Goal: Transaction & Acquisition: Purchase product/service

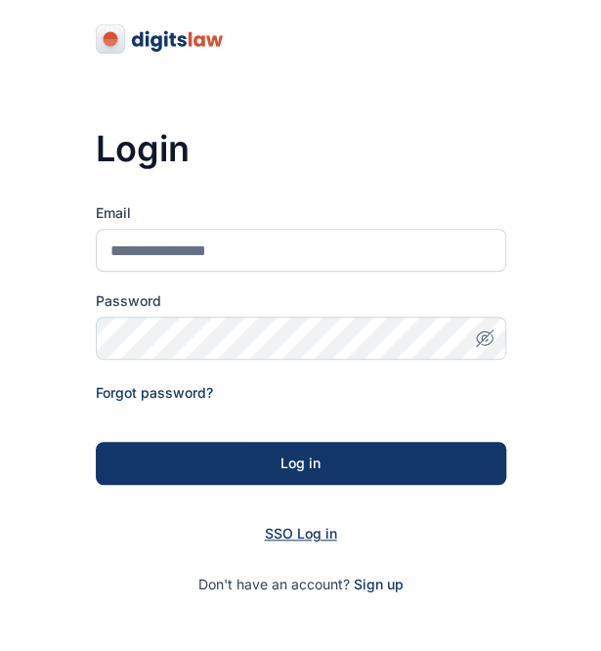
click at [289, 528] on span "SSO Log in" at bounding box center [301, 533] width 72 height 17
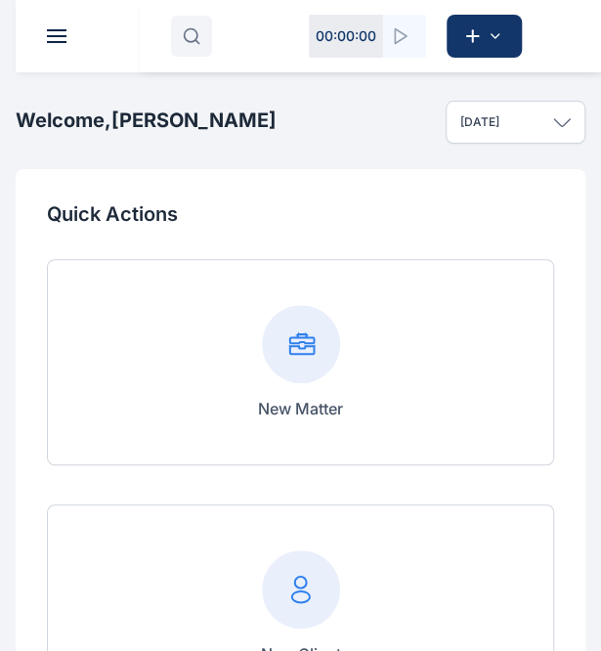
click at [186, 35] on icon "button" at bounding box center [192, 36] width 18 height 18
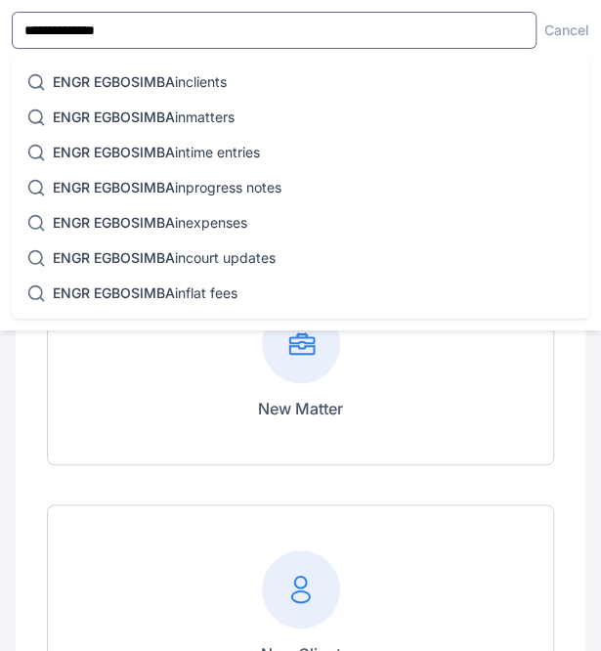
type input "**********"
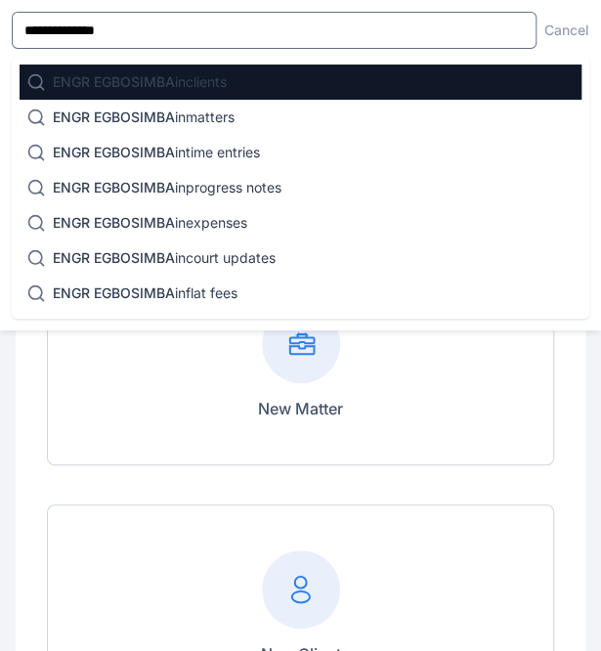
click at [214, 80] on p "ENGR EGBOSIMBA in clients" at bounding box center [140, 82] width 174 height 20
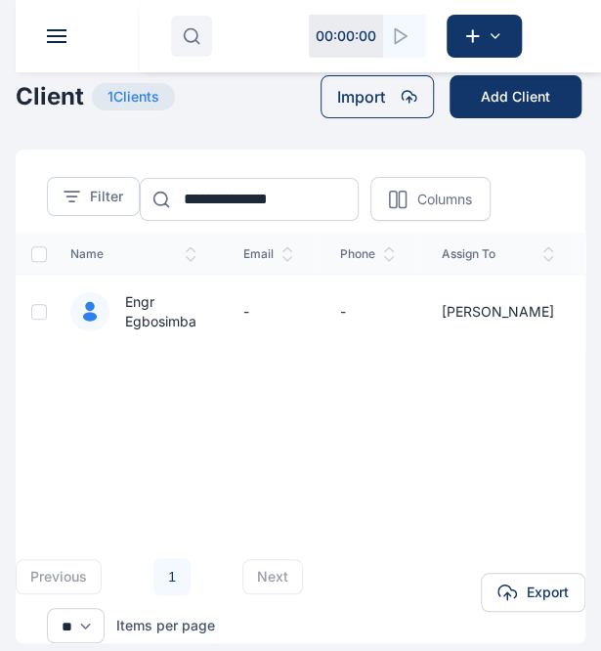
click at [243, 312] on td "-" at bounding box center [268, 311] width 97 height 71
click at [176, 314] on span "Engr Egbosimba" at bounding box center [152, 311] width 87 height 39
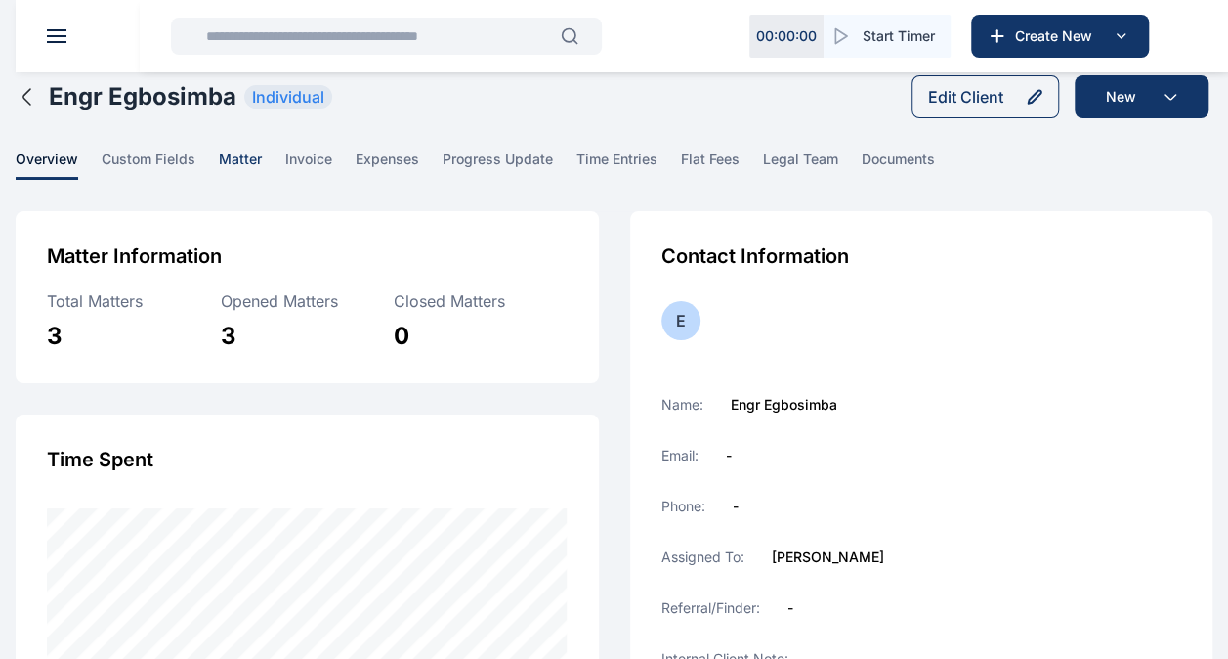
click at [250, 151] on span "matter" at bounding box center [240, 164] width 43 height 30
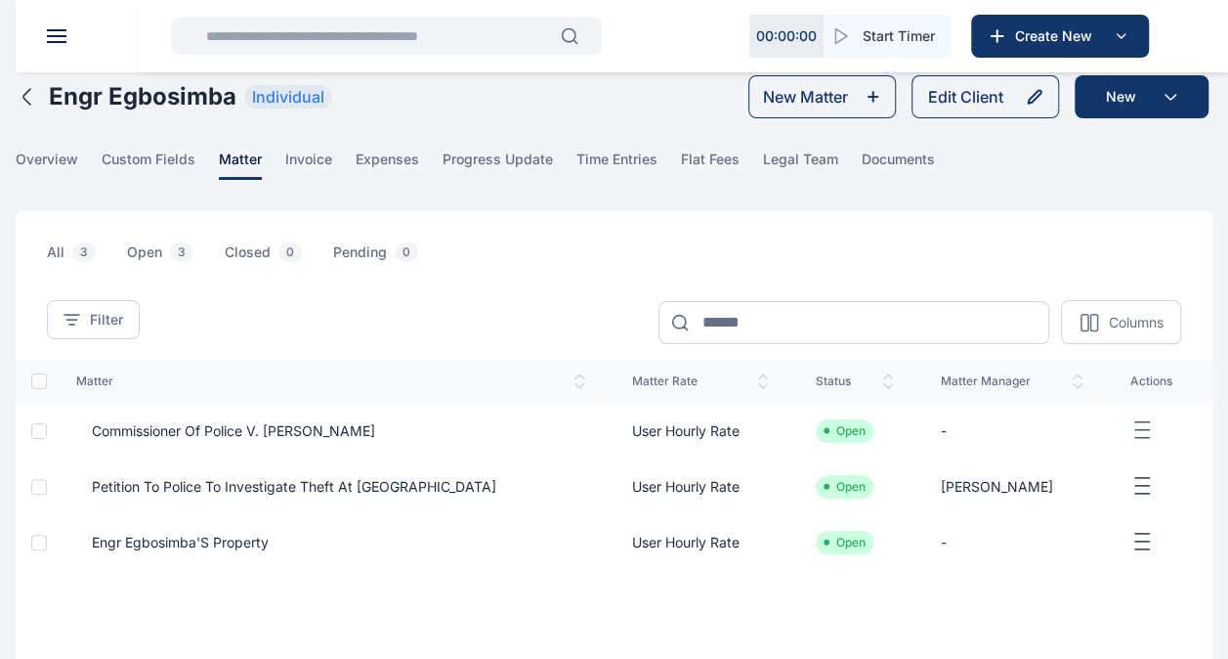
click at [182, 534] on span "Engr Egbosimba'S Property" at bounding box center [172, 543] width 192 height 20
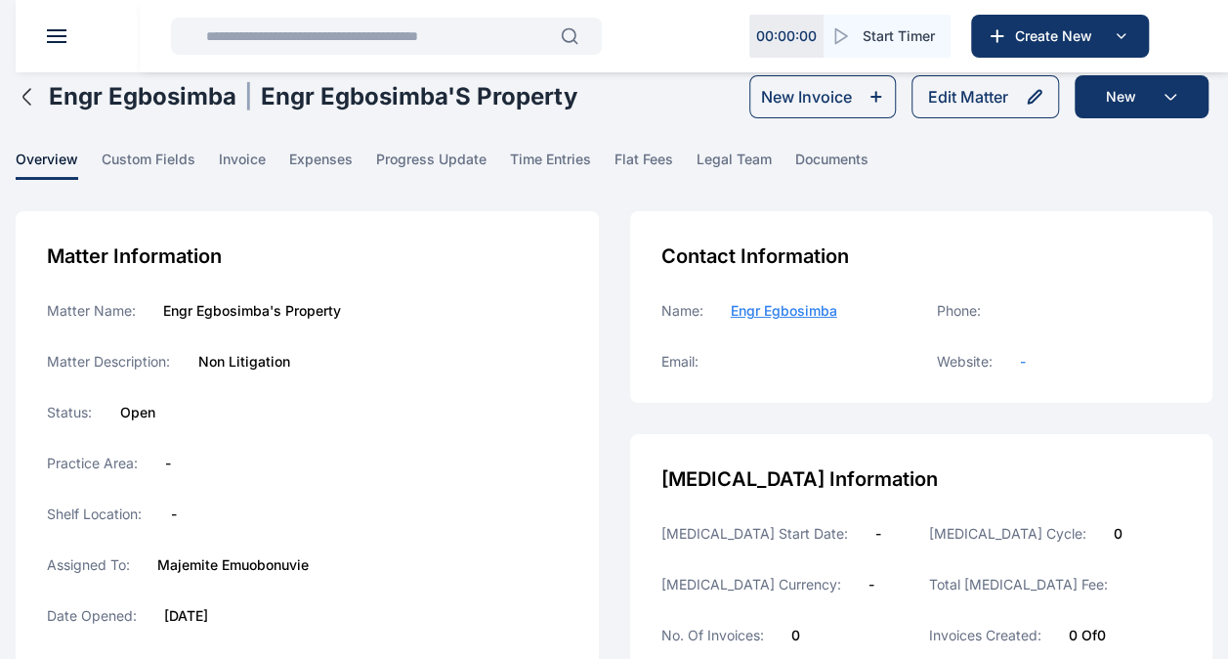
click at [25, 99] on icon "button" at bounding box center [27, 96] width 23 height 23
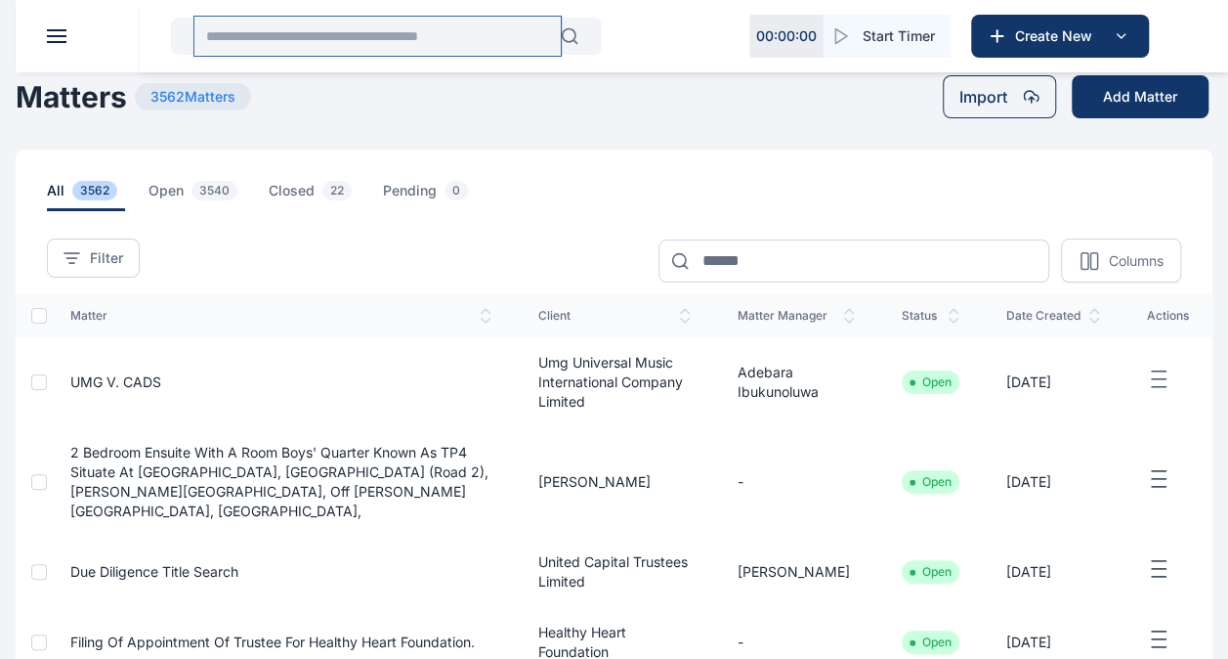
click at [260, 29] on input "text" at bounding box center [377, 36] width 366 height 39
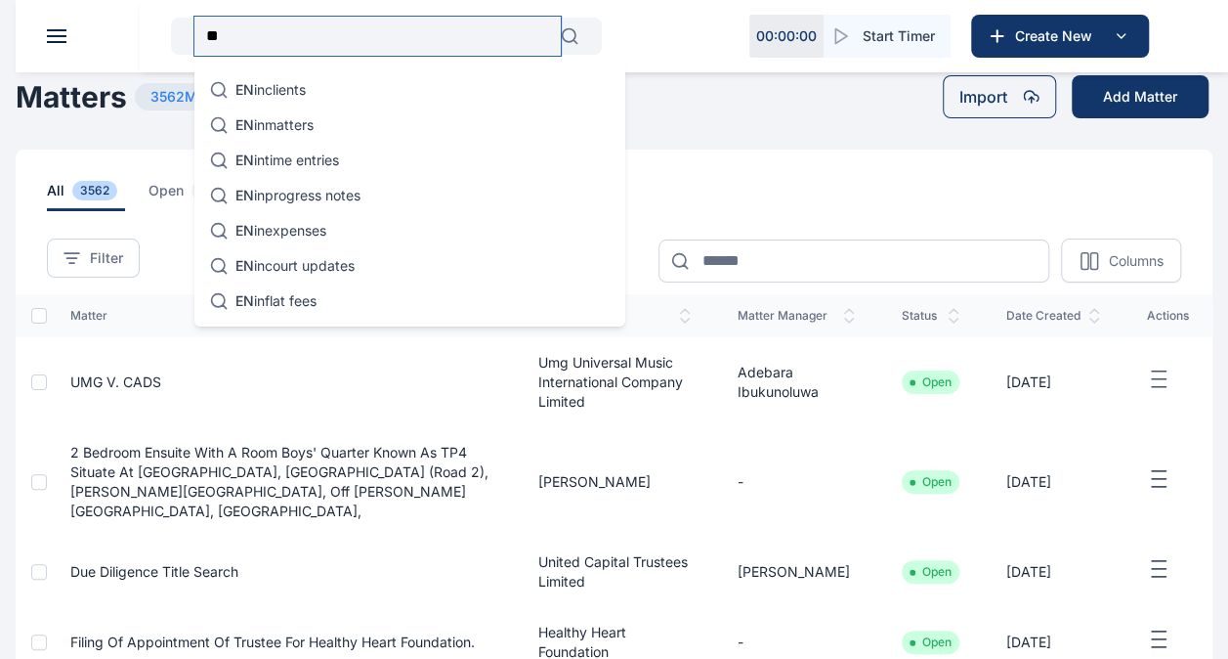
type input "*"
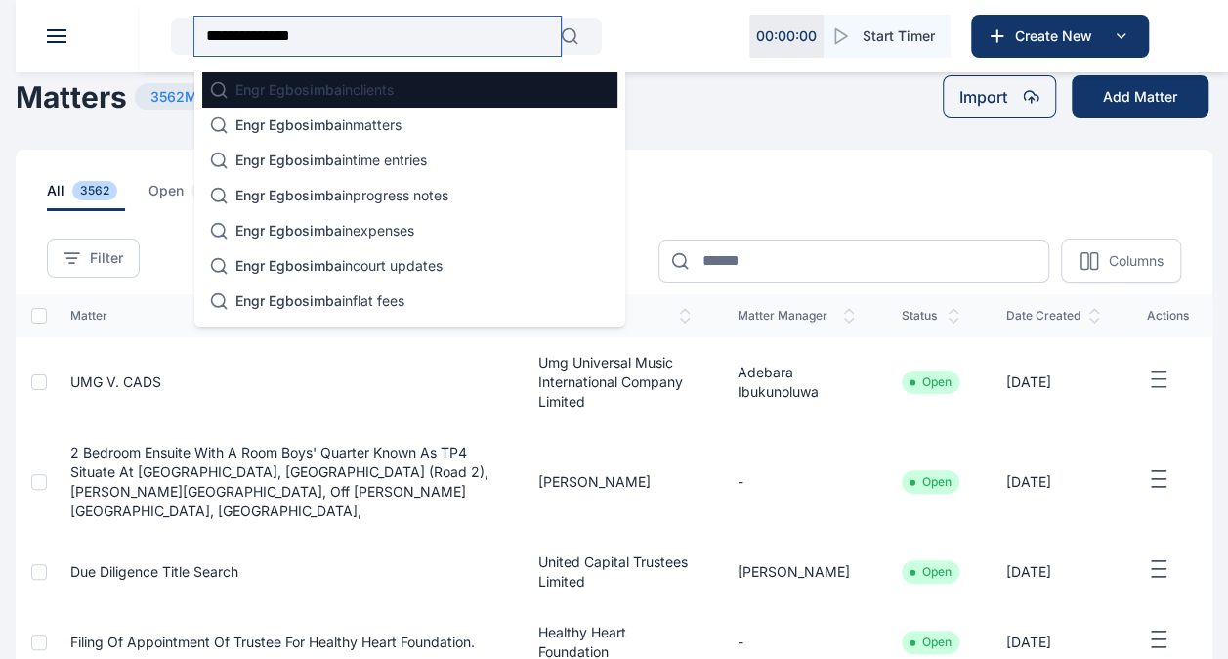
type input "**********"
click at [283, 97] on span "Engr Egbosimba" at bounding box center [288, 89] width 107 height 17
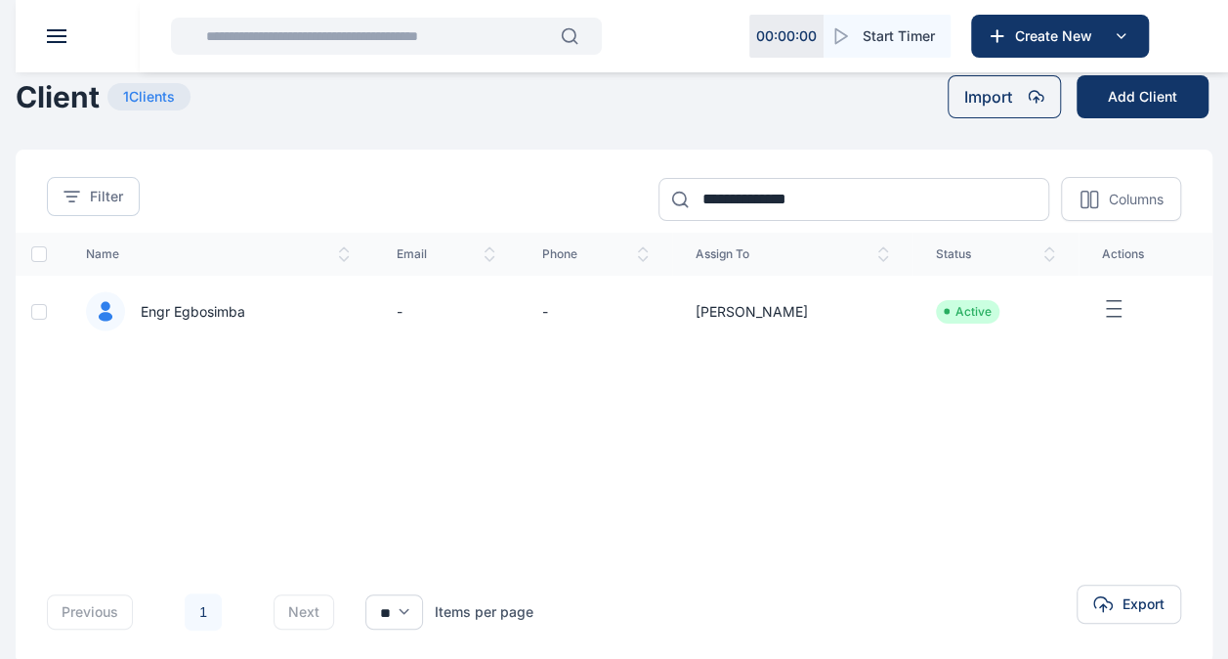
click at [188, 307] on span "Engr Egbosimba" at bounding box center [185, 312] width 120 height 20
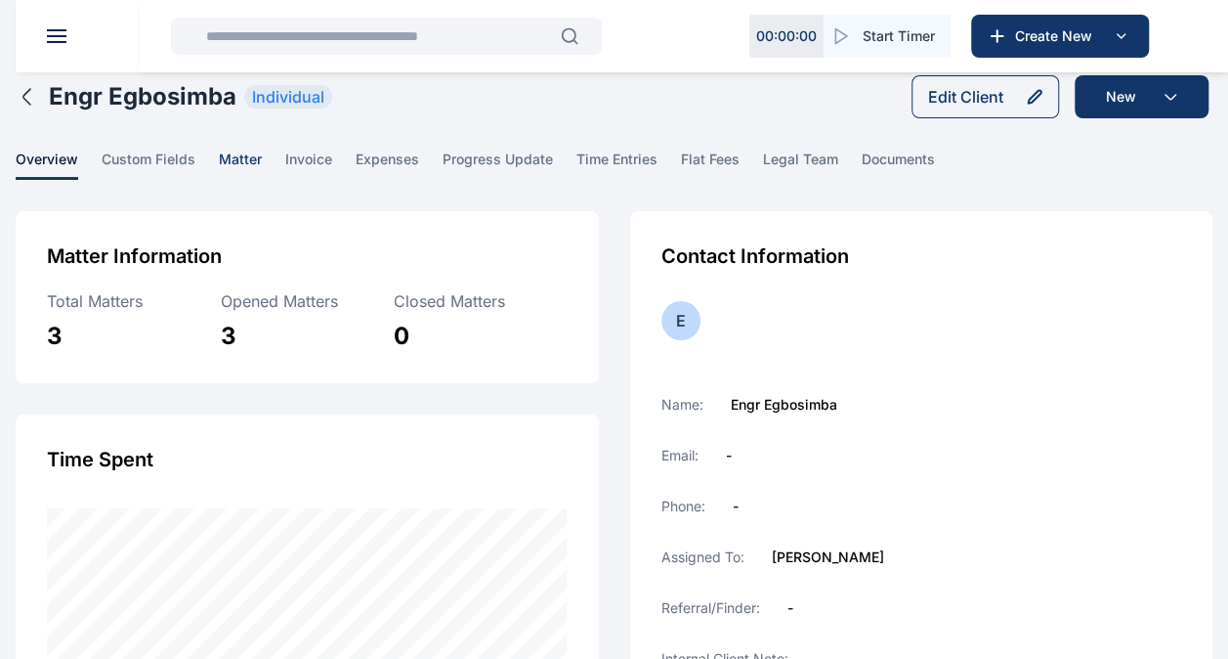
click at [246, 163] on span "matter" at bounding box center [240, 164] width 43 height 30
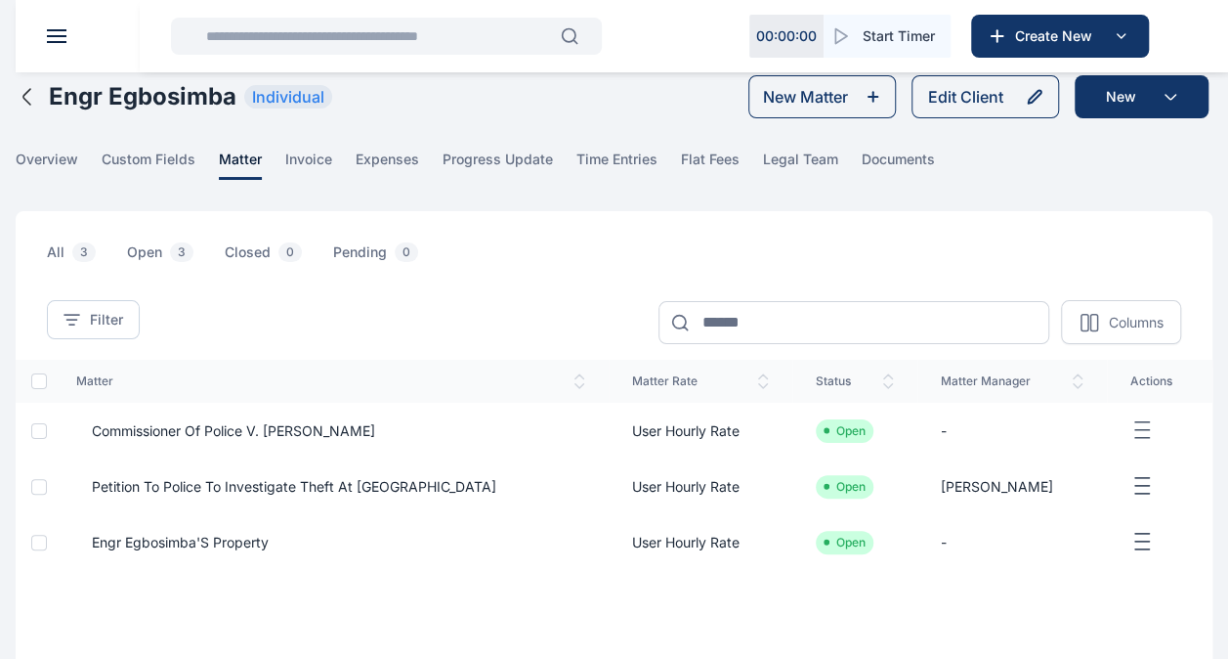
click at [37, 537] on div at bounding box center [39, 542] width 16 height 16
click at [615, 541] on line "button" at bounding box center [1142, 541] width 14 height 0
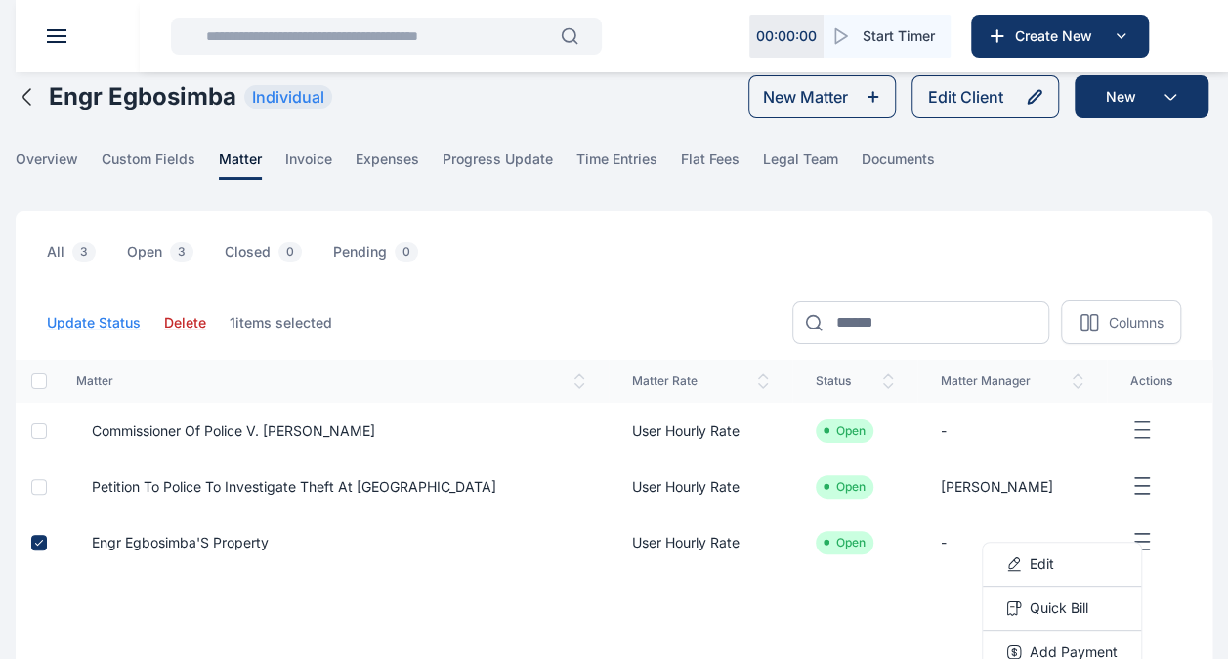
click at [615, 543] on li "Open" at bounding box center [845, 542] width 42 height 16
click at [520, 542] on span "Engr Egbosimba'S Property" at bounding box center [330, 543] width 509 height 20
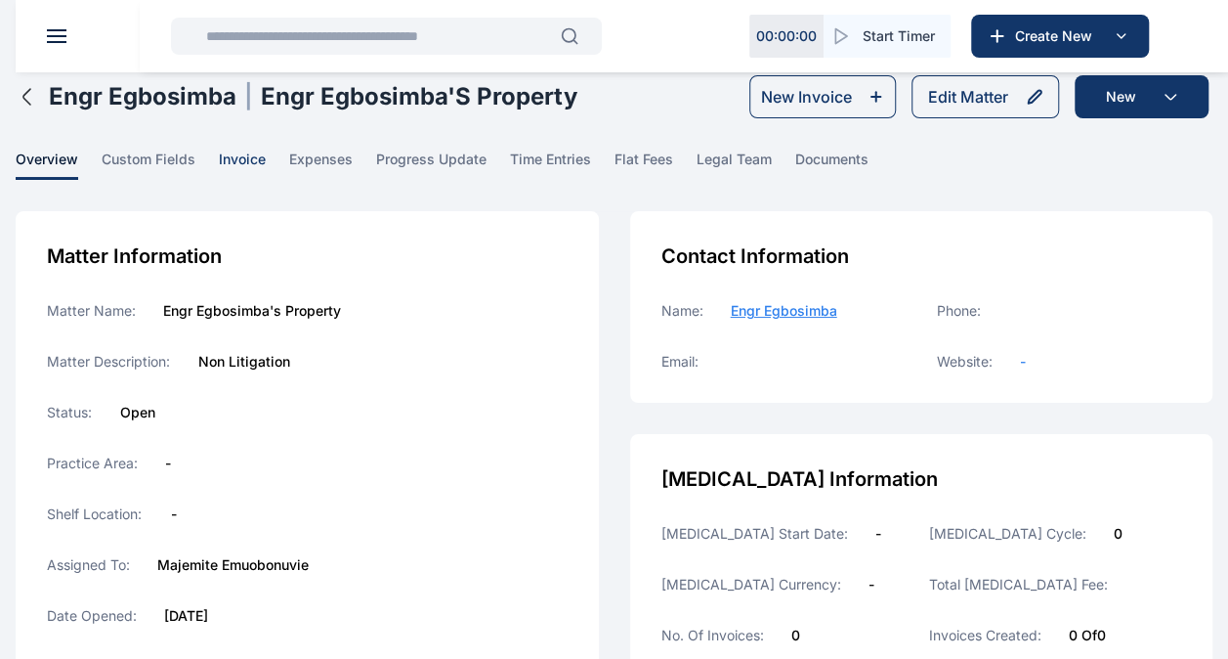
click at [234, 168] on span "invoice" at bounding box center [242, 164] width 47 height 30
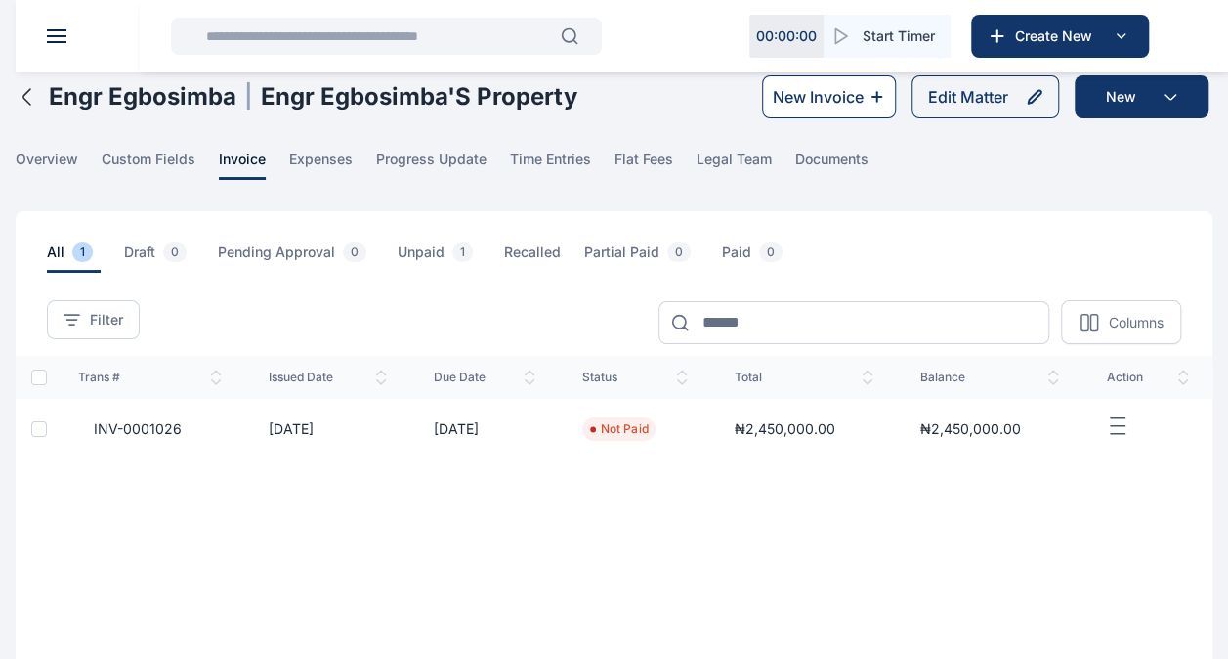
click at [615, 102] on div "New Invoice" at bounding box center [818, 96] width 91 height 23
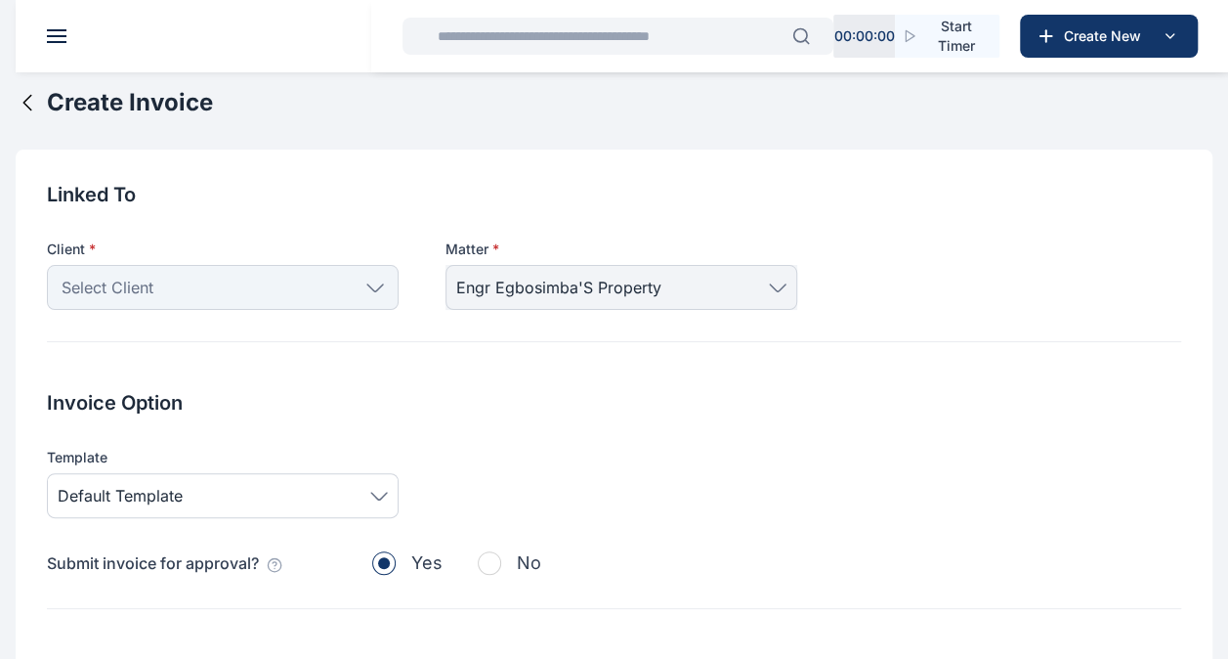
click at [383, 280] on div "Select Client" at bounding box center [223, 287] width 352 height 45
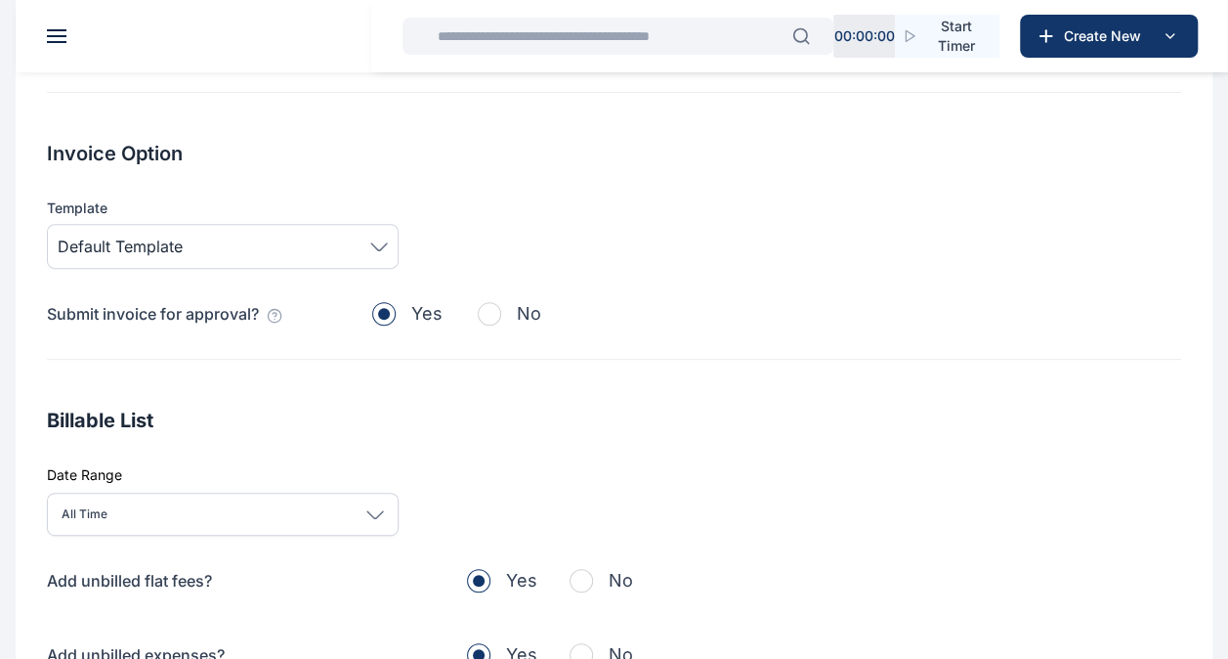
scroll to position [445, 0]
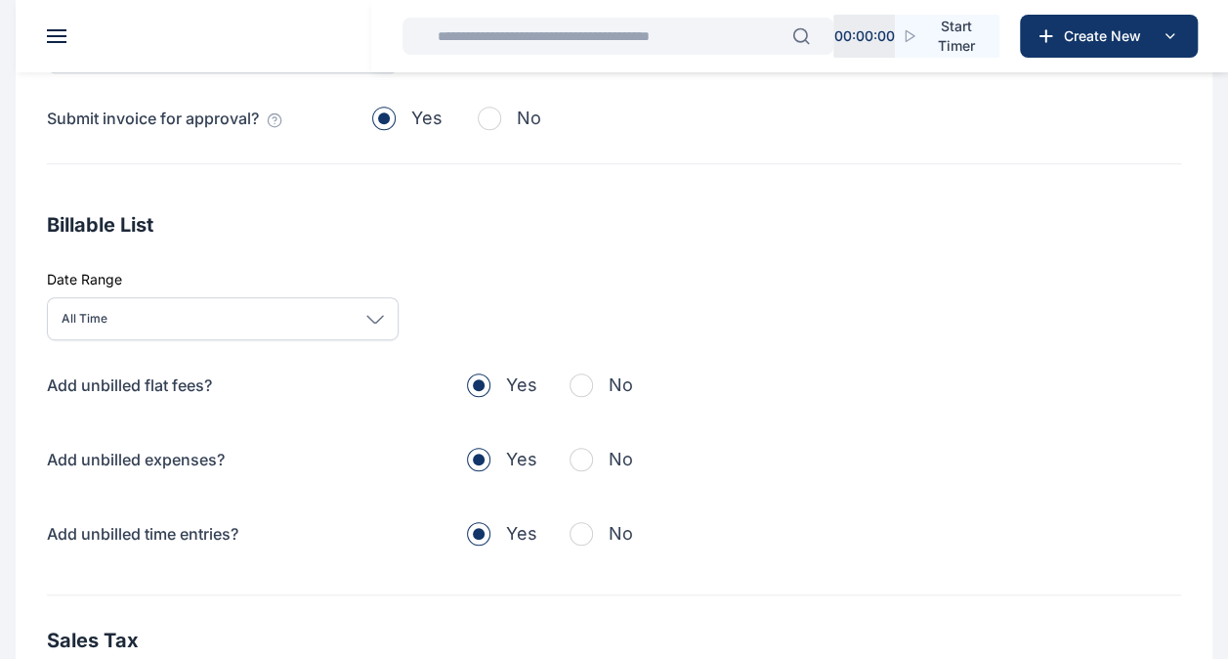
click at [581, 380] on span "button" at bounding box center [581, 384] width 23 height 23
click at [583, 455] on span "button" at bounding box center [581, 458] width 23 height 23
click at [590, 538] on span "button" at bounding box center [581, 533] width 23 height 23
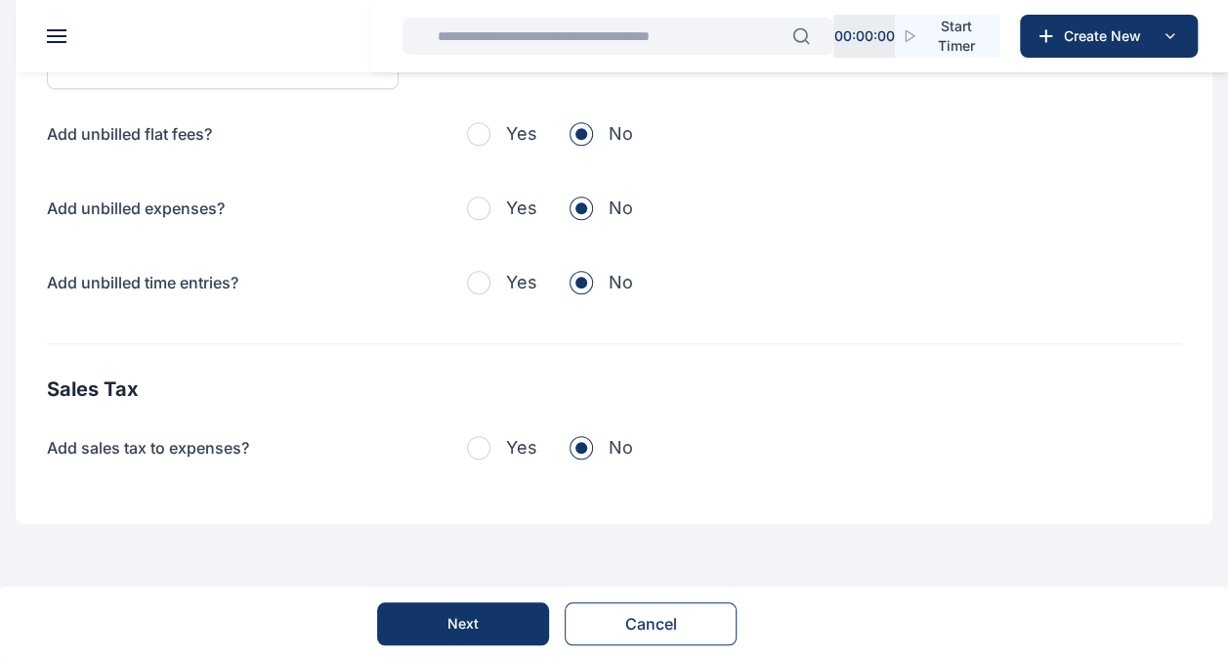
click at [494, 619] on button "Next" at bounding box center [463, 623] width 172 height 43
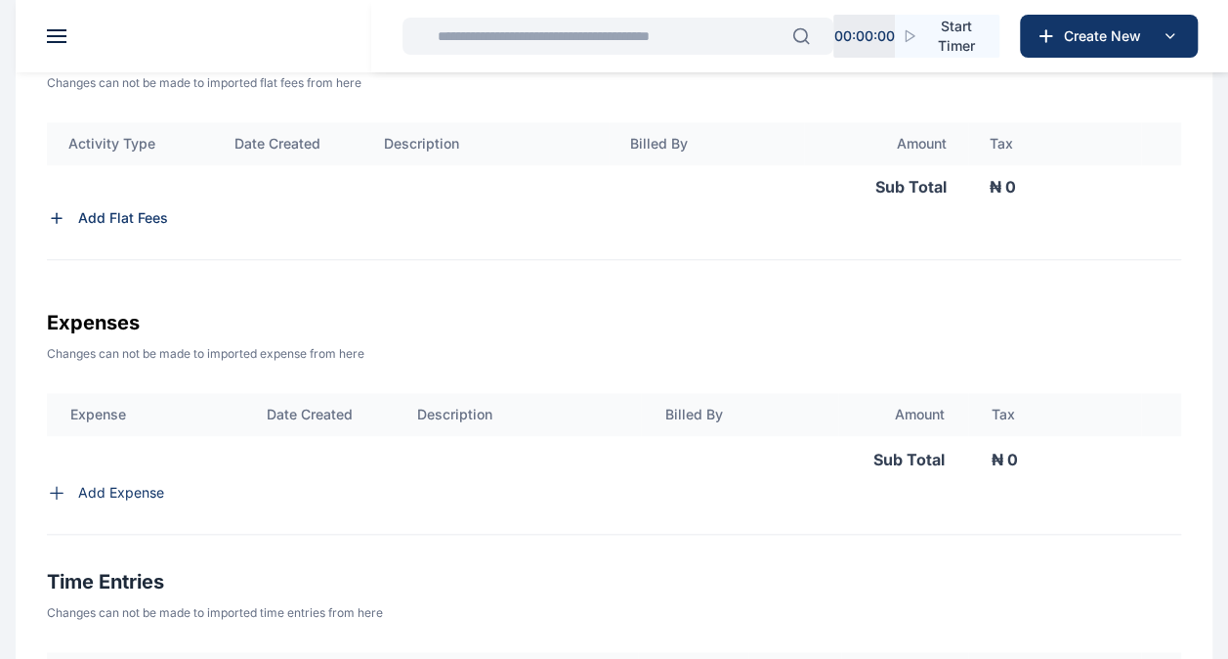
click at [110, 220] on p "Add Flat Fees" at bounding box center [123, 218] width 90 height 20
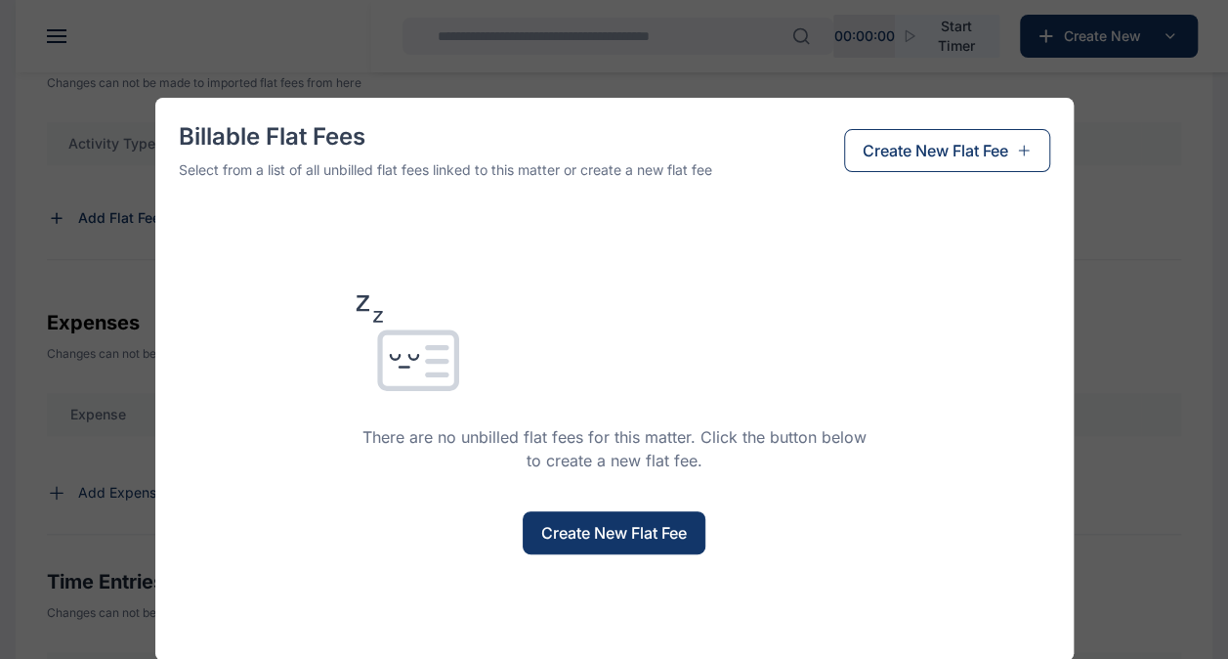
click at [603, 537] on span "Create New Flat Fee" at bounding box center [614, 532] width 146 height 23
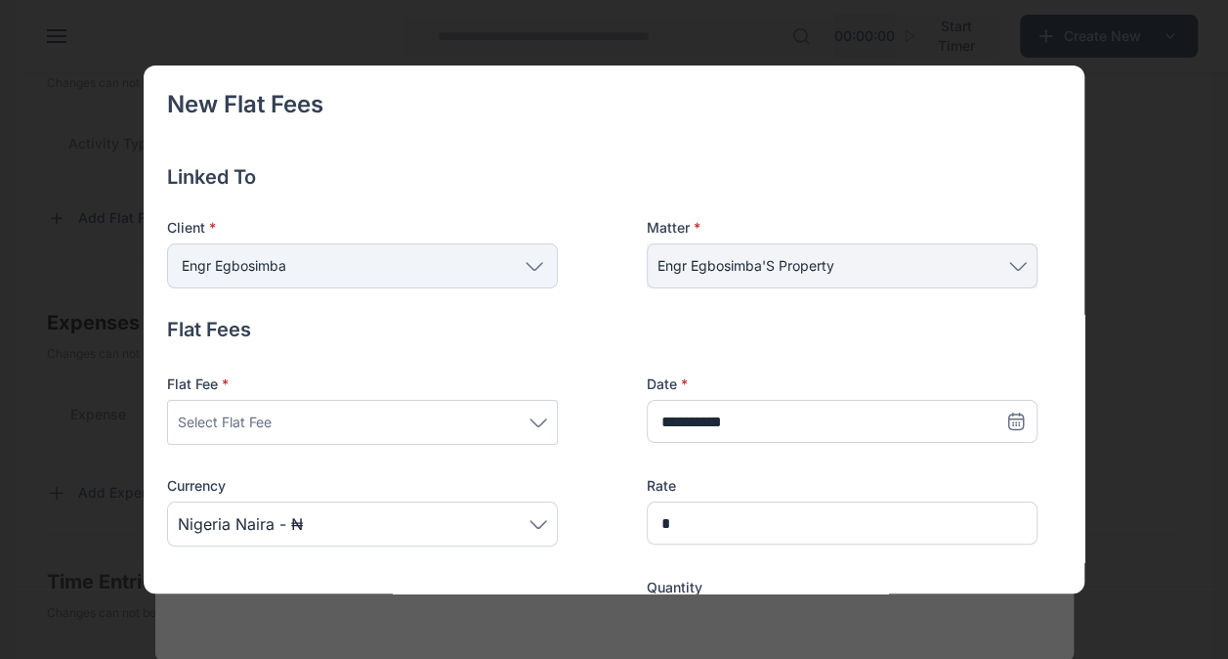
click at [538, 418] on icon at bounding box center [539, 422] width 18 height 9
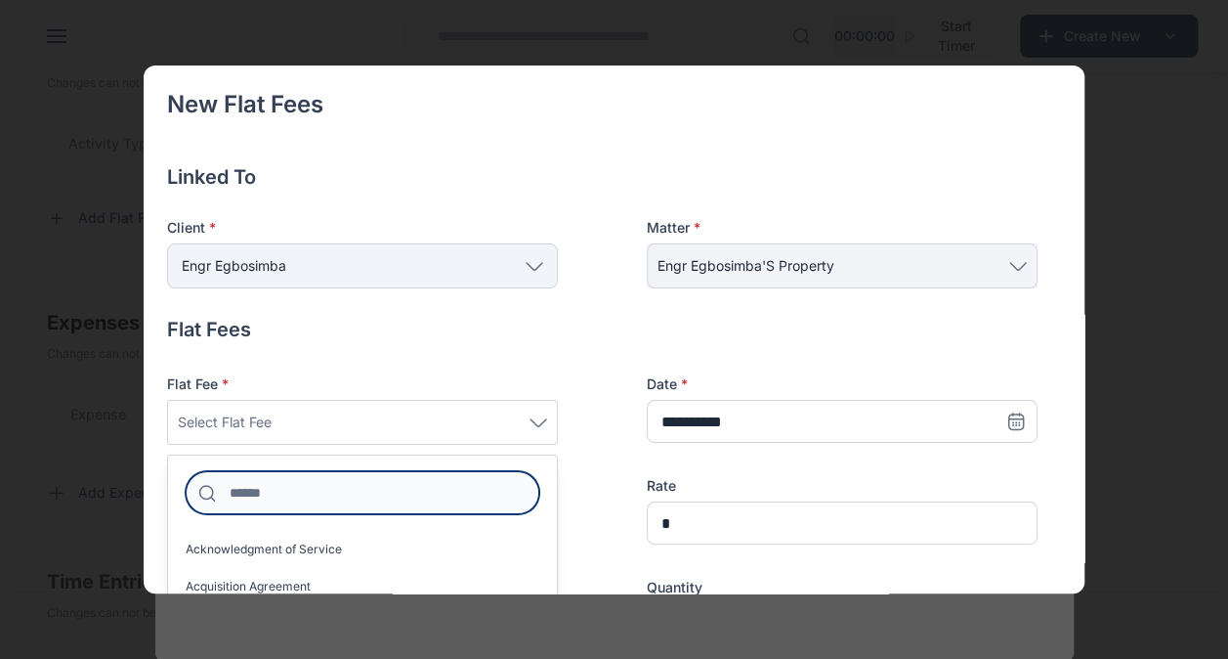
click at [432, 487] on input at bounding box center [363, 492] width 354 height 43
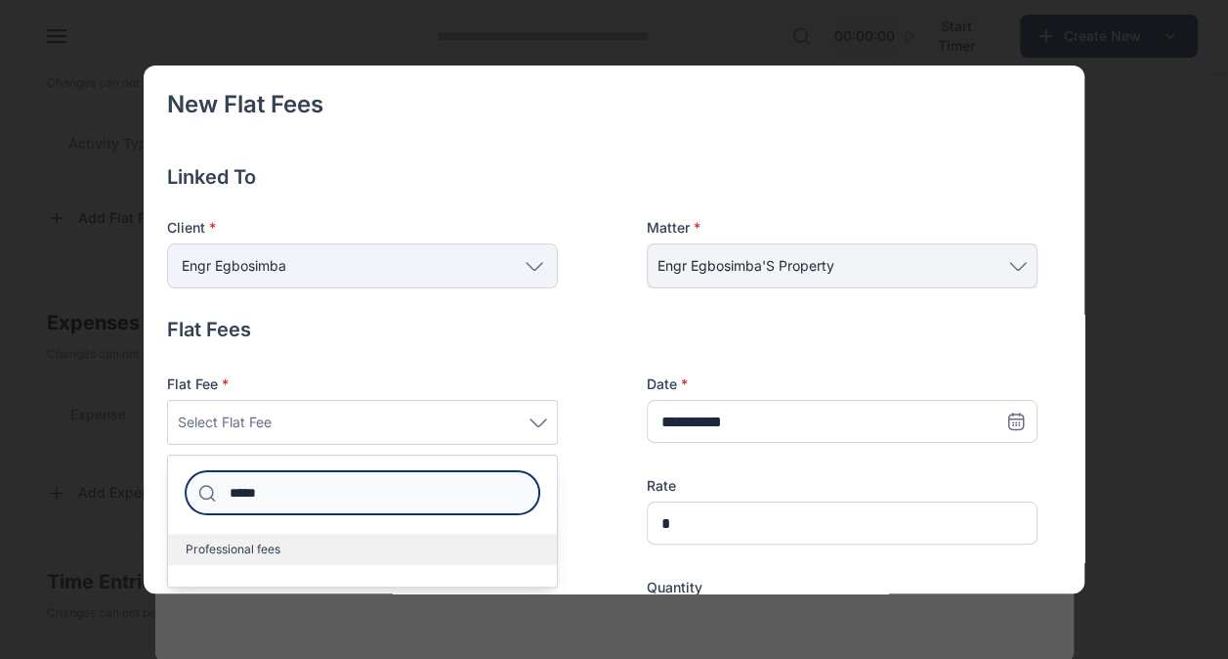
type input "*****"
click at [397, 547] on label "Professional fees" at bounding box center [362, 548] width 389 height 31
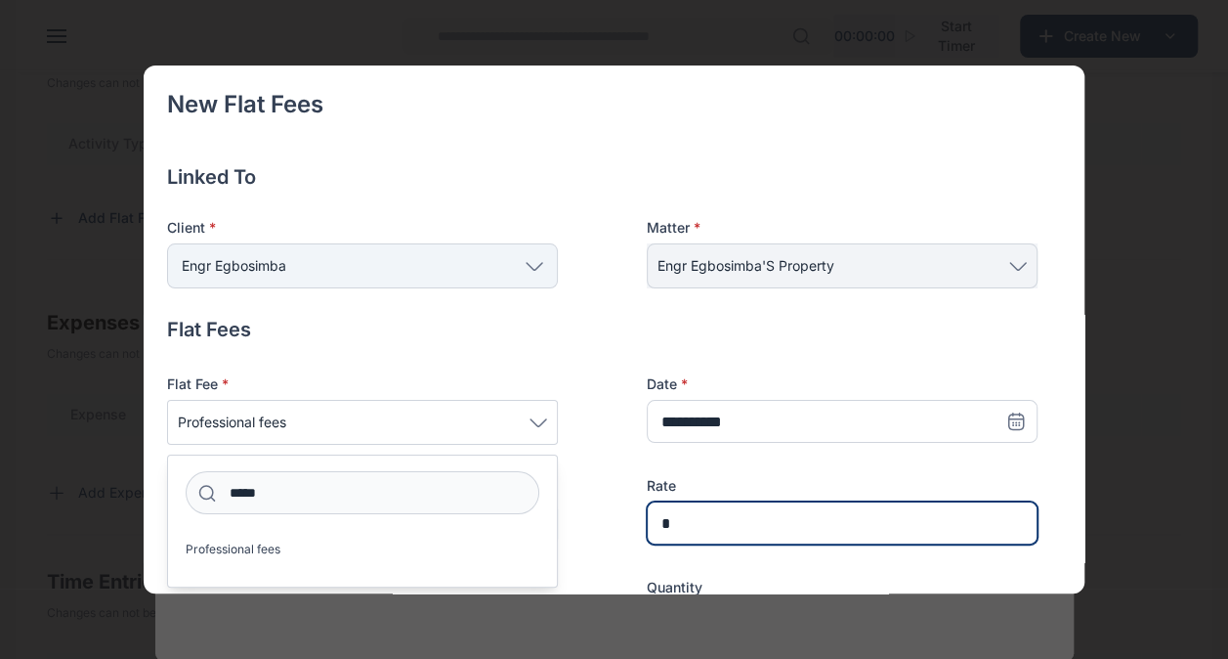
click at [615, 520] on input "*" at bounding box center [842, 522] width 391 height 43
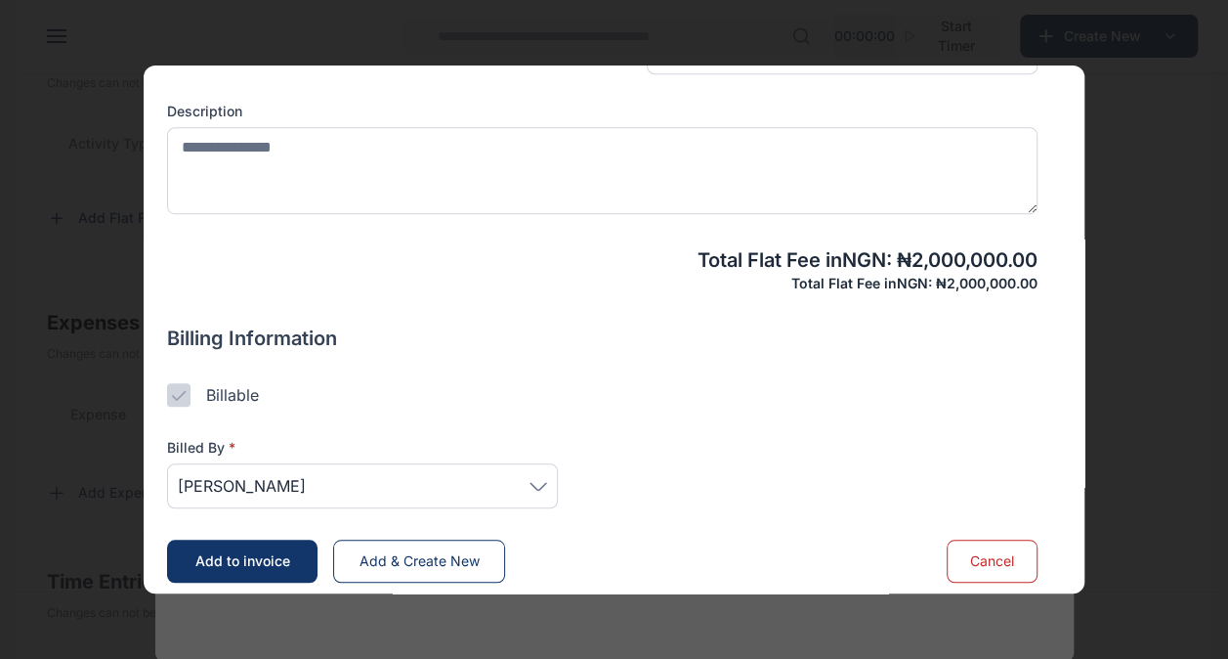
scroll to position [573, 0]
type input "*********"
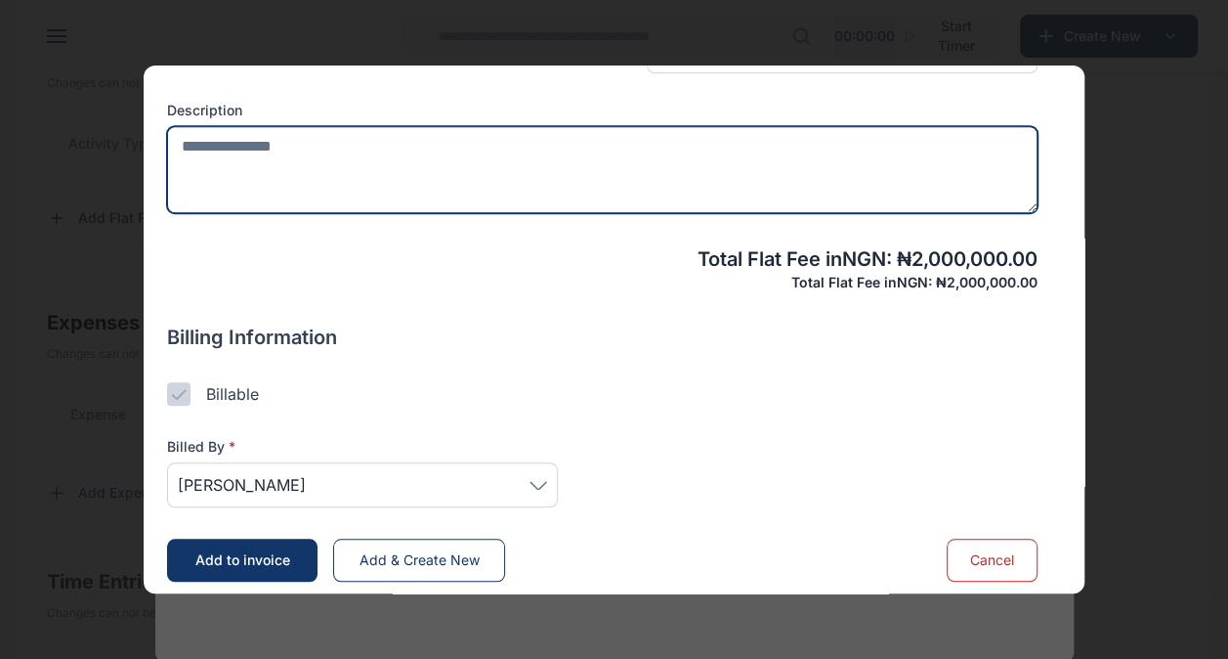
click at [383, 164] on textarea at bounding box center [602, 169] width 871 height 87
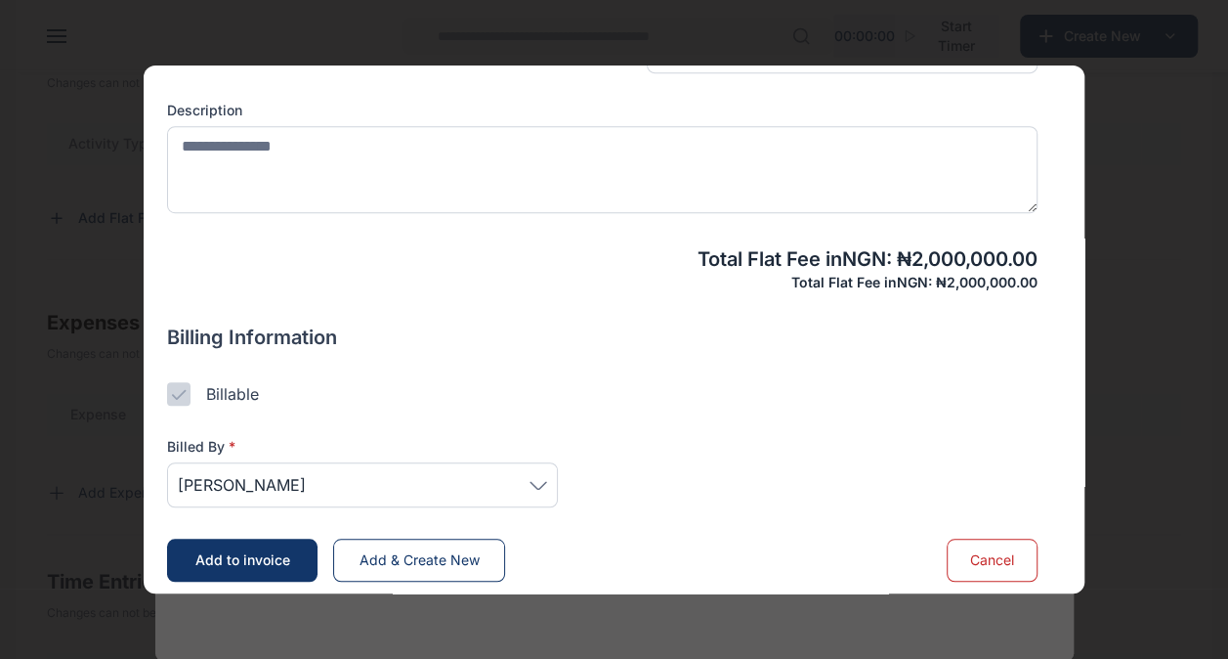
click at [541, 473] on span "[PERSON_NAME]" at bounding box center [362, 484] width 369 height 23
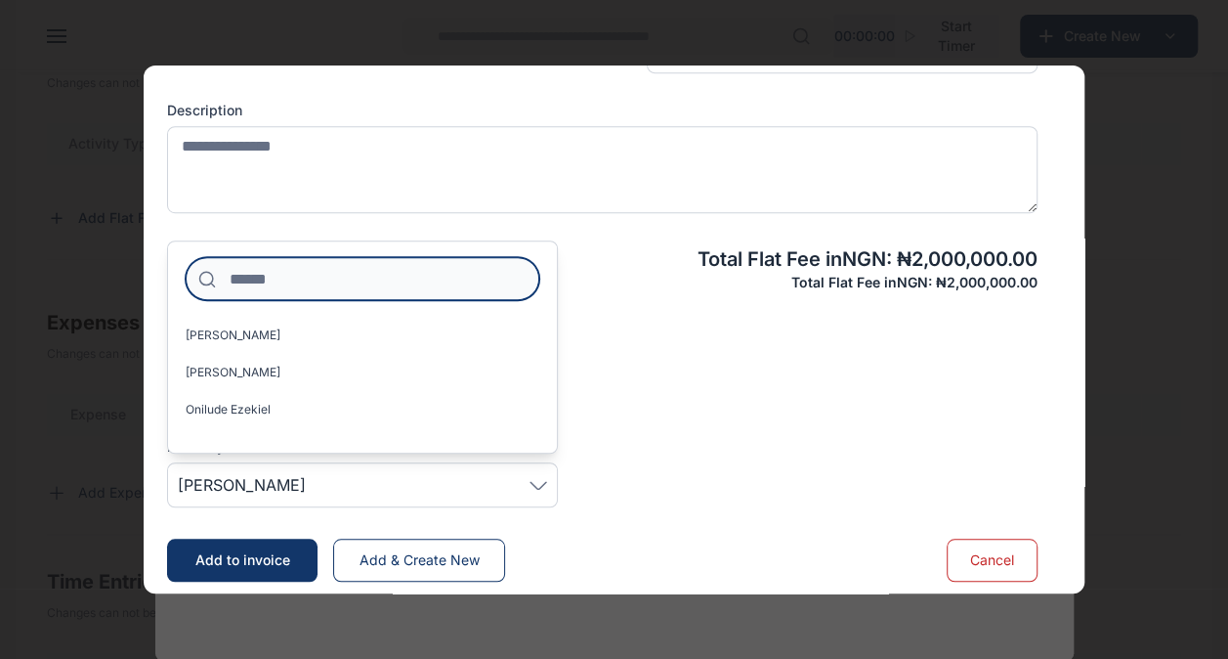
click at [433, 277] on input at bounding box center [363, 278] width 354 height 43
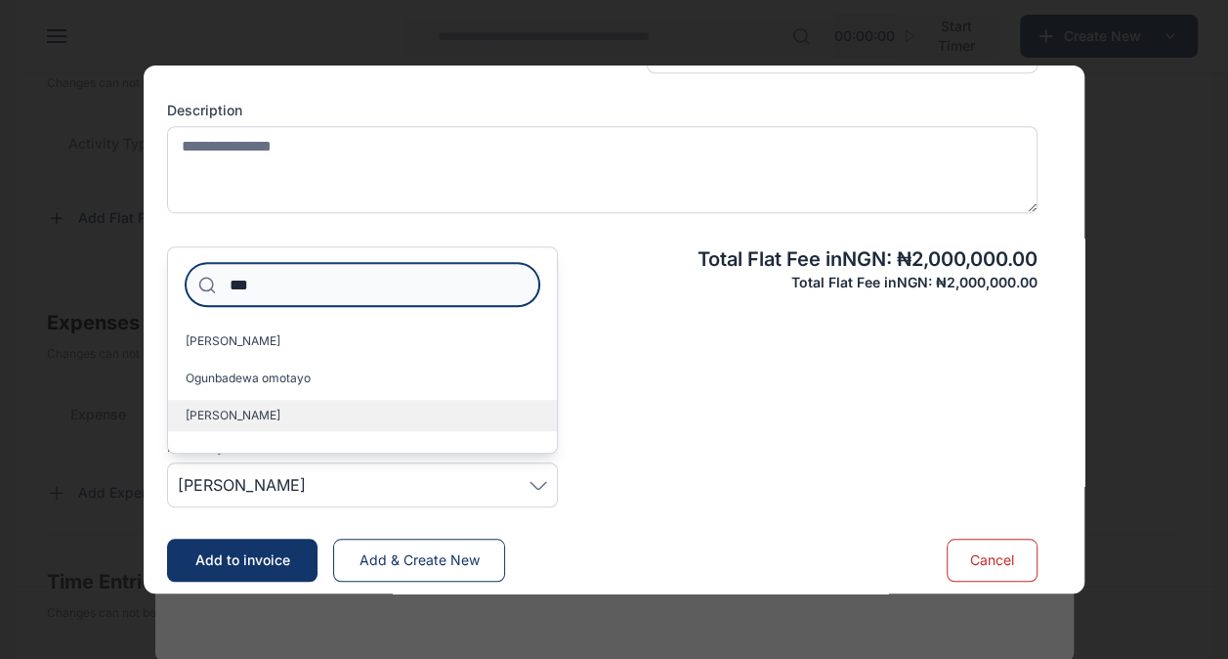
type input "***"
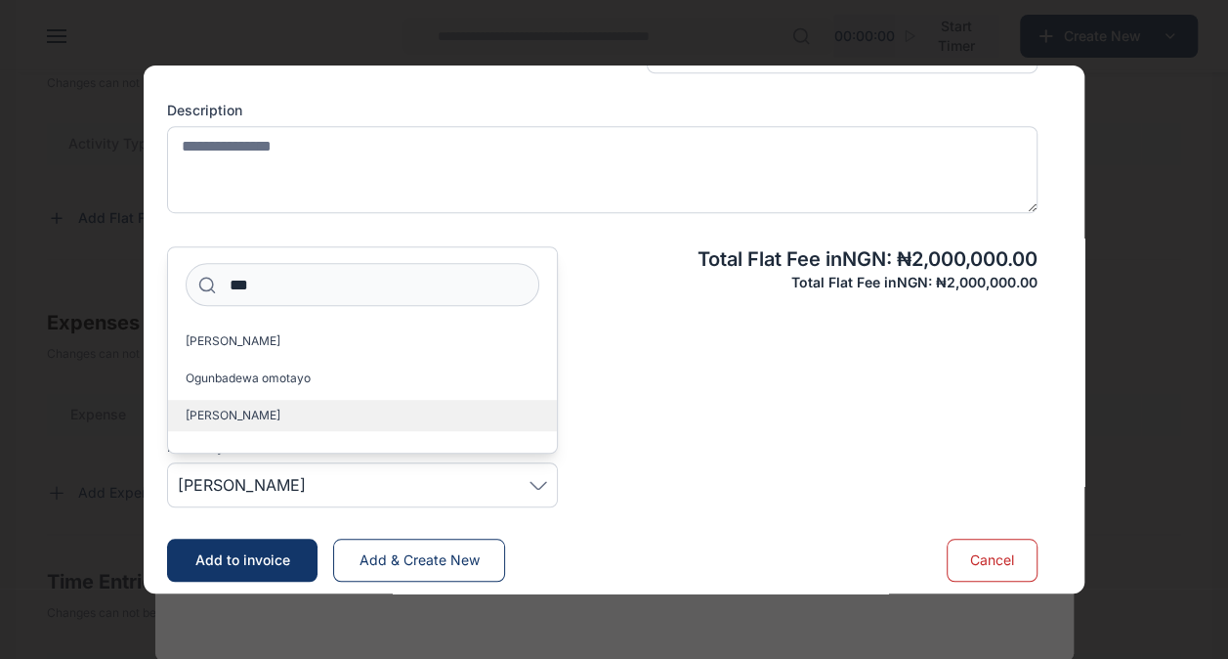
click at [380, 418] on label "[PERSON_NAME]" at bounding box center [362, 415] width 389 height 31
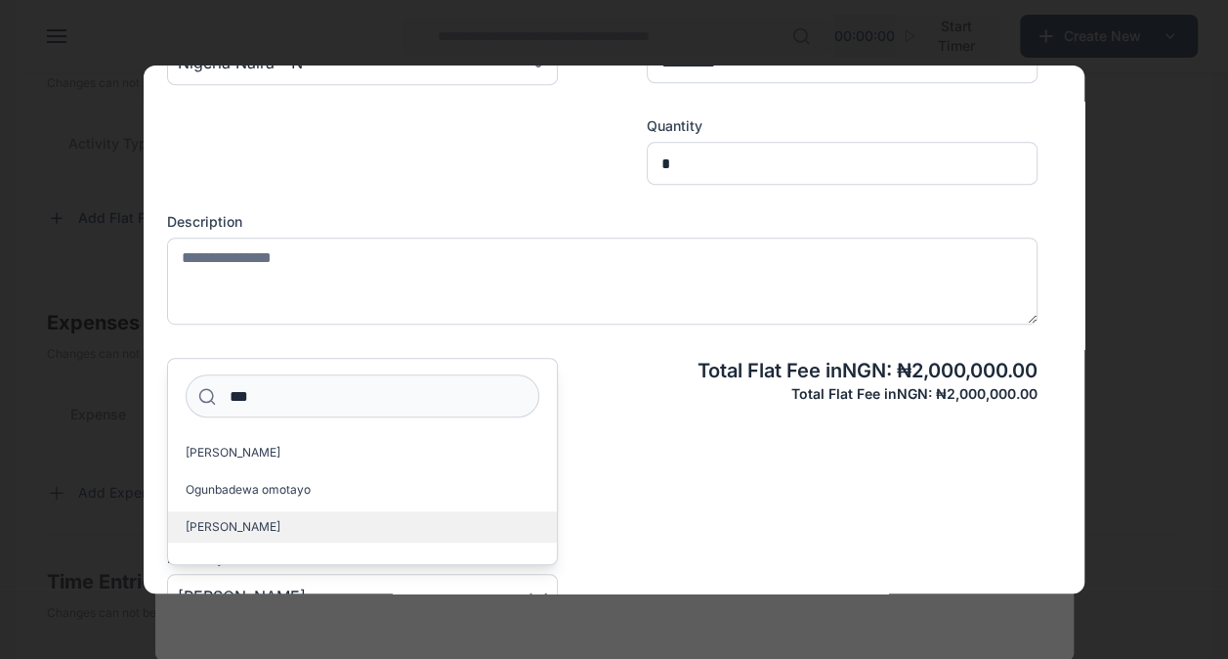
click at [262, 515] on label "[PERSON_NAME]" at bounding box center [362, 526] width 389 height 31
click at [252, 530] on span "[PERSON_NAME]" at bounding box center [233, 527] width 95 height 16
drag, startPoint x: 252, startPoint y: 530, endPoint x: 428, endPoint y: 520, distance: 176.1
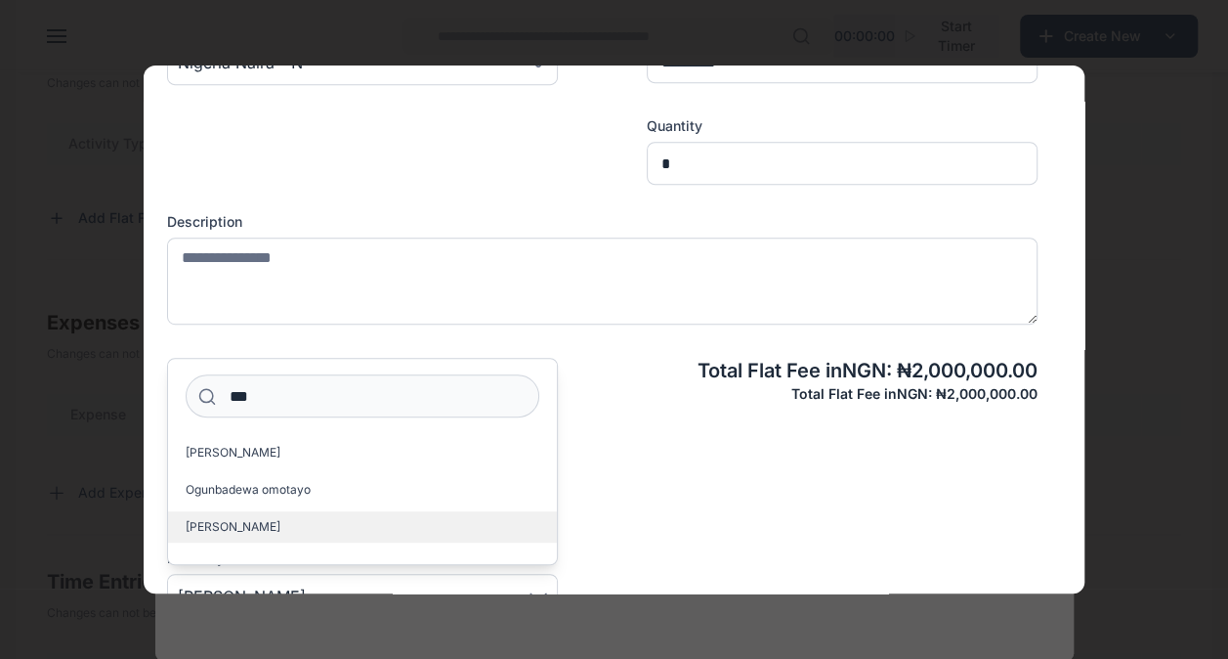
click at [428, 520] on label "[PERSON_NAME]" at bounding box center [362, 526] width 389 height 31
click at [615, 489] on div "Billing Information Billable Billed By * Adio Ayotayo Jemimah *** Olanrewaju Ay…" at bounding box center [602, 527] width 871 height 184
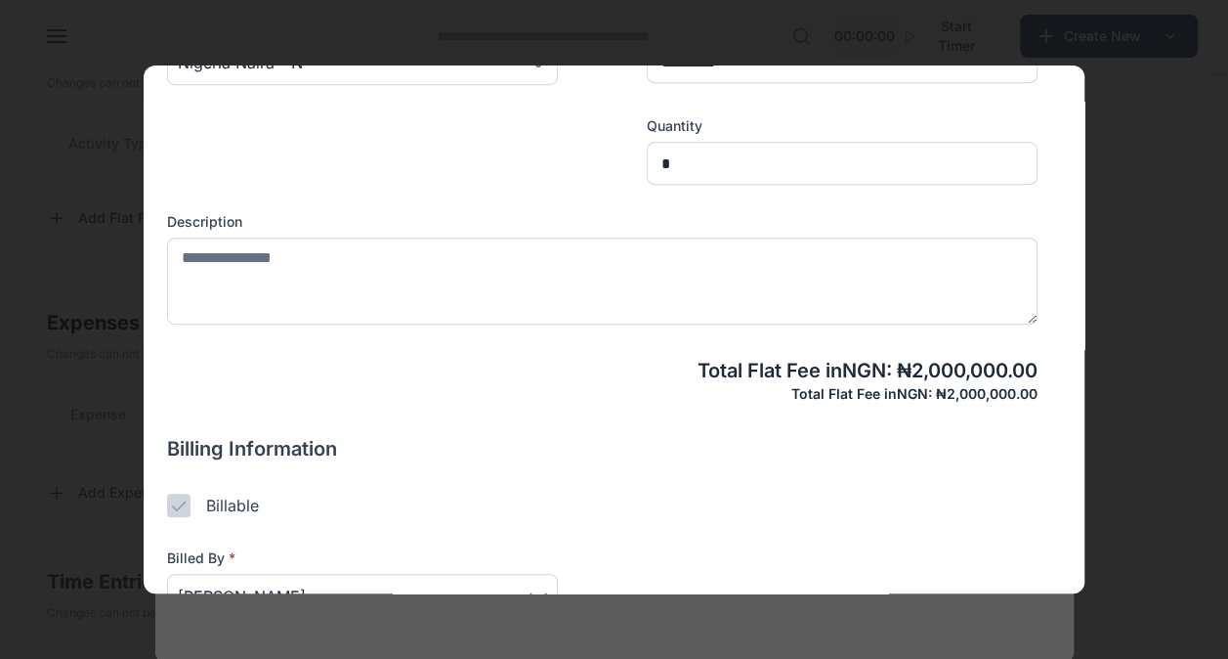
scroll to position [582, 0]
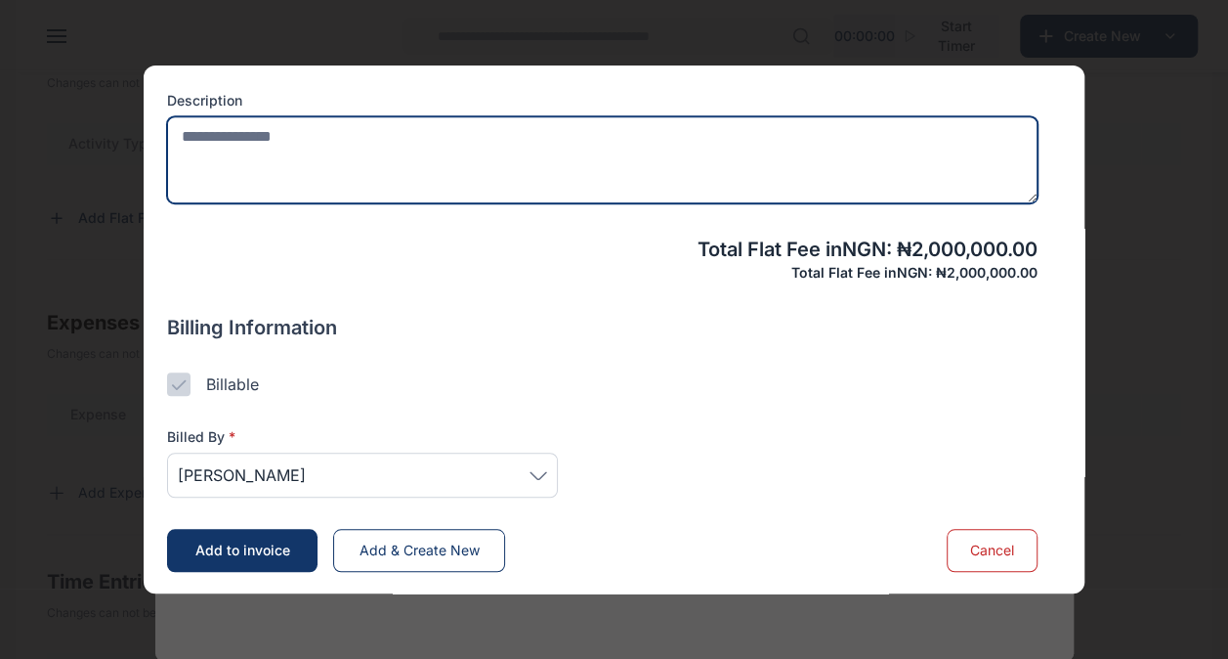
click at [236, 140] on textarea at bounding box center [602, 159] width 871 height 87
type textarea "**********"
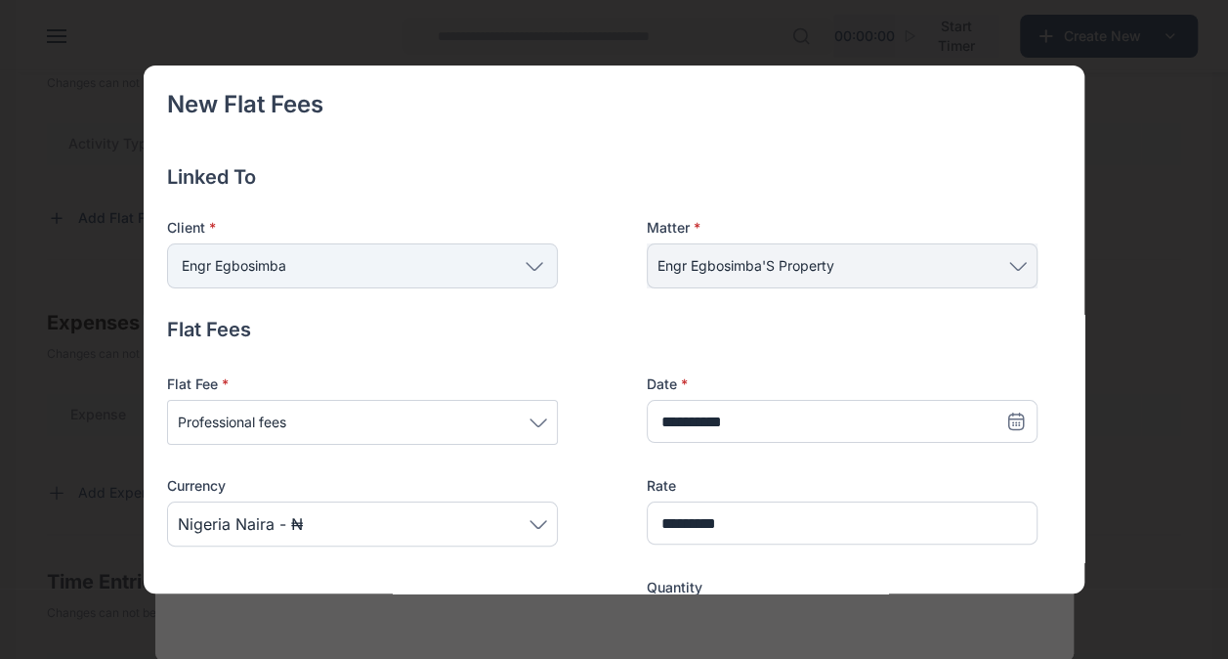
scroll to position [582, 0]
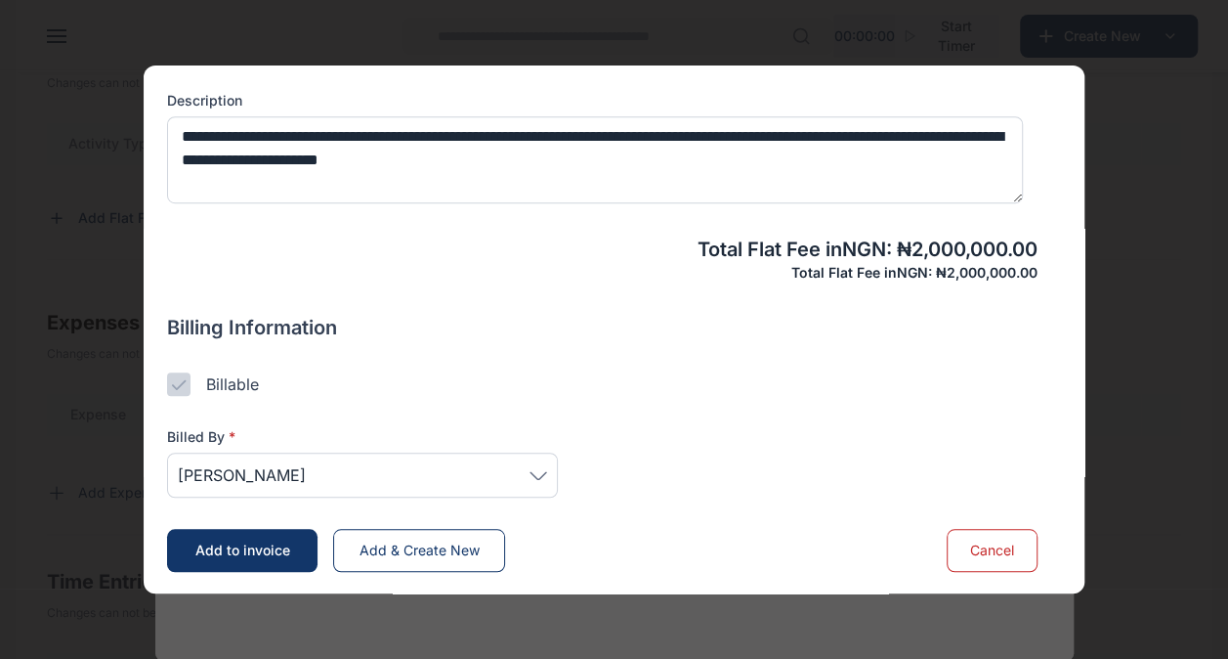
drag, startPoint x: 182, startPoint y: 128, endPoint x: 920, endPoint y: 205, distance: 742.7
click at [920, 205] on div "**********" at bounding box center [602, 149] width 871 height 117
type textarea "**********"
click at [254, 541] on span "Add to invoice" at bounding box center [242, 549] width 95 height 17
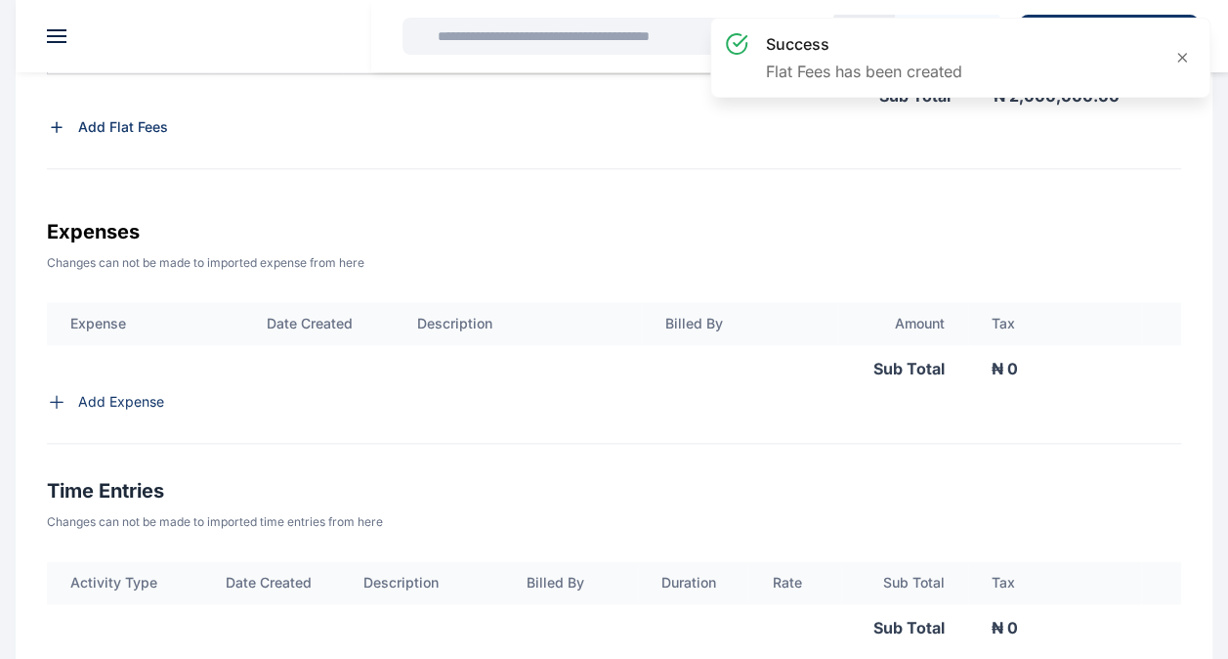
scroll to position [946, 0]
click at [118, 410] on p "Add Expense" at bounding box center [121, 401] width 86 height 20
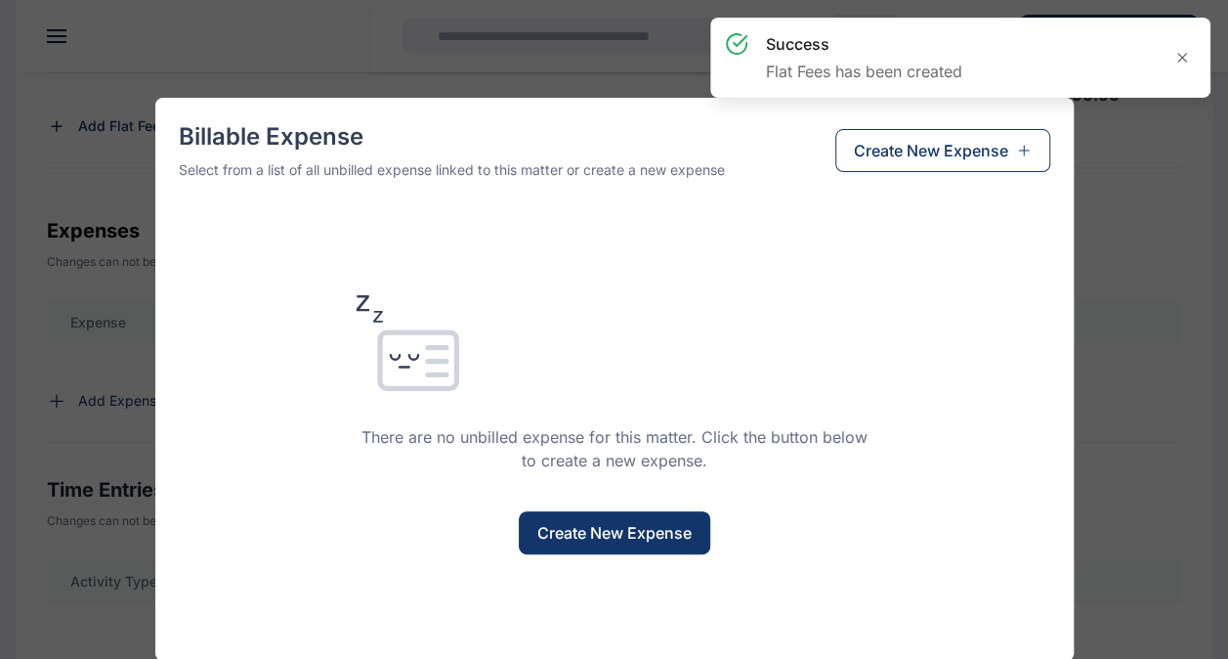
click at [599, 533] on span "Create New Expense" at bounding box center [614, 532] width 154 height 23
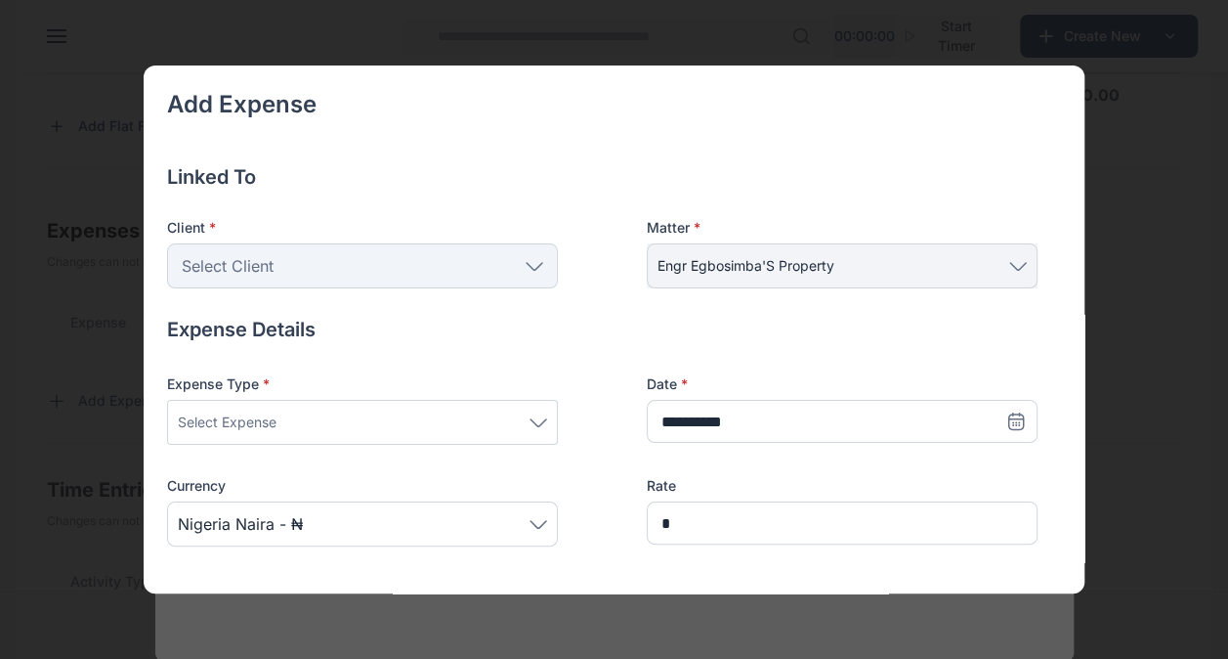
click at [537, 274] on div "Select Client" at bounding box center [362, 265] width 391 height 45
click at [389, 426] on div "Select Expense" at bounding box center [362, 421] width 369 height 23
click at [473, 419] on div "Select Expense" at bounding box center [362, 421] width 369 height 23
click at [414, 422] on div "Select Expense" at bounding box center [362, 421] width 369 height 23
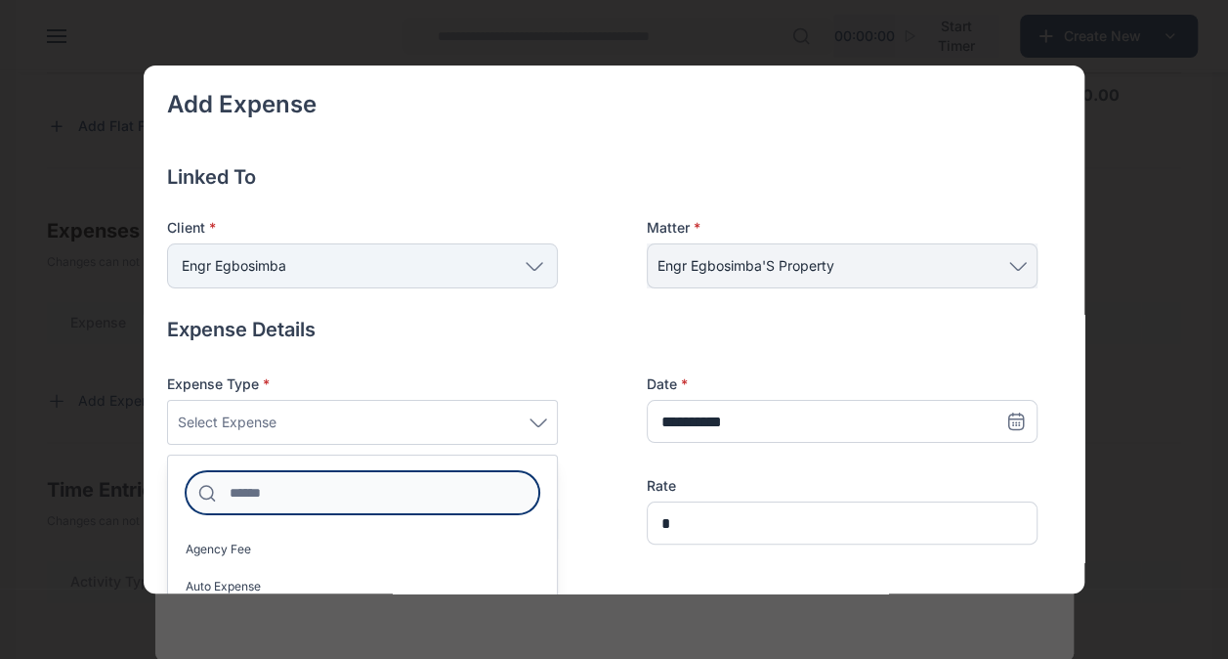
click at [394, 487] on input at bounding box center [363, 492] width 354 height 43
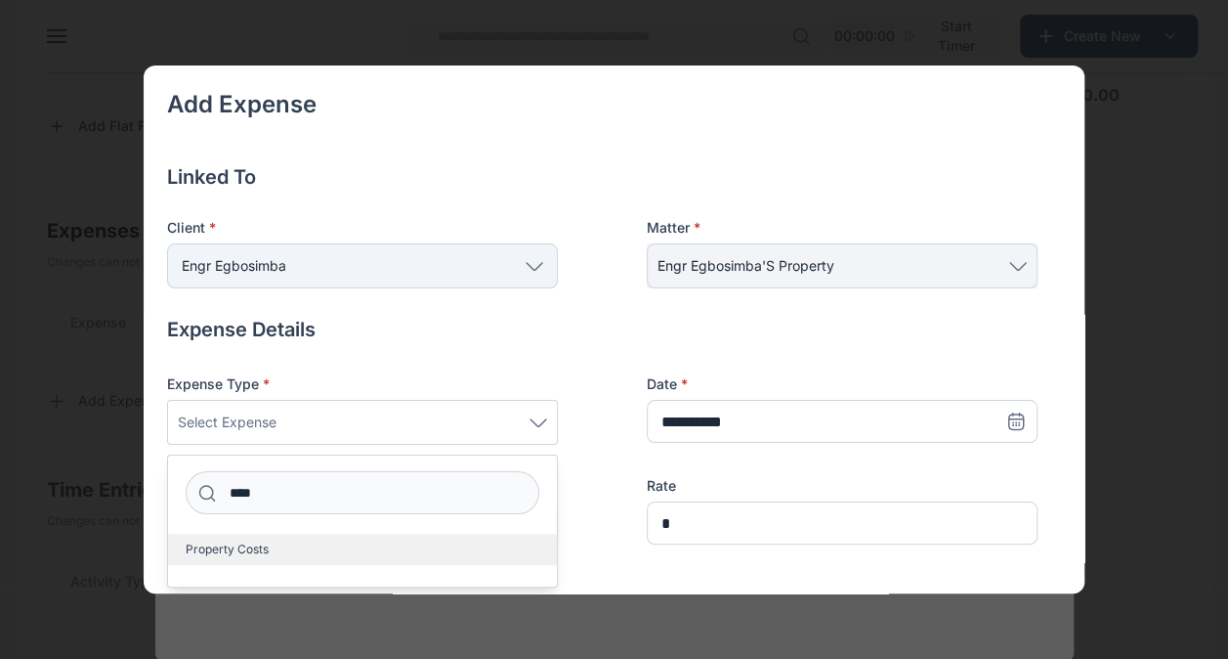
click at [359, 557] on label "Property Costs" at bounding box center [362, 548] width 389 height 31
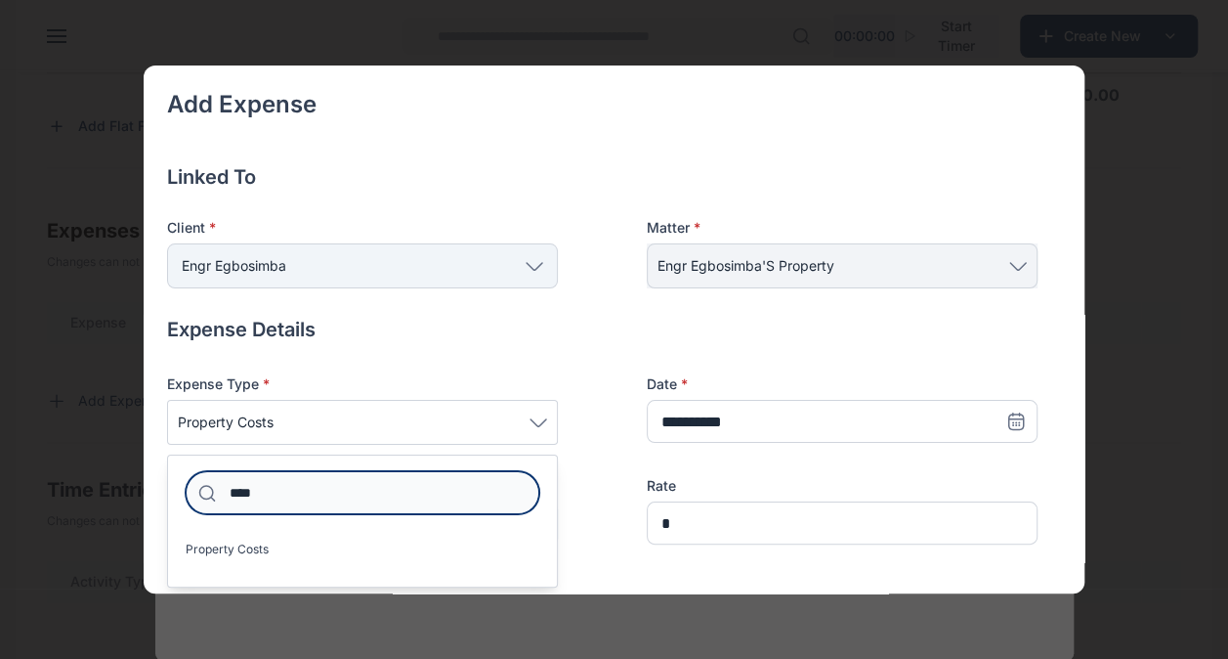
click at [307, 496] on input "****" at bounding box center [363, 492] width 354 height 43
type input "*"
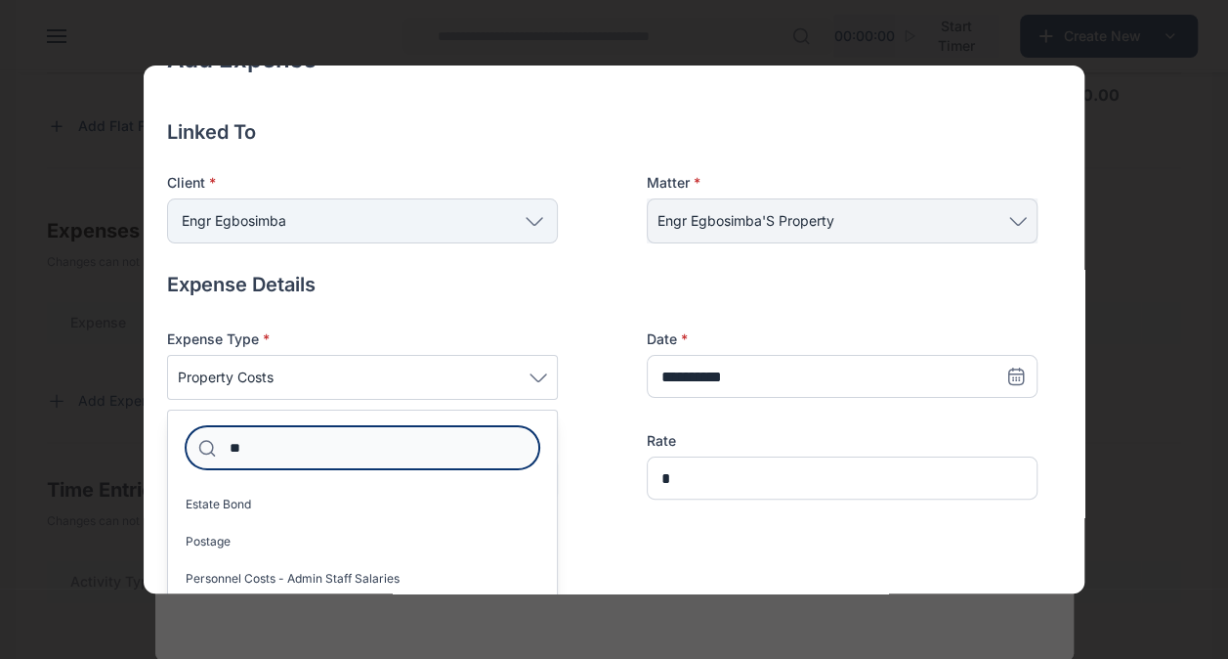
type input "*"
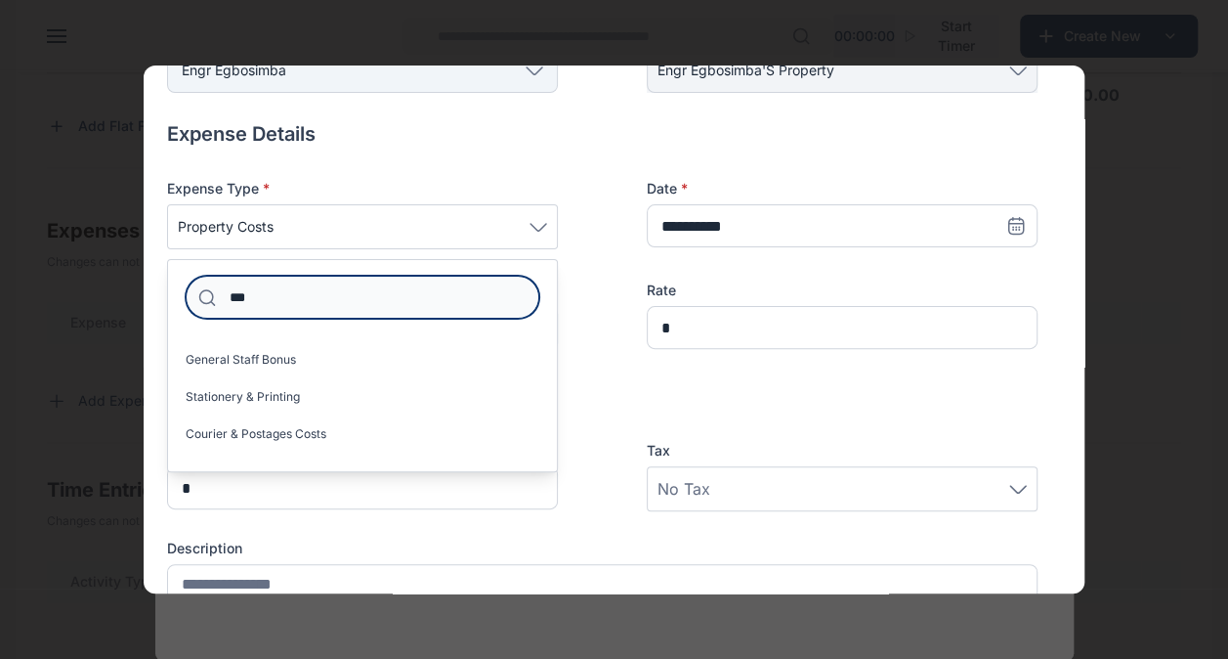
scroll to position [196, 0]
type input "*"
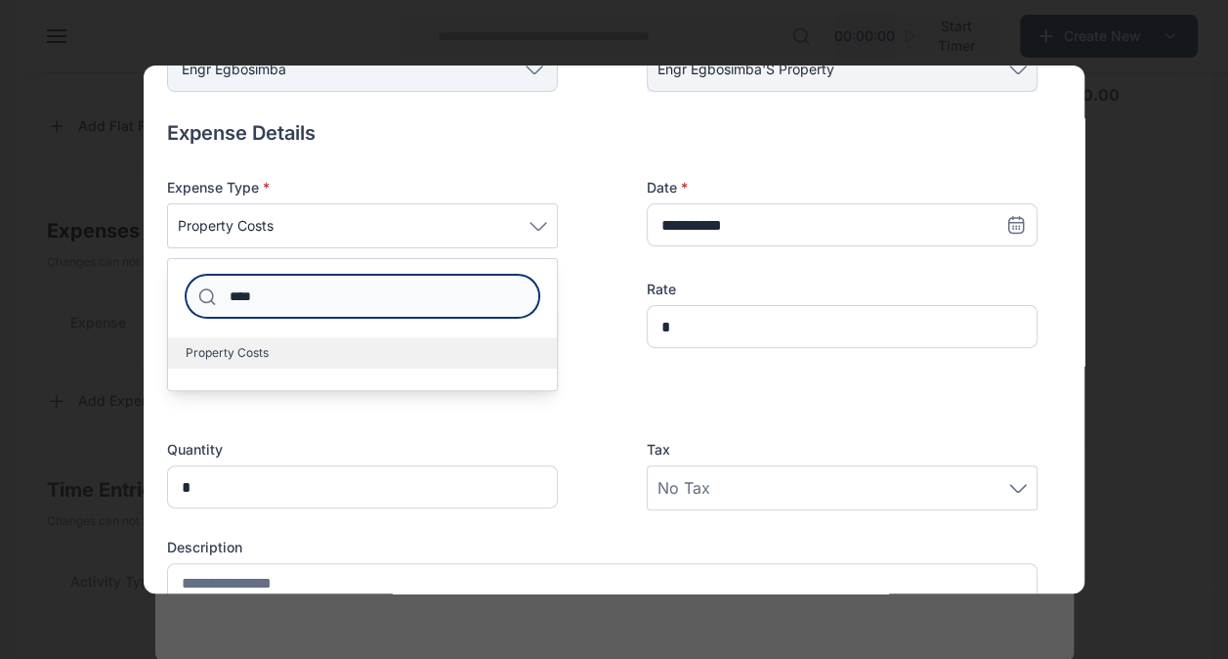
type input "****"
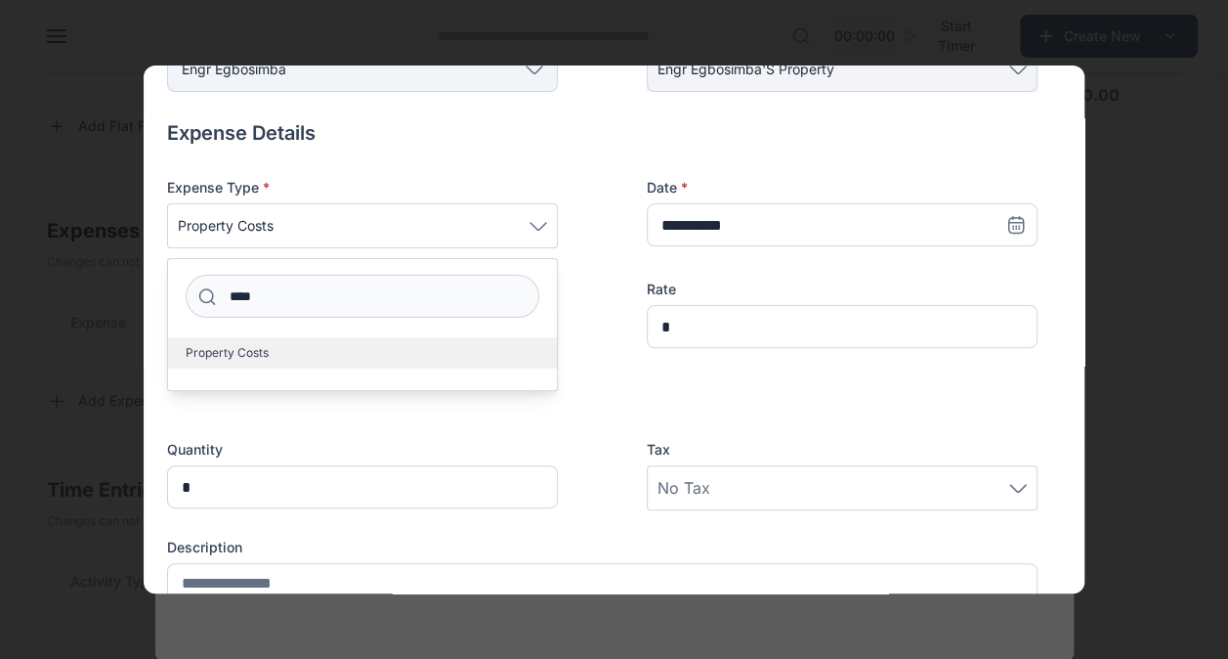
click at [287, 356] on label "Property Costs" at bounding box center [362, 352] width 389 height 31
click at [409, 345] on label "Property Costs" at bounding box center [362, 352] width 389 height 31
click at [312, 348] on label "Property Costs" at bounding box center [362, 352] width 389 height 31
click at [426, 430] on div "Quantity * Tax No Tax" at bounding box center [602, 461] width 871 height 98
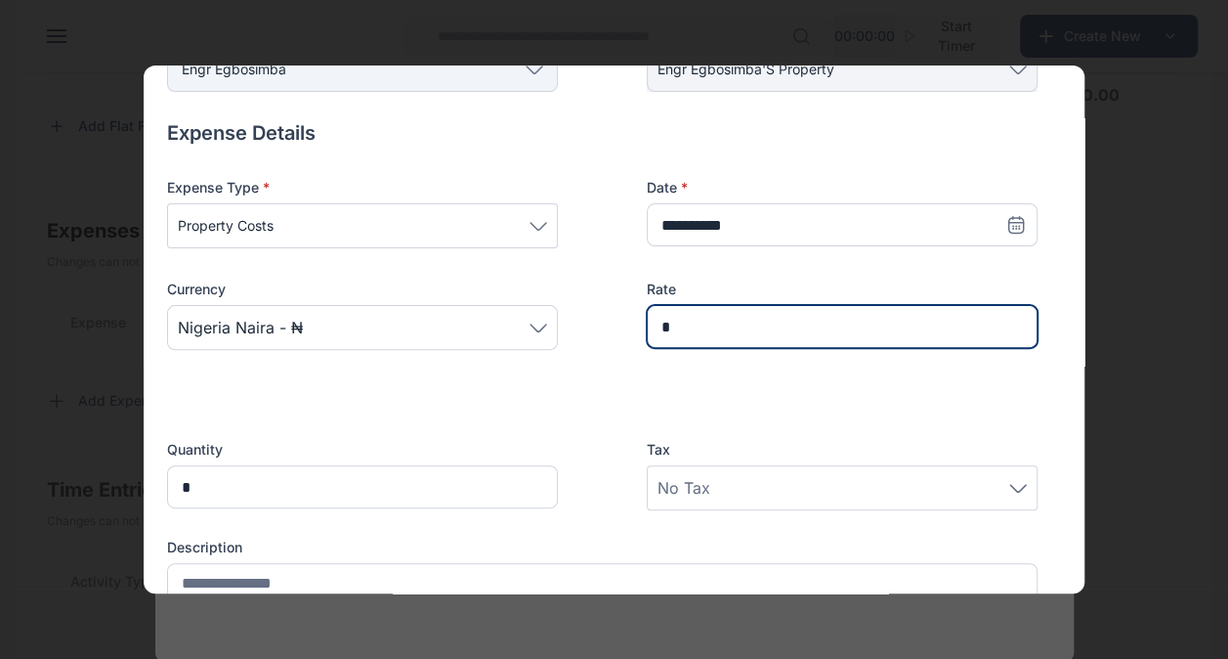
click at [717, 318] on input "*" at bounding box center [842, 326] width 391 height 43
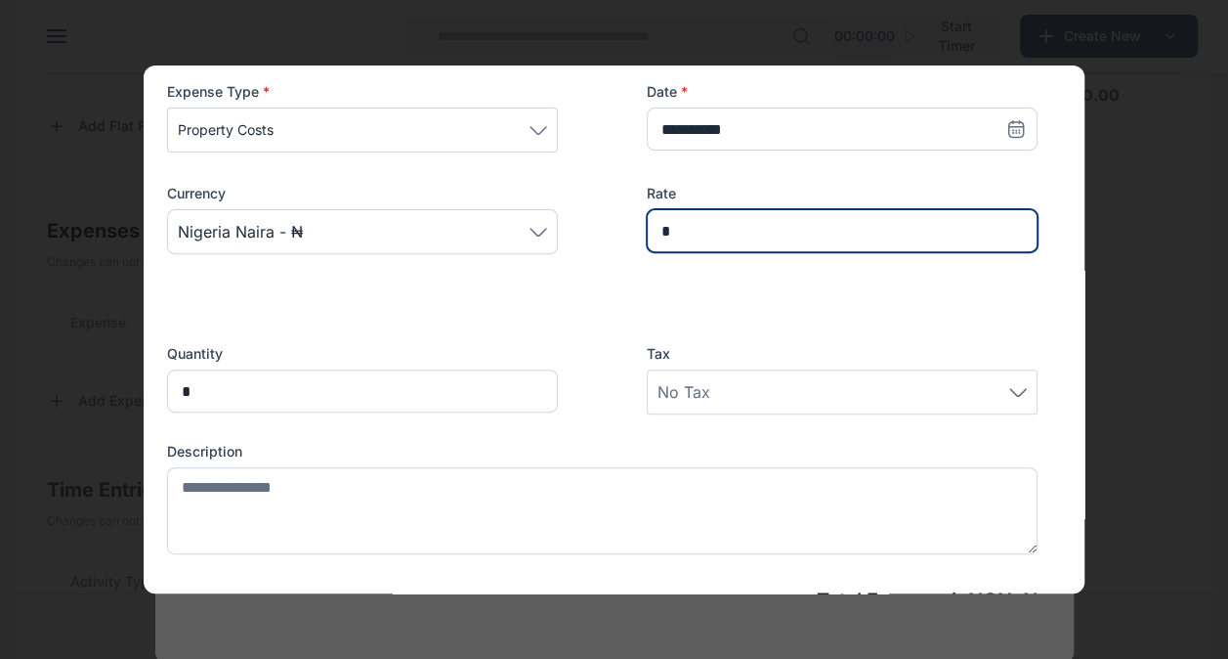
scroll to position [290, 0]
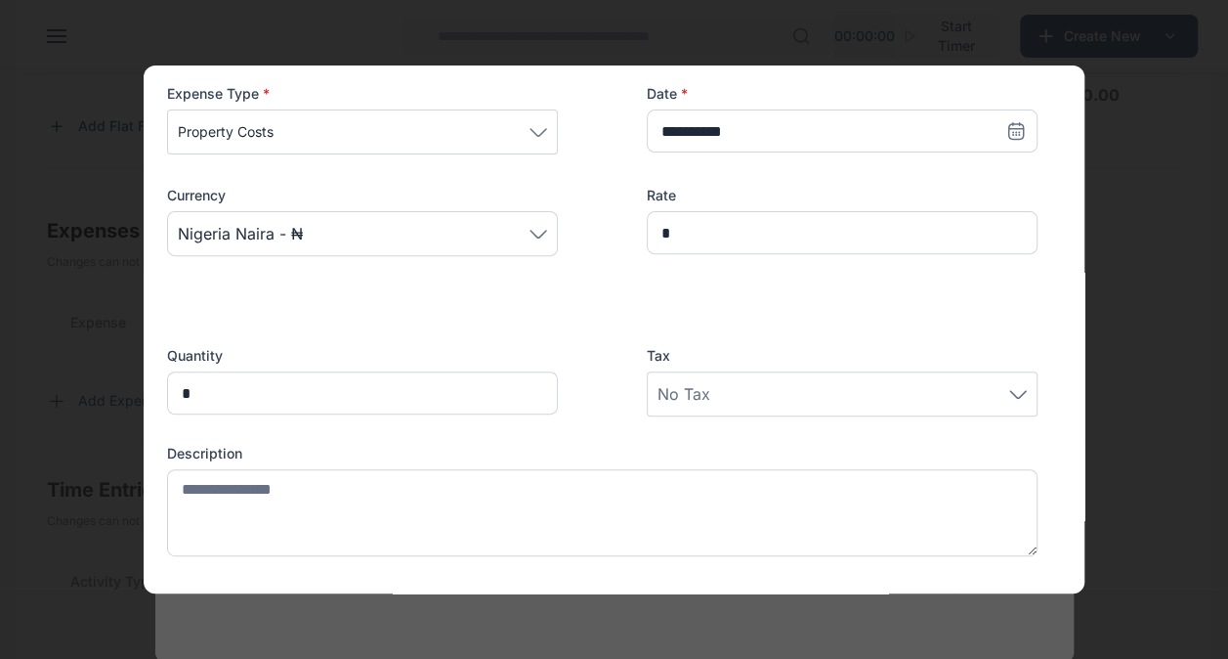
click at [389, 150] on div "Property Costs" at bounding box center [362, 131] width 391 height 45
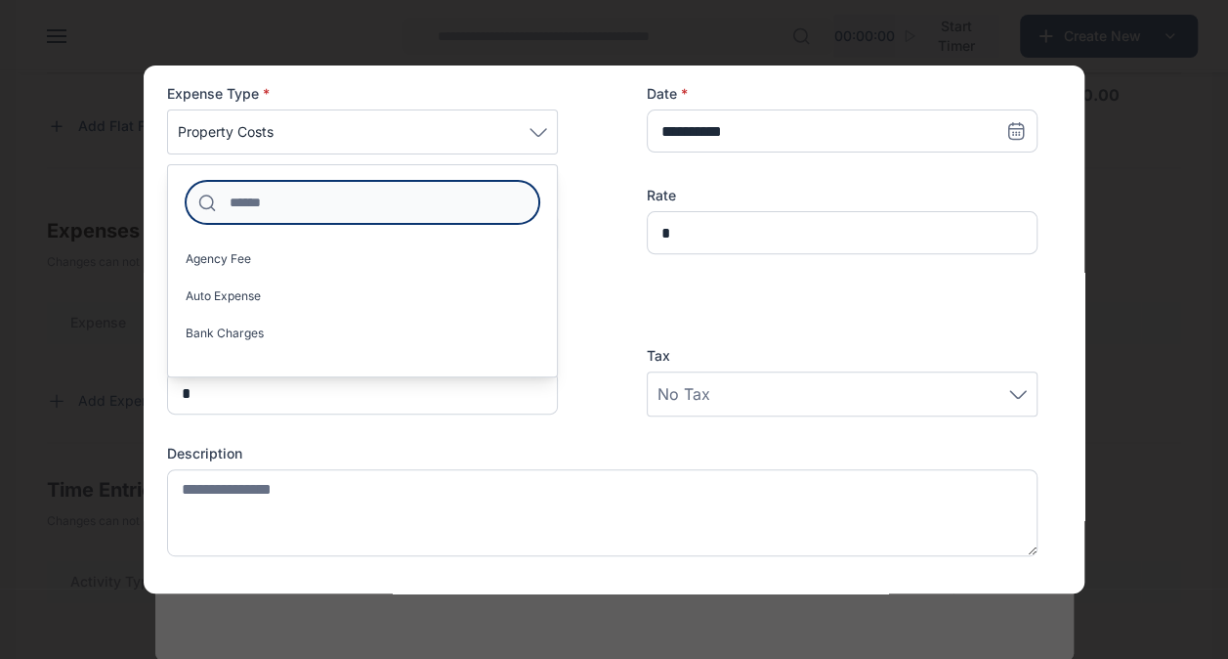
click at [382, 199] on input at bounding box center [363, 202] width 354 height 43
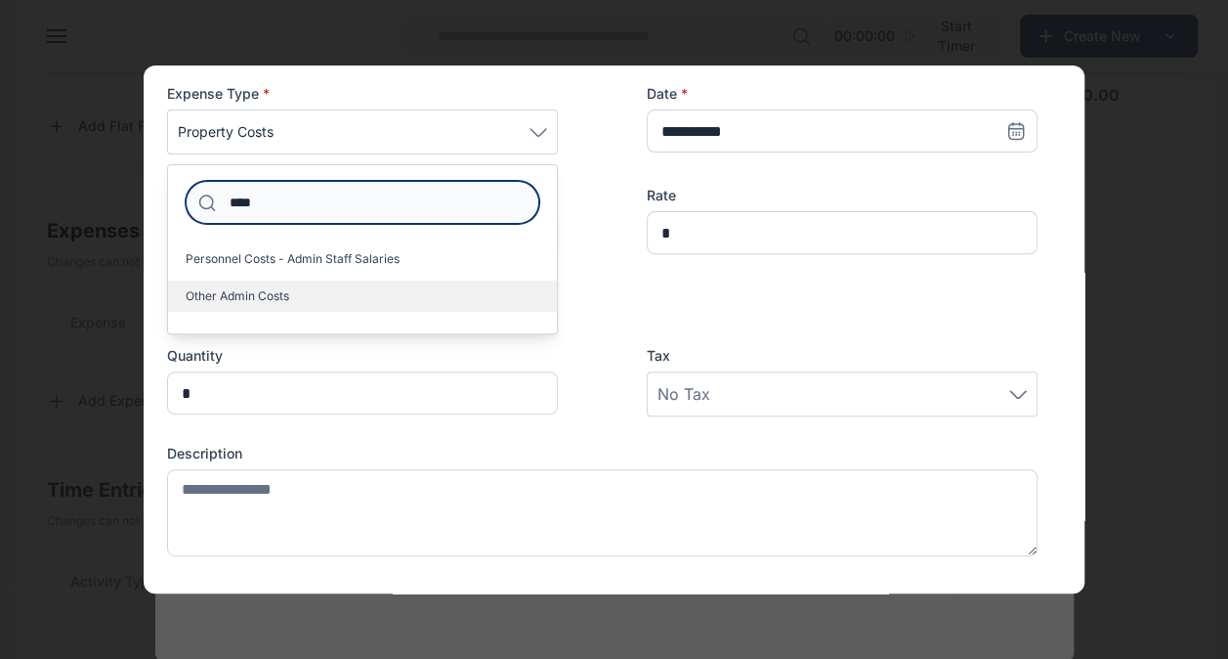
type input "****"
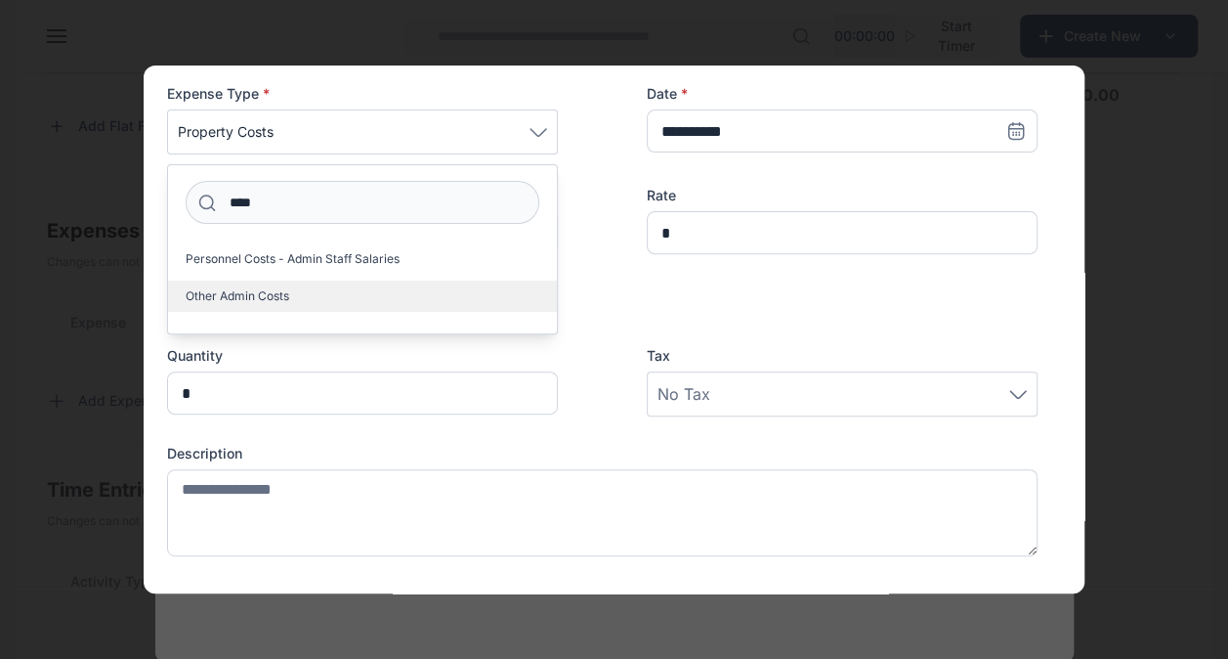
click at [332, 295] on label "Other Admin Costs" at bounding box center [362, 295] width 389 height 31
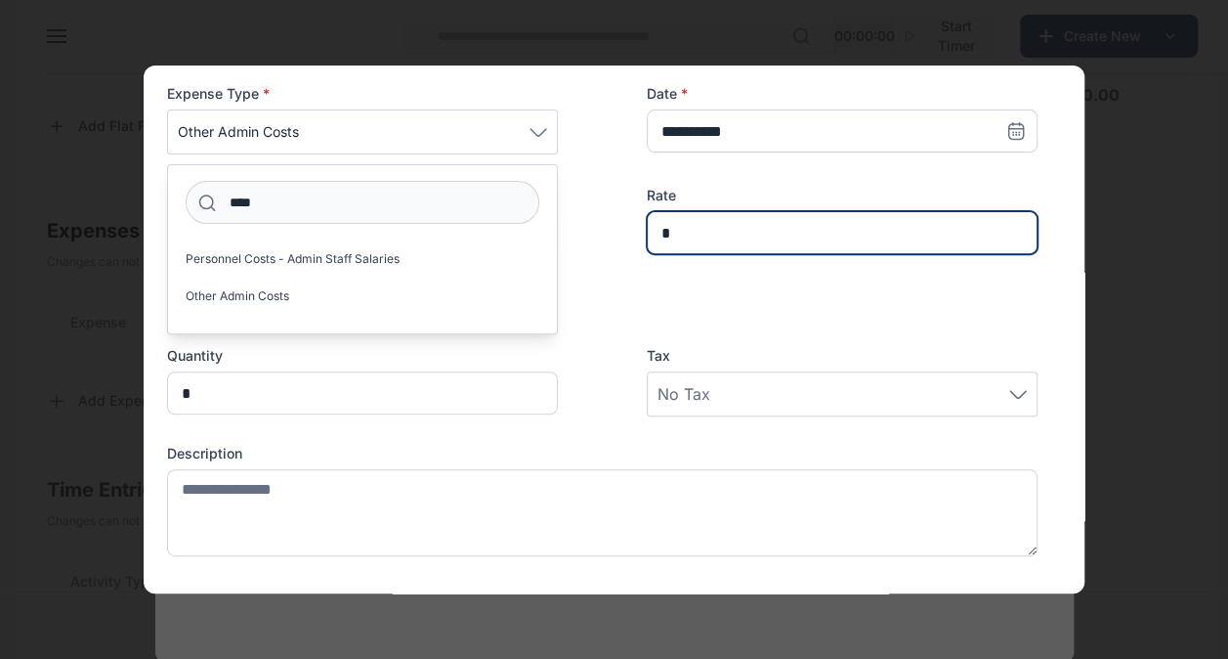
click at [684, 221] on input "*" at bounding box center [842, 232] width 391 height 43
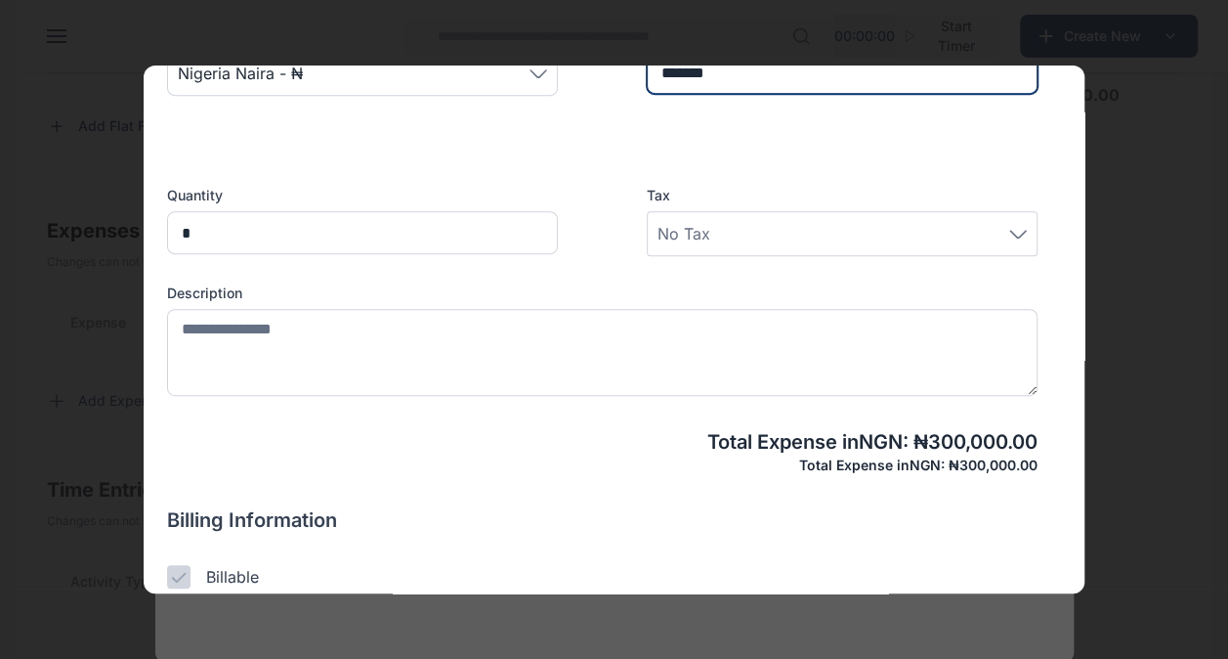
scroll to position [461, 0]
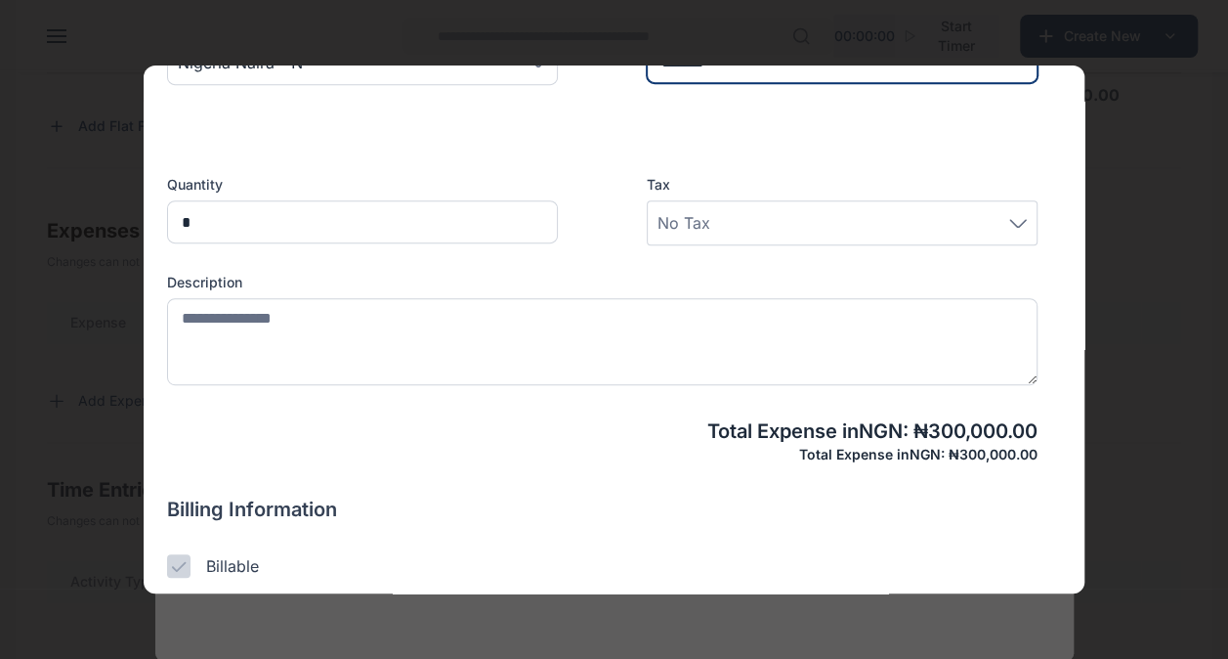
type input "*******"
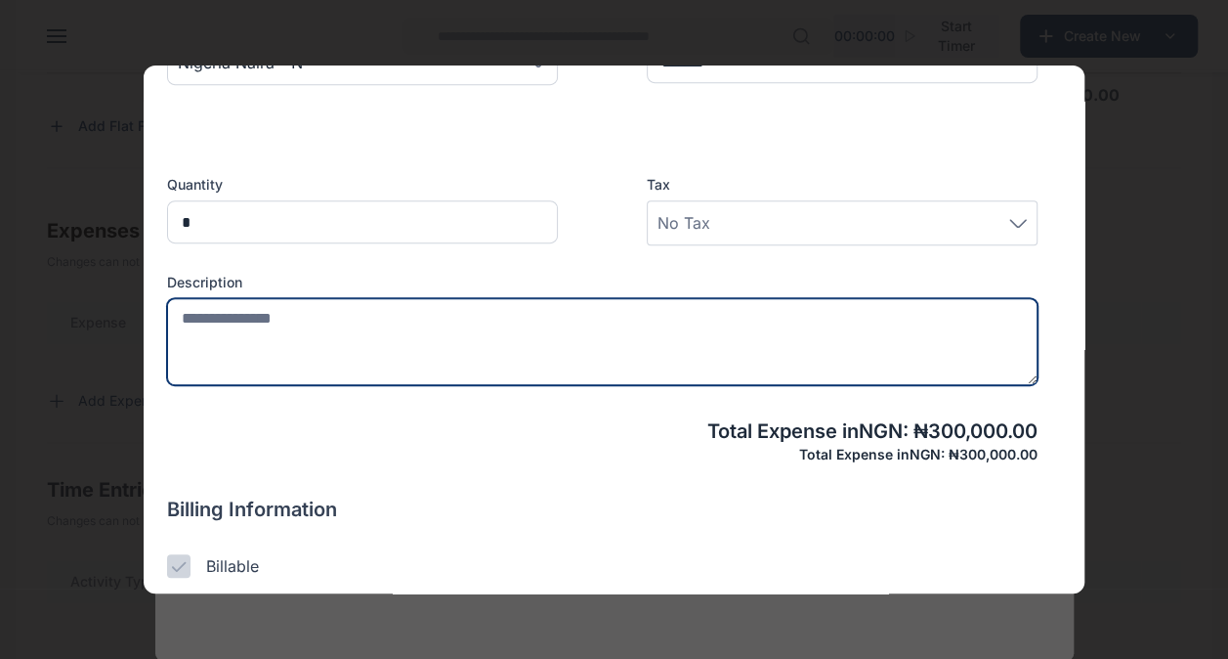
click at [366, 332] on textarea at bounding box center [602, 341] width 871 height 87
click at [303, 317] on textarea "**********" at bounding box center [595, 341] width 856 height 87
click at [320, 319] on textarea "**********" at bounding box center [595, 341] width 856 height 87
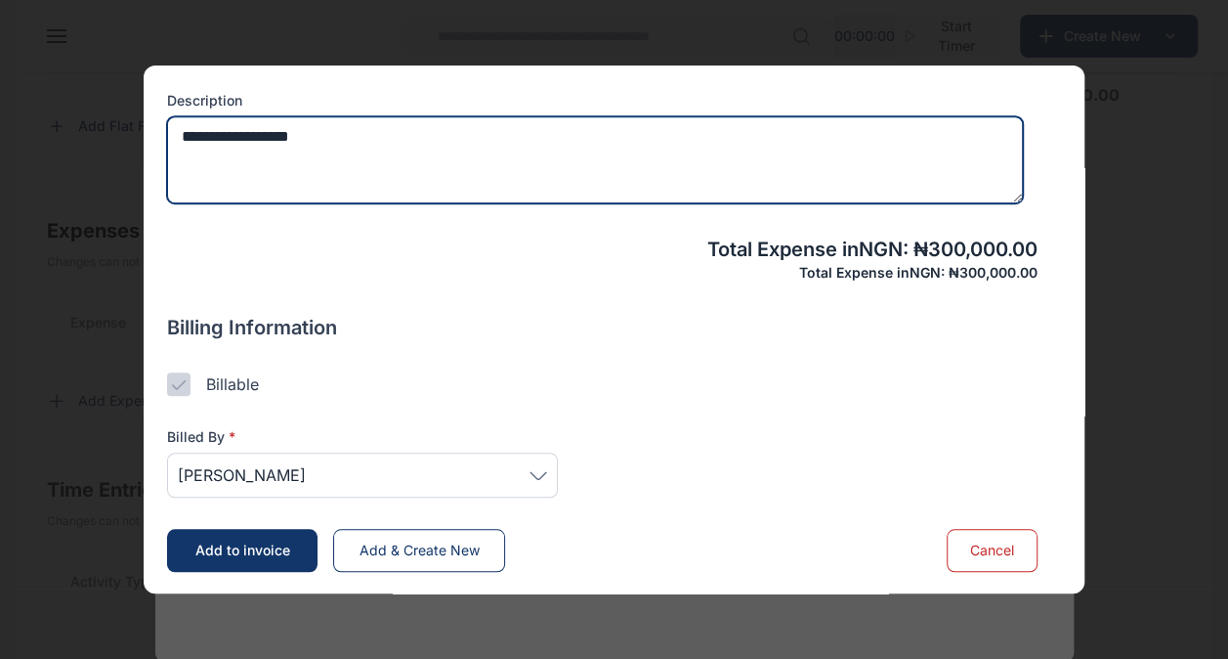
scroll to position [1003, 0]
type textarea "**********"
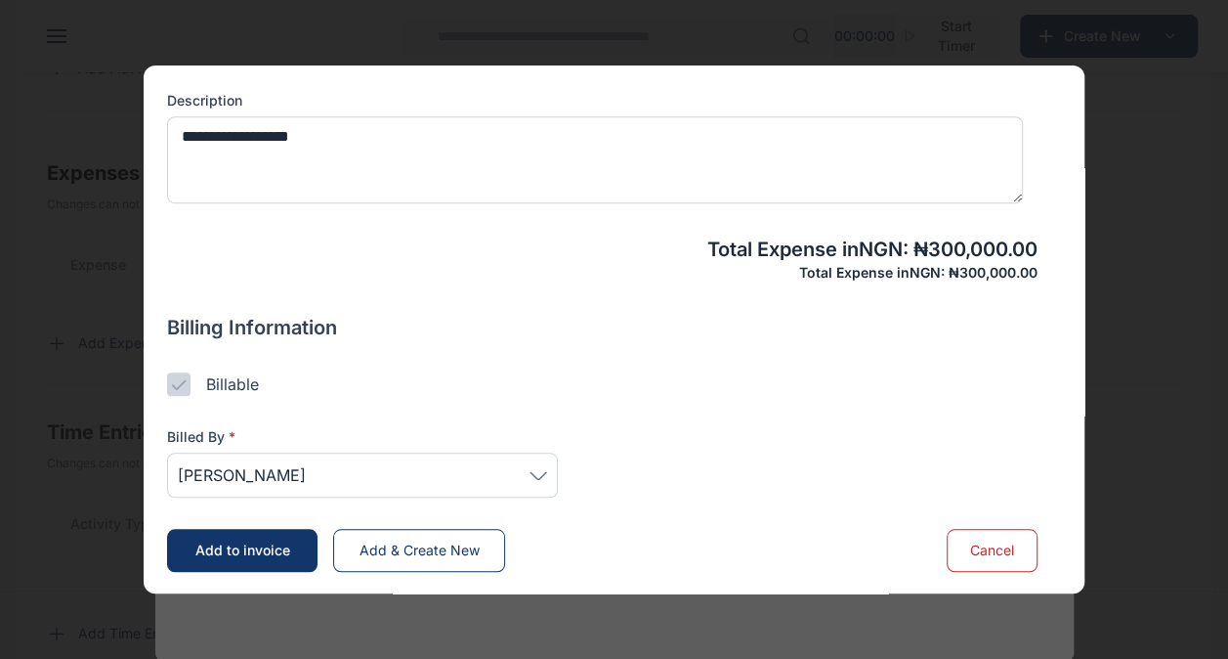
click at [535, 467] on span "[PERSON_NAME]" at bounding box center [362, 474] width 369 height 23
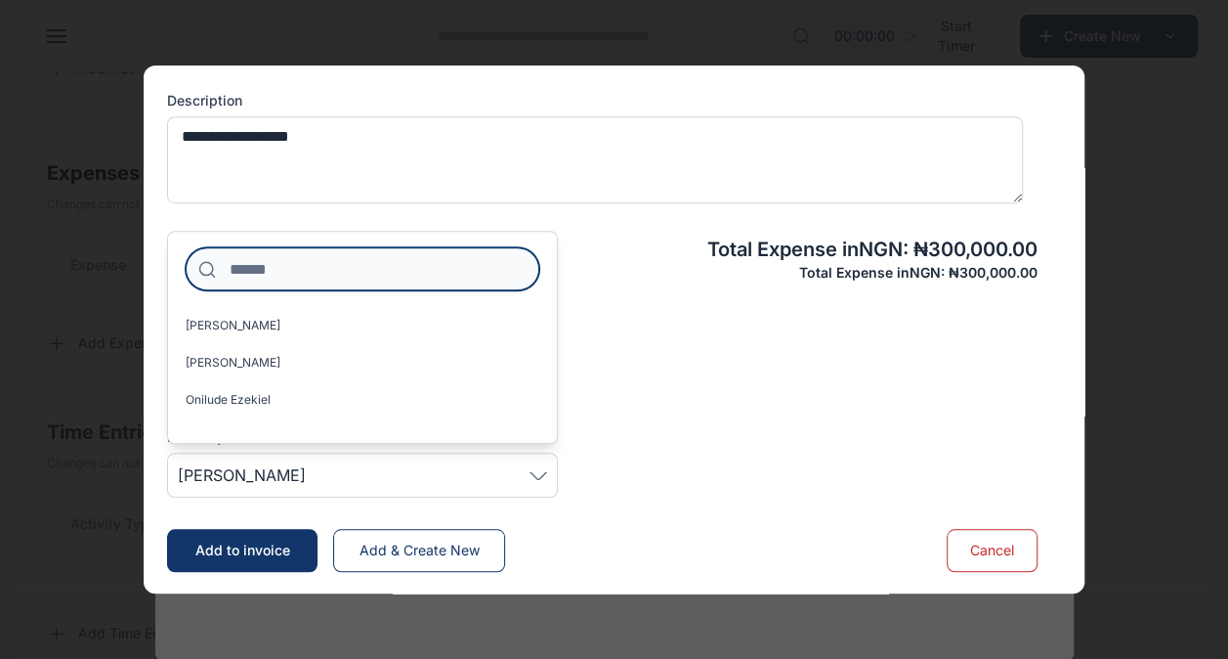
click at [324, 264] on input at bounding box center [363, 268] width 354 height 43
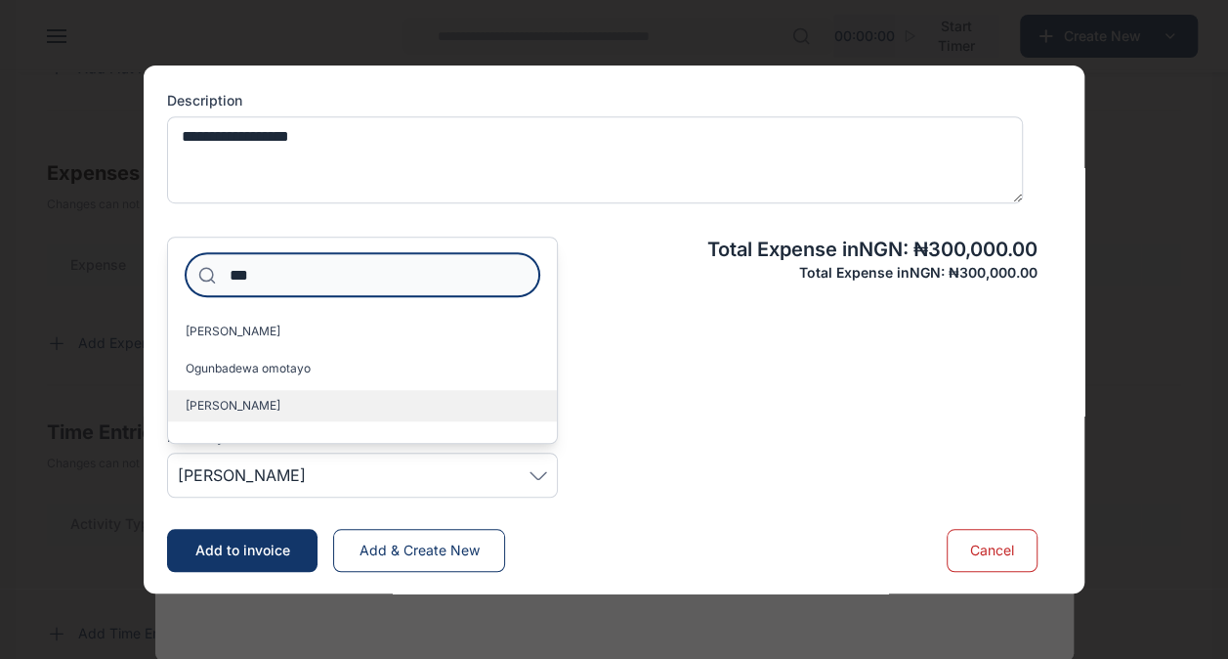
type input "***"
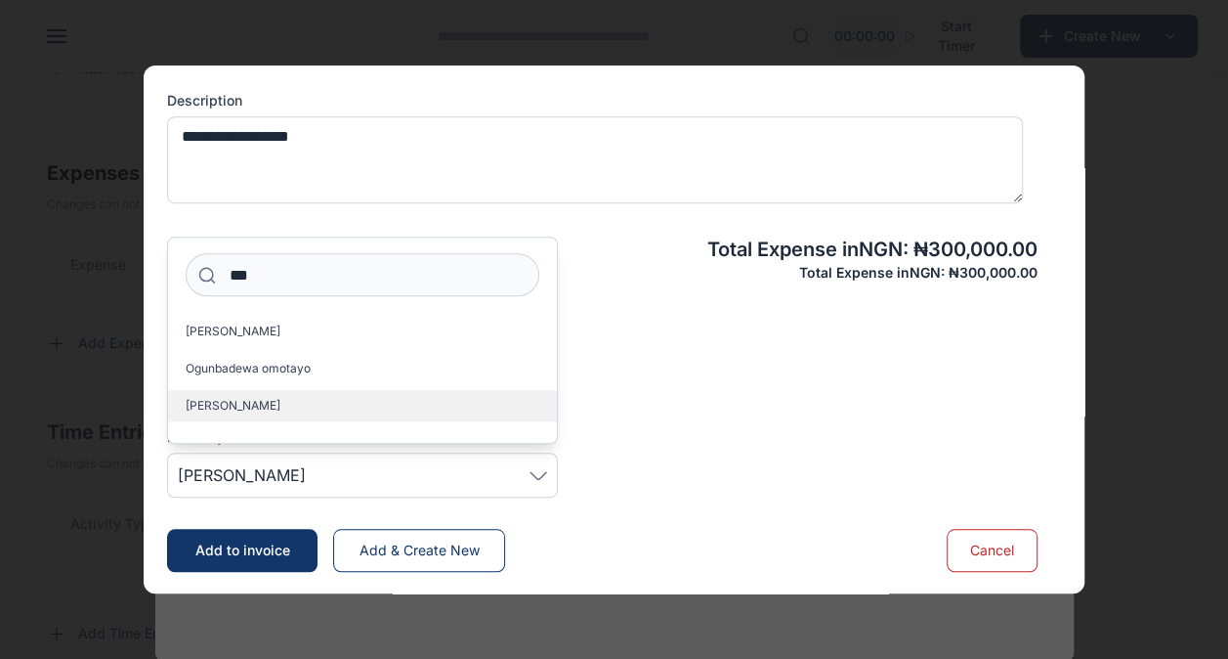
click at [280, 401] on span "[PERSON_NAME]" at bounding box center [233, 406] width 95 height 16
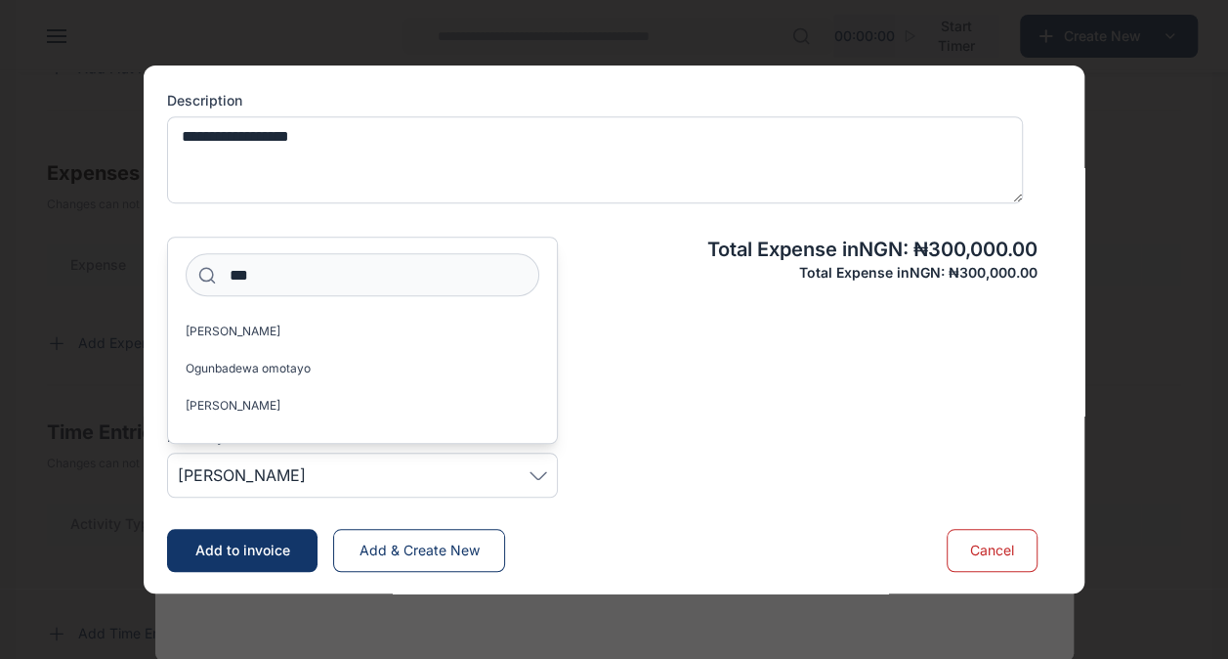
click at [261, 543] on span "Add to invoice" at bounding box center [242, 549] width 95 height 17
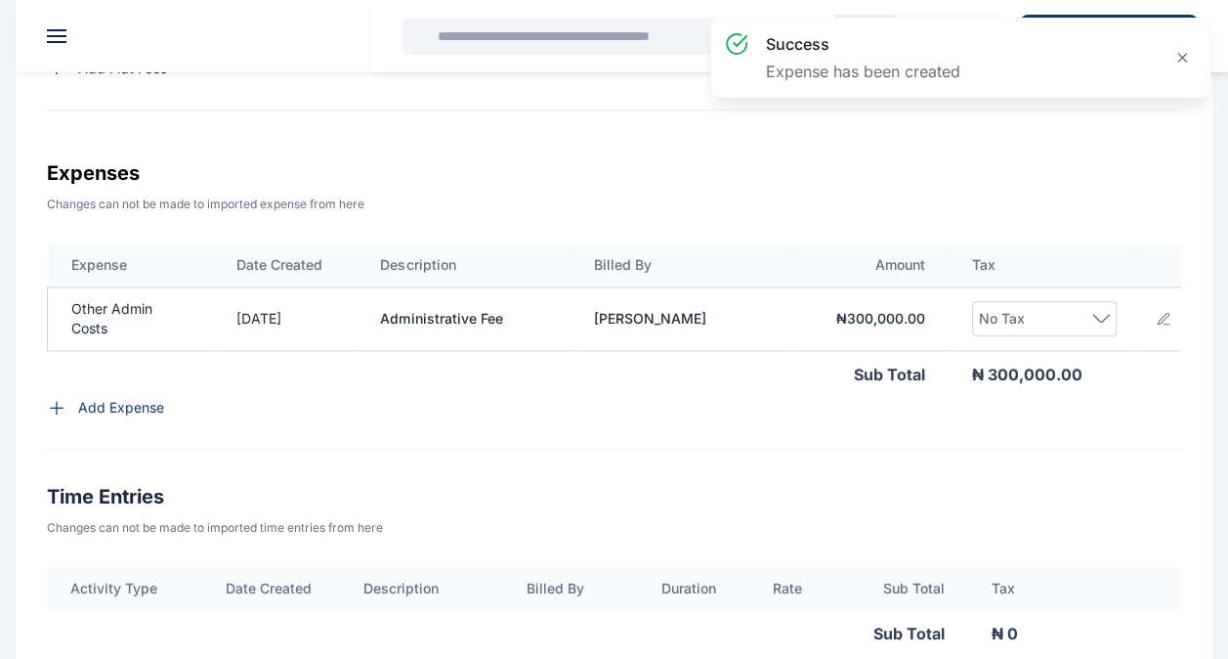
click at [87, 417] on p "Add Expense" at bounding box center [121, 408] width 86 height 20
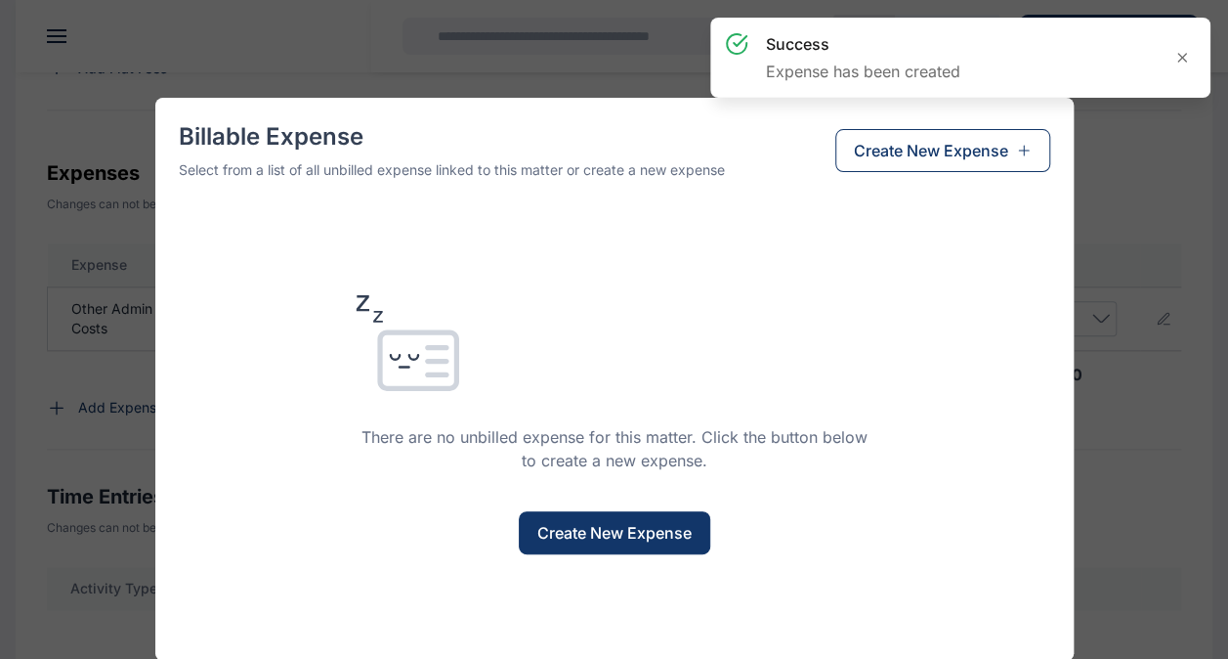
click at [569, 512] on button "Create New Expense" at bounding box center [615, 532] width 192 height 43
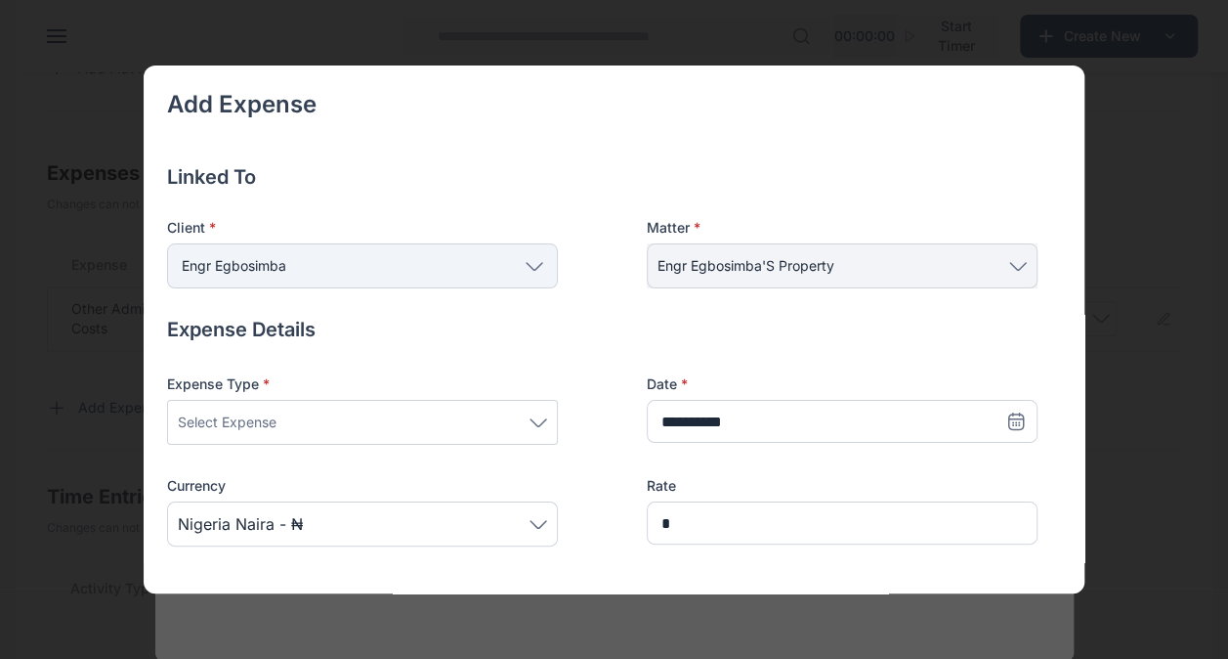
click at [537, 422] on icon at bounding box center [539, 422] width 18 height 9
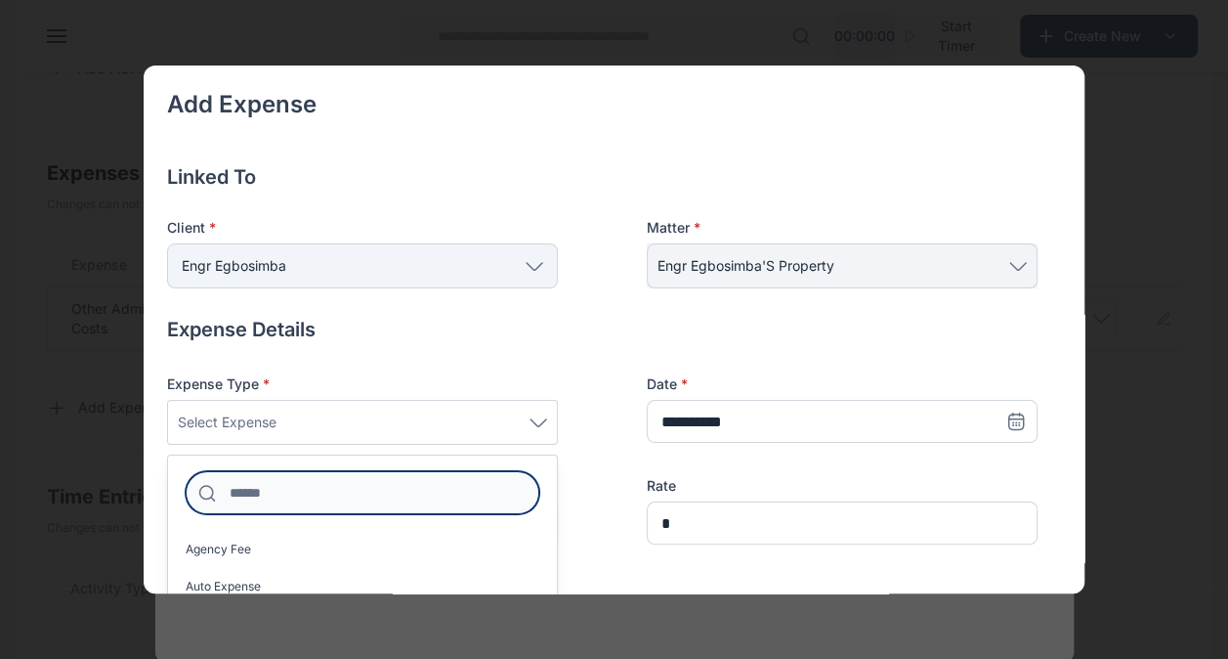
click at [453, 499] on input at bounding box center [363, 492] width 354 height 43
type input "*"
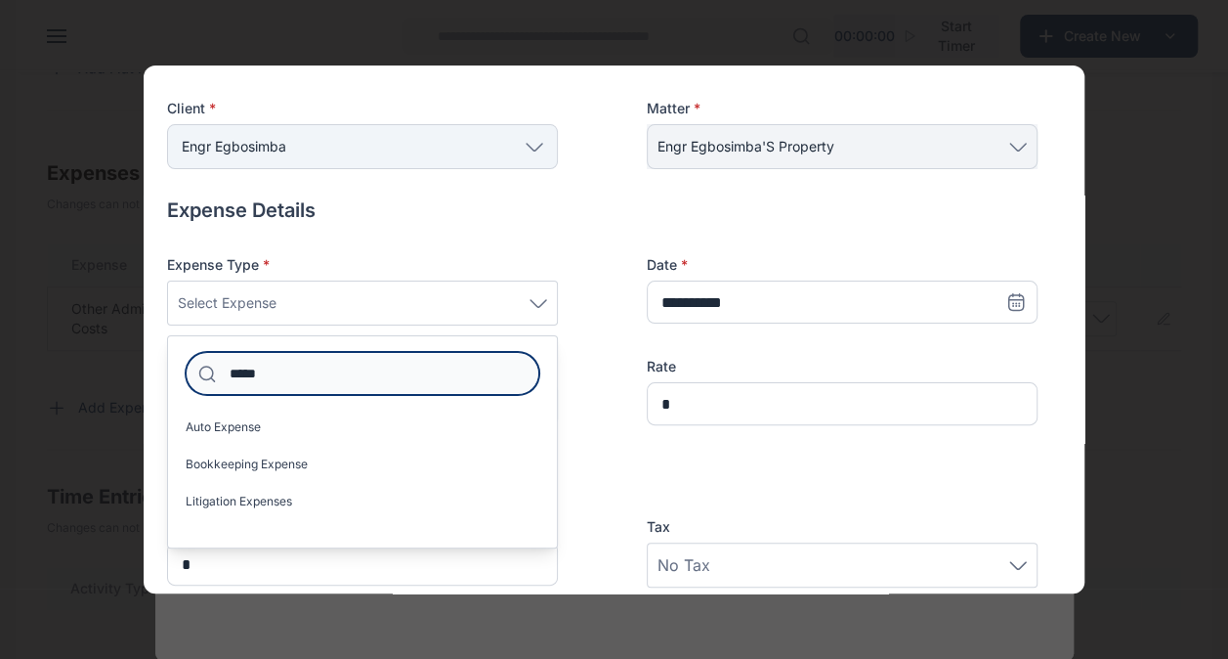
scroll to position [0, 0]
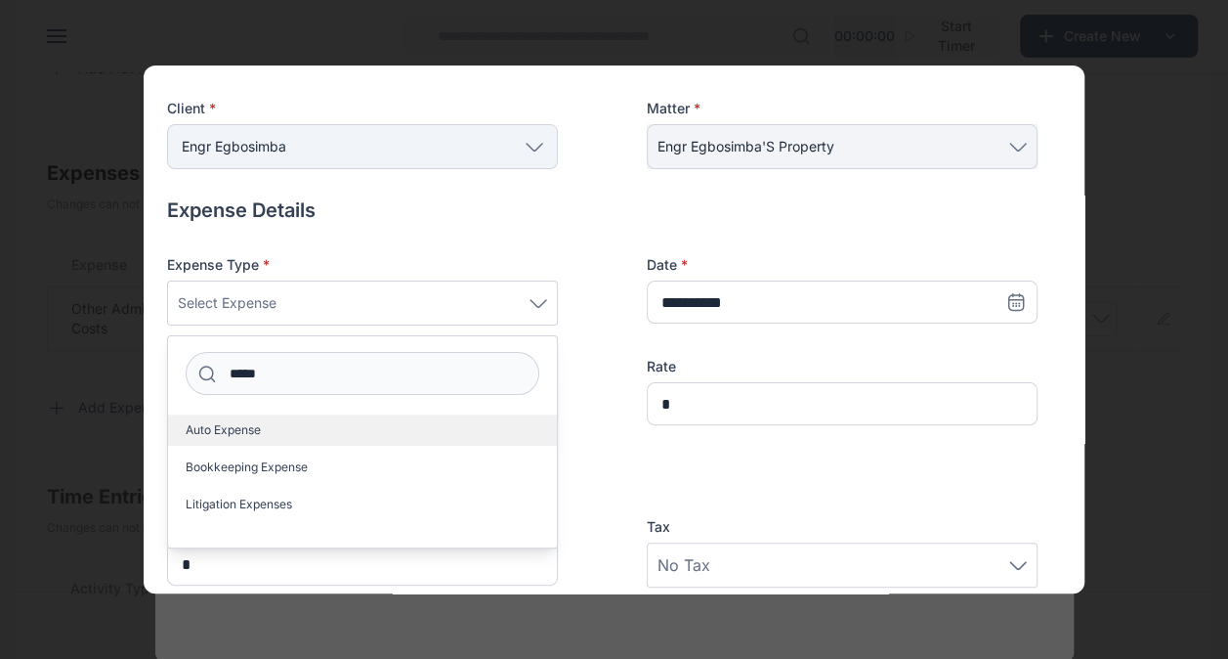
click at [490, 436] on label "Auto Expense" at bounding box center [362, 429] width 389 height 31
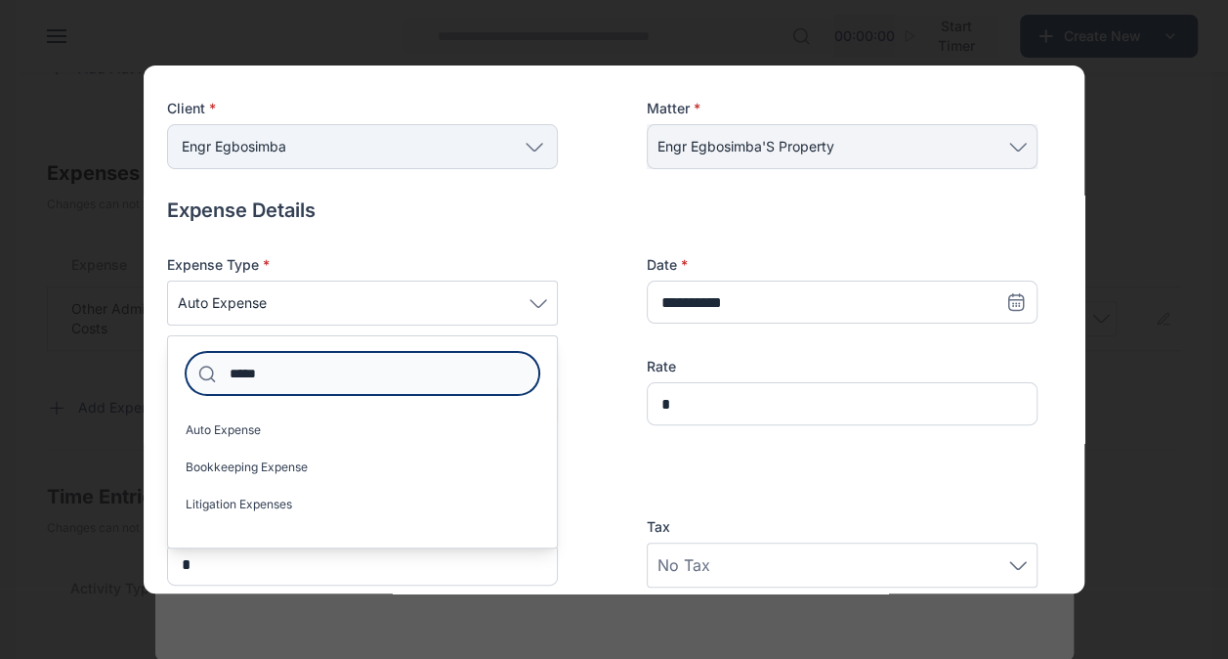
click at [457, 373] on input "*****" at bounding box center [363, 373] width 354 height 43
type input "*"
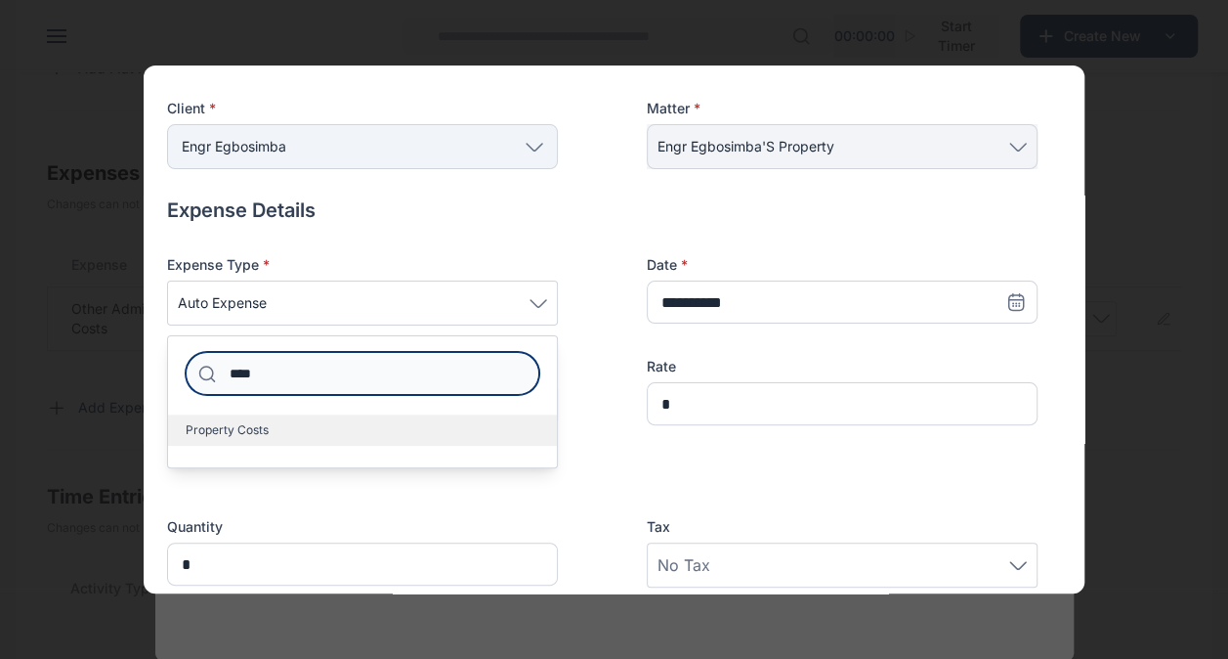
type input "****"
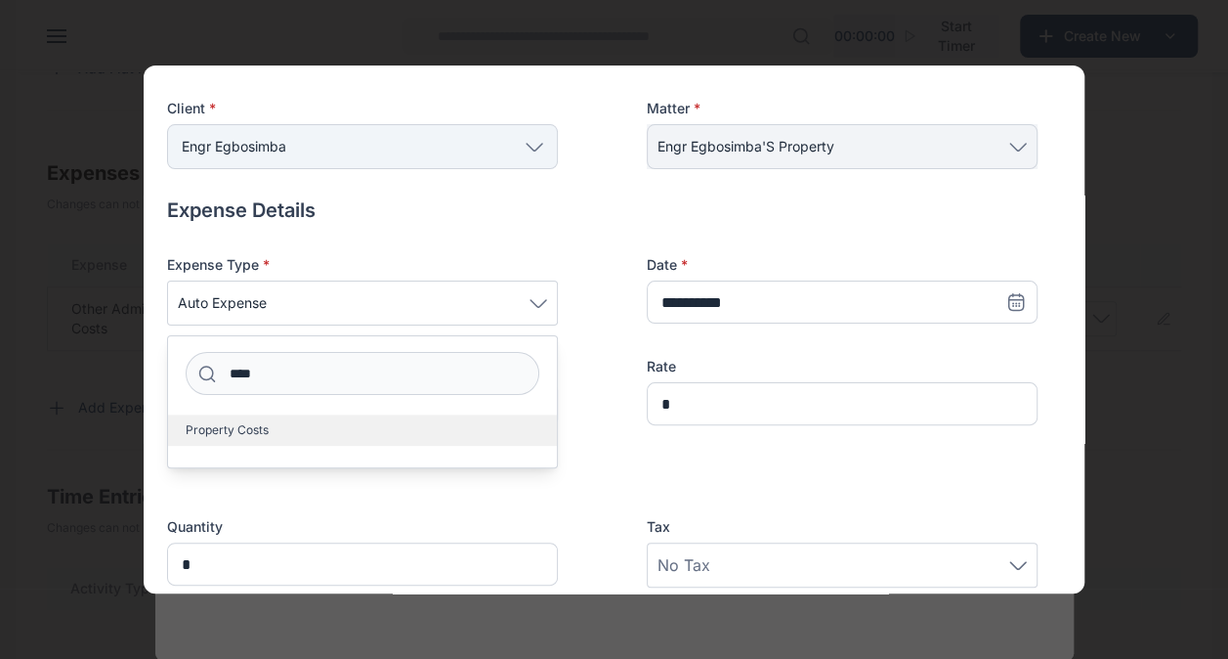
click at [447, 426] on label "Property Costs" at bounding box center [362, 429] width 389 height 31
click at [297, 432] on label "Property Costs" at bounding box center [362, 429] width 389 height 31
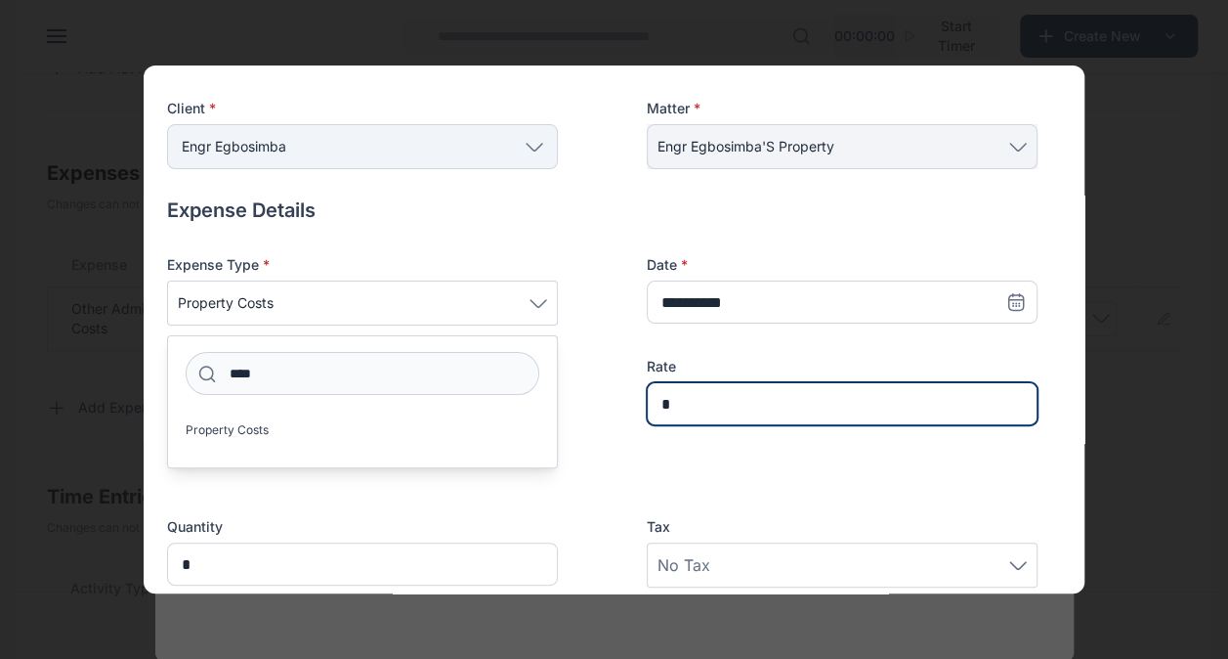
click at [707, 412] on input "*" at bounding box center [842, 403] width 391 height 43
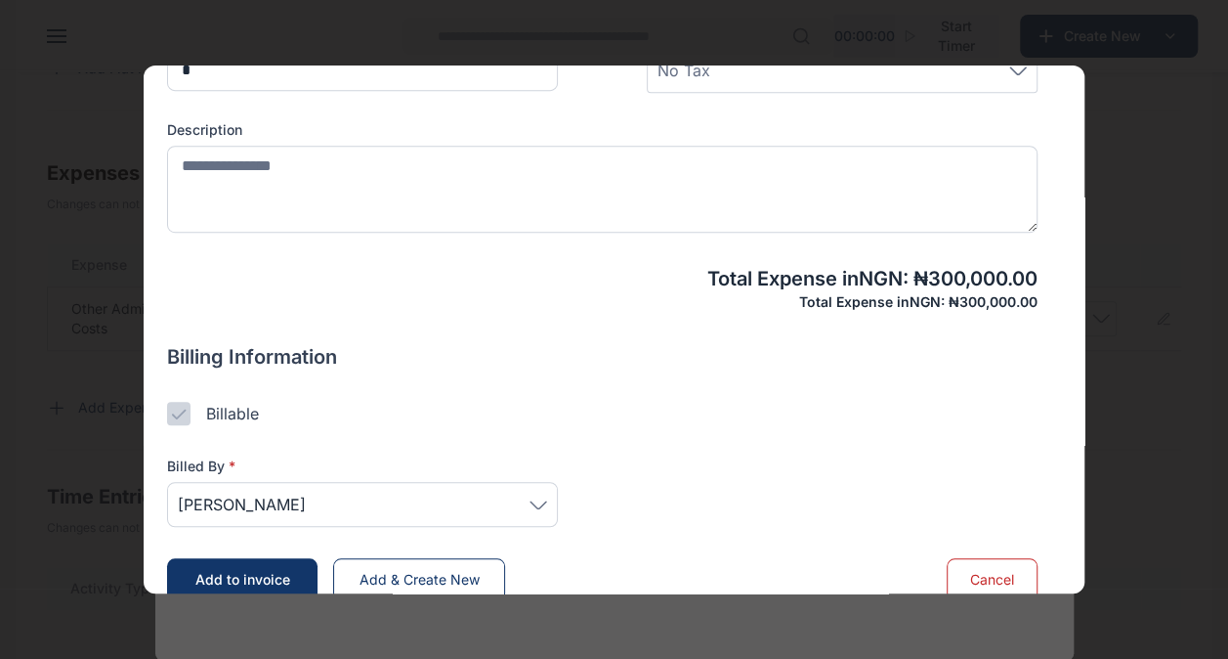
scroll to position [620, 0]
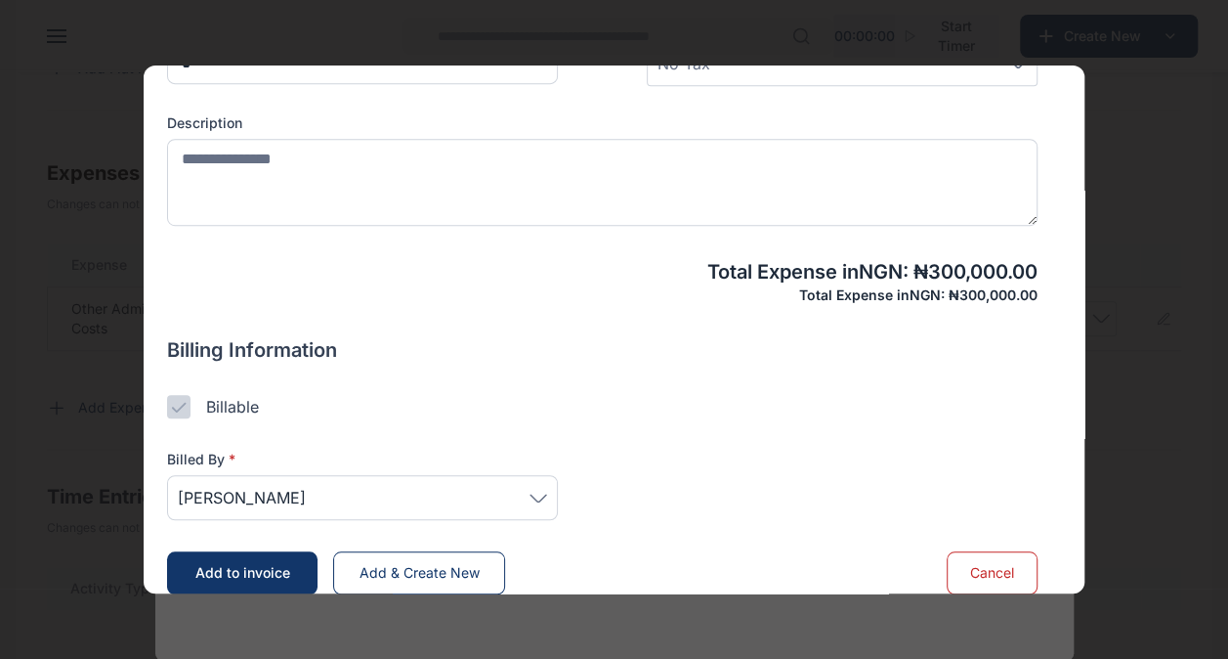
type input "*******"
click at [423, 495] on span "[PERSON_NAME]" at bounding box center [362, 497] width 369 height 23
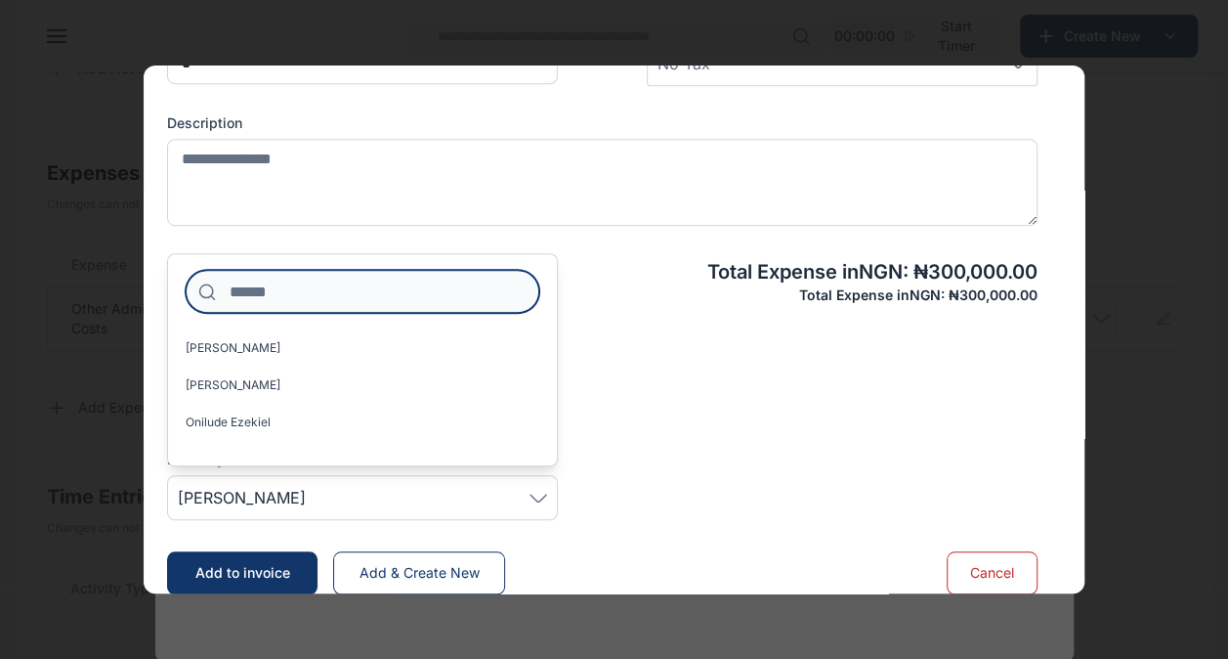
click at [382, 288] on input at bounding box center [363, 291] width 354 height 43
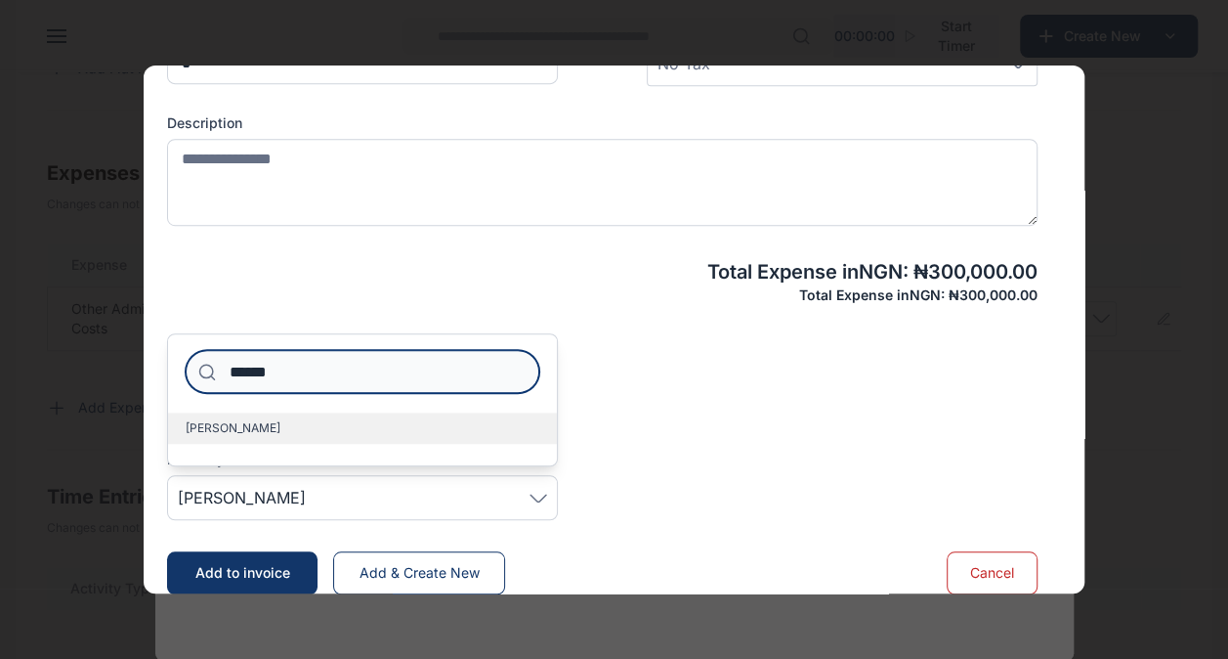
type input "******"
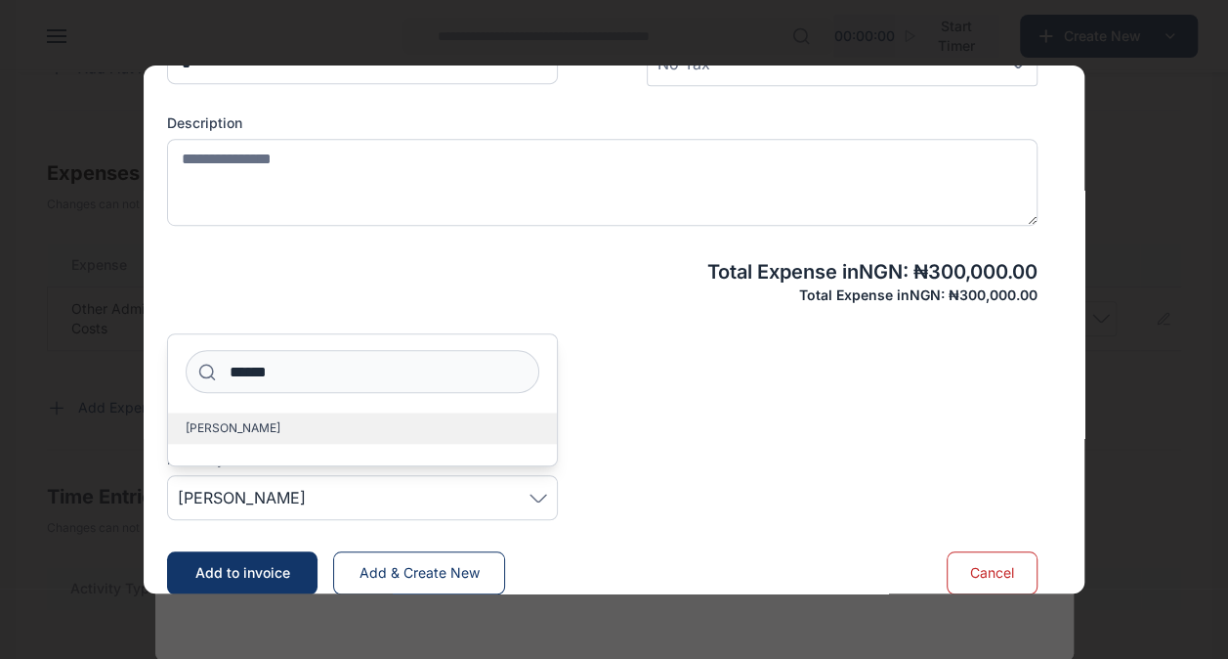
click at [312, 440] on label "[PERSON_NAME]" at bounding box center [362, 427] width 389 height 31
click at [260, 559] on button "Add to invoice" at bounding box center [242, 572] width 150 height 43
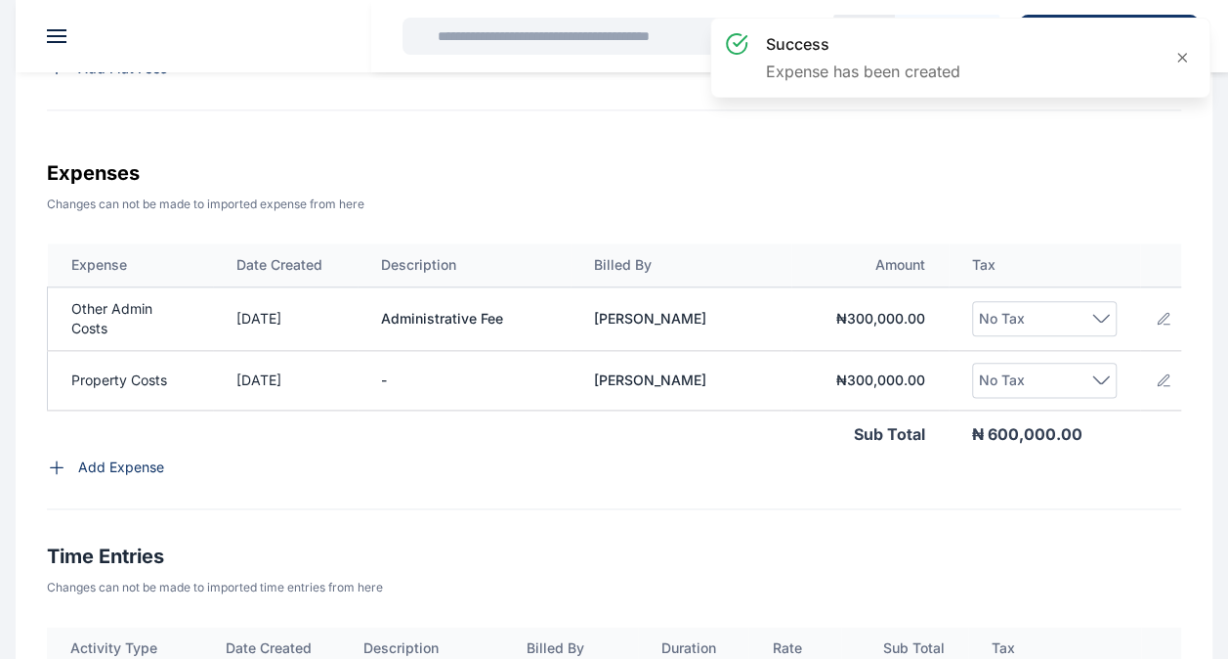
click at [54, 477] on icon at bounding box center [57, 467] width 20 height 20
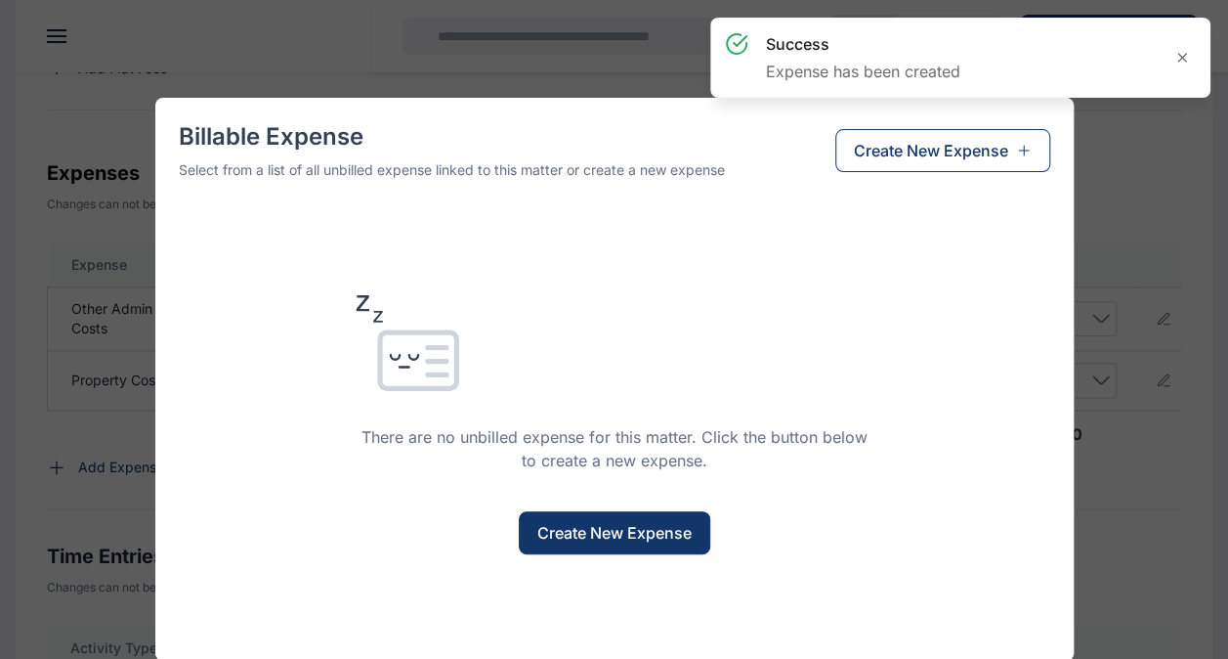
click at [574, 531] on span "Create New Expense" at bounding box center [614, 532] width 154 height 23
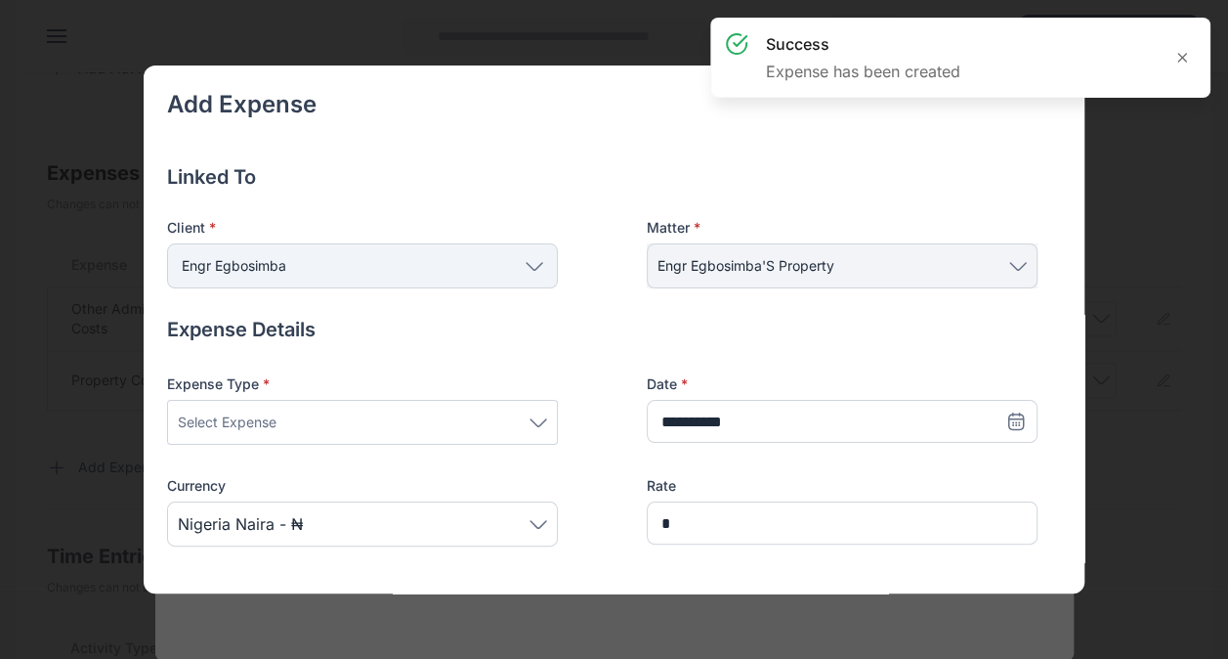
click at [350, 426] on div "Select Expense" at bounding box center [362, 421] width 369 height 23
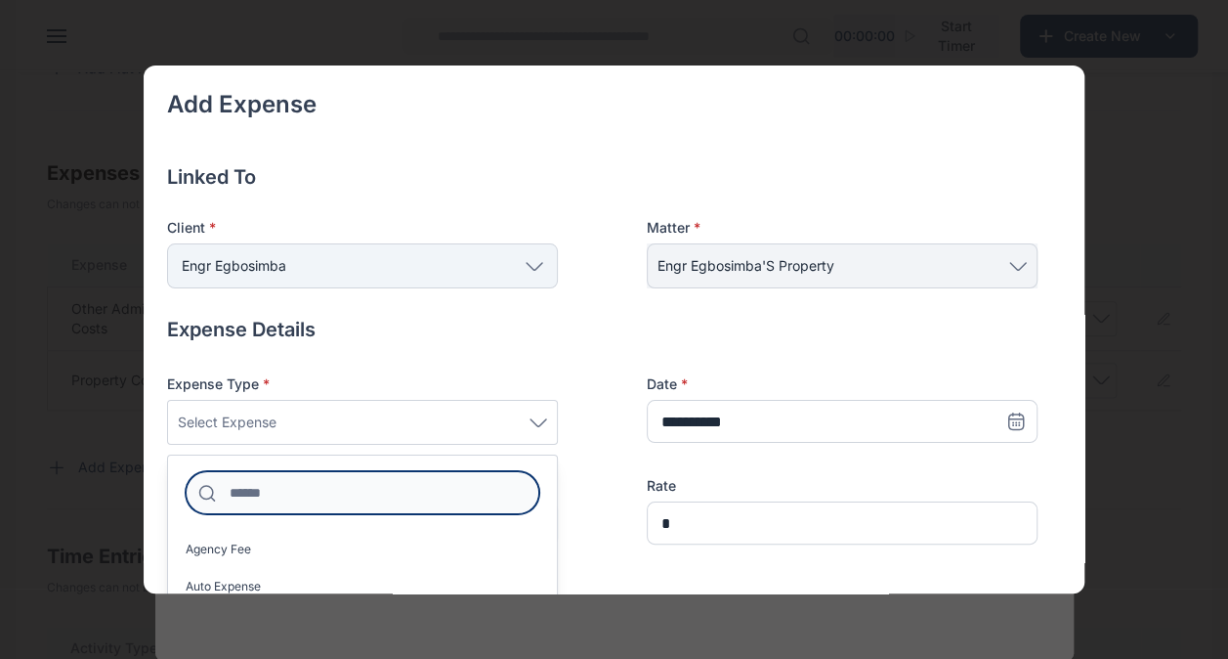
click at [332, 495] on input at bounding box center [363, 492] width 354 height 43
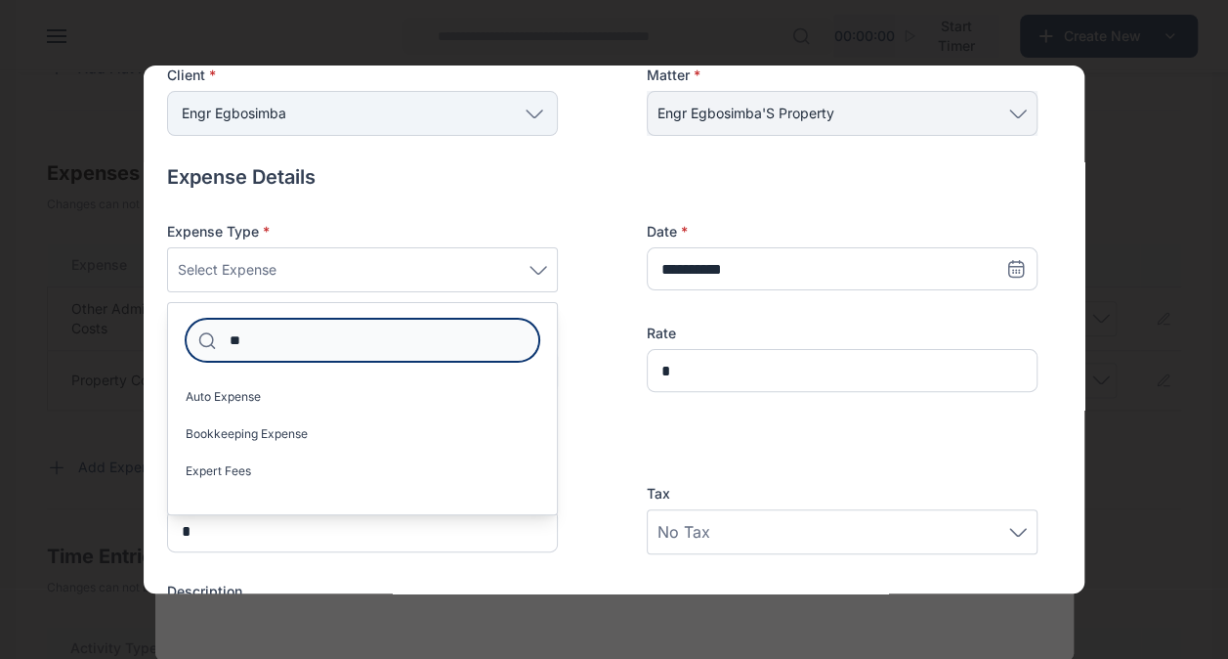
scroll to position [160, 0]
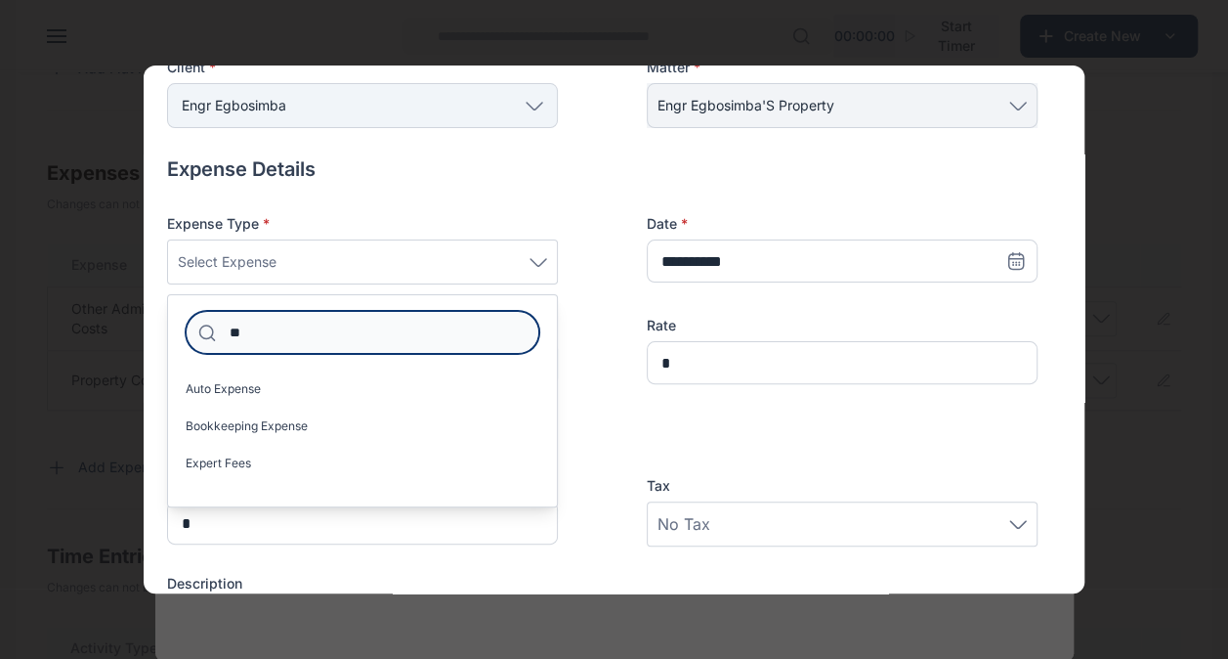
type input "*"
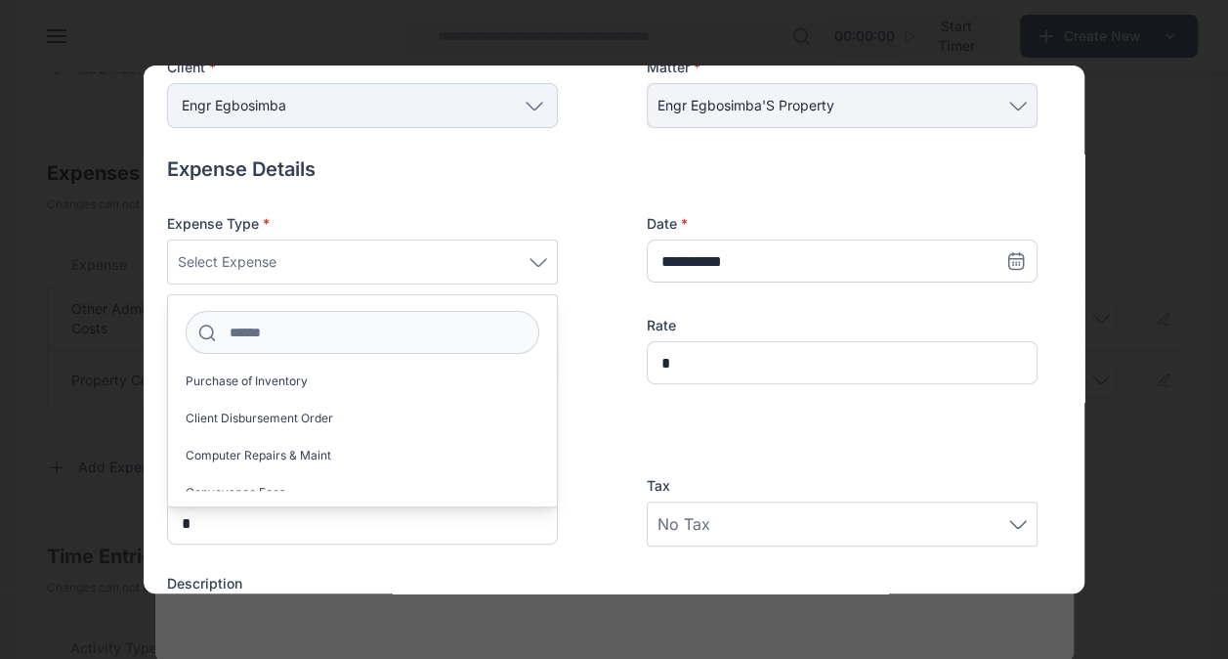
click at [471, 400] on div "Agency Fee Auto Expense Bank Charges Bookkeeping Expense Casual Labour Purchase…" at bounding box center [362, 431] width 389 height 117
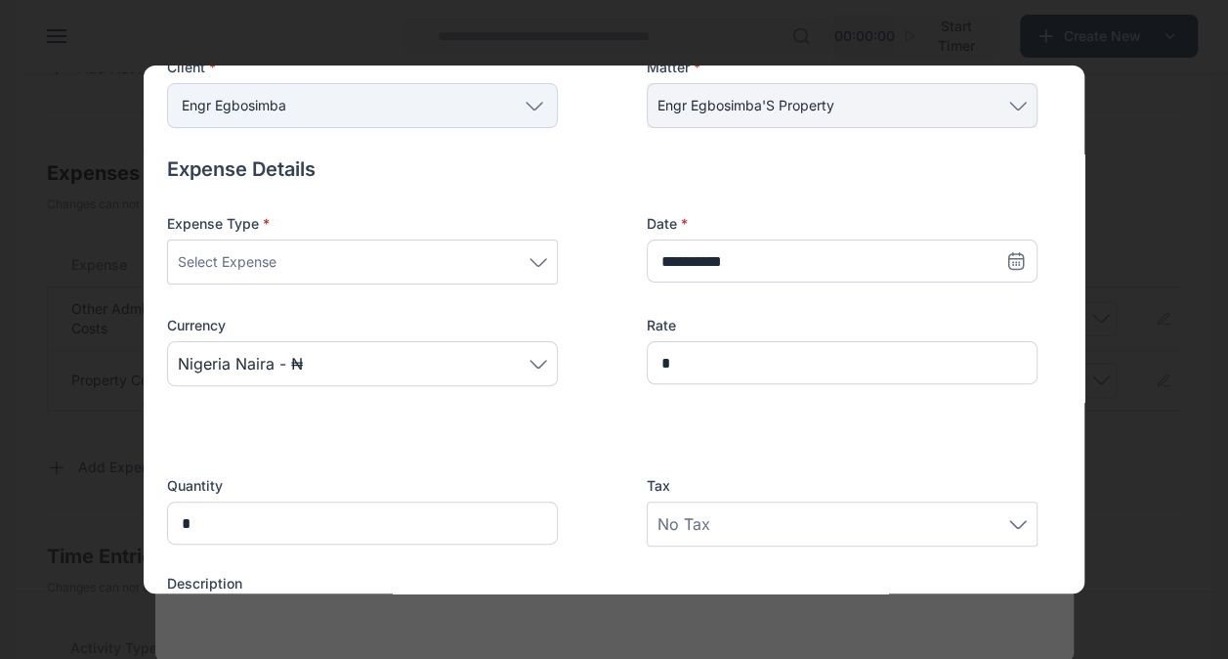
scroll to position [121, 0]
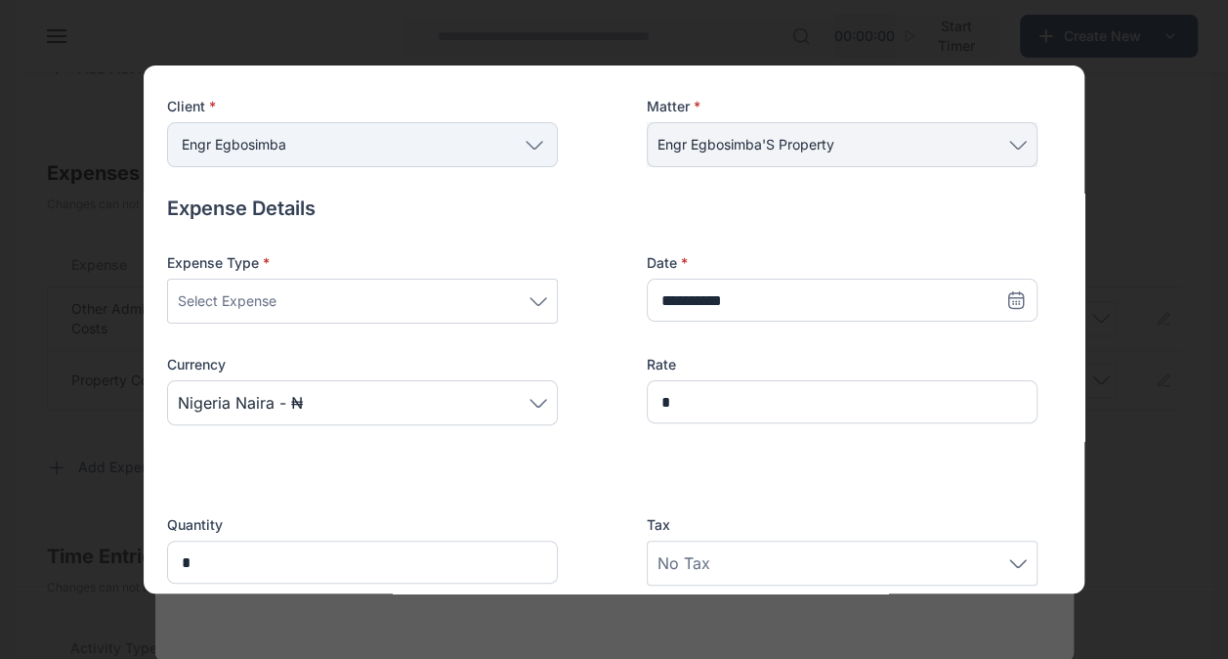
click at [537, 301] on icon at bounding box center [539, 301] width 18 height 9
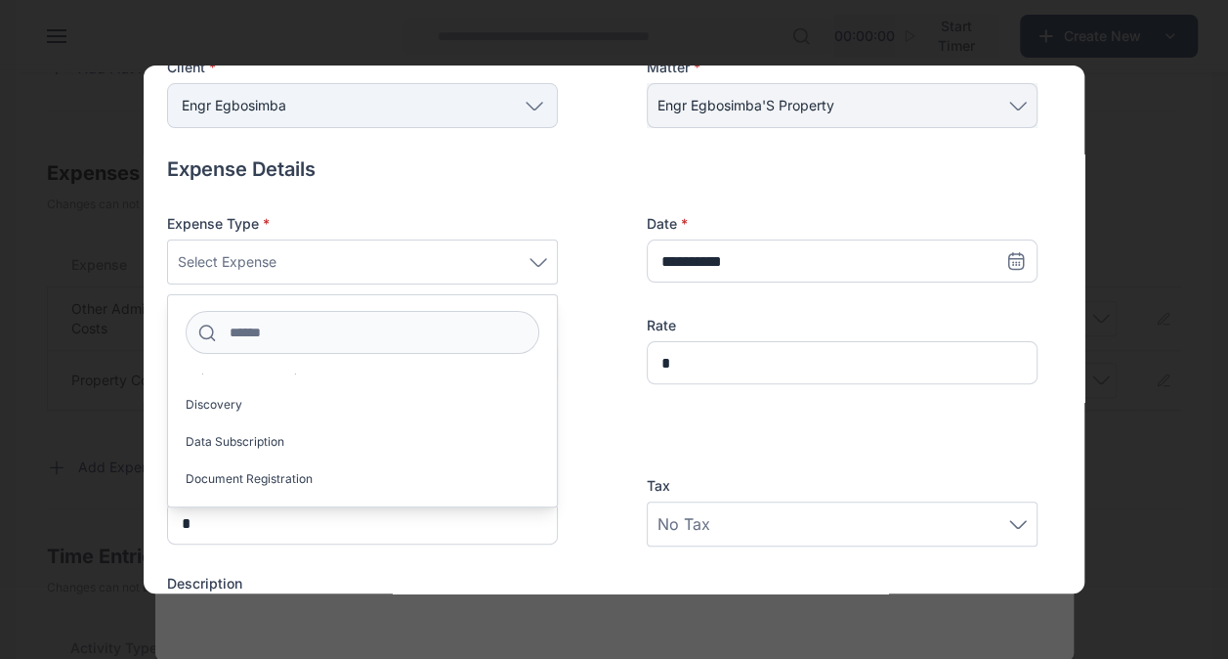
scroll to position [469, 0]
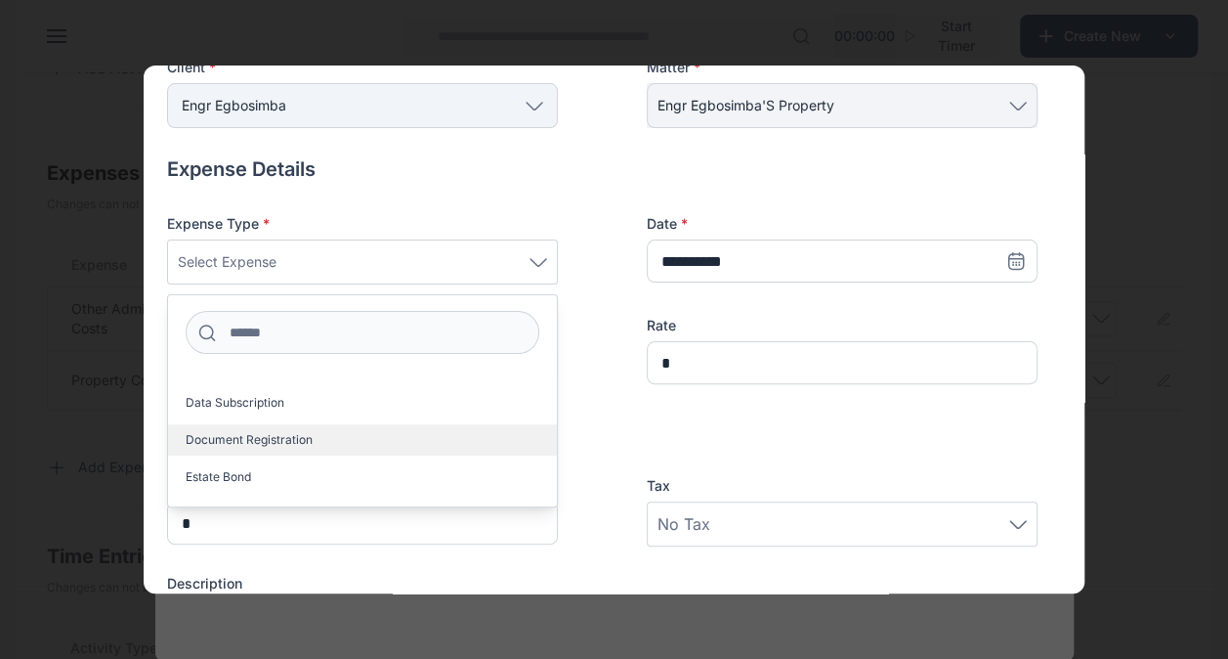
click at [447, 441] on label "Document Registration" at bounding box center [362, 439] width 389 height 31
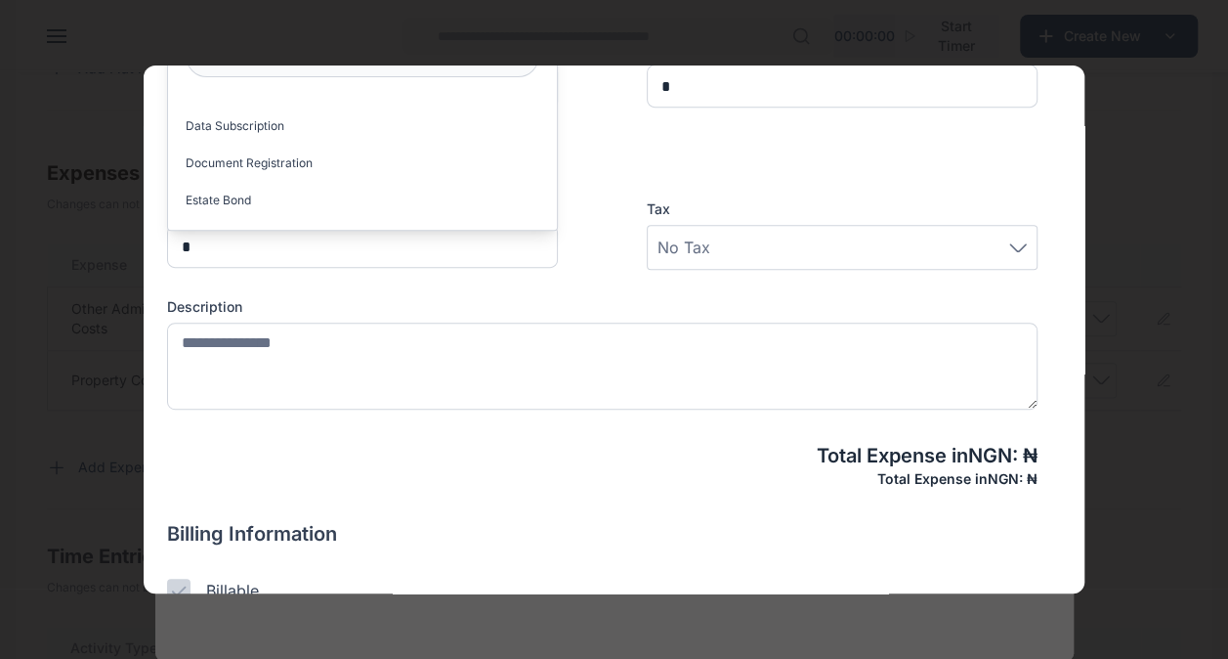
scroll to position [564, 0]
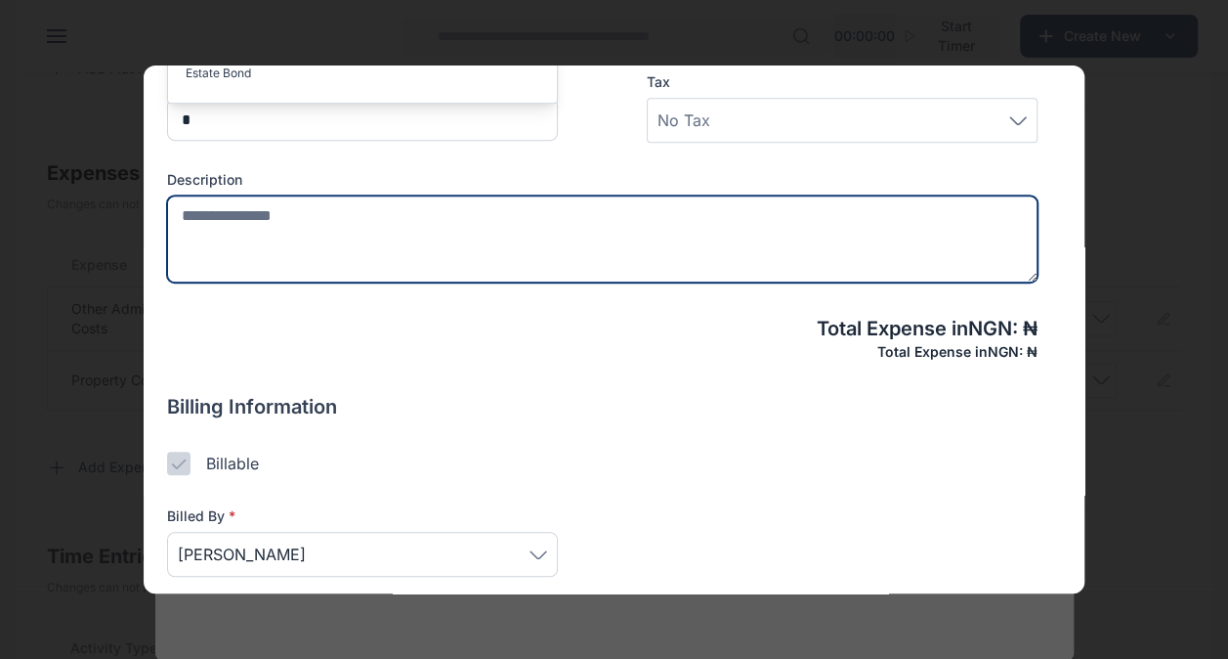
click at [476, 230] on textarea at bounding box center [602, 238] width 871 height 87
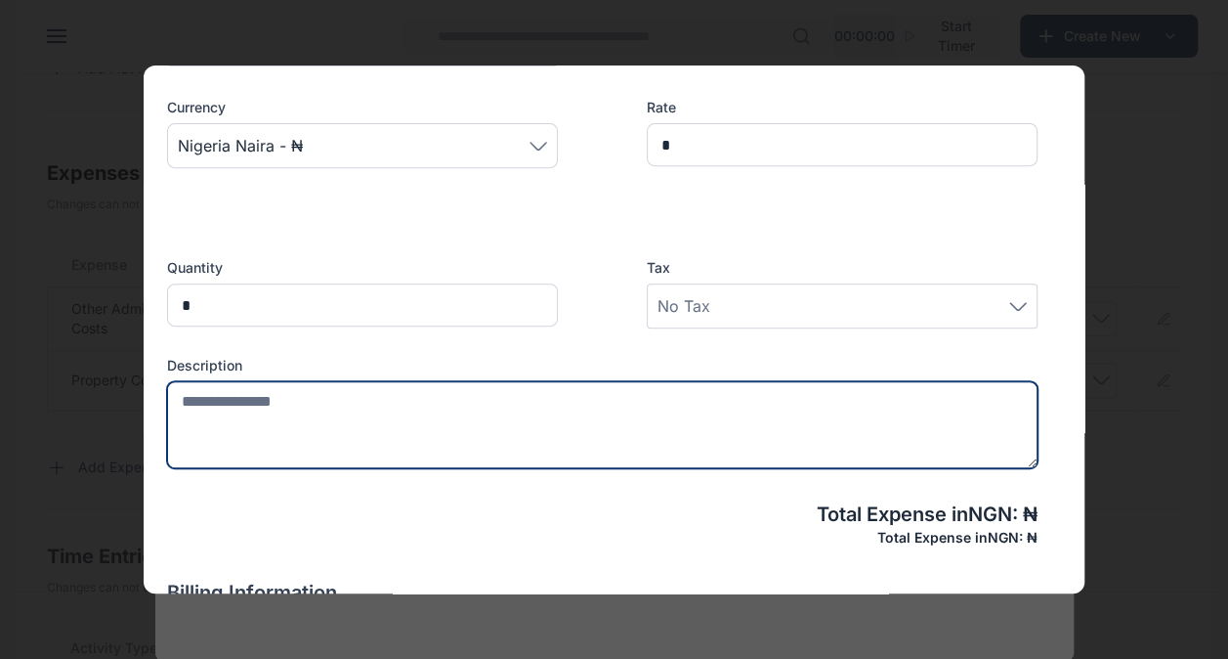
scroll to position [402, 0]
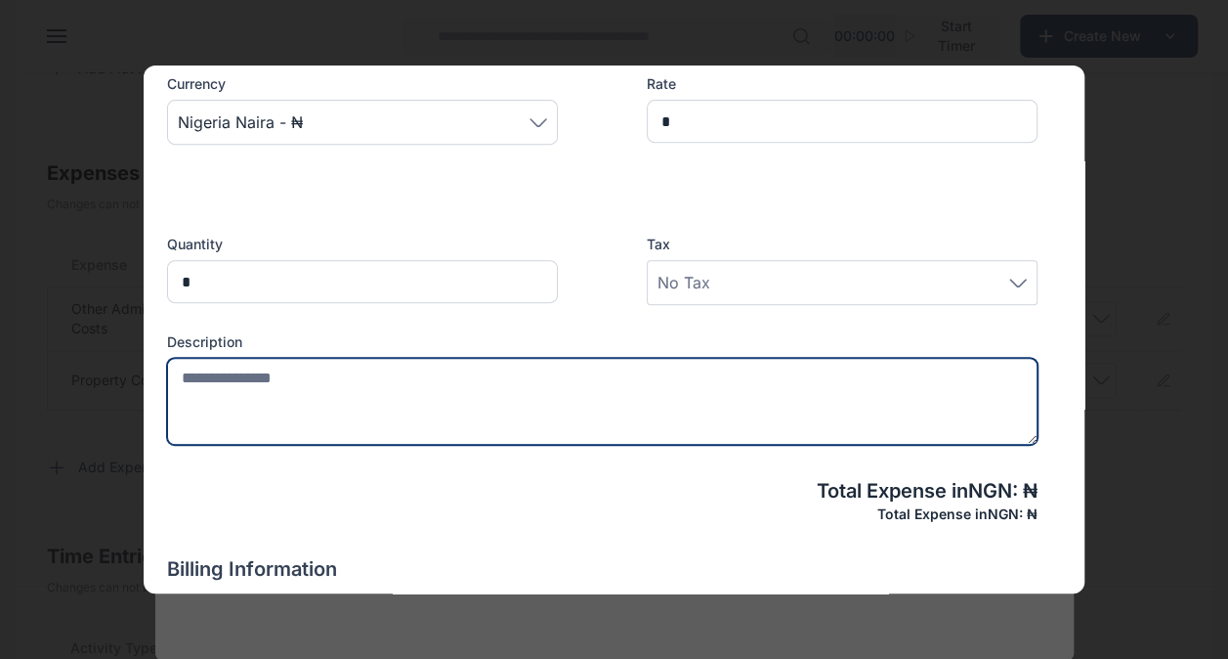
click at [356, 390] on textarea at bounding box center [602, 401] width 871 height 87
paste textarea "**********"
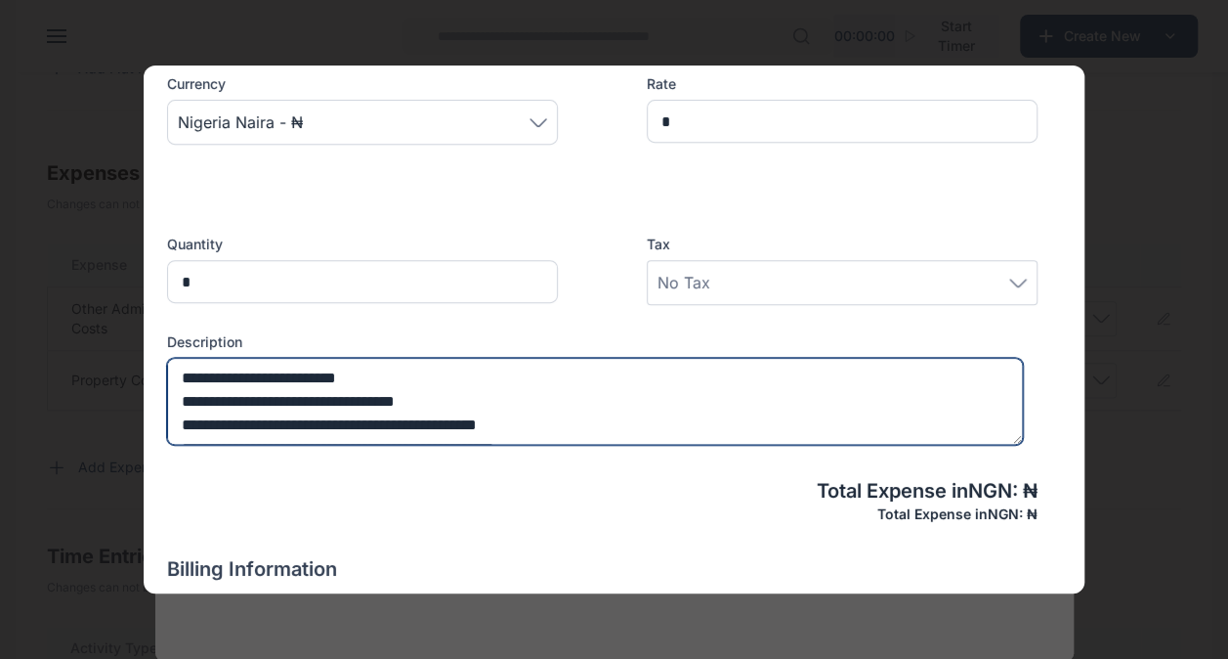
scroll to position [0, 0]
click at [495, 375] on textarea "**********" at bounding box center [595, 401] width 856 height 87
click at [198, 396] on textarea "**********" at bounding box center [595, 401] width 856 height 87
click at [192, 375] on textarea "**********" at bounding box center [595, 401] width 856 height 87
type textarea "**********"
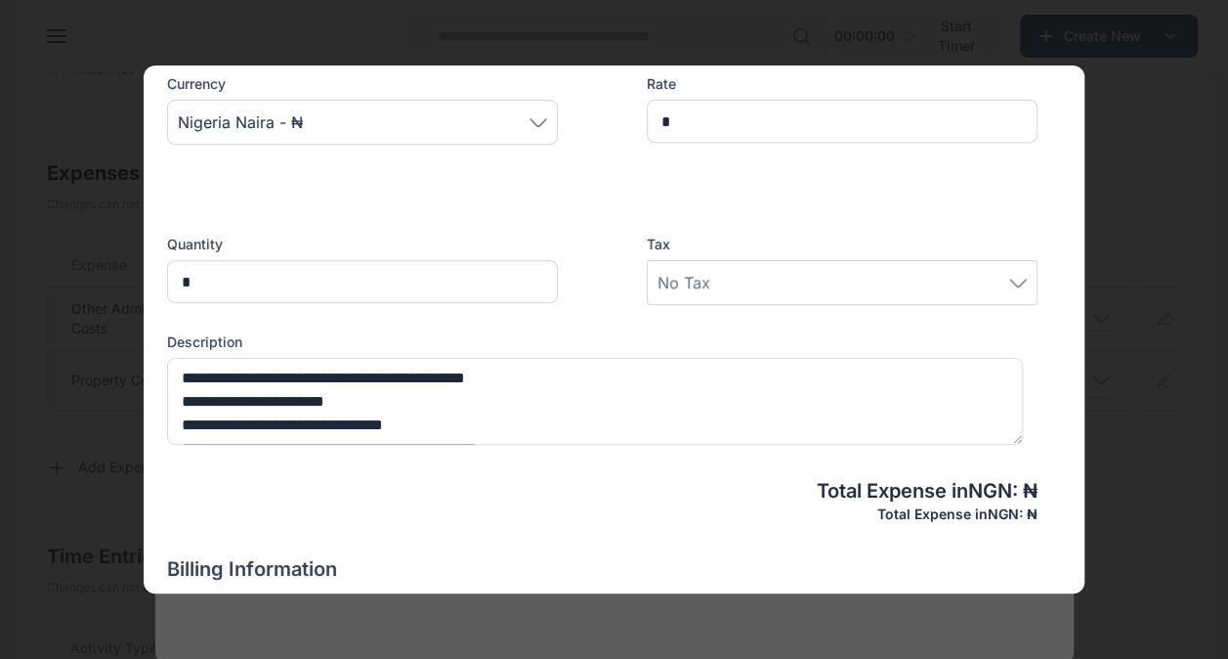
scroll to position [51, 0]
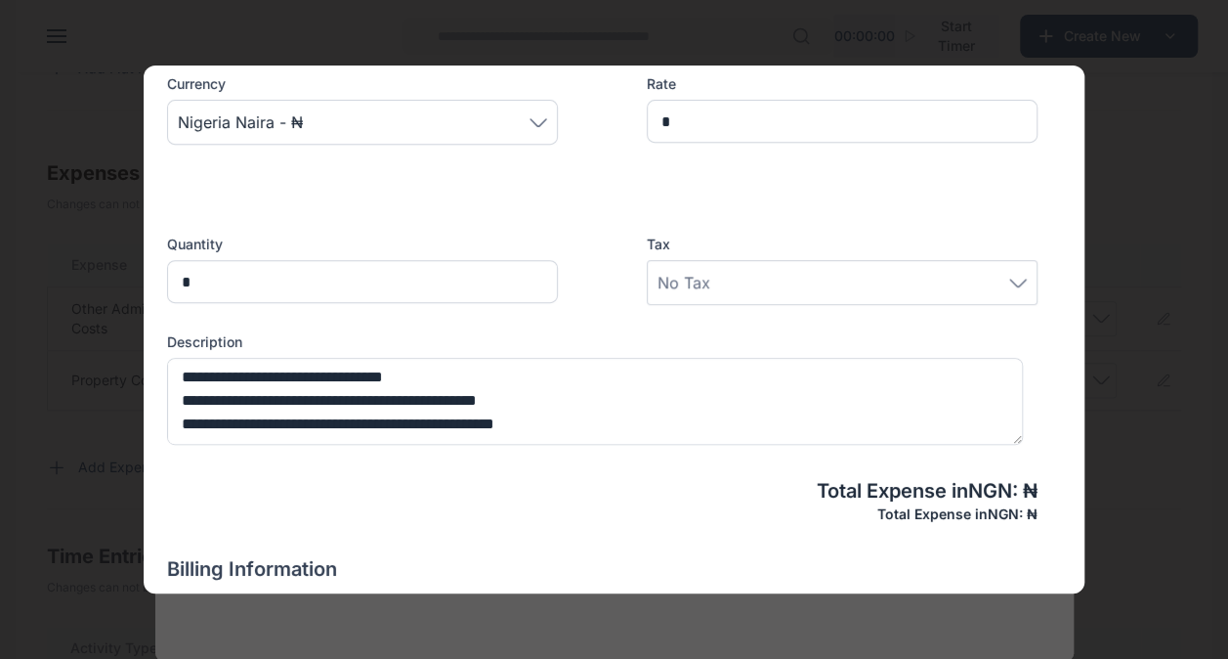
click at [197, 399] on textarea "**********" at bounding box center [595, 401] width 856 height 87
click at [198, 415] on textarea "**********" at bounding box center [595, 401] width 856 height 87
click at [434, 373] on textarea "**********" at bounding box center [595, 401] width 856 height 87
click at [409, 390] on textarea "**********" at bounding box center [595, 401] width 856 height 87
click at [416, 416] on textarea "**********" at bounding box center [595, 401] width 856 height 87
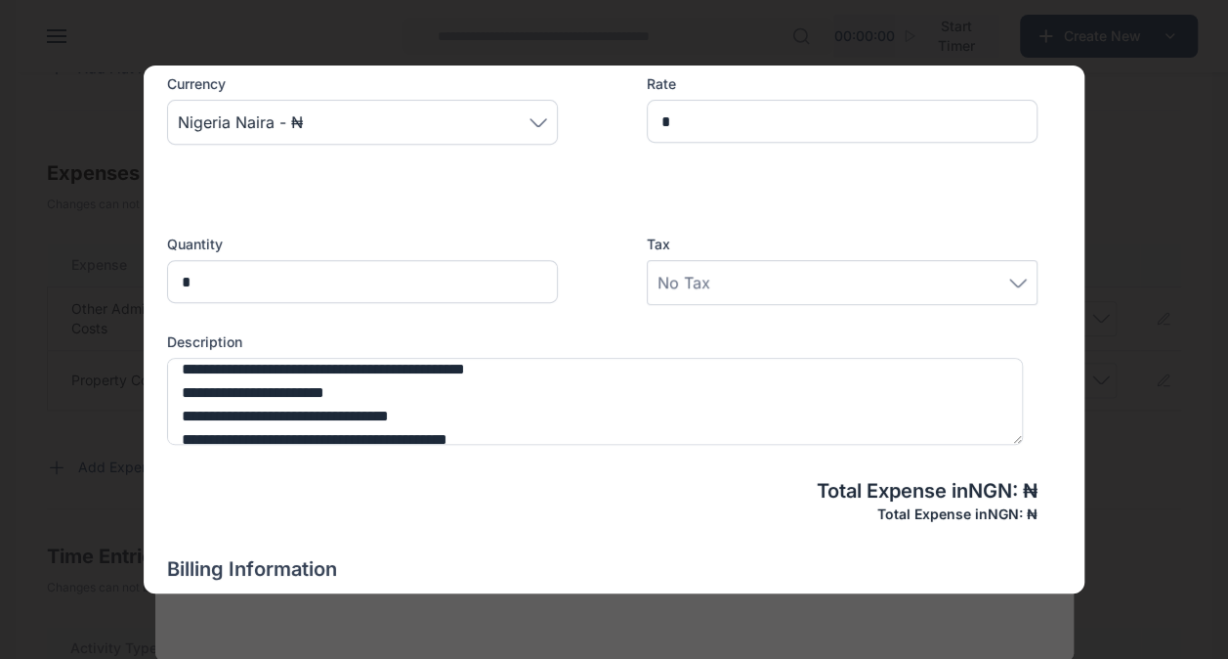
scroll to position [8, 0]
click at [283, 391] on textarea "**********" at bounding box center [595, 401] width 856 height 87
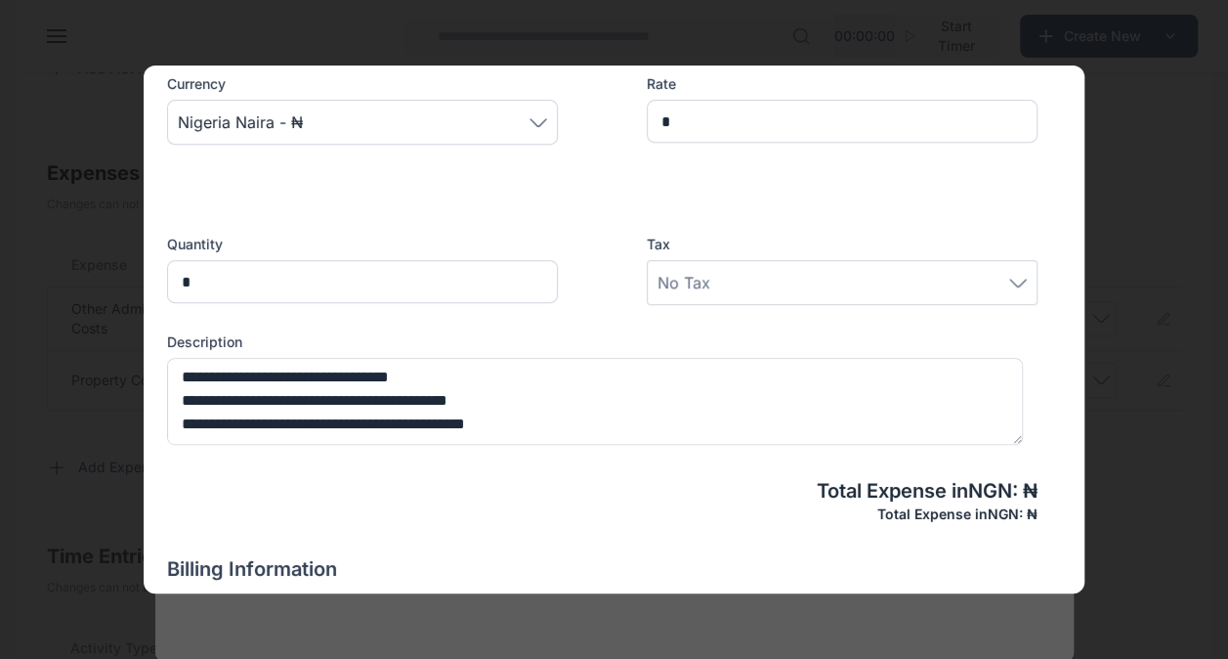
type textarea "**********"
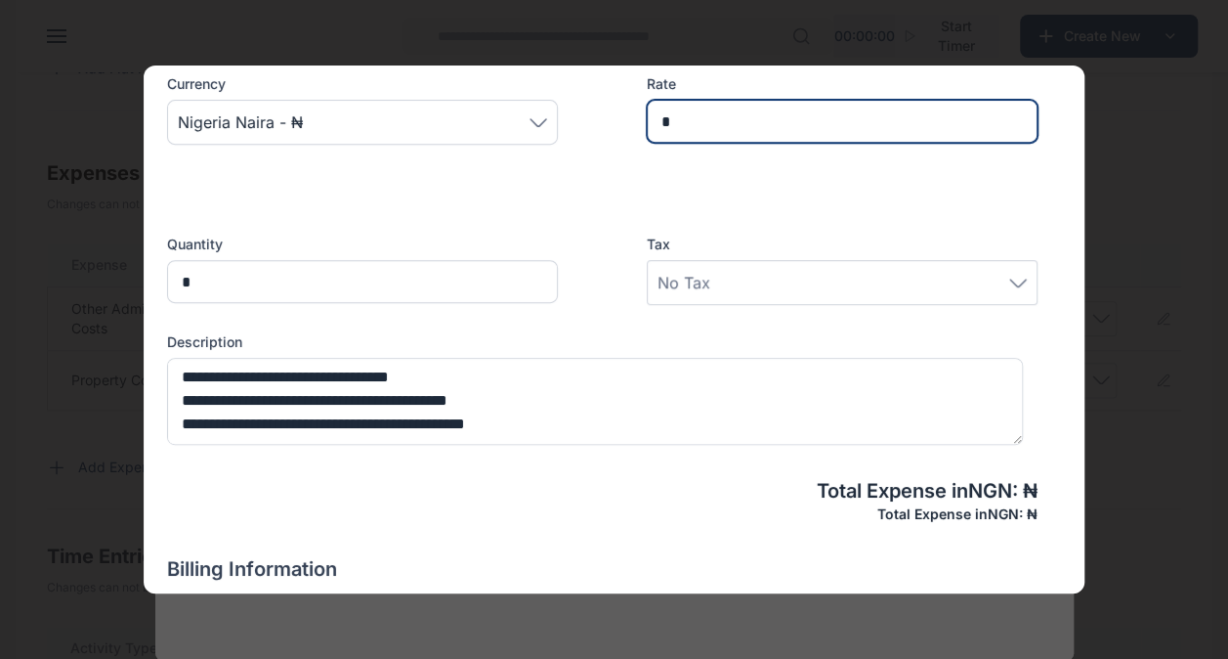
click at [831, 117] on input "*" at bounding box center [842, 121] width 391 height 43
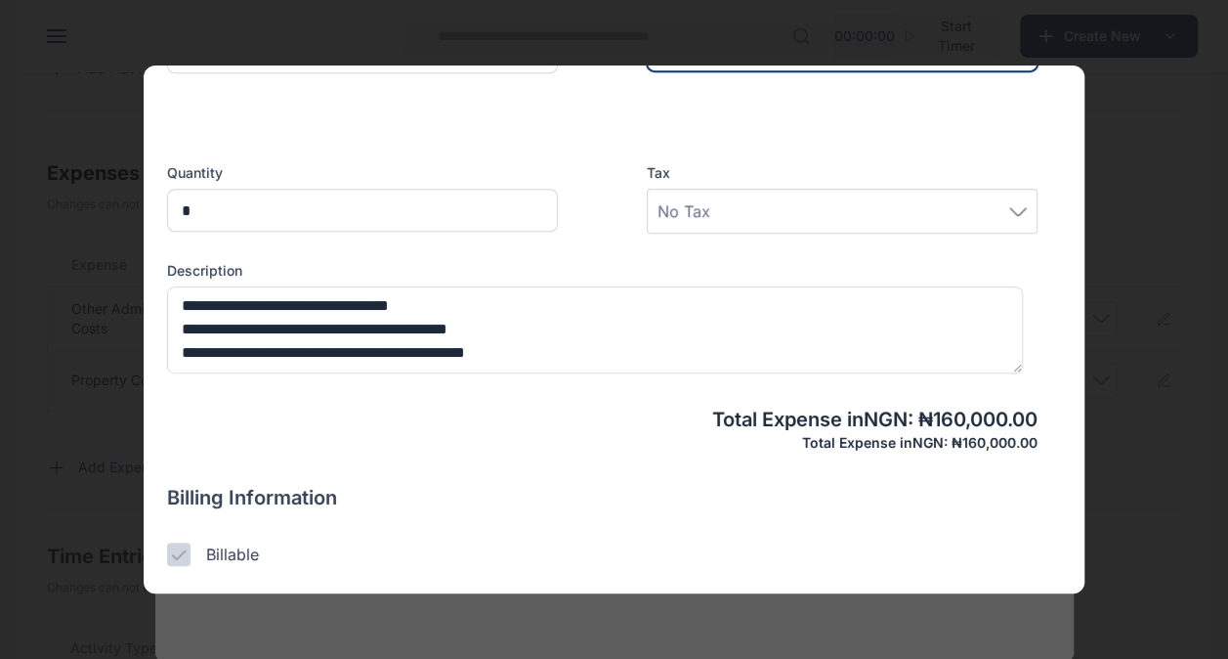
scroll to position [643, 0]
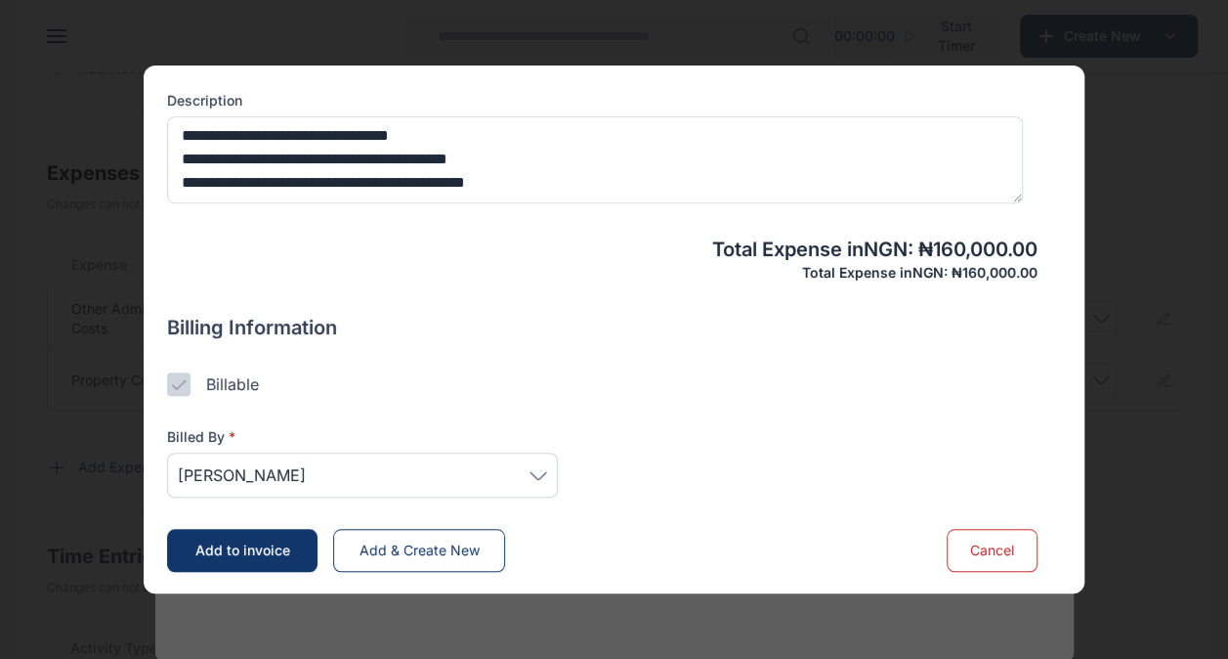
type input "*******"
click at [547, 472] on icon at bounding box center [539, 475] width 18 height 9
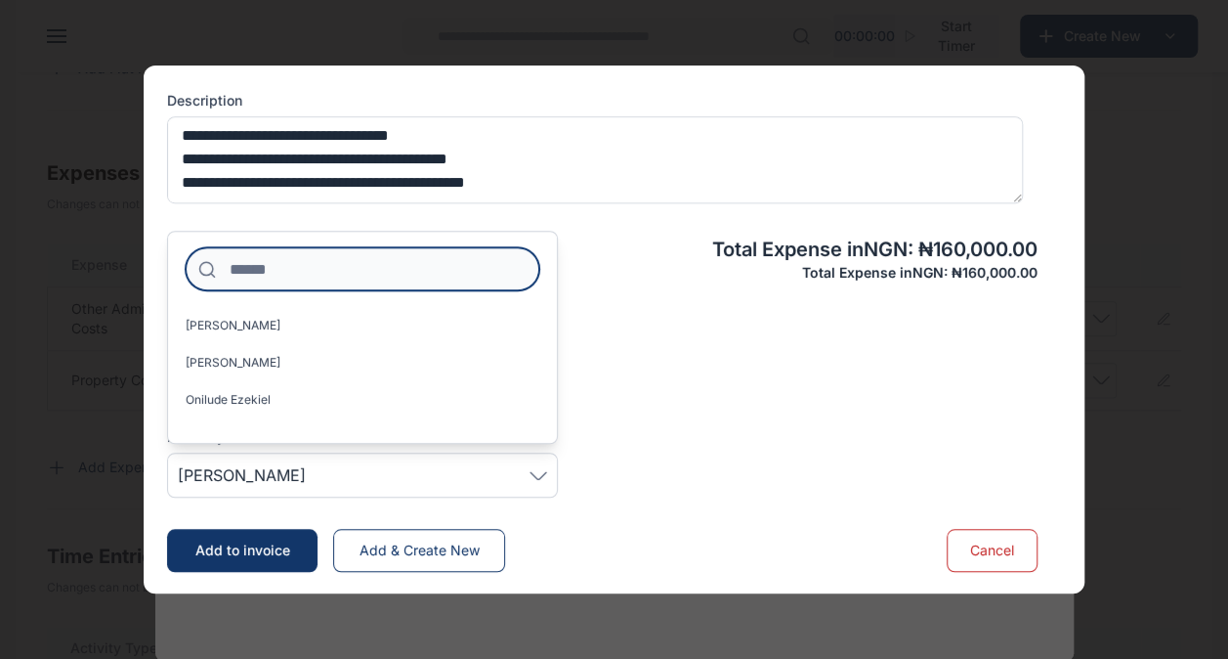
click at [353, 265] on input at bounding box center [363, 268] width 354 height 43
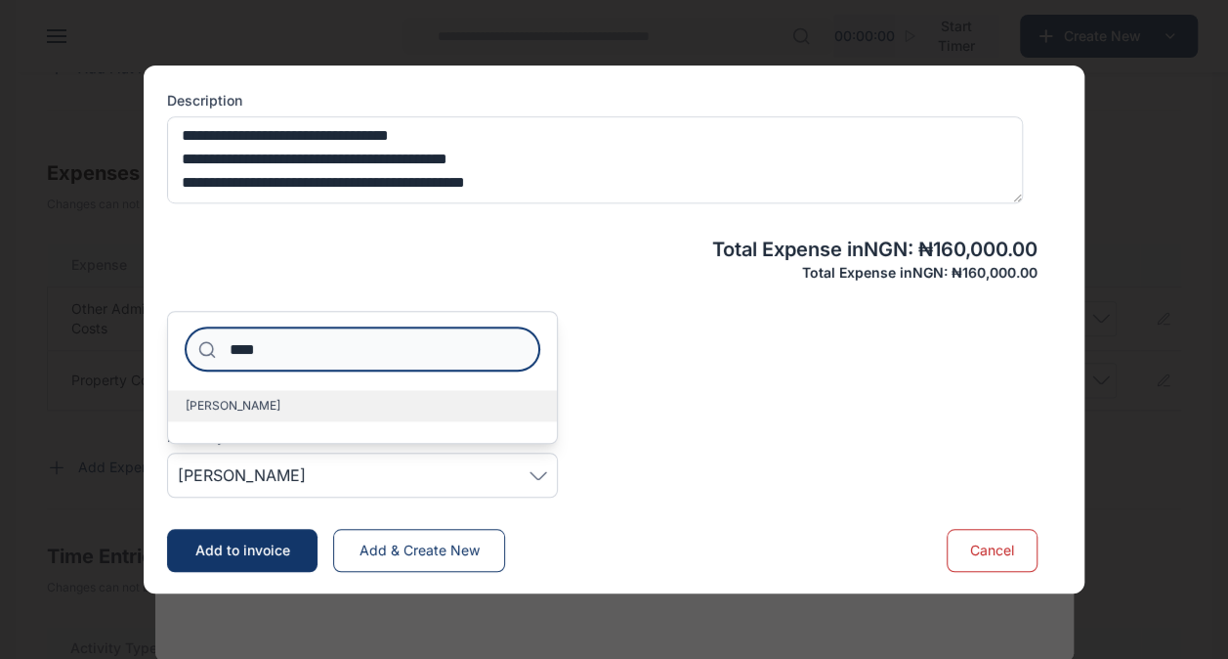
type input "****"
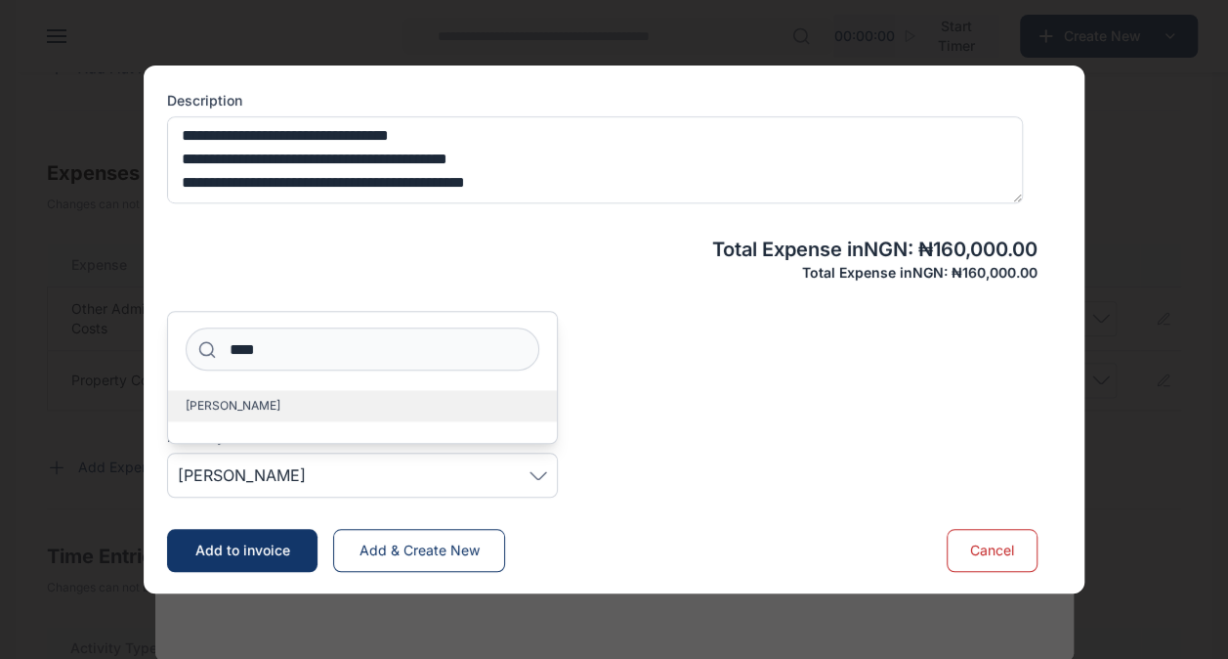
click at [280, 404] on span "[PERSON_NAME]" at bounding box center [233, 406] width 95 height 16
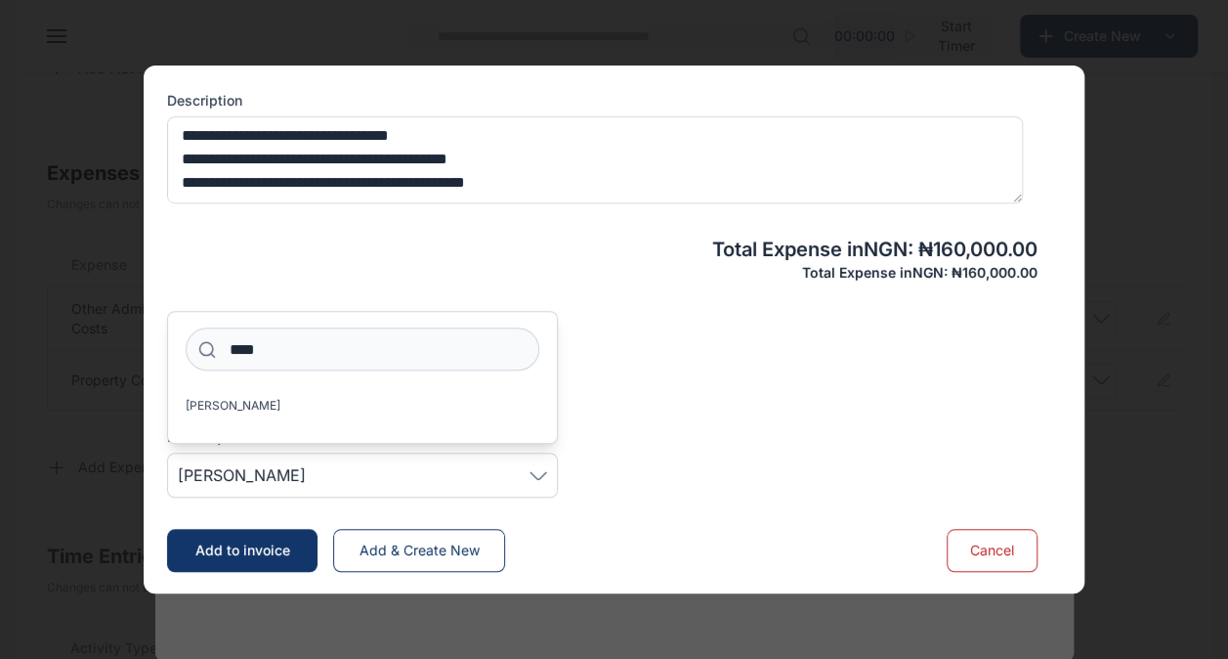
click at [236, 541] on span "Add to invoice" at bounding box center [242, 549] width 95 height 17
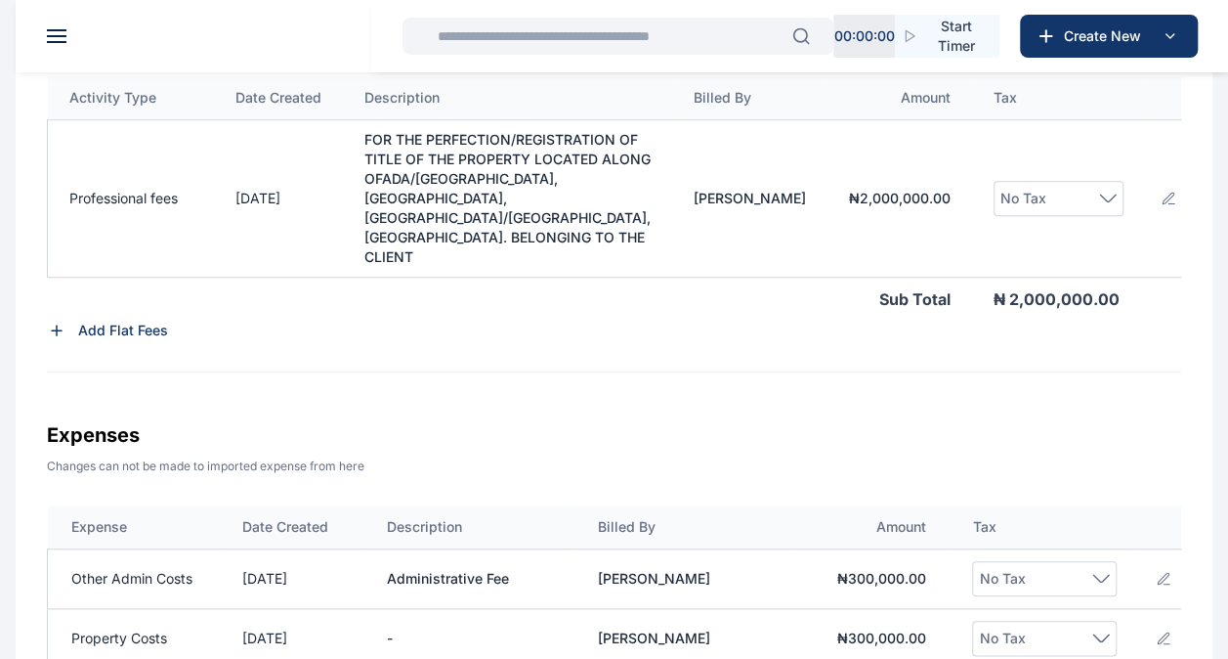
scroll to position [741, 0]
click at [1112, 211] on div "No Tax" at bounding box center [1059, 199] width 116 height 23
click at [1032, 366] on label "VAT - 7.50%" at bounding box center [1059, 370] width 128 height 47
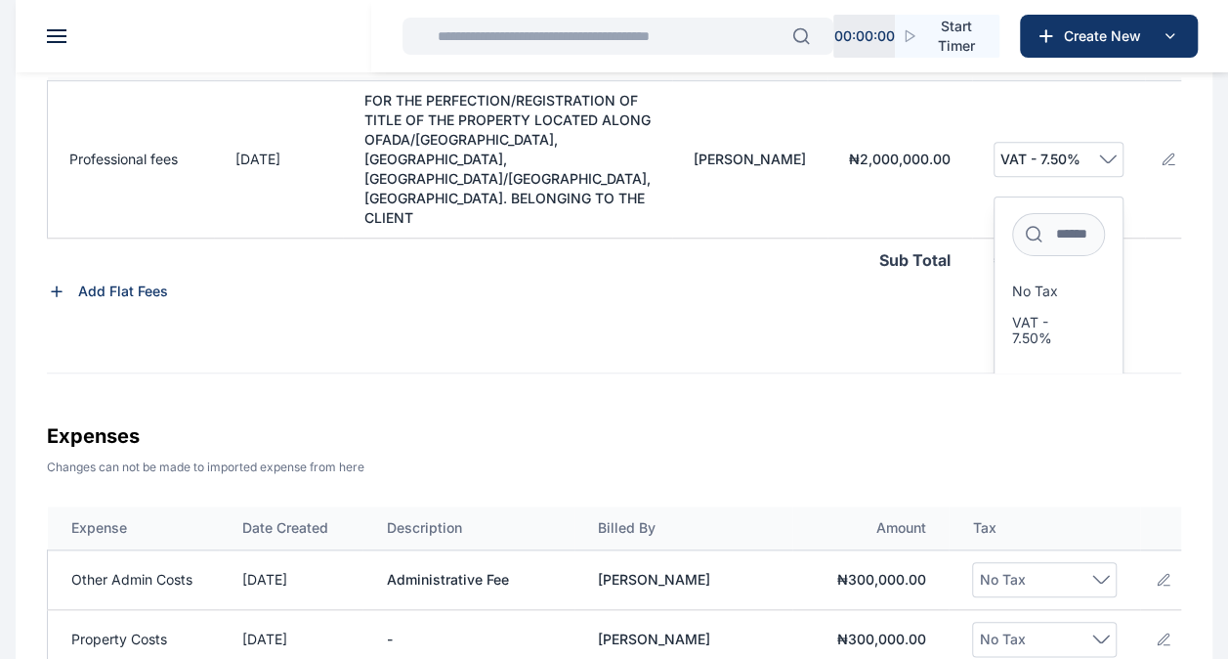
scroll to position [45, 0]
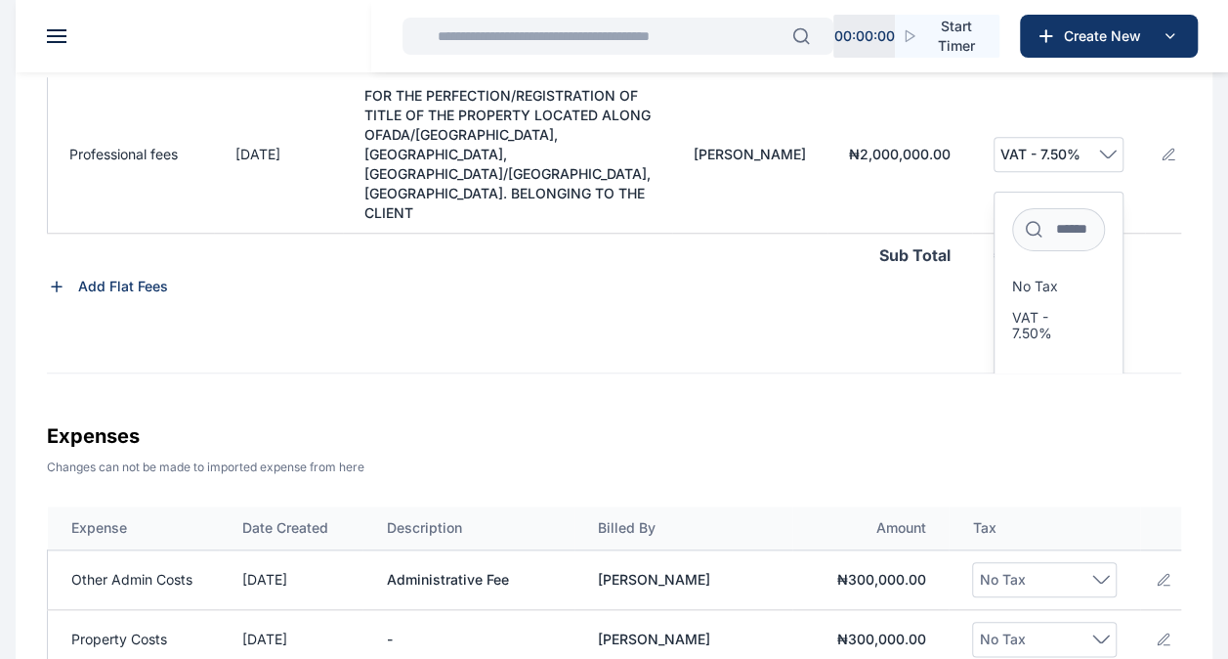
click at [1047, 379] on span "Add Tax" at bounding box center [1071, 382] width 55 height 20
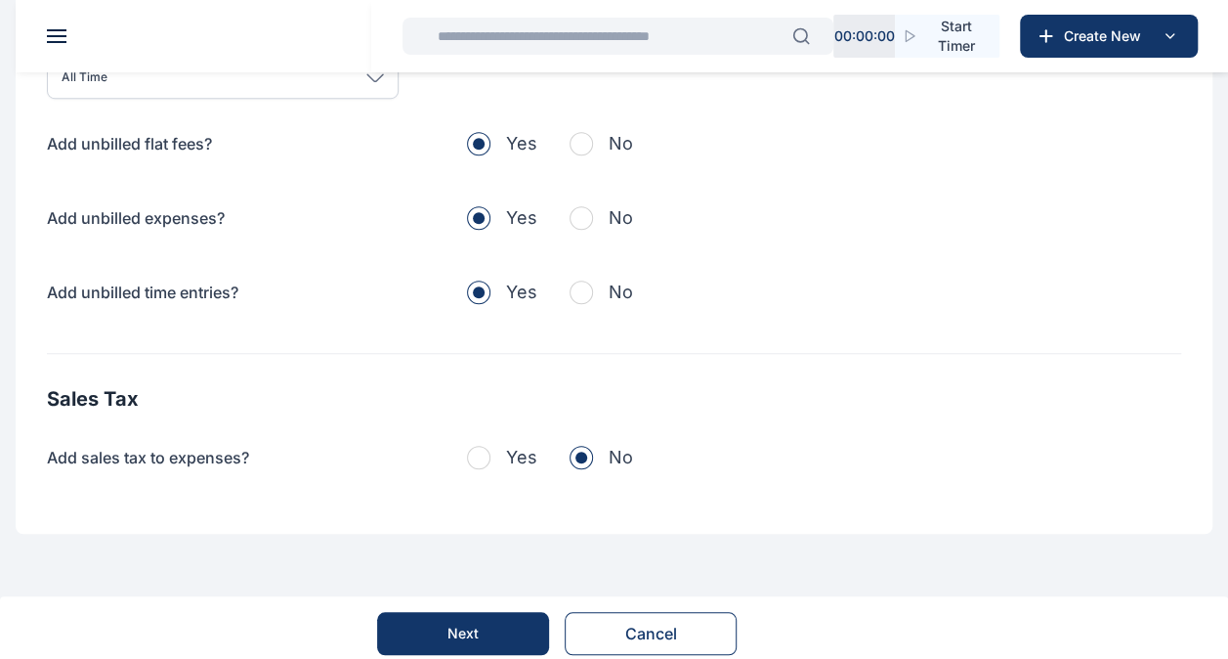
scroll to position [696, 0]
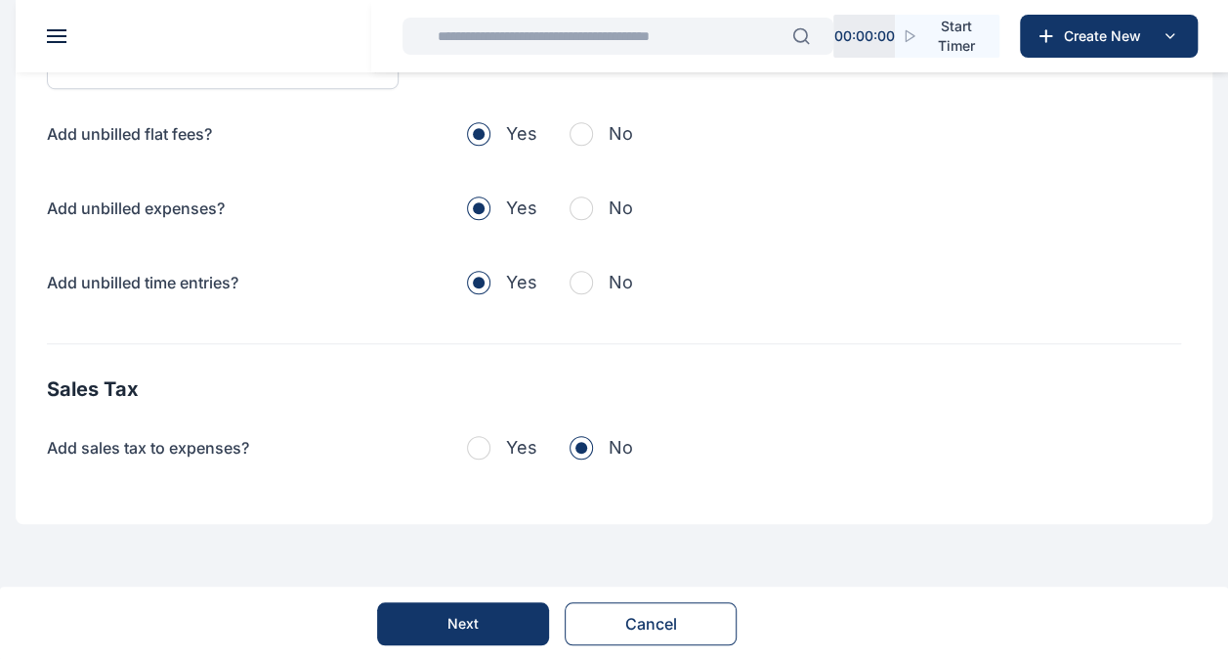
click at [475, 129] on span "button" at bounding box center [479, 134] width 12 height 12
click at [479, 214] on span "button" at bounding box center [478, 207] width 23 height 23
click at [588, 135] on span "button" at bounding box center [581, 133] width 23 height 23
click at [574, 213] on span "button" at bounding box center [581, 207] width 23 height 23
click at [586, 283] on span "button" at bounding box center [581, 282] width 23 height 23
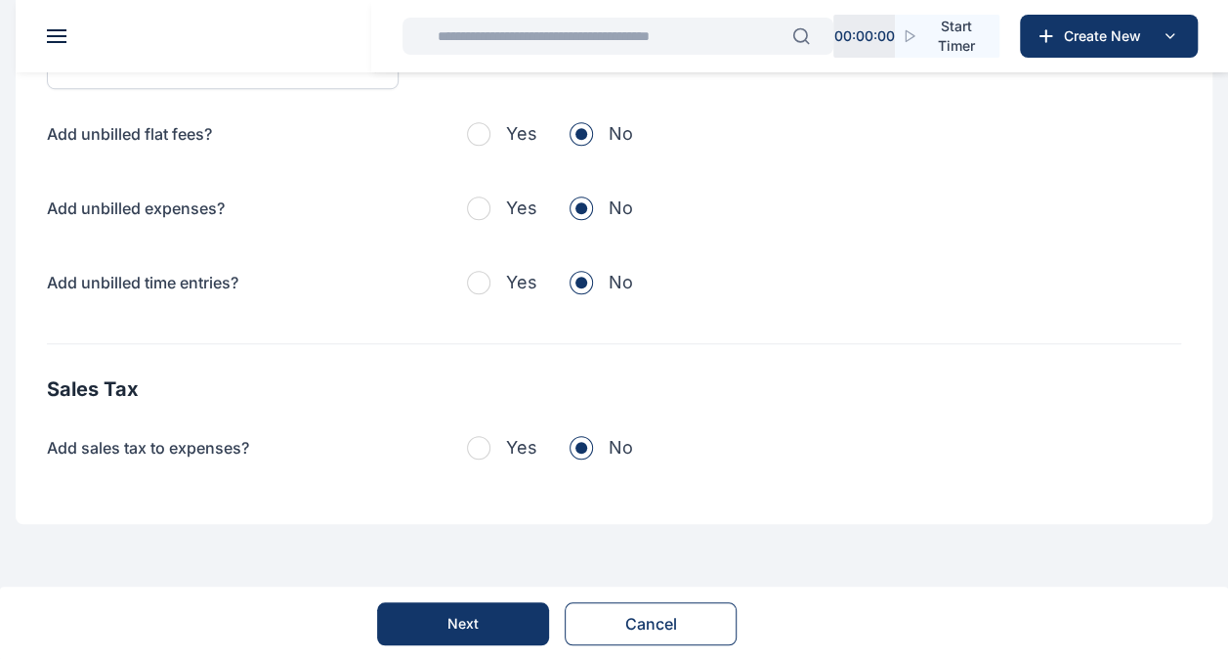
click at [514, 610] on button "Next" at bounding box center [463, 623] width 172 height 43
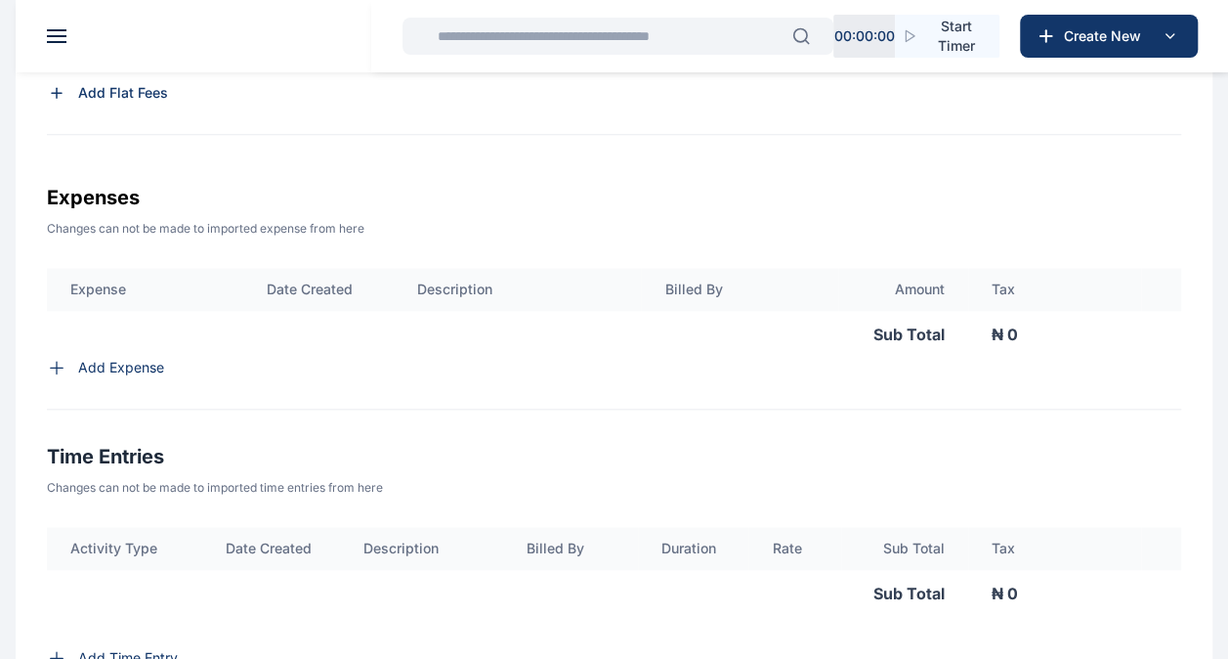
scroll to position [819, 0]
click at [105, 373] on p "Add Expense" at bounding box center [121, 370] width 86 height 20
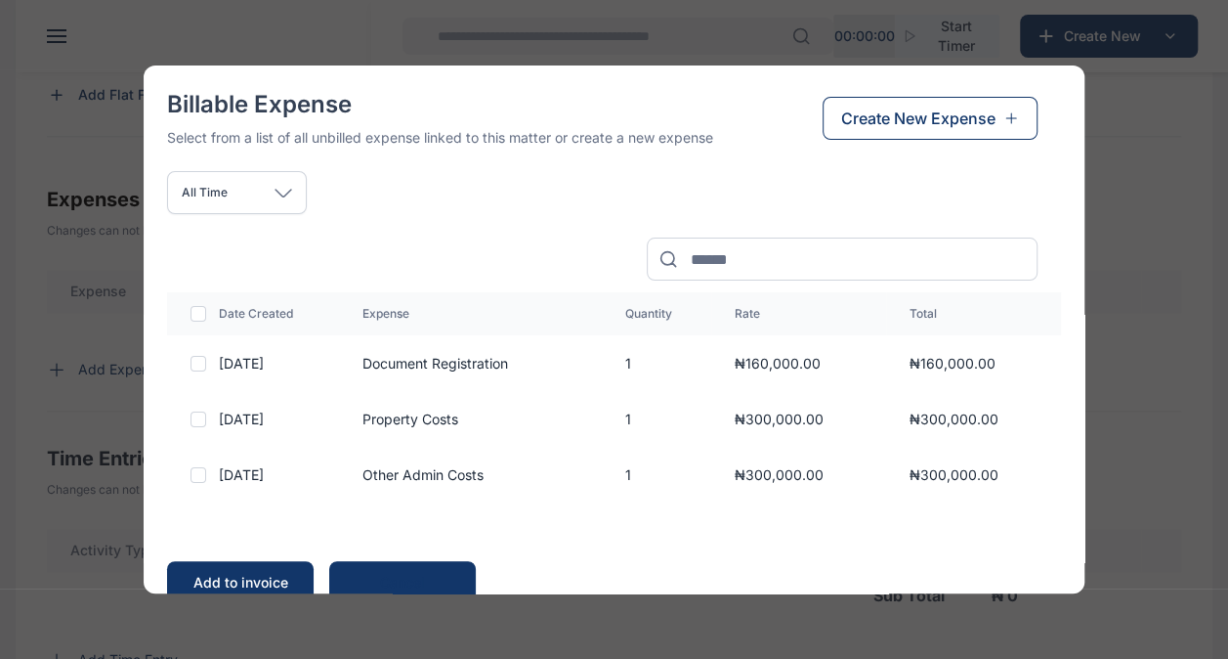
click at [266, 370] on td "[DATE]" at bounding box center [275, 363] width 128 height 56
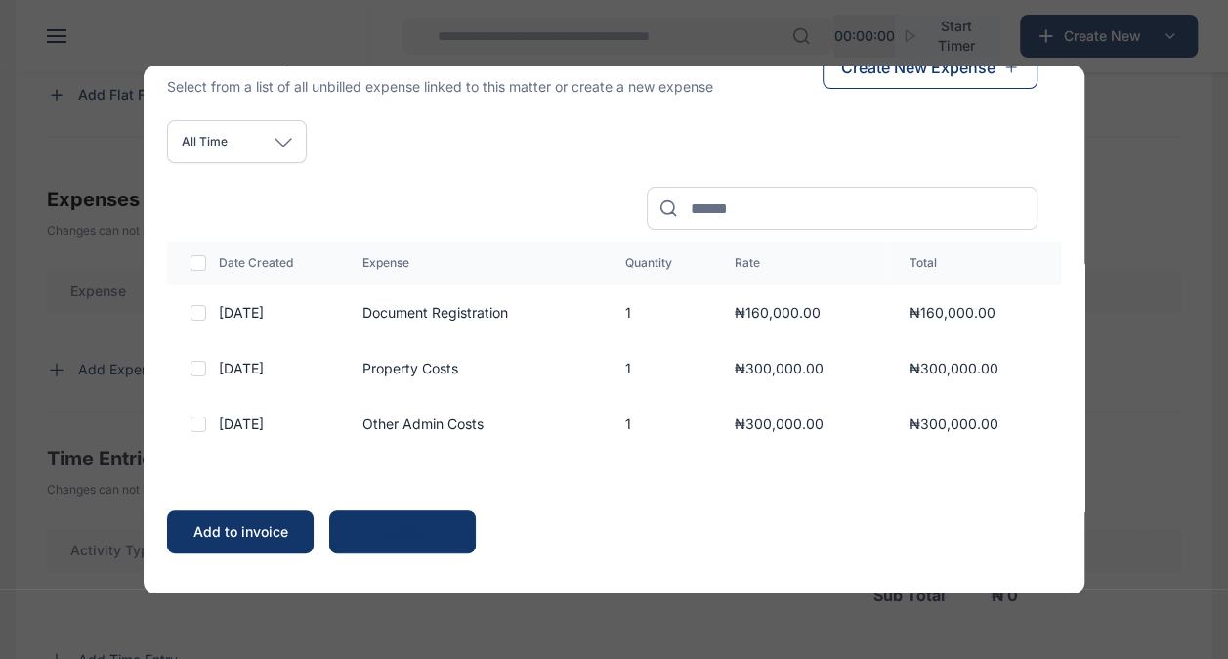
click at [255, 525] on div "Add to invoice" at bounding box center [240, 532] width 107 height 20
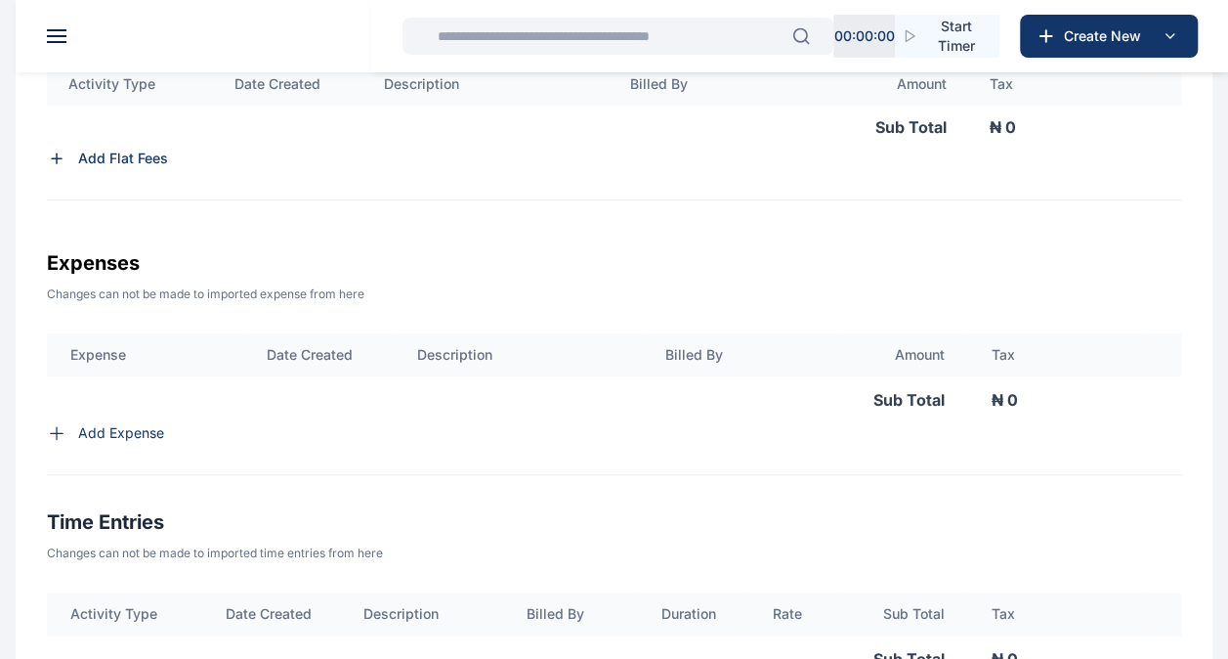
scroll to position [819, 0]
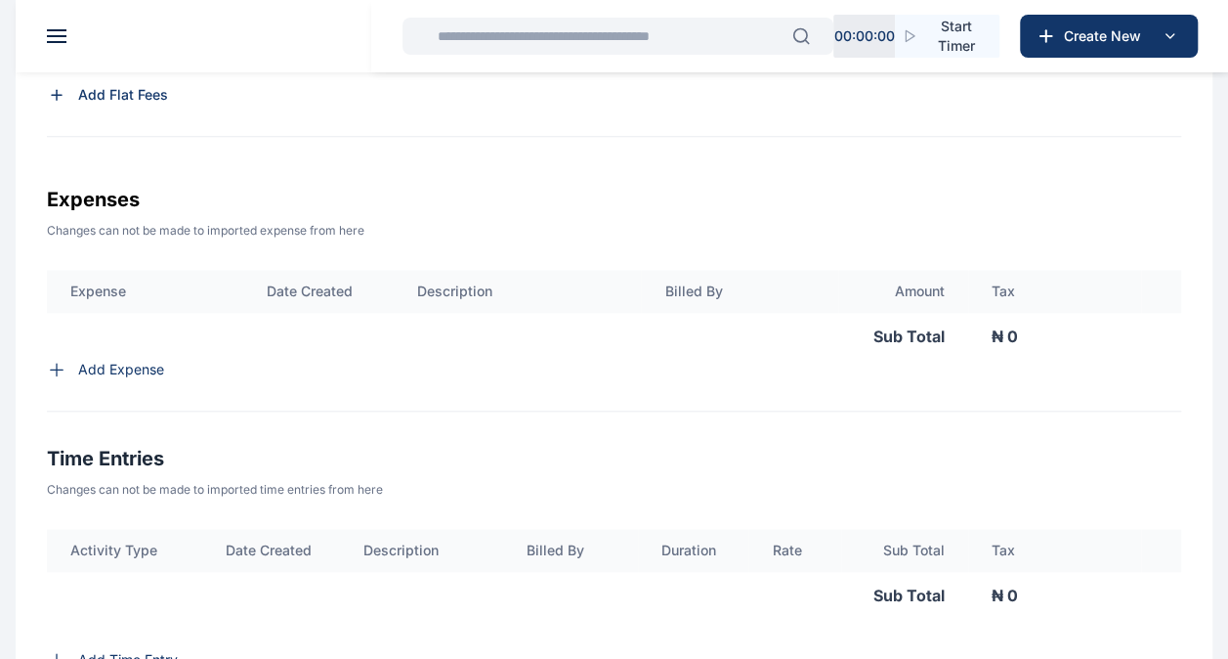
click at [109, 379] on p "Add Expense" at bounding box center [121, 370] width 86 height 20
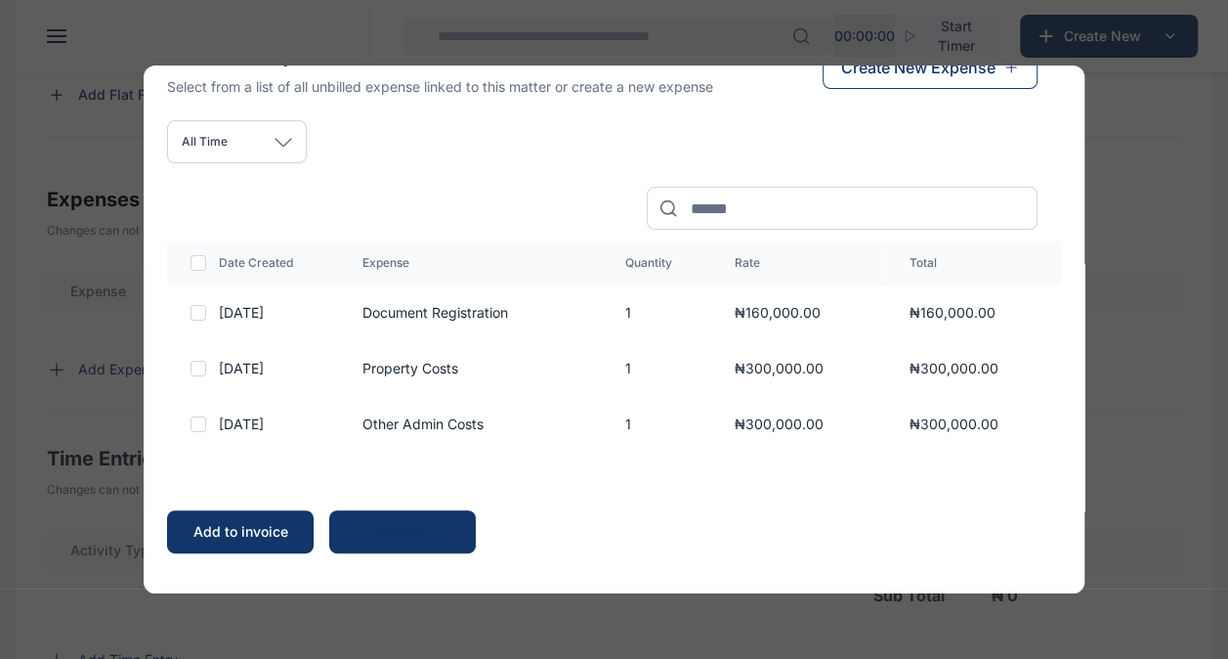
scroll to position [0, 0]
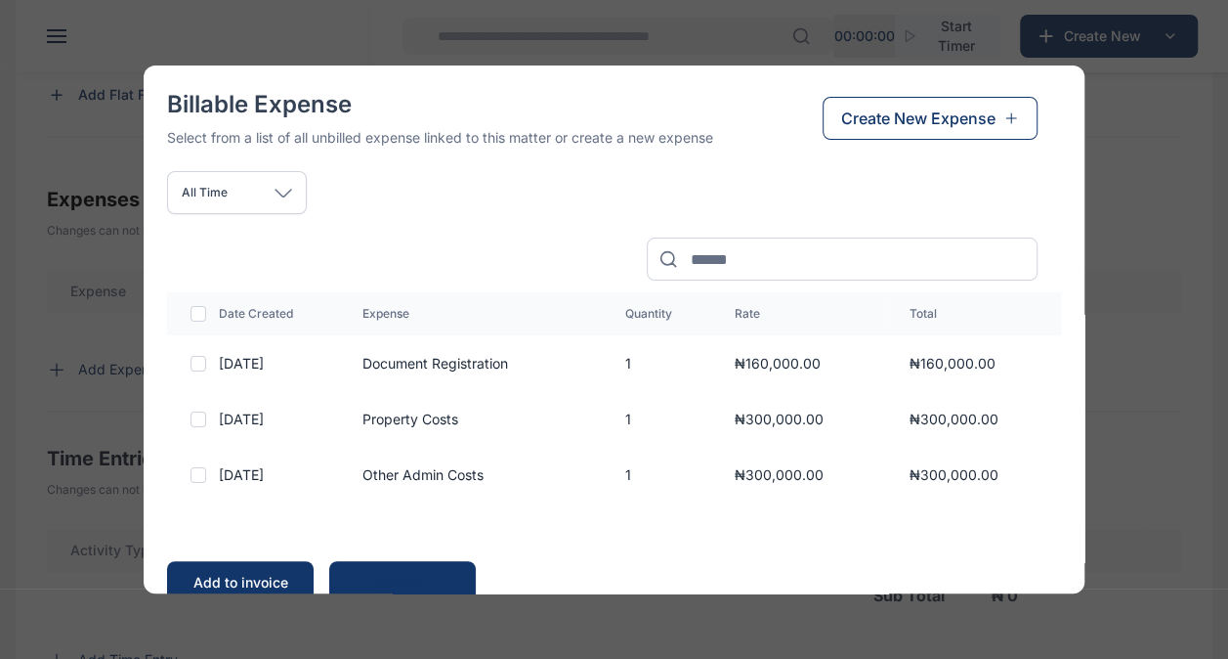
click at [202, 362] on div at bounding box center [199, 364] width 16 height 16
click at [197, 418] on div at bounding box center [199, 419] width 16 height 16
click at [197, 471] on div at bounding box center [199, 475] width 16 height 16
click at [227, 575] on div "Add to invoice" at bounding box center [240, 583] width 107 height 20
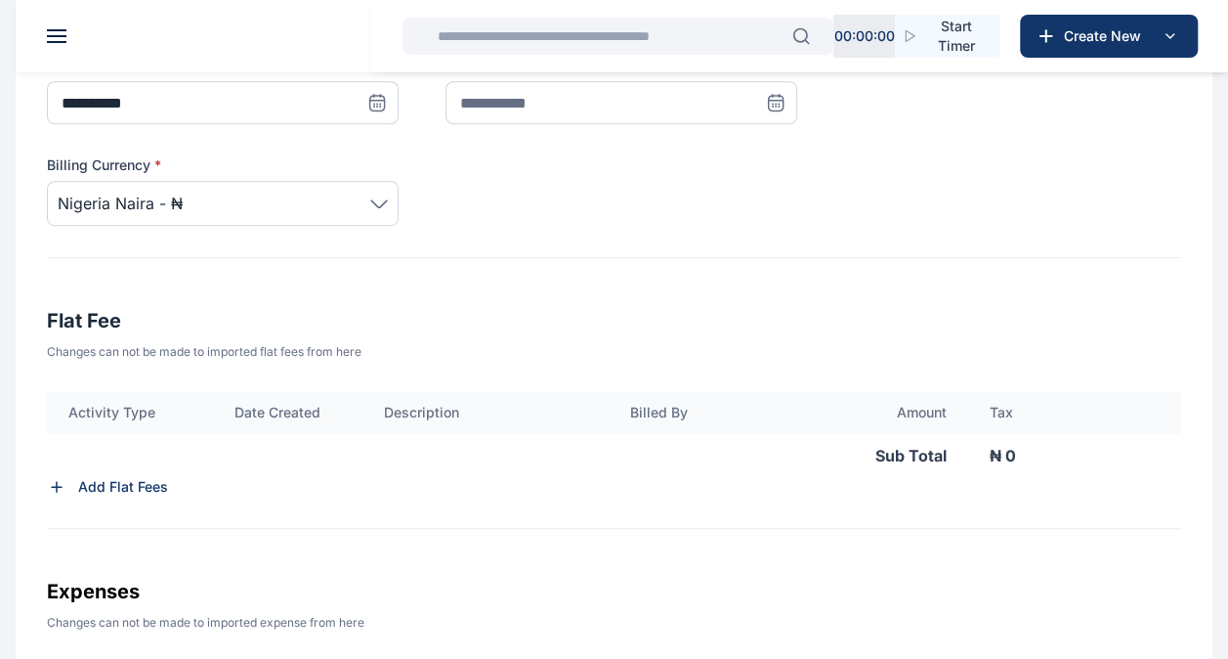
scroll to position [424, 0]
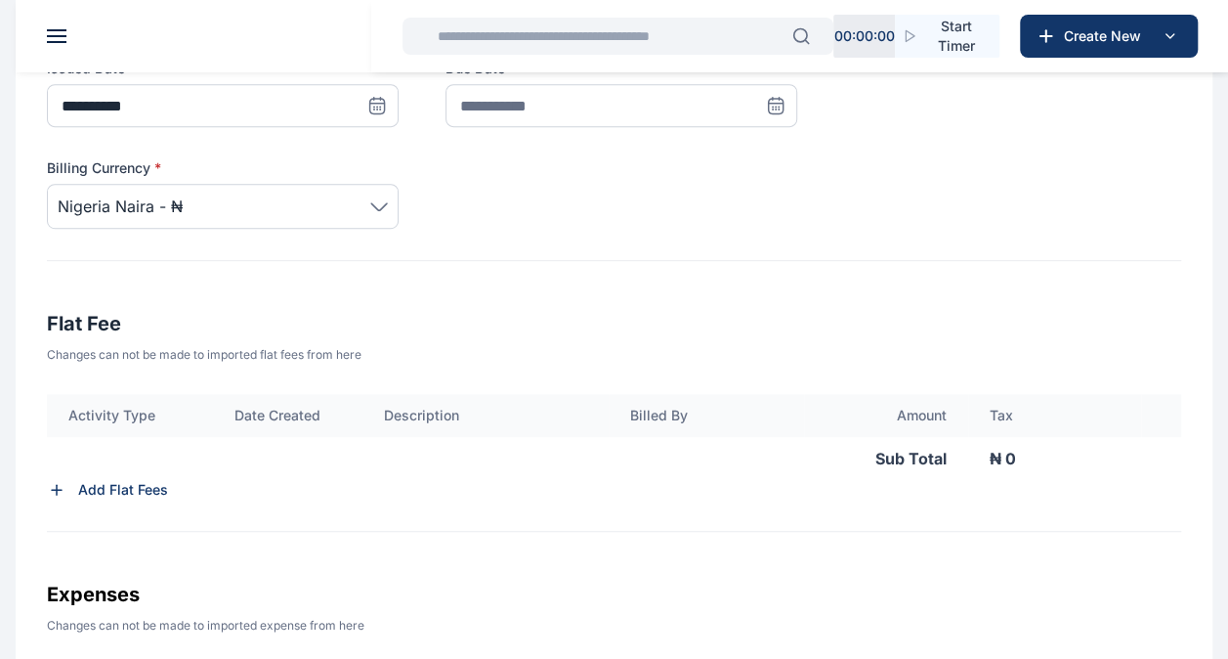
click at [66, 488] on div "Add Flat Fees" at bounding box center [614, 490] width 1134 height 20
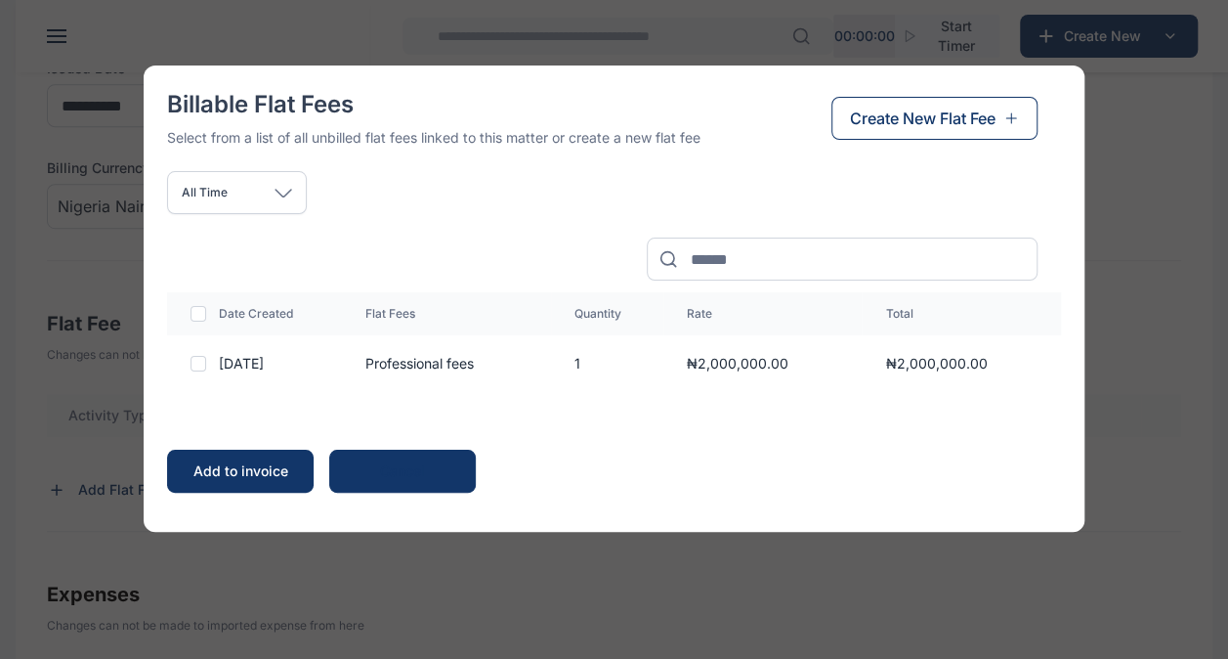
click at [195, 364] on div at bounding box center [199, 364] width 16 height 16
click at [229, 461] on div "Add to invoice" at bounding box center [240, 471] width 107 height 20
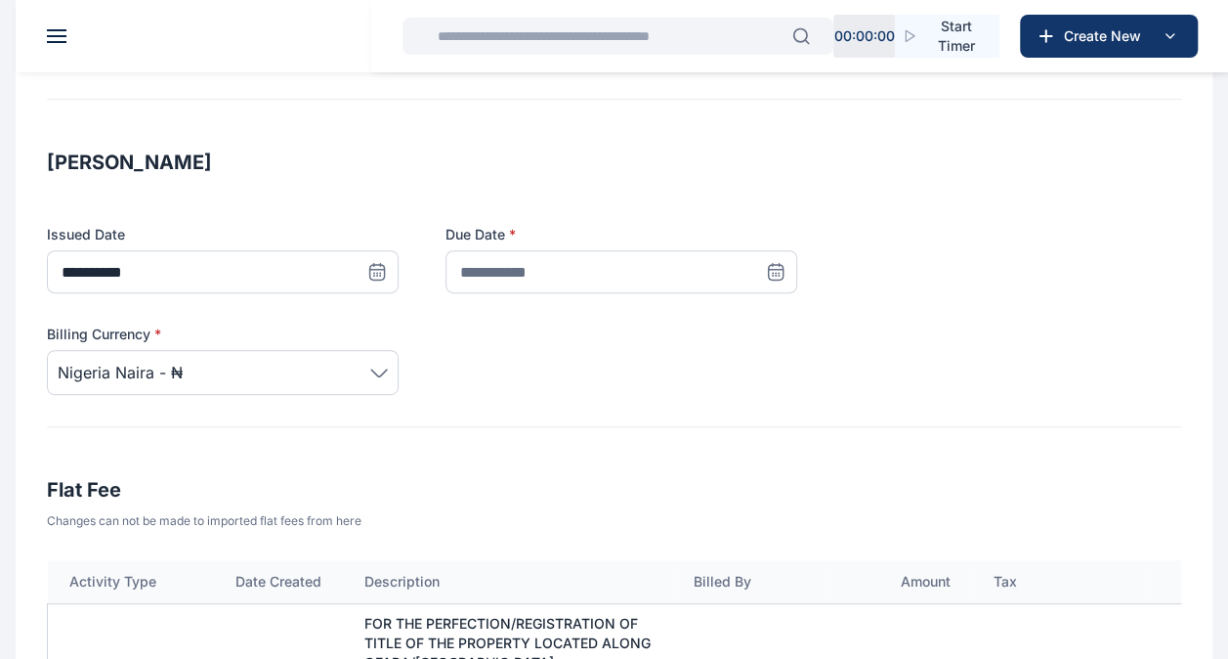
scroll to position [252, 0]
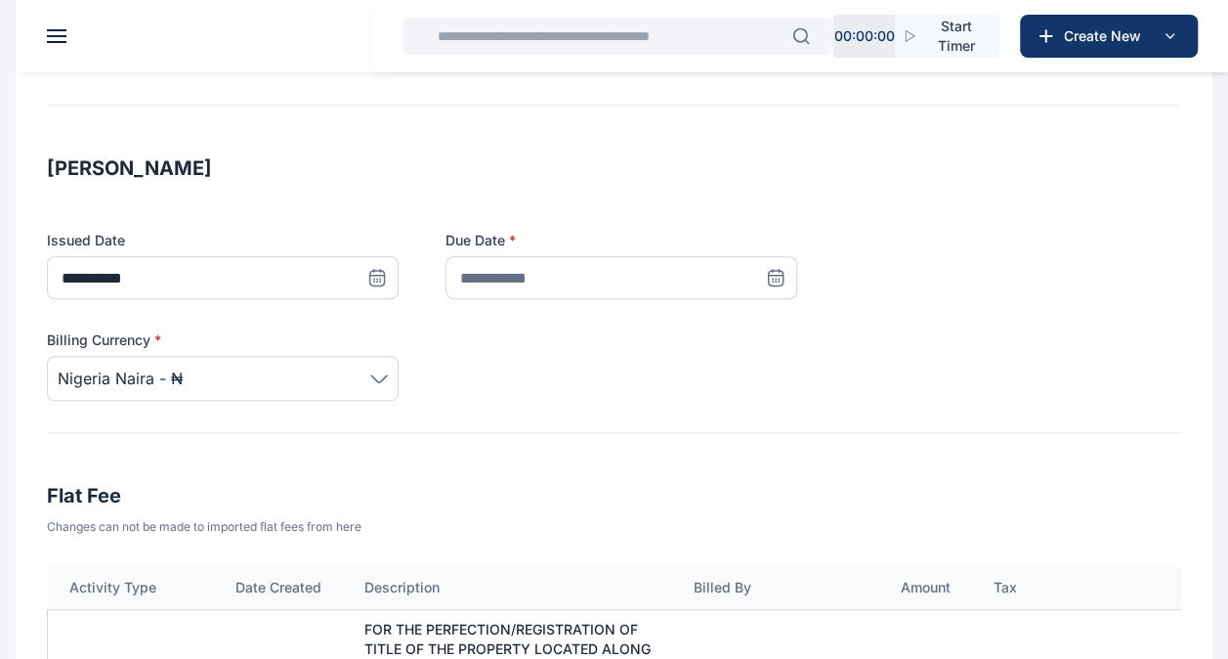
click at [380, 371] on span "Nigeria Naira - ₦" at bounding box center [223, 377] width 330 height 23
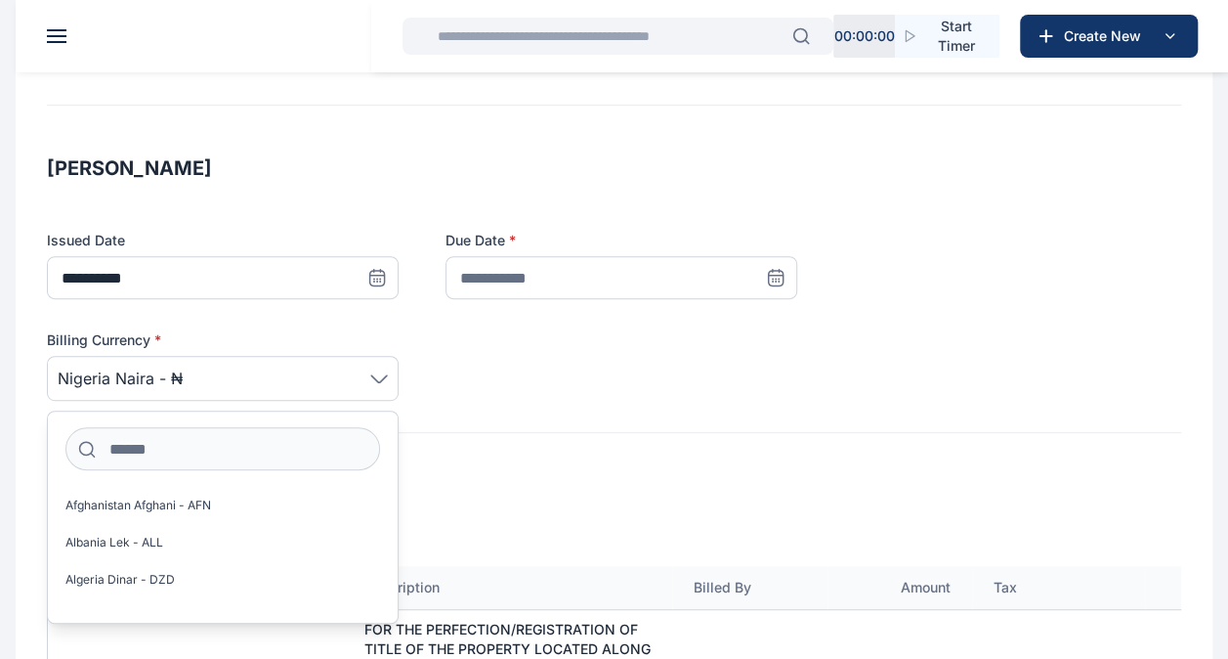
click at [600, 389] on div "Billing Currency * [GEOGRAPHIC_DATA] Naira - ₦ [GEOGRAPHIC_DATA] Afghani - AFN …" at bounding box center [614, 365] width 1134 height 70
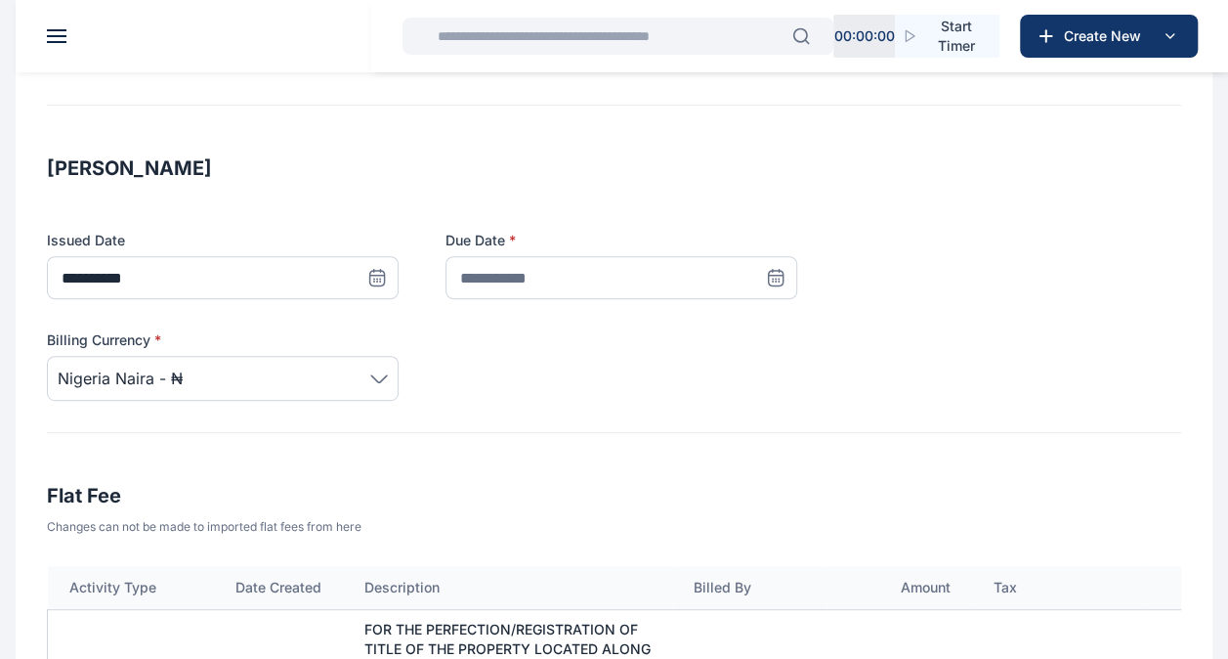
click at [769, 277] on icon at bounding box center [776, 278] width 15 height 15
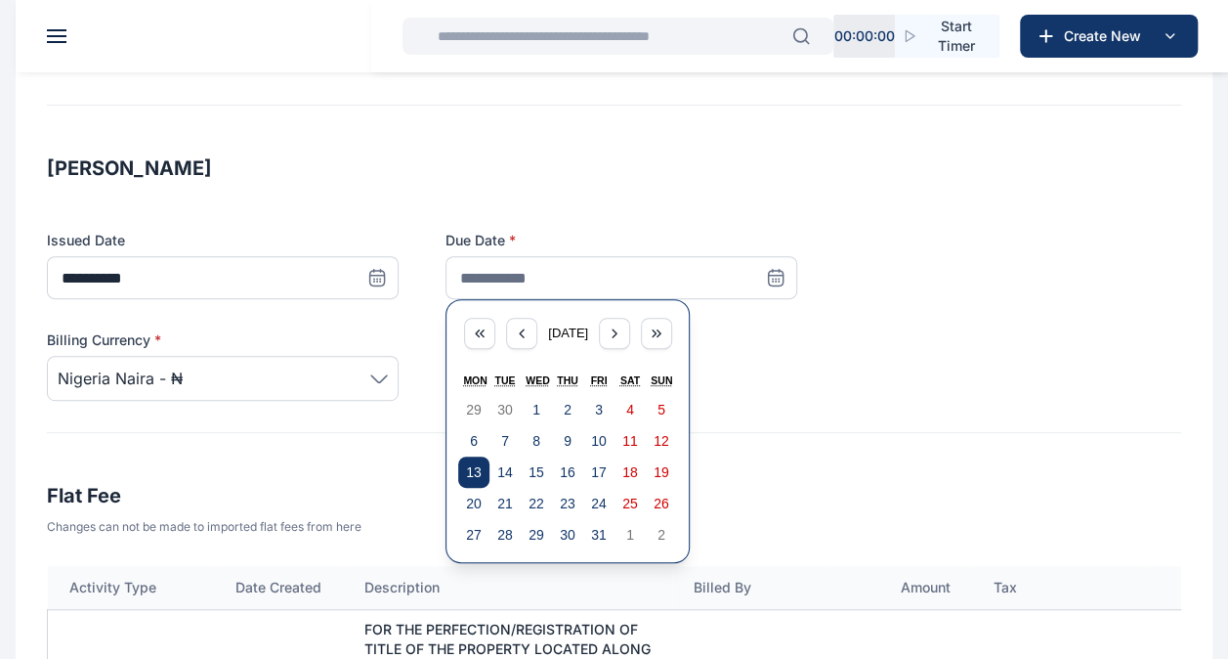
click at [476, 469] on abbr "13" at bounding box center [474, 472] width 16 height 16
type input "**********"
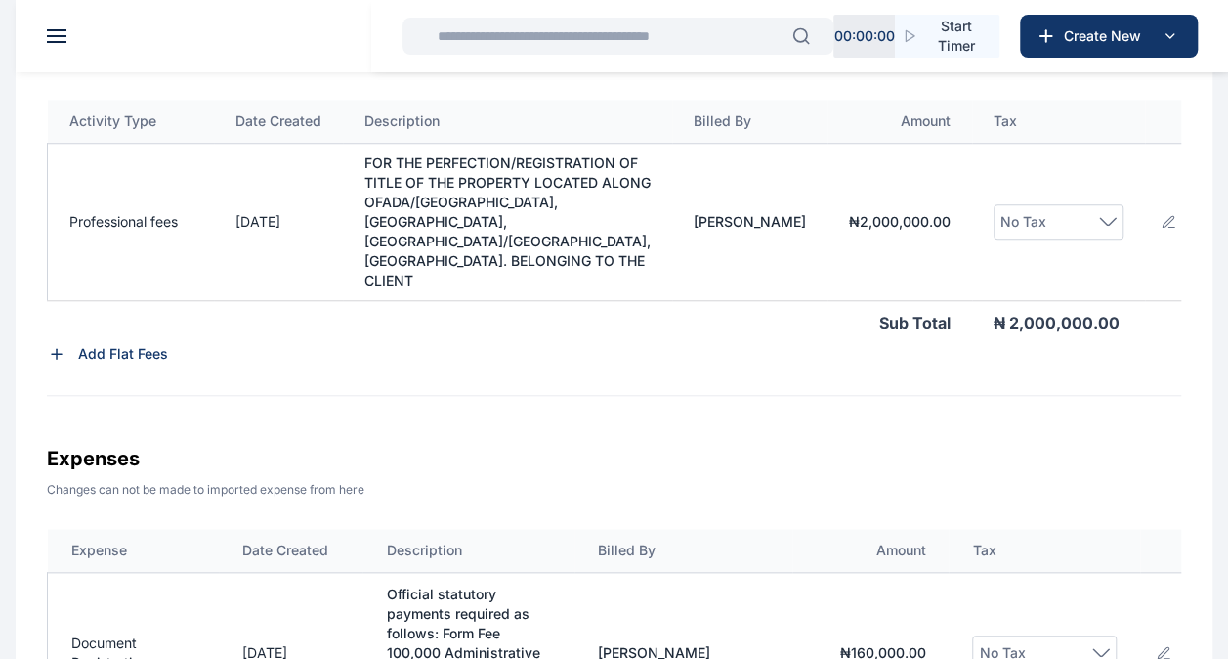
scroll to position [731, 0]
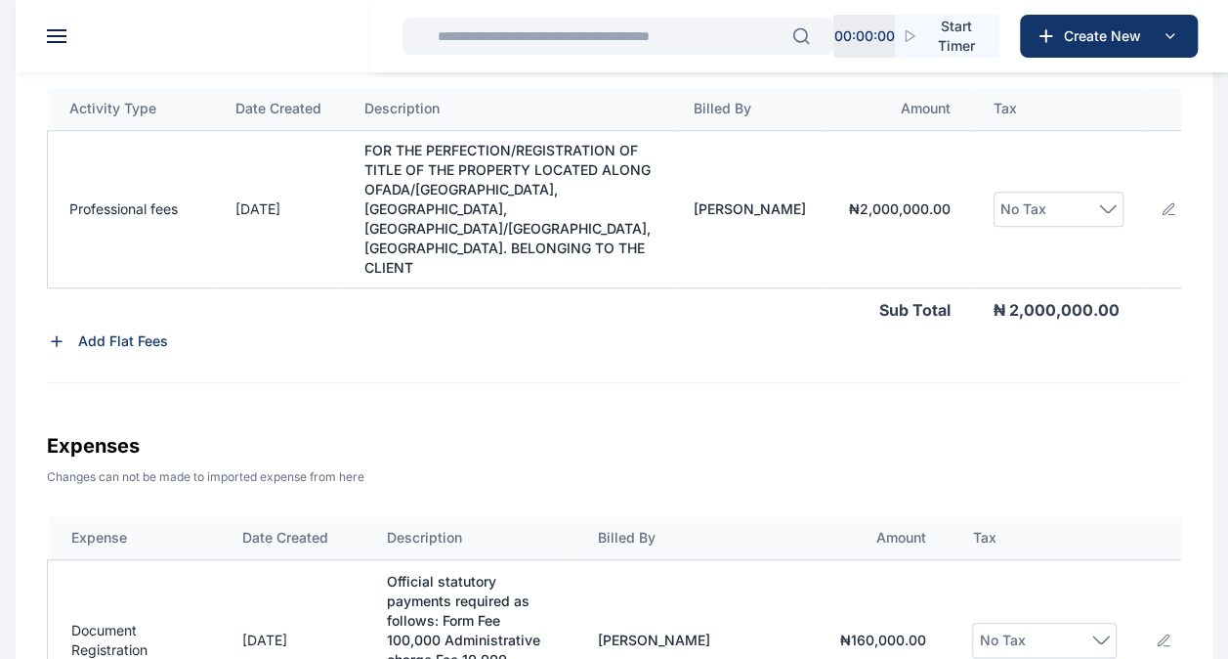
click at [1102, 213] on icon at bounding box center [1108, 208] width 18 height 9
click at [1049, 391] on span "VAT - 7.50%" at bounding box center [1050, 379] width 77 height 31
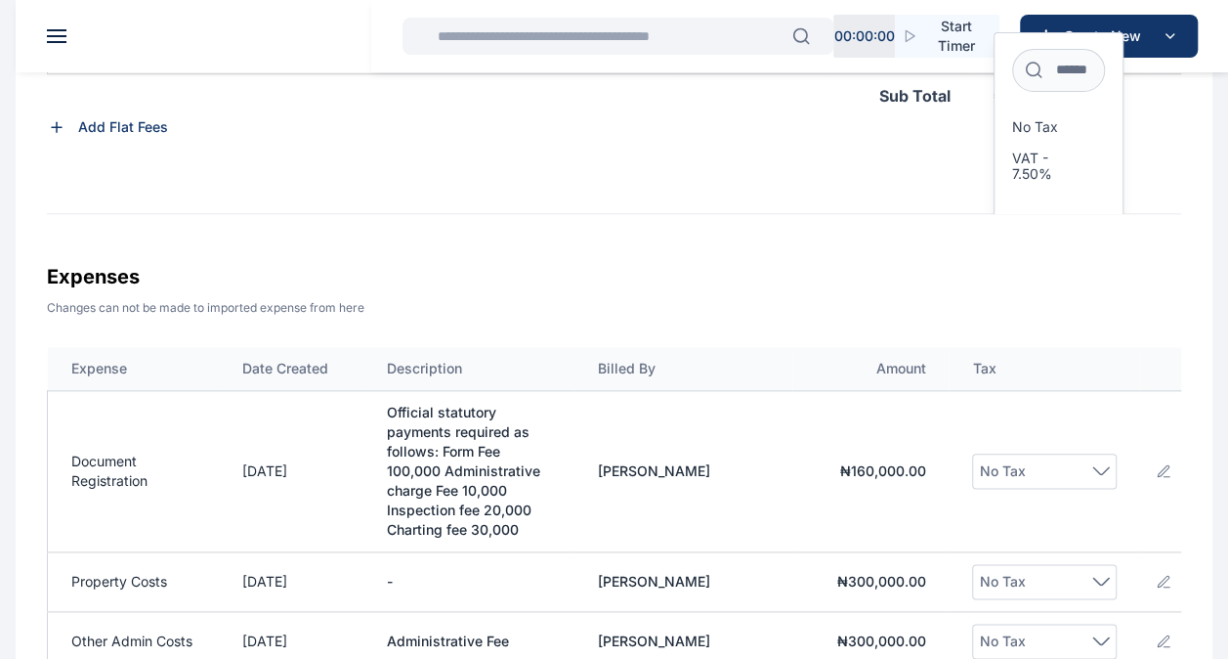
scroll to position [903, 0]
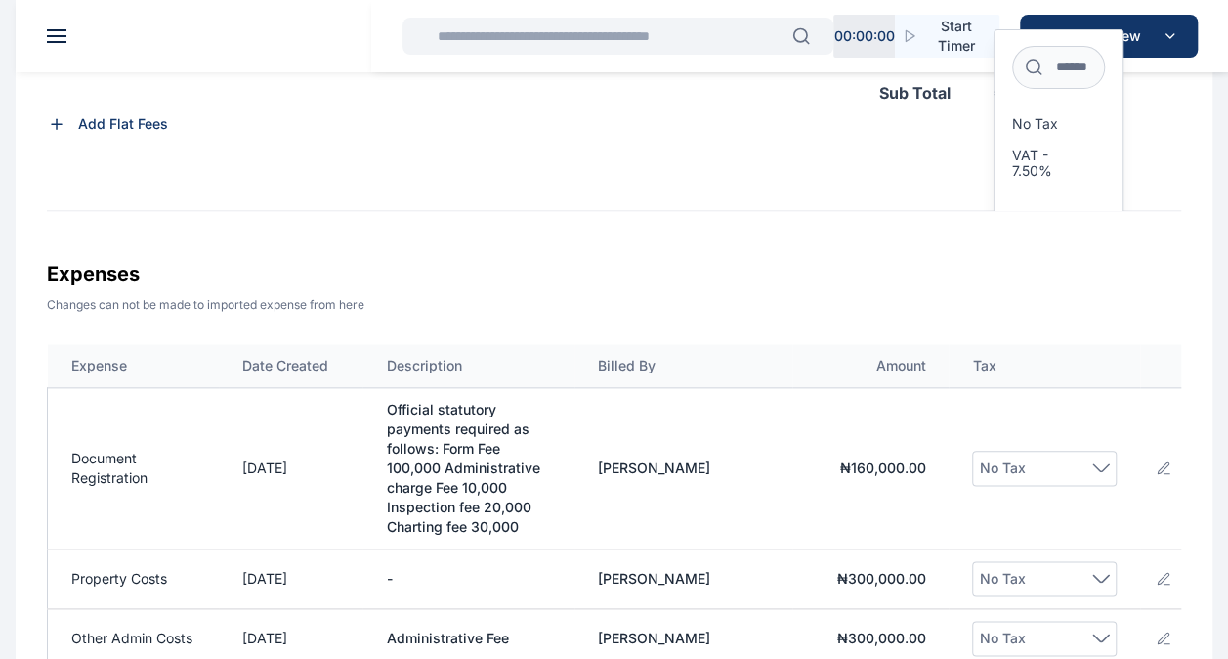
click at [1187, 323] on div "**********" at bounding box center [614, 277] width 1197 height 2061
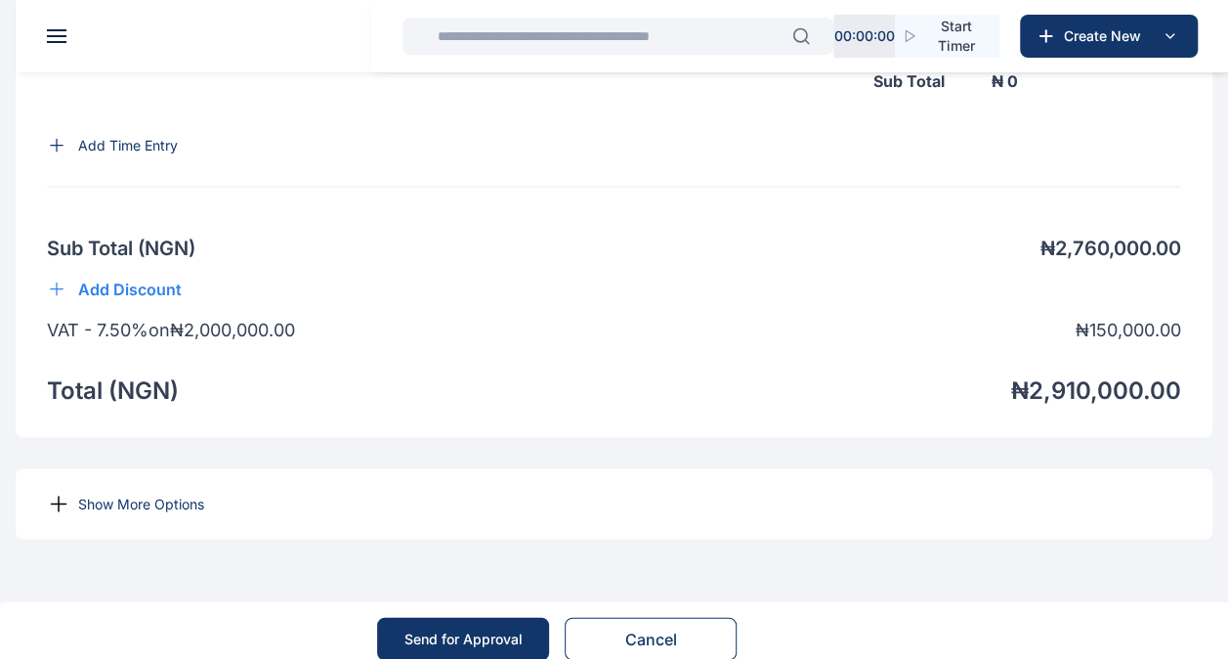
scroll to position [1809, 0]
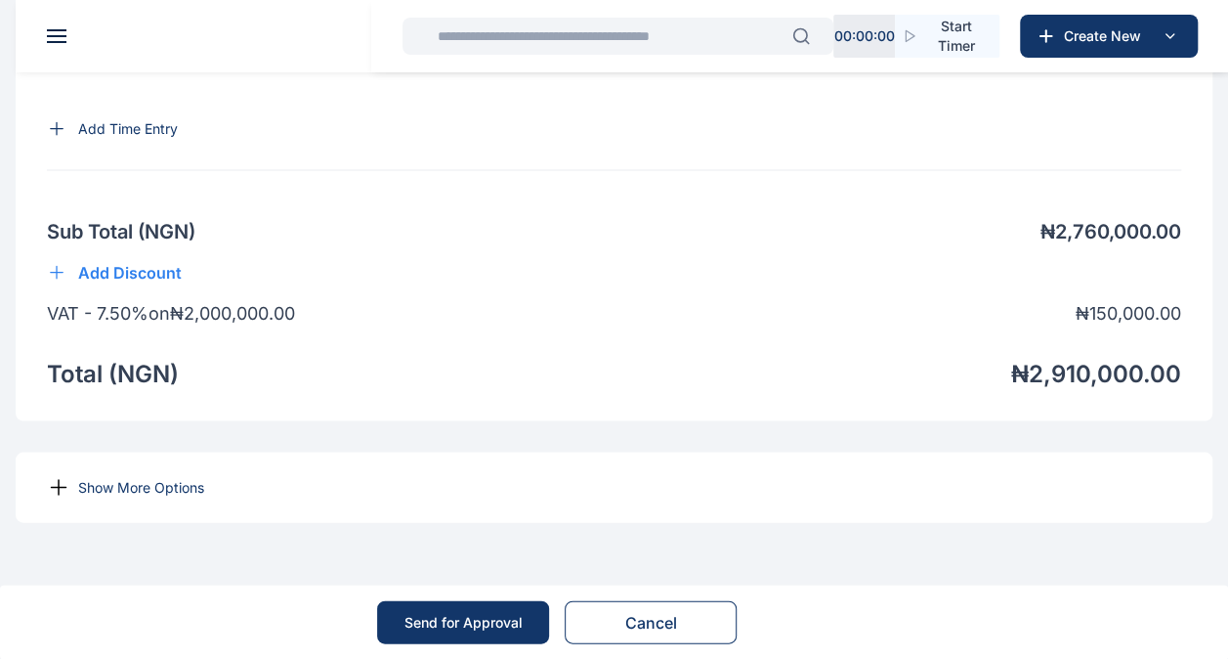
click at [115, 496] on p "Show More Options" at bounding box center [141, 487] width 126 height 20
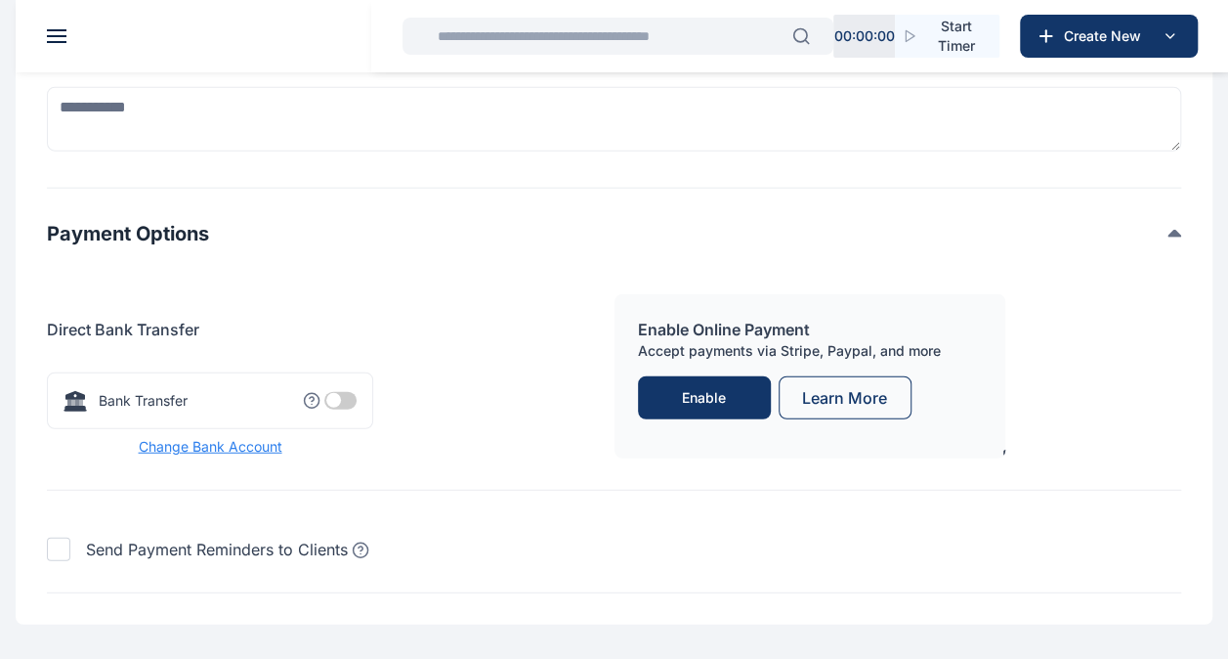
scroll to position [2329, 0]
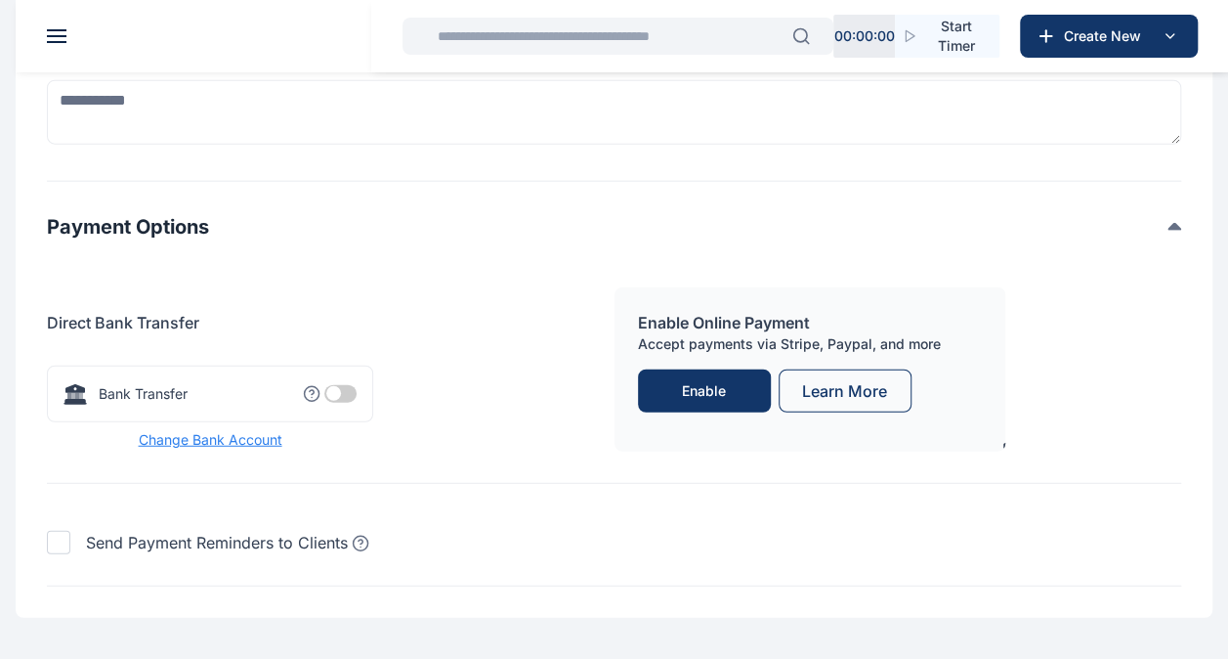
click at [338, 403] on span at bounding box center [340, 394] width 32 height 18
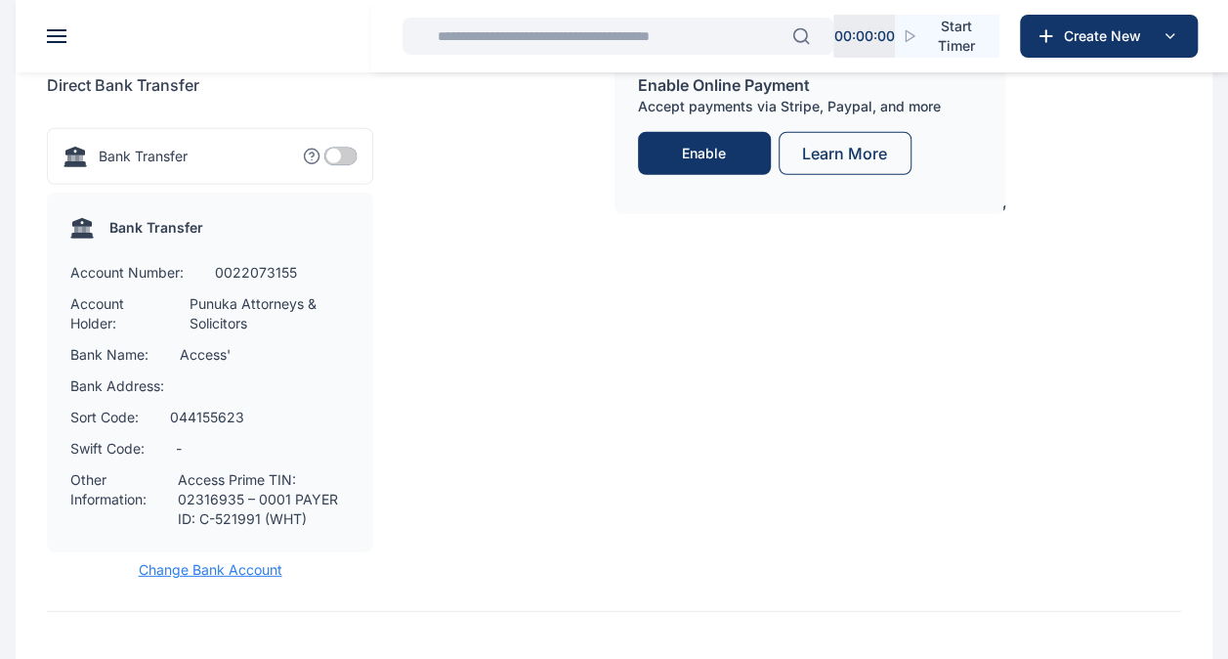
scroll to position [2570, 0]
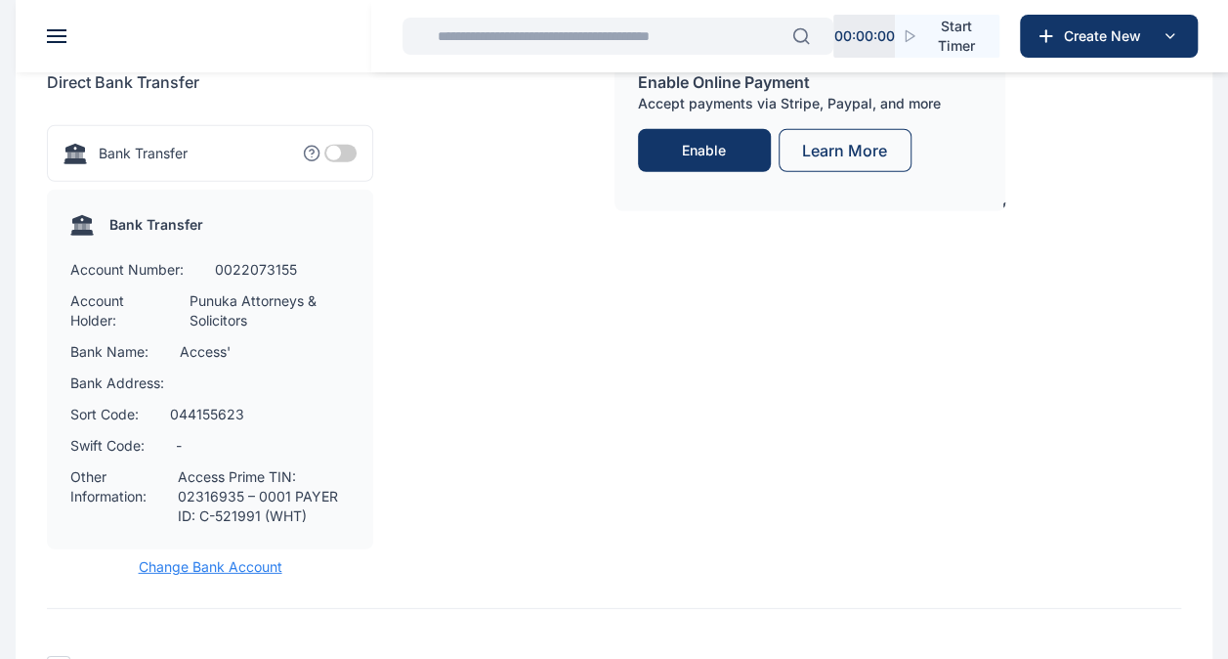
click at [694, 172] on button "Enable" at bounding box center [704, 150] width 133 height 43
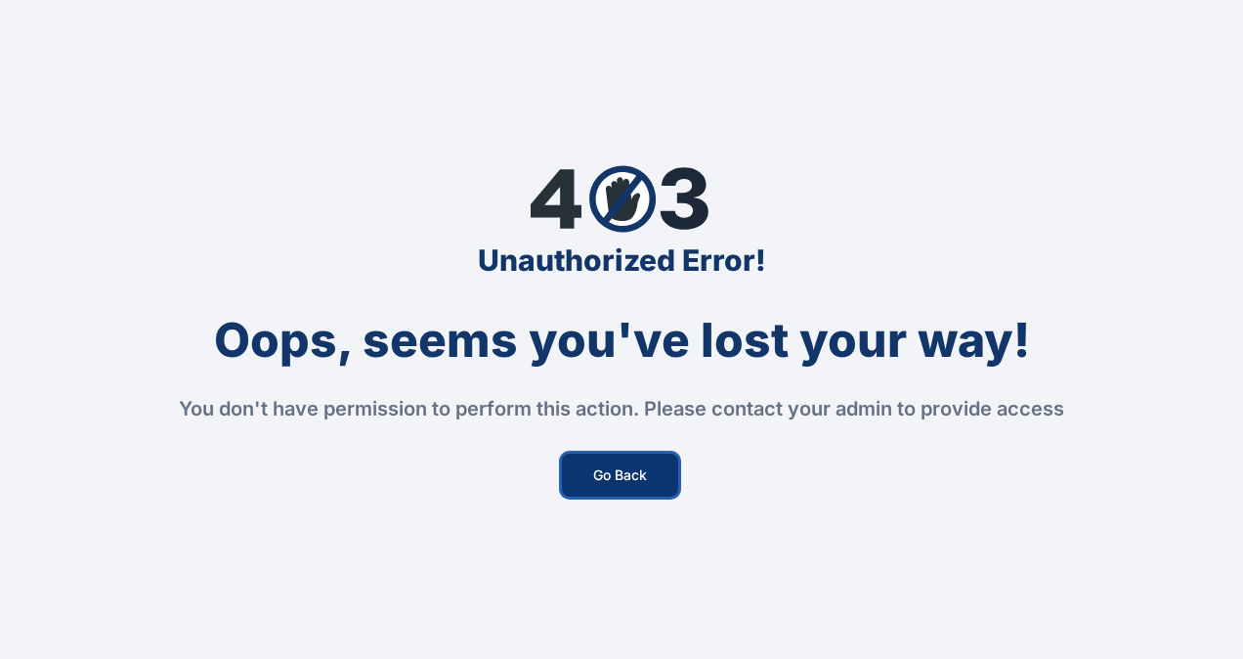
click at [628, 455] on button "Go Back" at bounding box center [620, 474] width 116 height 43
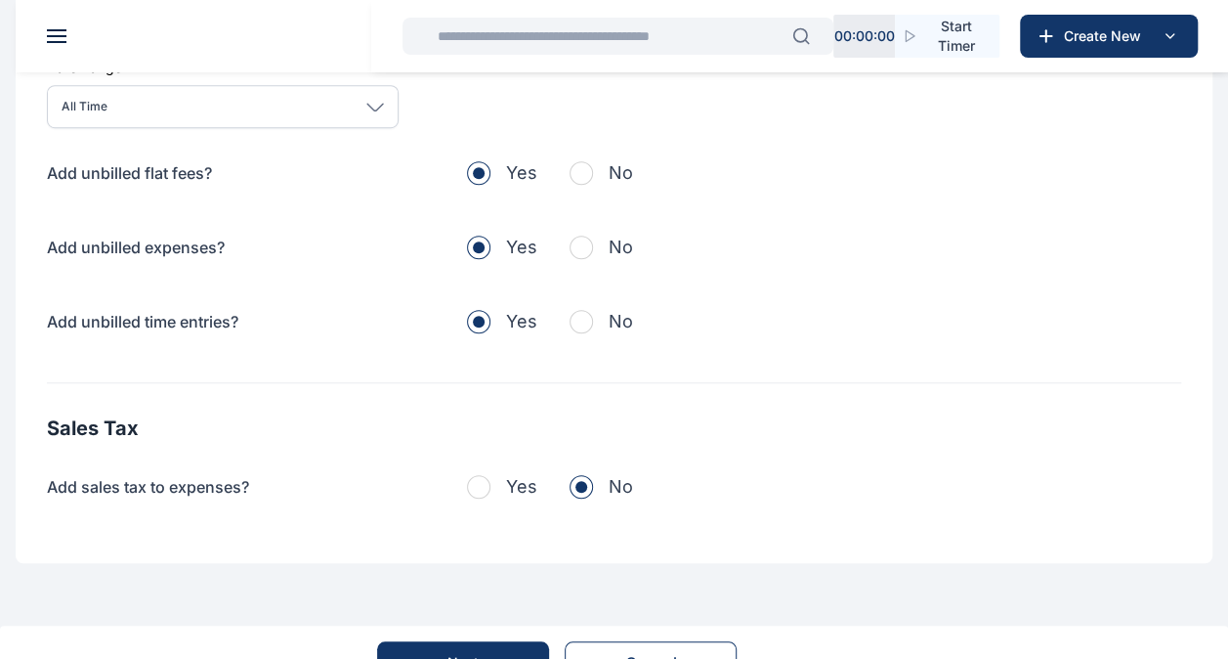
scroll to position [658, 0]
click at [577, 160] on span "button" at bounding box center [581, 171] width 23 height 23
click at [586, 249] on span "button" at bounding box center [581, 245] width 23 height 23
click at [580, 315] on span "button" at bounding box center [581, 320] width 23 height 23
click at [477, 652] on div "Next" at bounding box center [462, 662] width 31 height 20
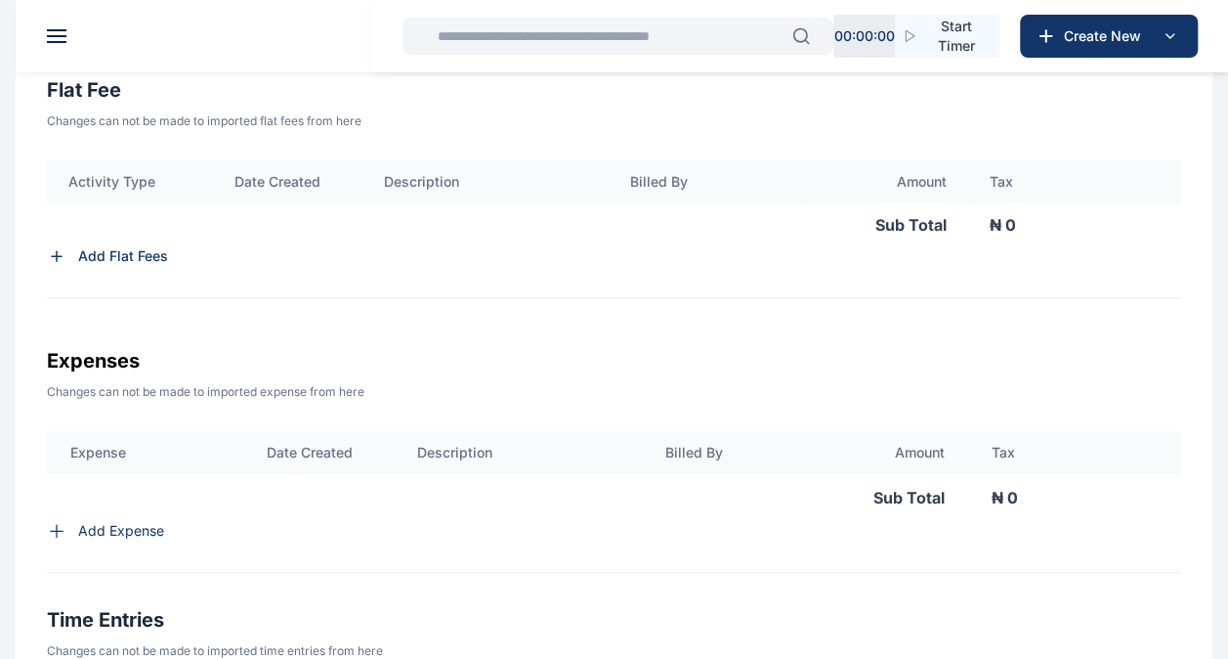
click at [154, 259] on p "Add Flat Fees" at bounding box center [123, 256] width 90 height 20
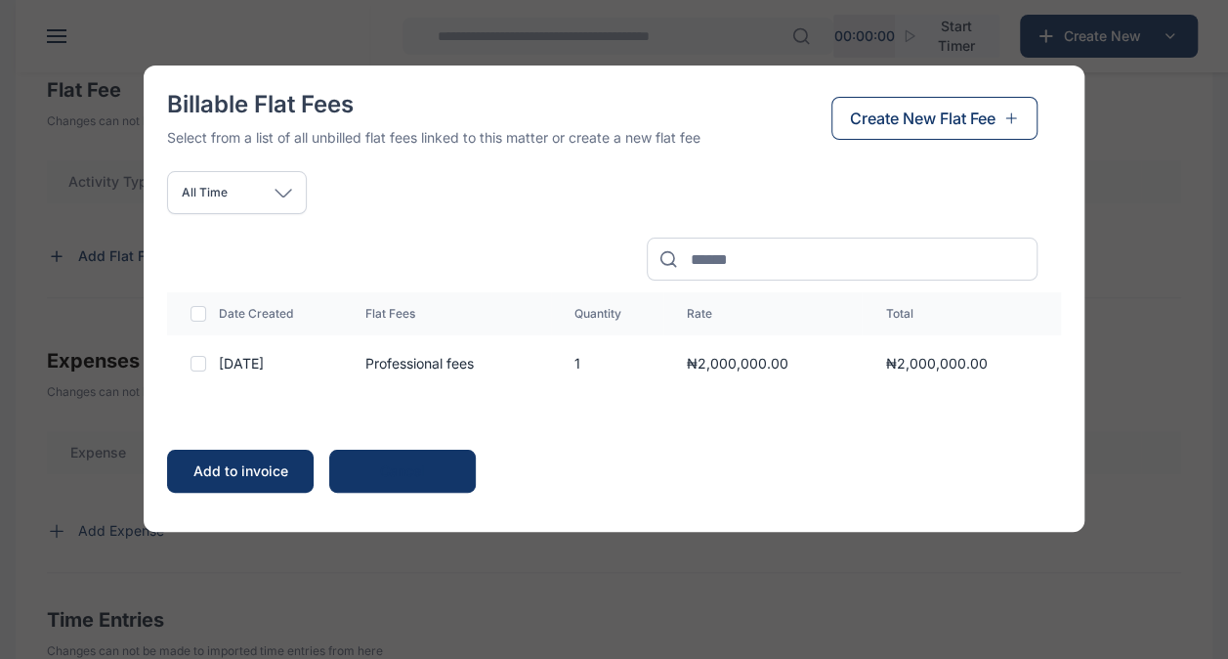
click at [198, 363] on div at bounding box center [199, 364] width 16 height 16
click at [235, 451] on button "Add to invoice" at bounding box center [240, 470] width 147 height 43
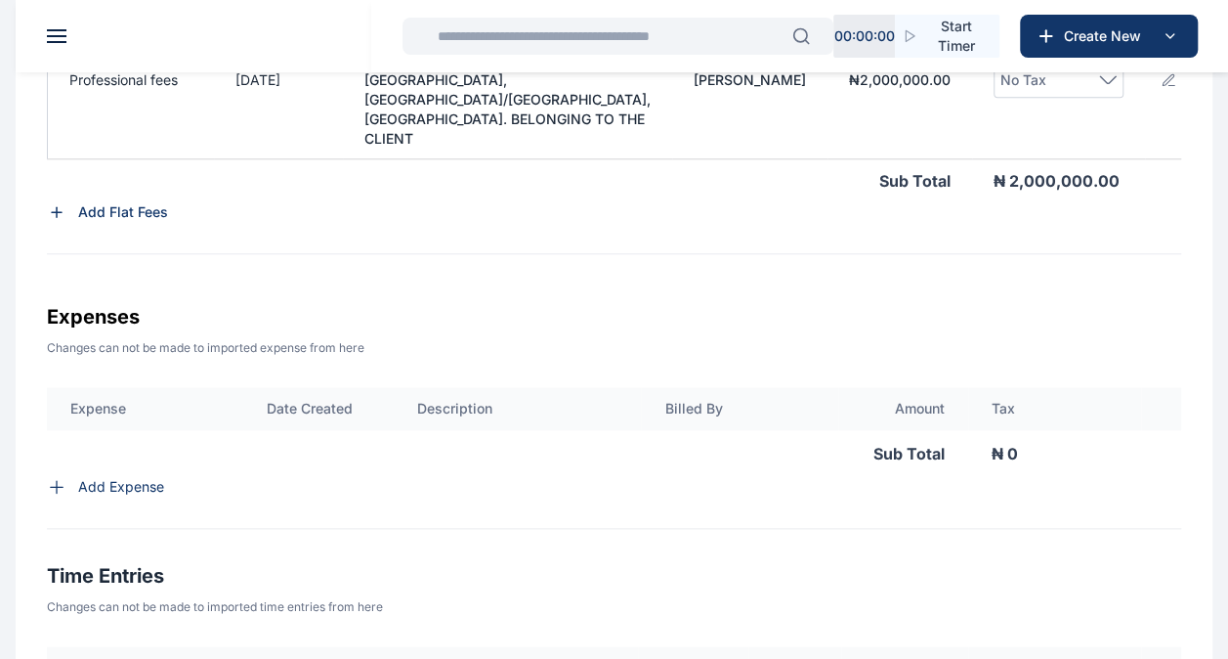
scroll to position [861, 0]
click at [113, 495] on p "Add Expense" at bounding box center [121, 486] width 86 height 20
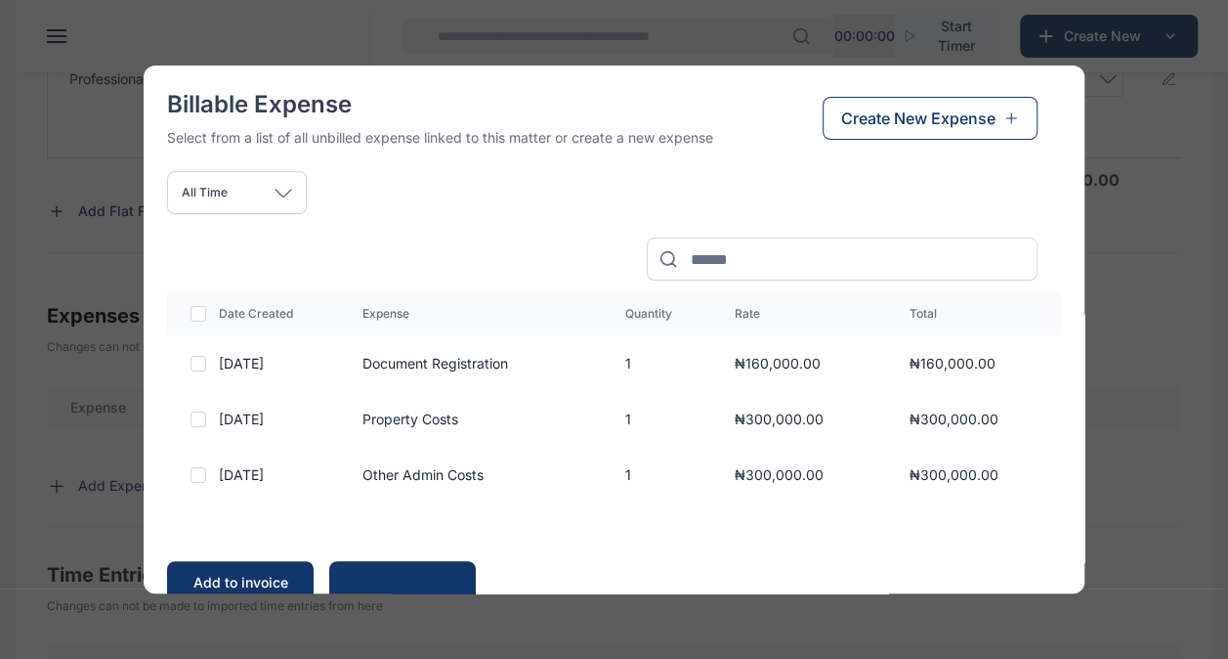
click at [199, 313] on div at bounding box center [199, 314] width 16 height 16
click at [233, 569] on button "Add to invoice" at bounding box center [240, 582] width 147 height 43
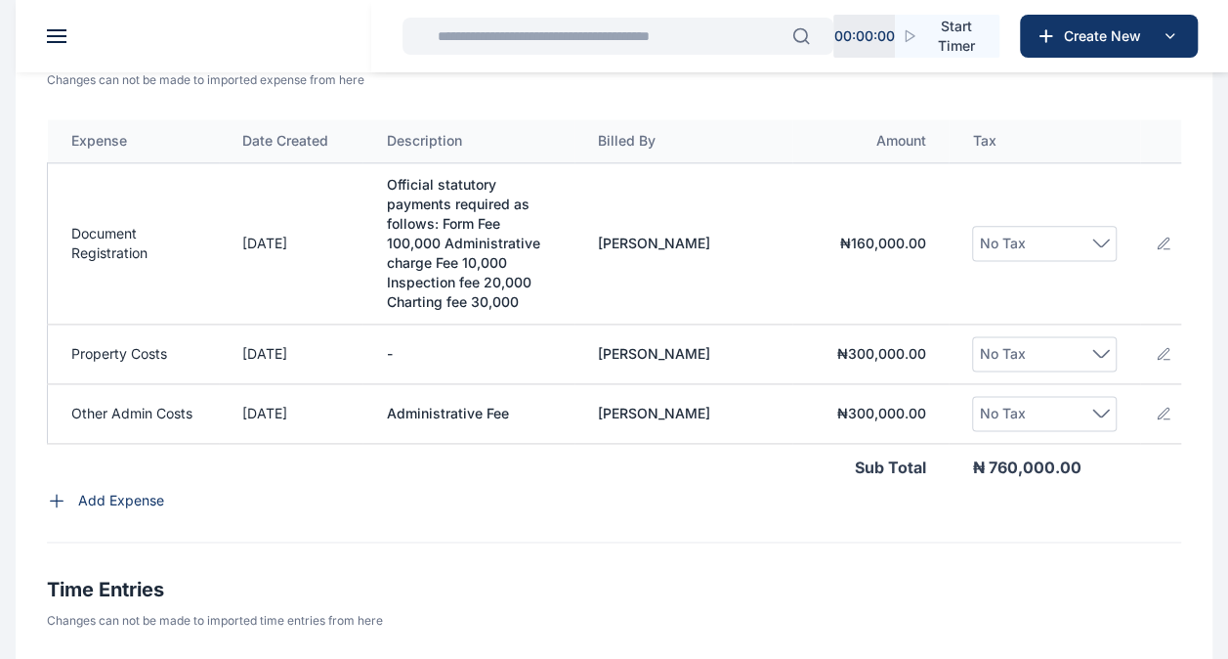
scroll to position [1127, 0]
click at [1099, 256] on div "No Tax" at bounding box center [1044, 244] width 131 height 23
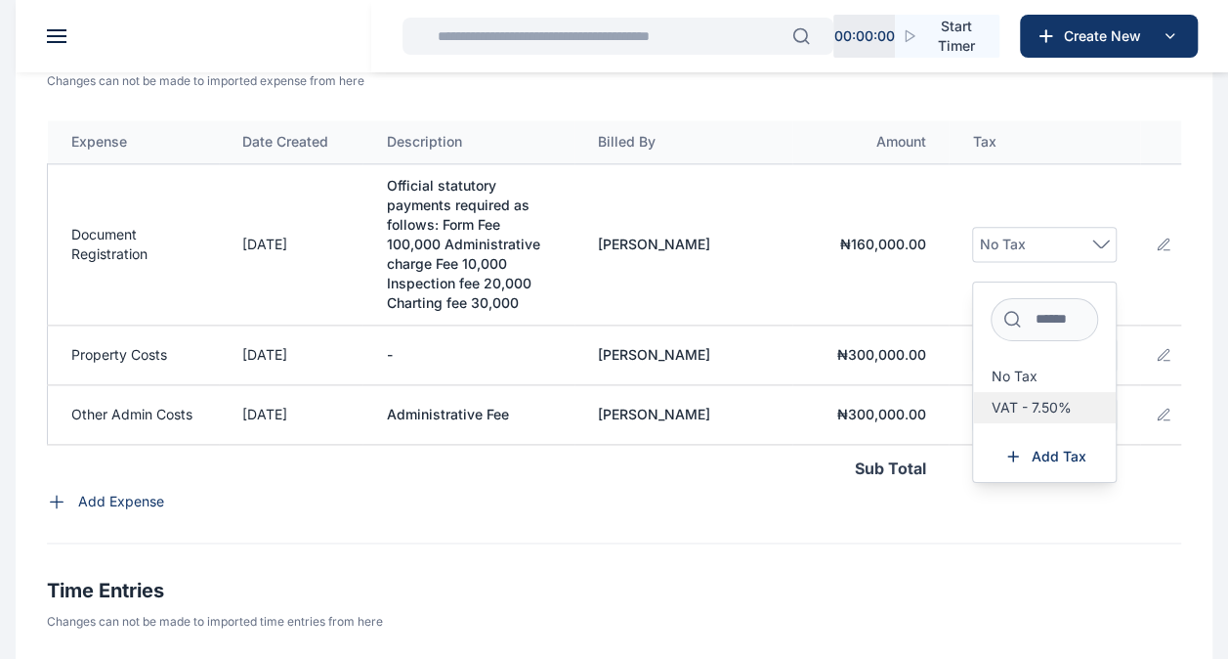
click at [1019, 415] on span "VAT - 7.50%" at bounding box center [1031, 408] width 80 height 16
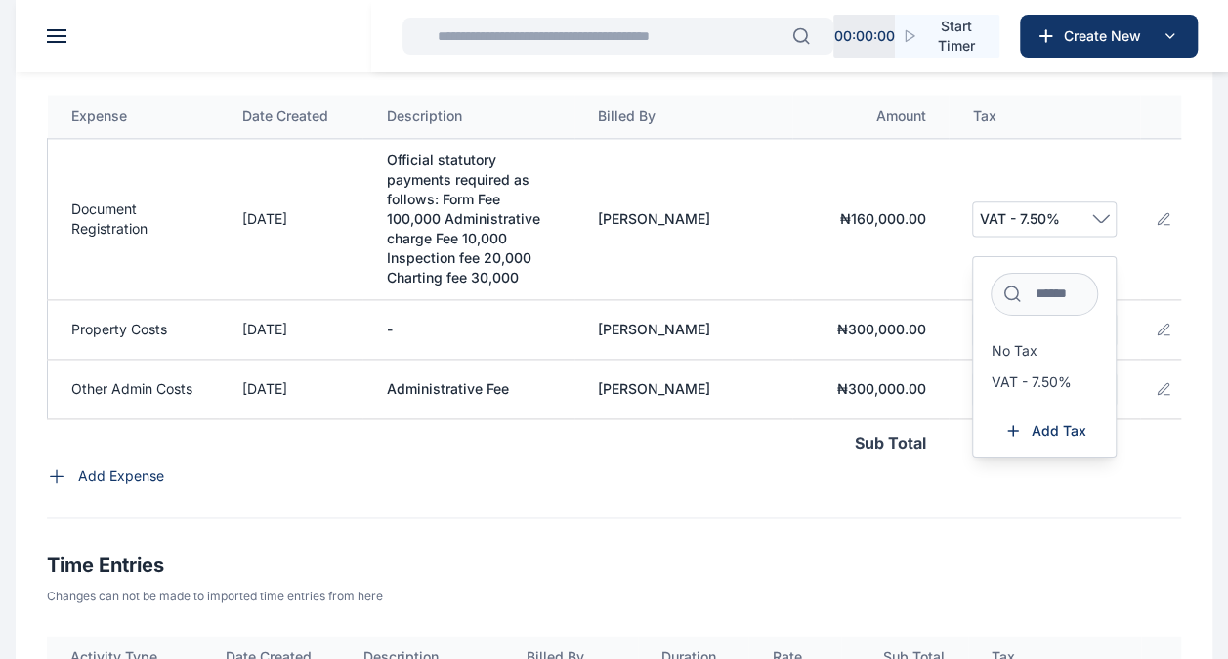
scroll to position [1147, 0]
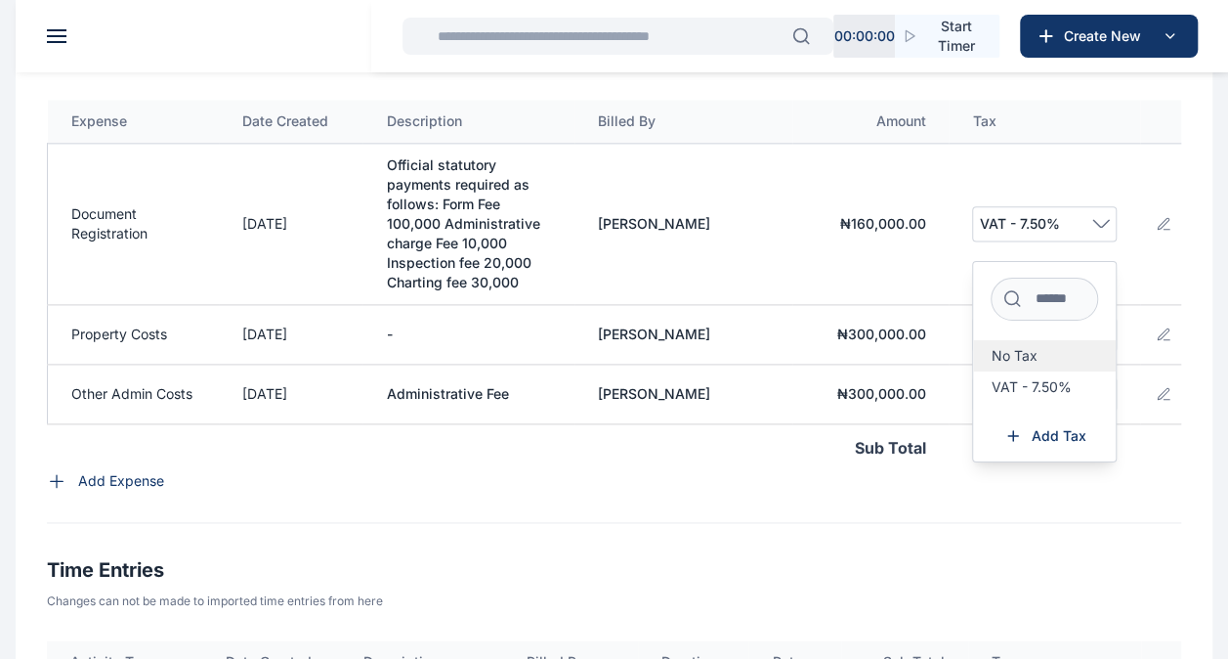
click at [1014, 363] on span "No Tax" at bounding box center [1014, 356] width 46 height 16
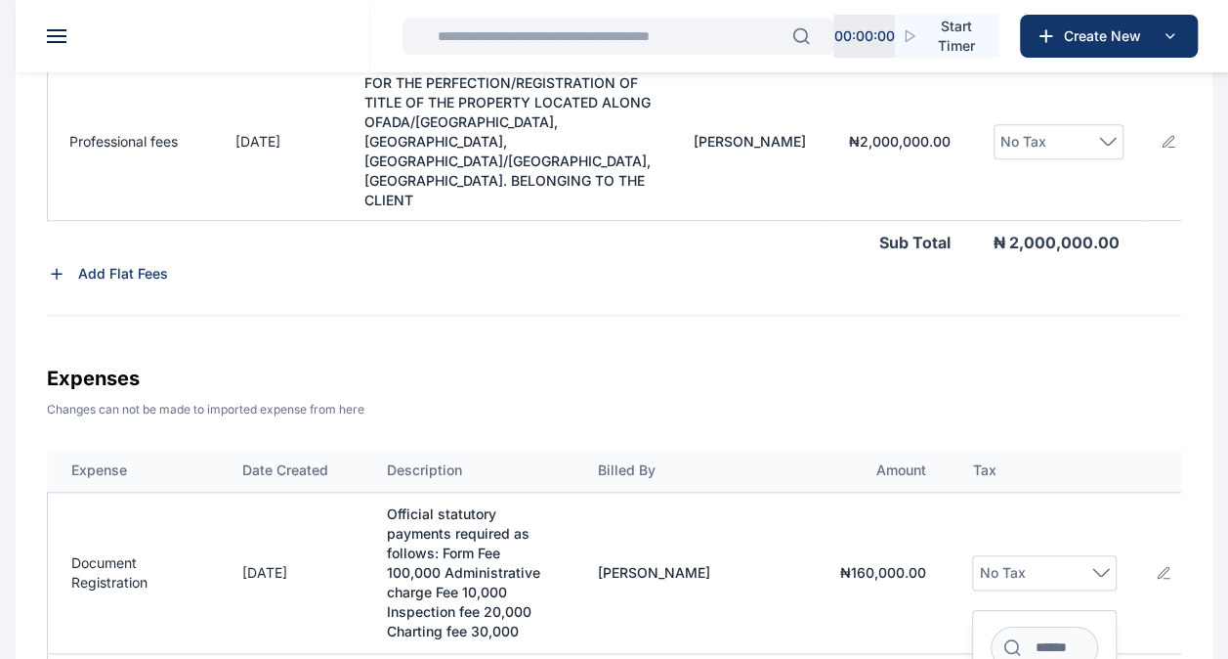
scroll to position [738, 0]
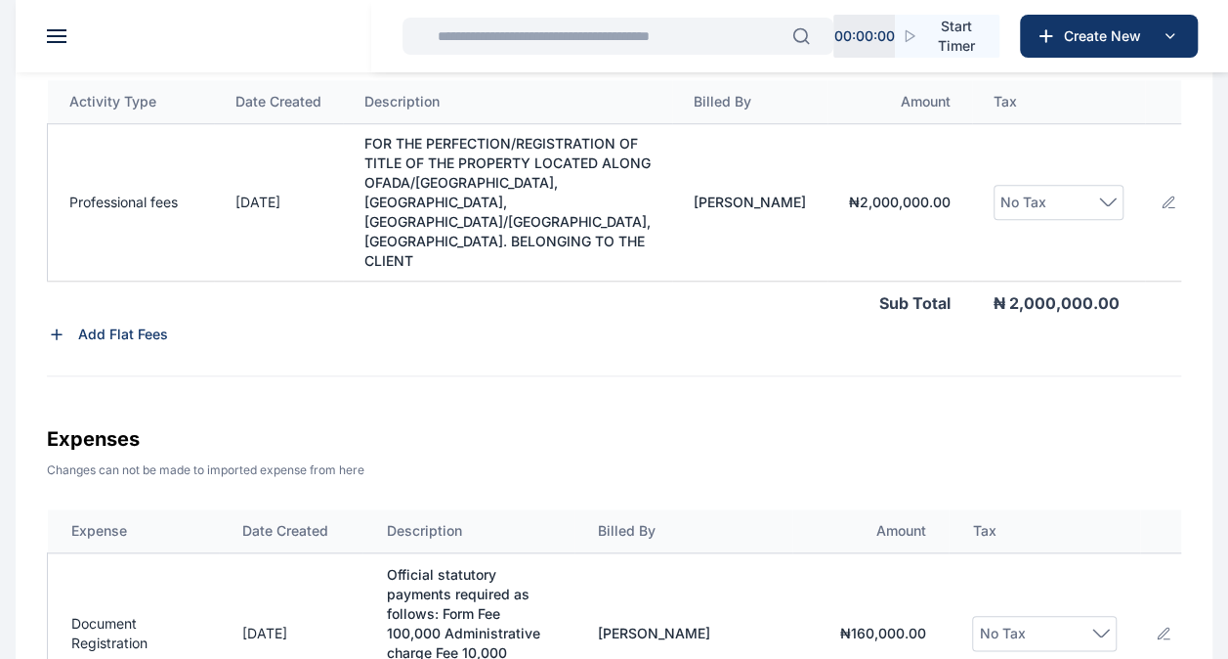
click at [1106, 213] on div "No Tax" at bounding box center [1059, 202] width 116 height 23
click at [1012, 376] on span "VAT - 7.50%" at bounding box center [1050, 373] width 77 height 31
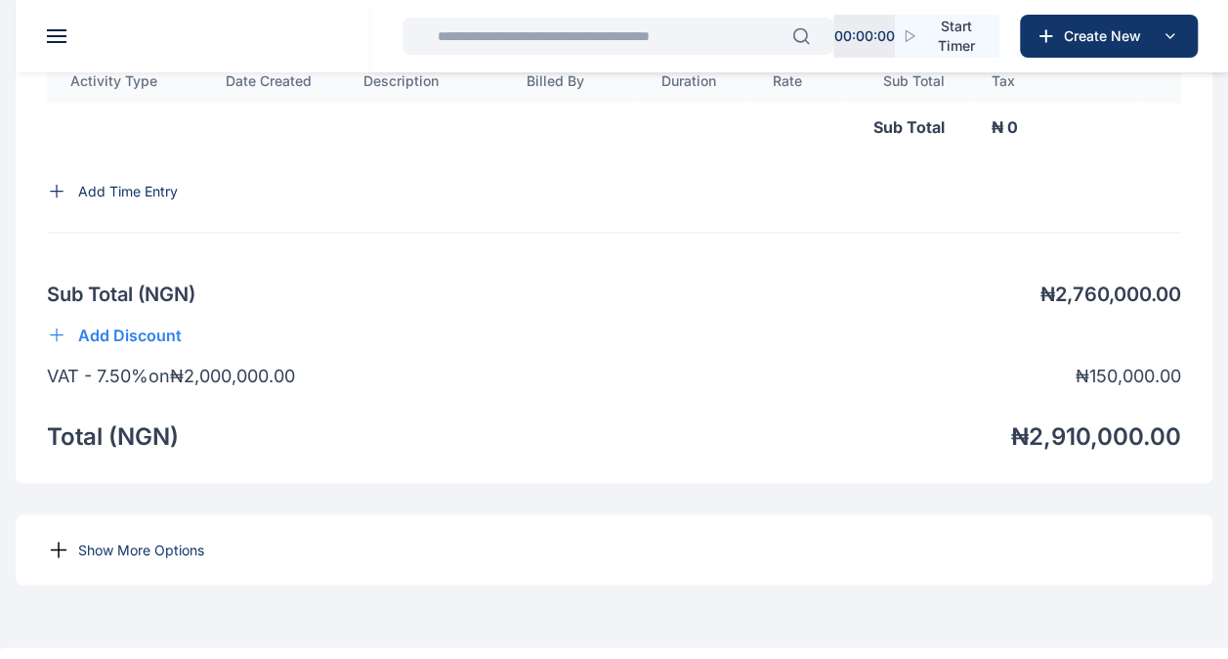
scroll to position [1868, 0]
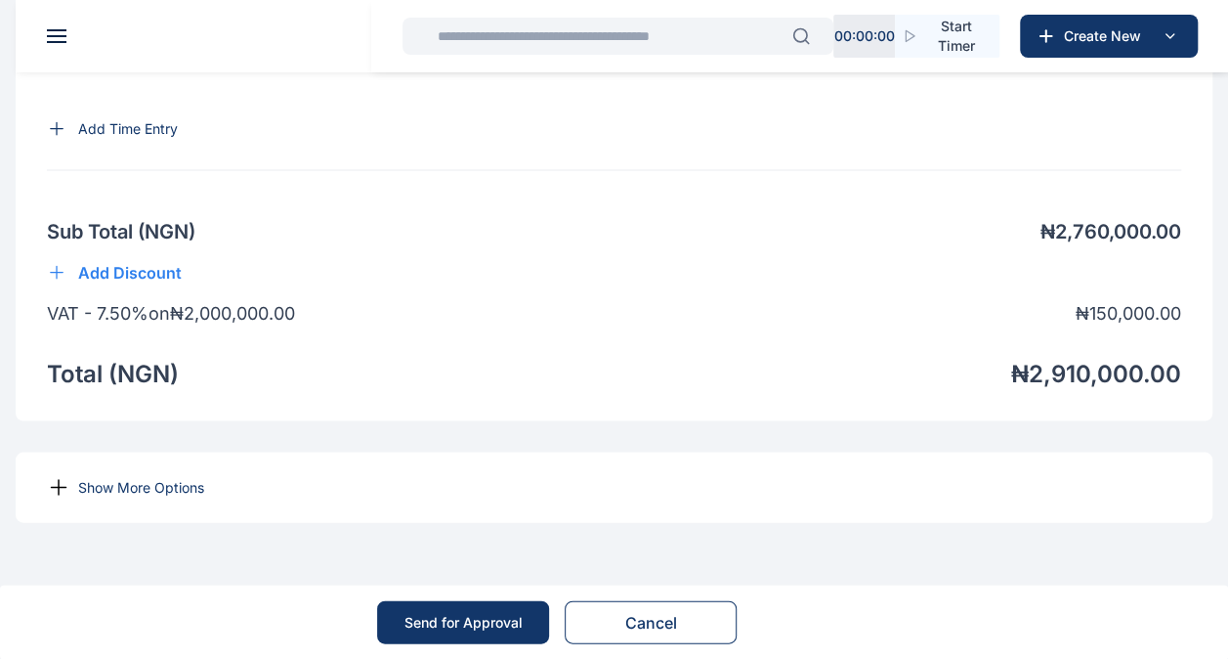
click at [186, 485] on p "Show More Options" at bounding box center [141, 487] width 126 height 20
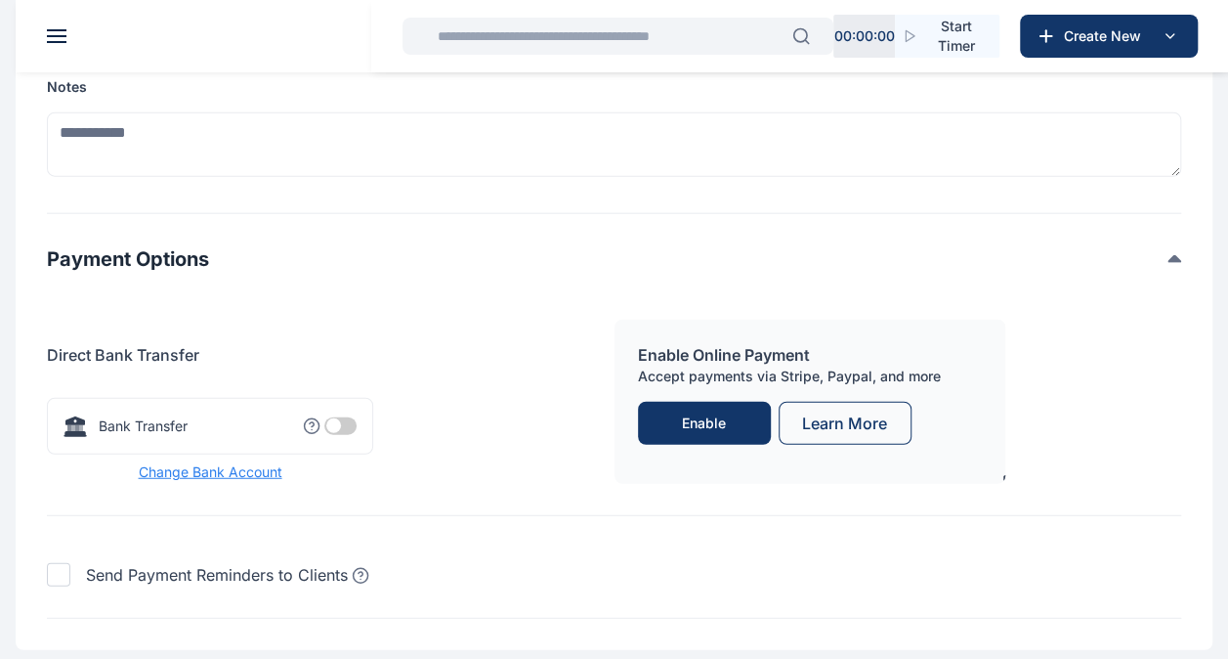
scroll to position [2305, 0]
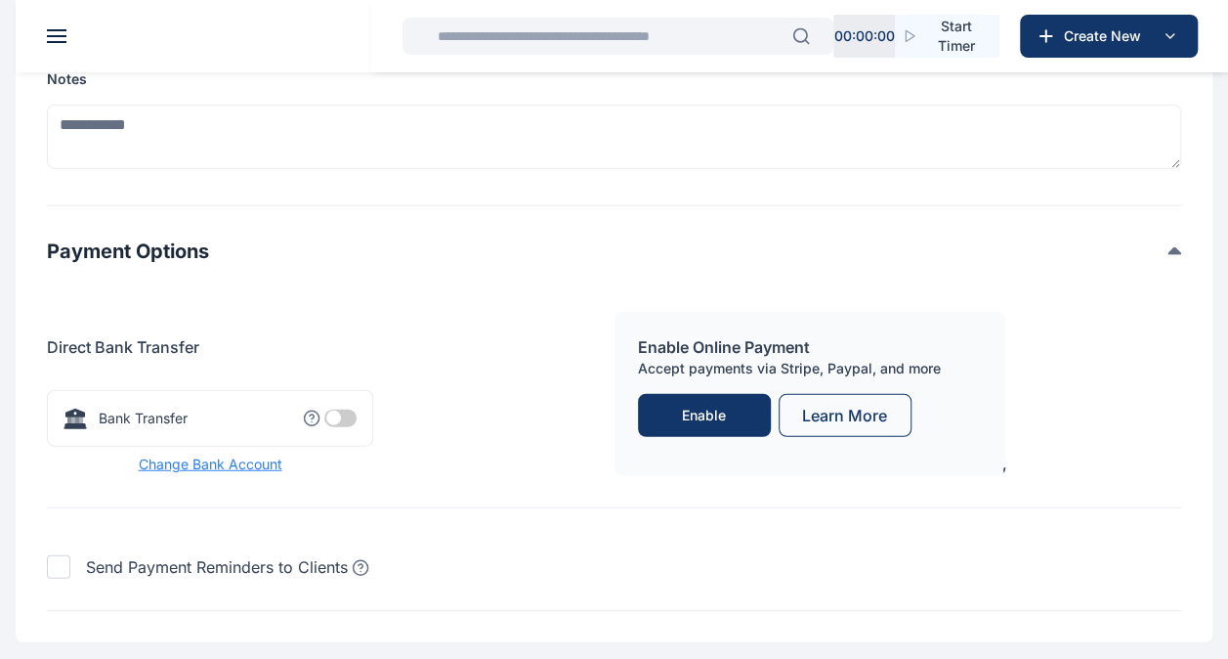
click at [330, 427] on span at bounding box center [340, 418] width 32 height 18
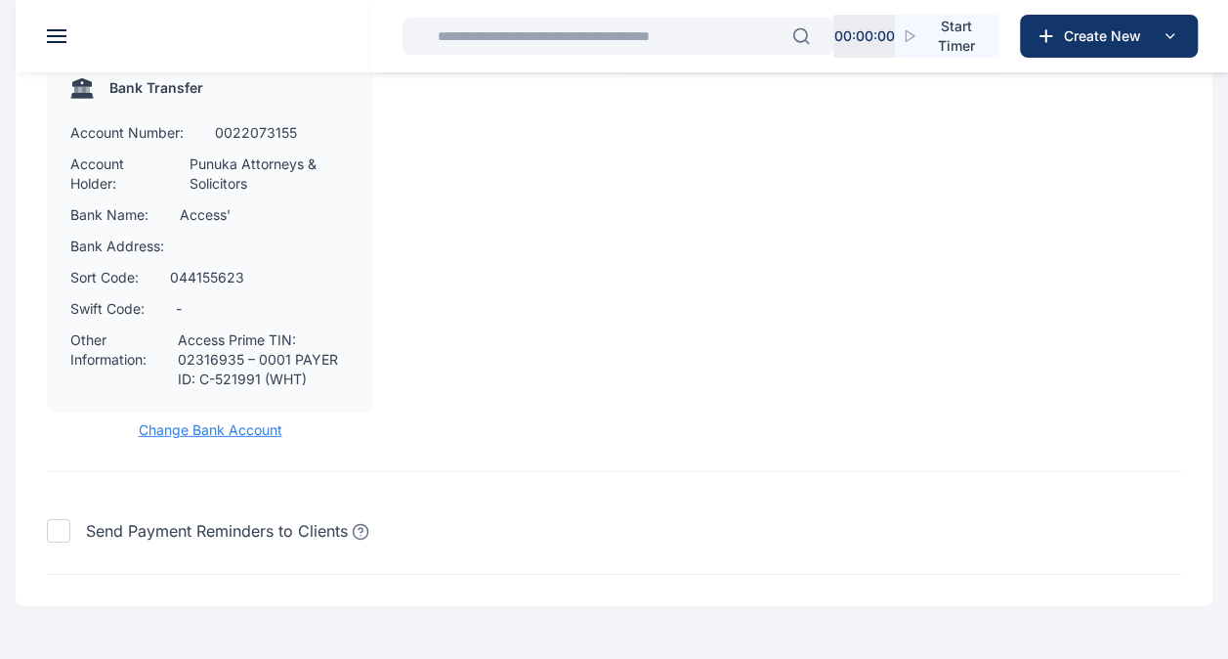
scroll to position [2867, 0]
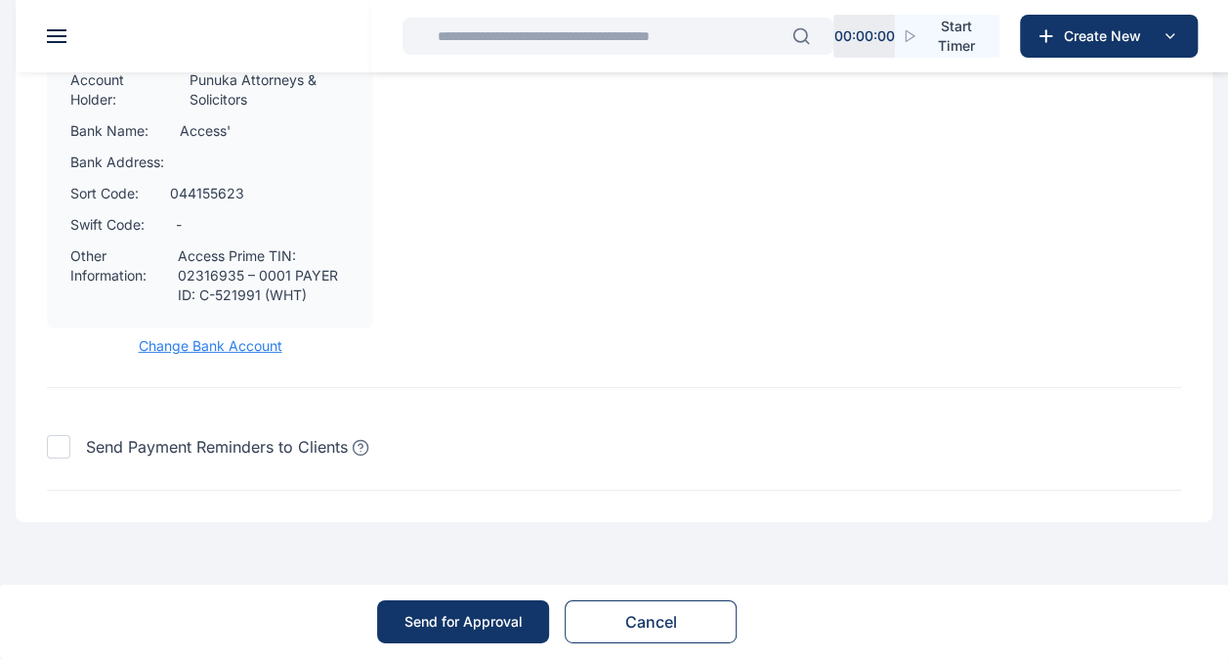
click at [450, 633] on button "Send for Approval" at bounding box center [463, 621] width 172 height 43
click at [440, 618] on div "Send for Approval" at bounding box center [464, 622] width 118 height 20
click at [467, 619] on div "Send for Approval" at bounding box center [464, 622] width 118 height 20
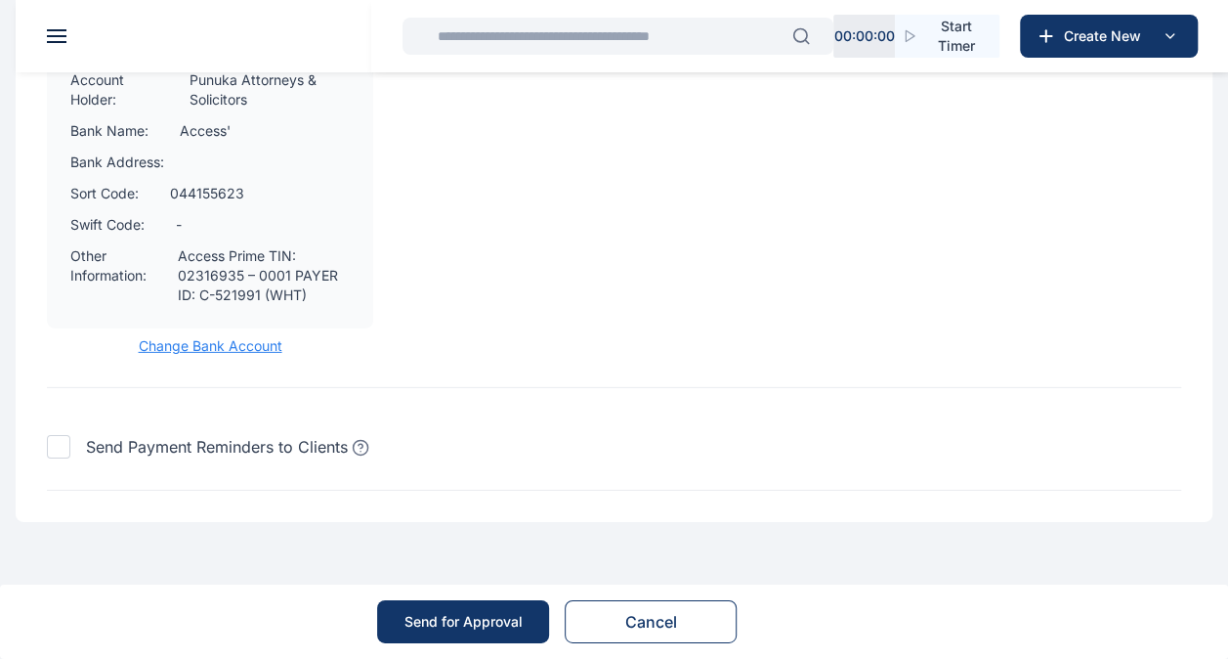
click at [467, 619] on div "Send for Approval" at bounding box center [464, 622] width 118 height 20
click at [474, 626] on div "Send for Approval" at bounding box center [464, 622] width 118 height 20
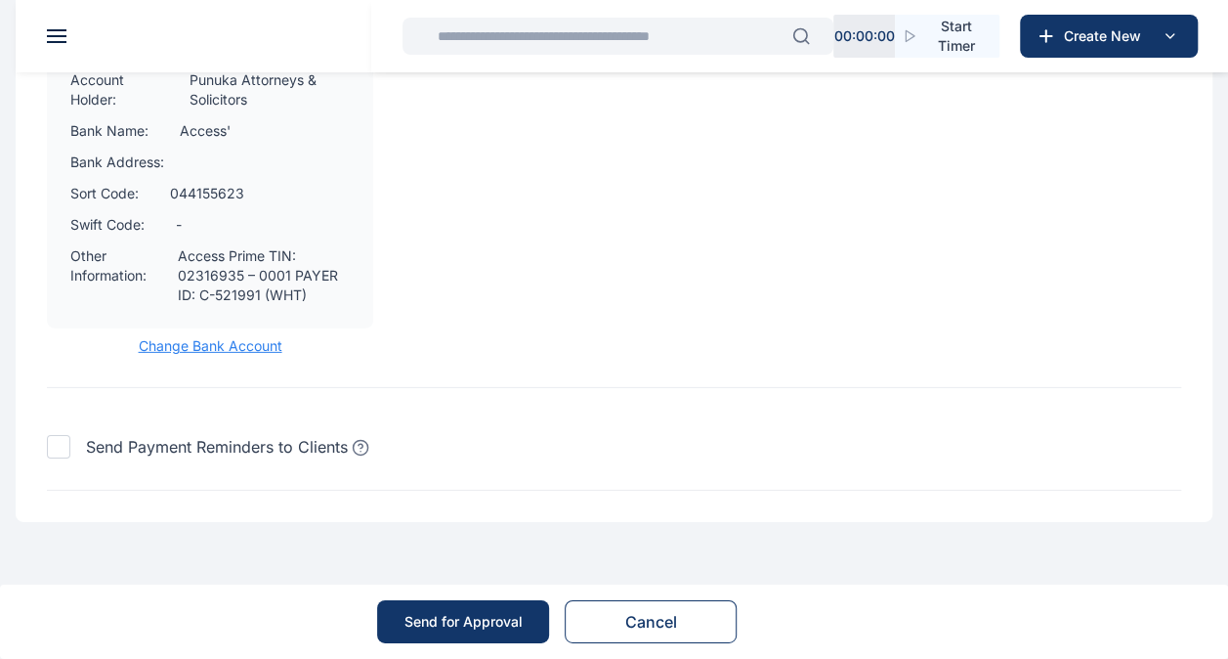
click at [438, 609] on button "Send for Approval" at bounding box center [463, 621] width 172 height 43
click at [440, 618] on div "Send for Approval" at bounding box center [464, 622] width 118 height 20
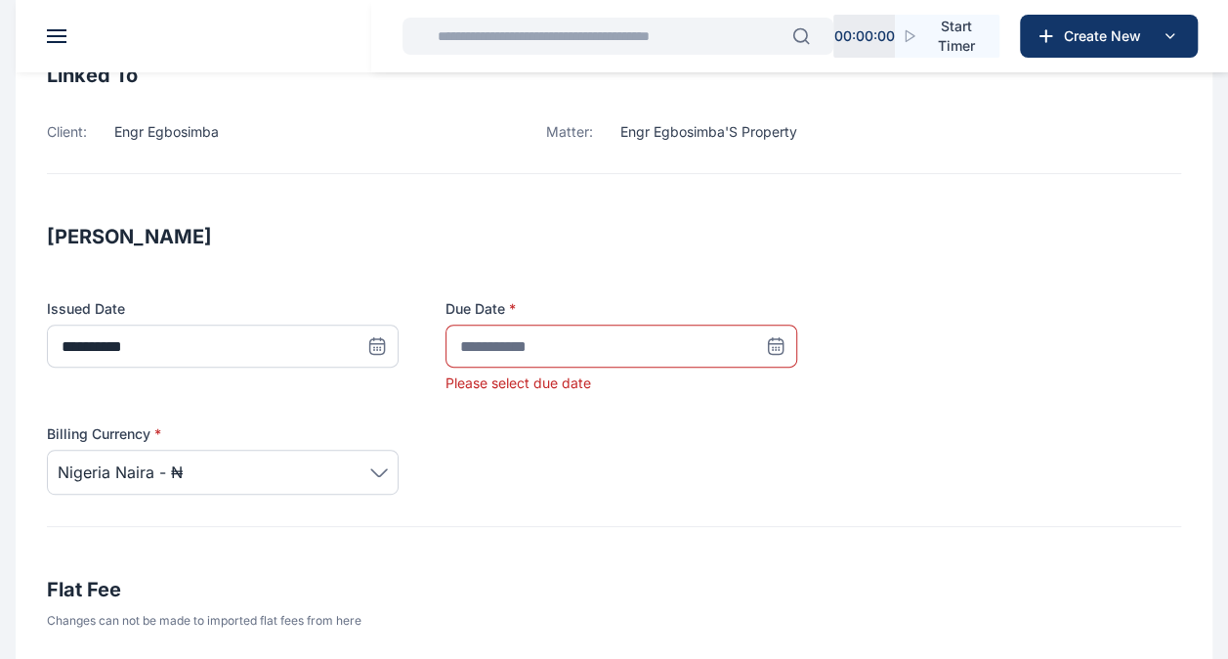
scroll to position [180, 0]
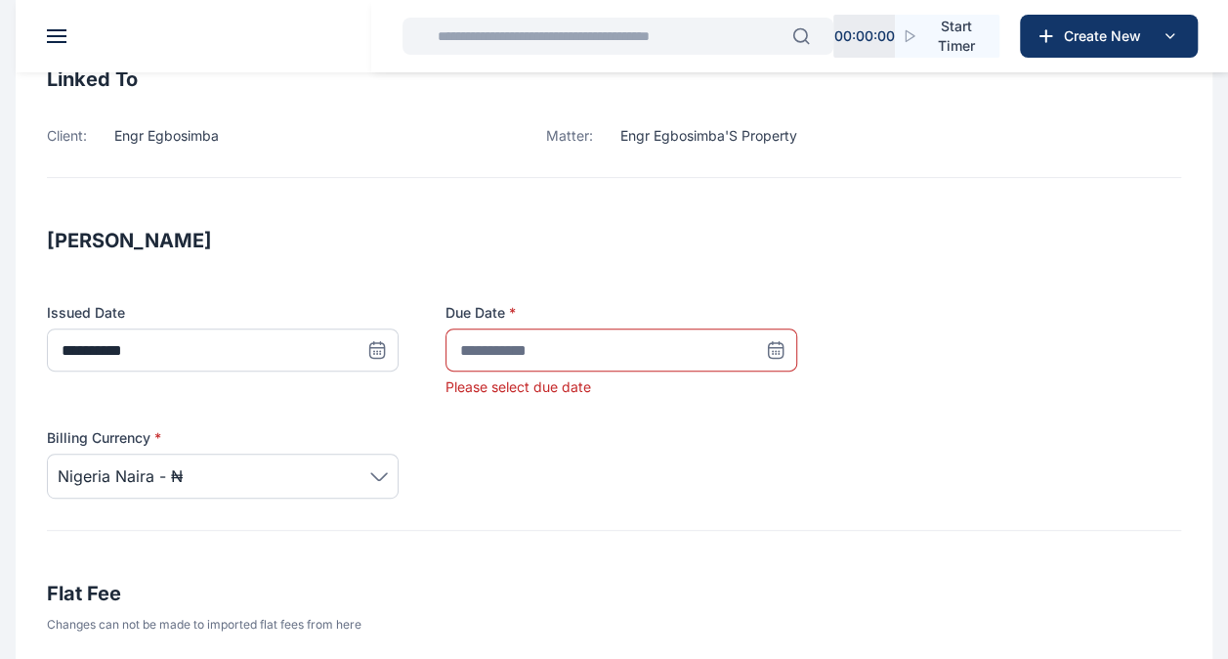
click at [779, 351] on icon at bounding box center [779, 351] width 0 height 0
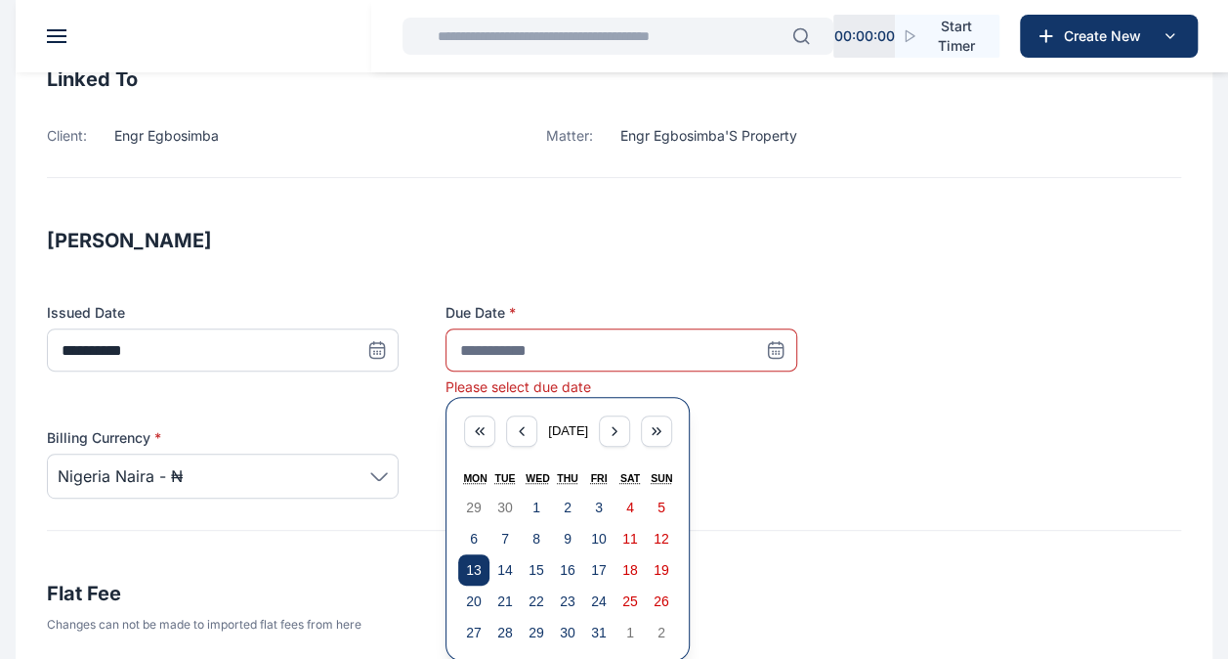
click at [467, 576] on button "13" at bounding box center [473, 569] width 31 height 31
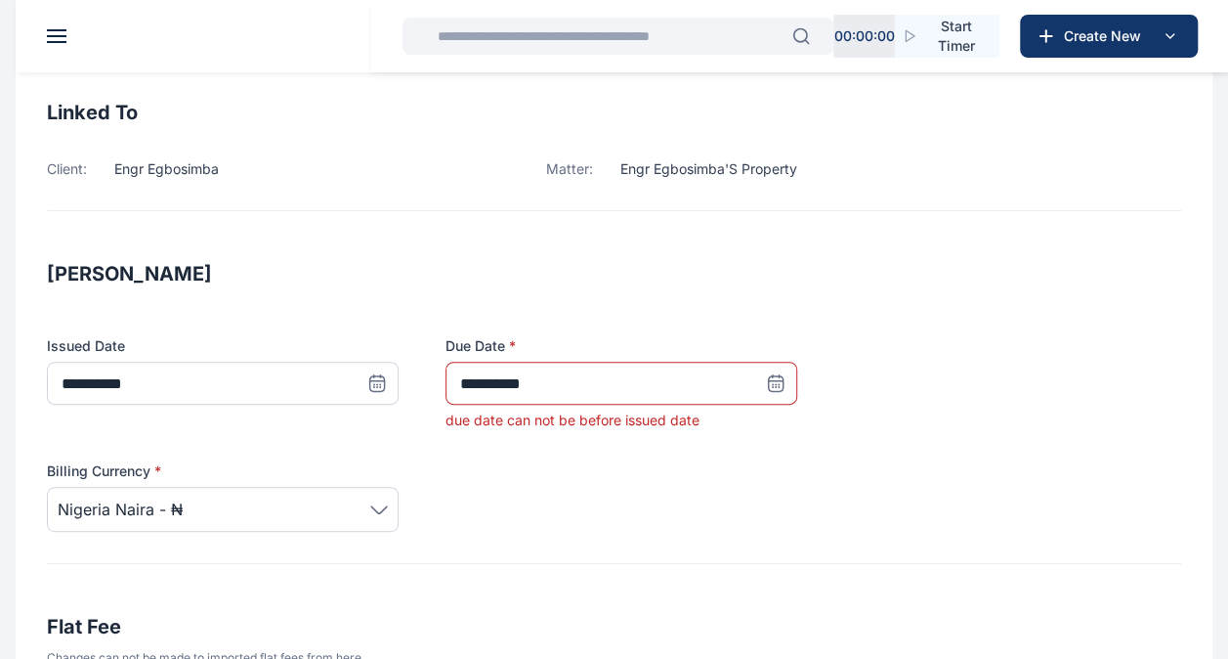
scroll to position [146, 0]
click at [774, 383] on icon at bounding box center [776, 384] width 20 height 20
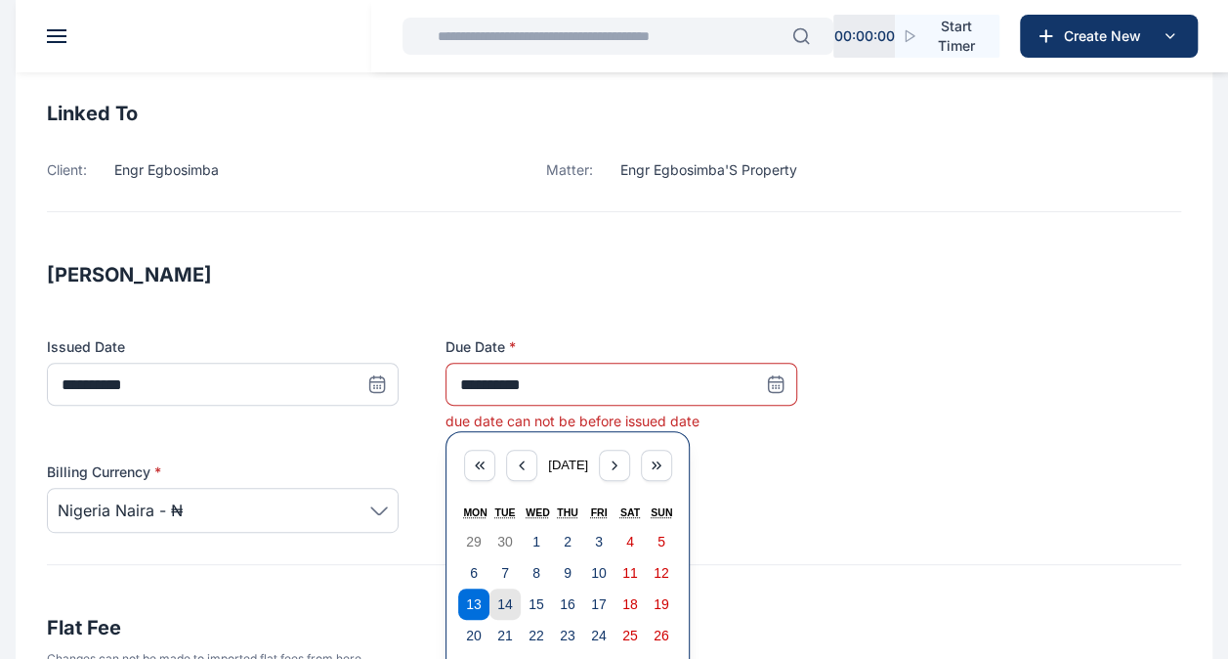
click at [498, 605] on abbr "14" at bounding box center [505, 604] width 16 height 16
type input "**********"
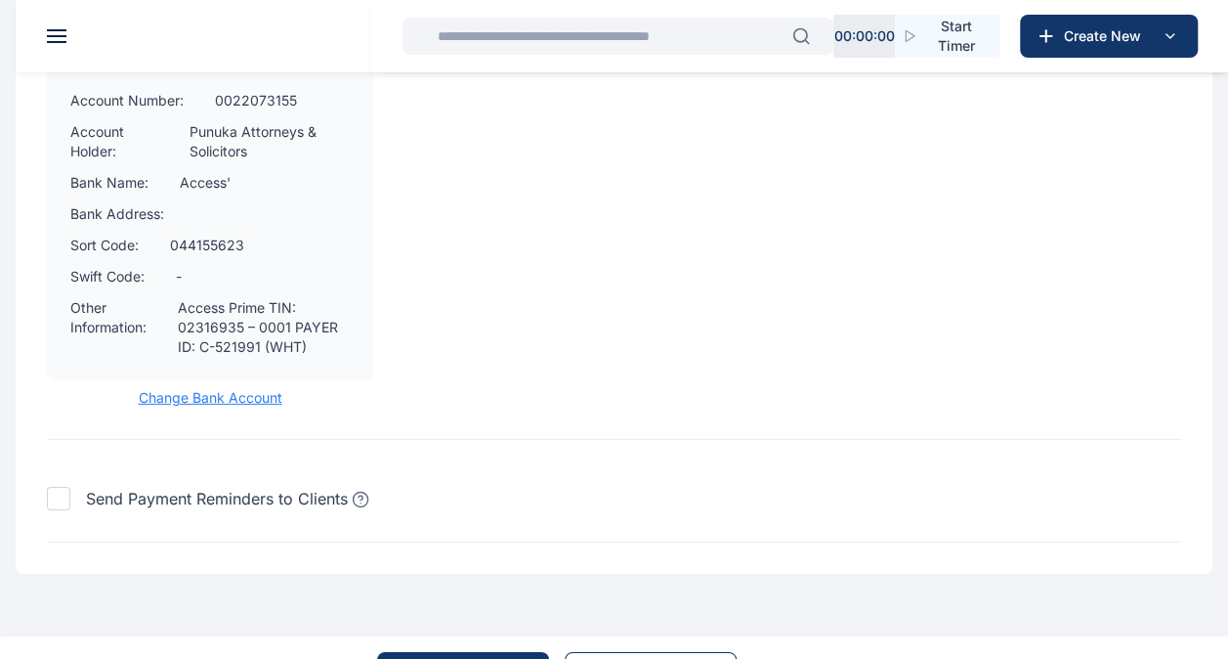
scroll to position [2867, 0]
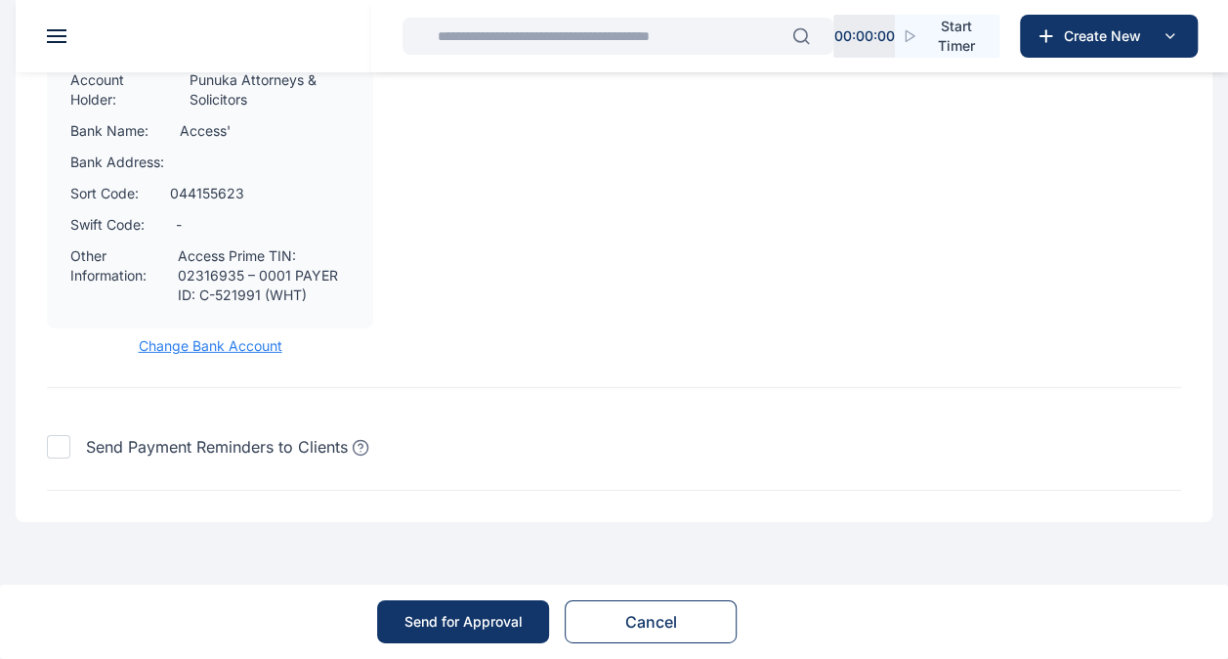
click at [447, 626] on div "Send for Approval" at bounding box center [464, 622] width 118 height 20
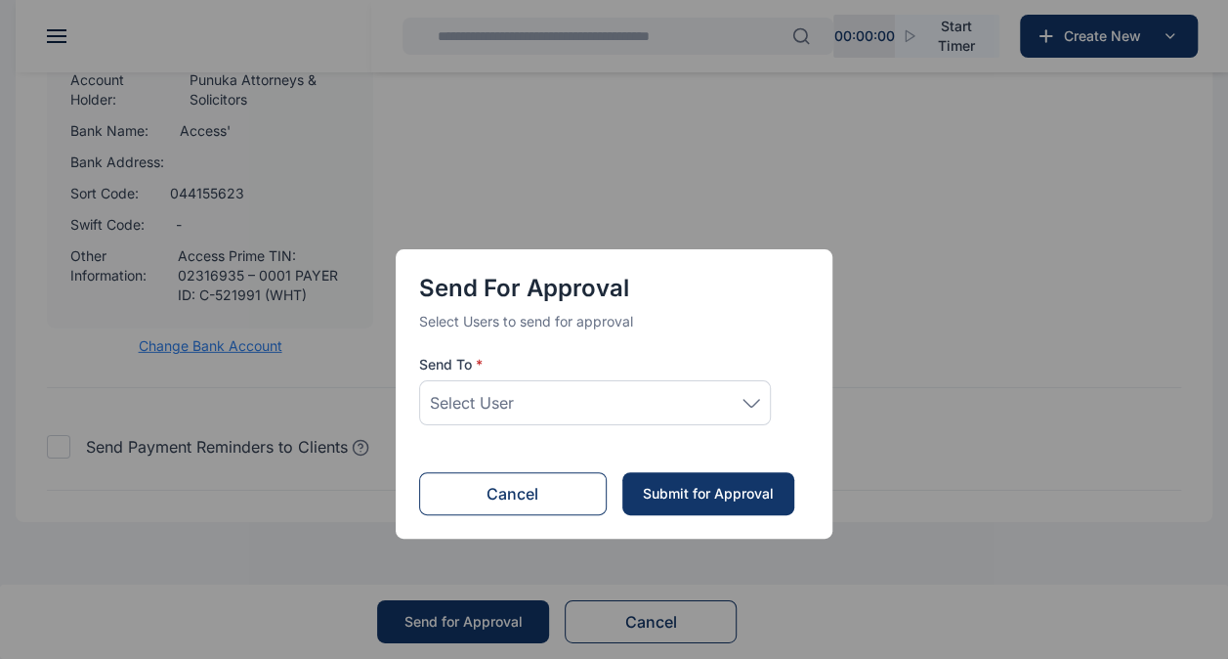
click at [750, 409] on div "Select User" at bounding box center [595, 402] width 330 height 23
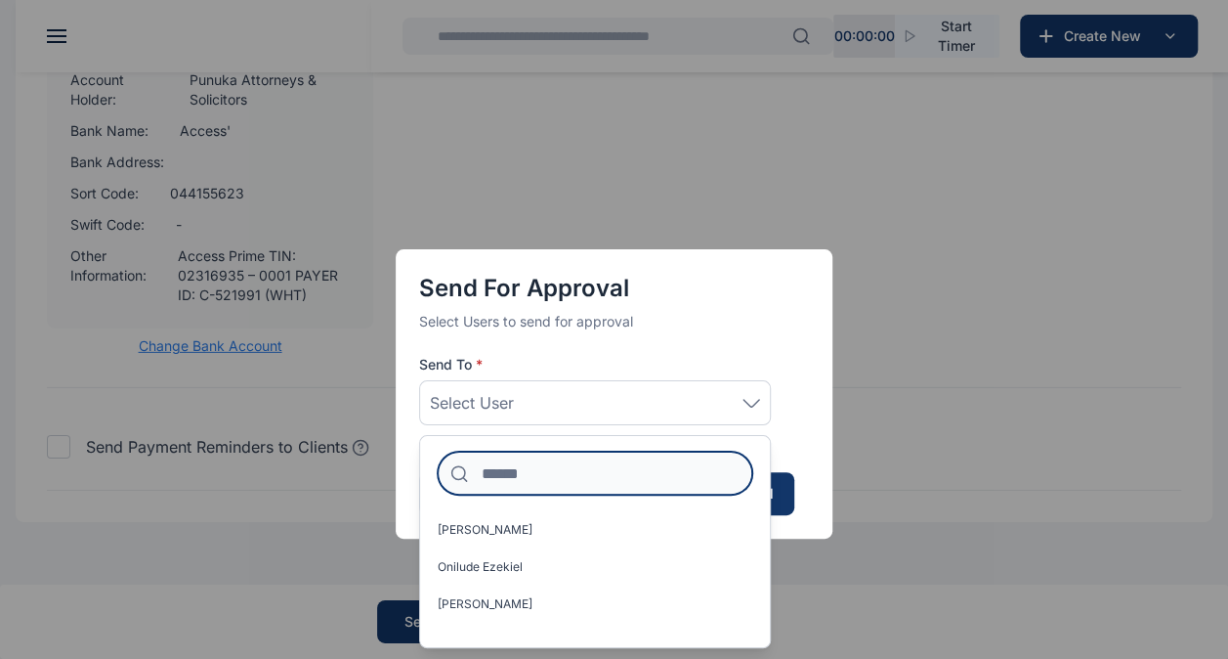
click at [600, 465] on input at bounding box center [595, 472] width 315 height 43
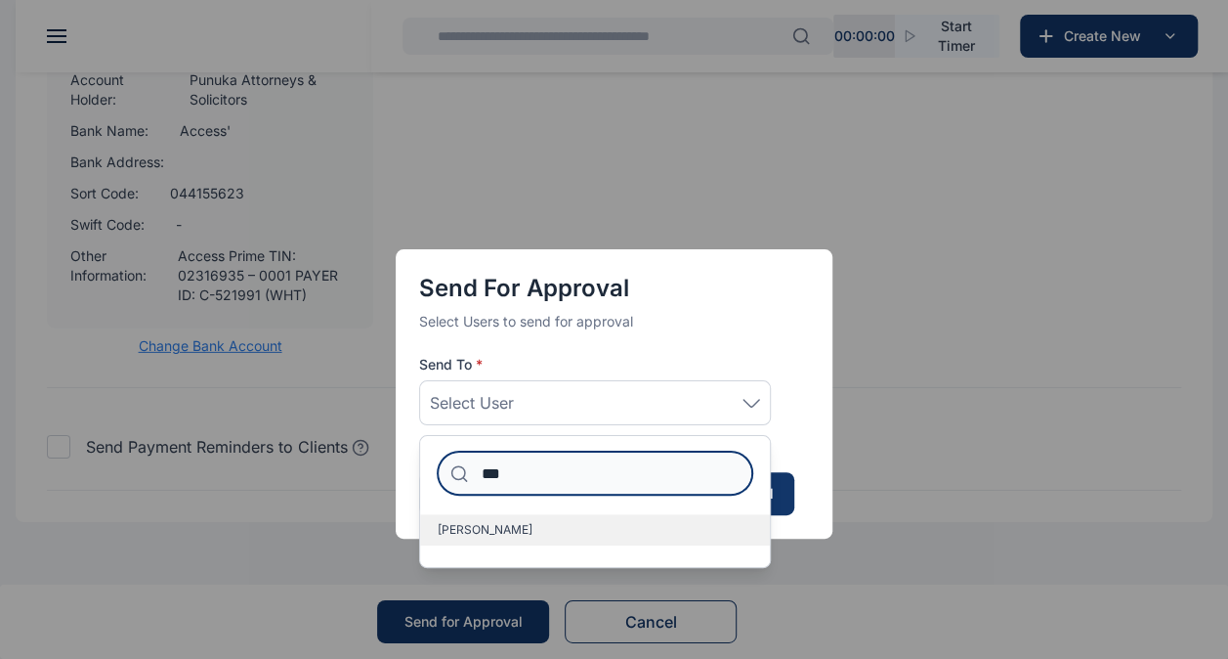
type input "***"
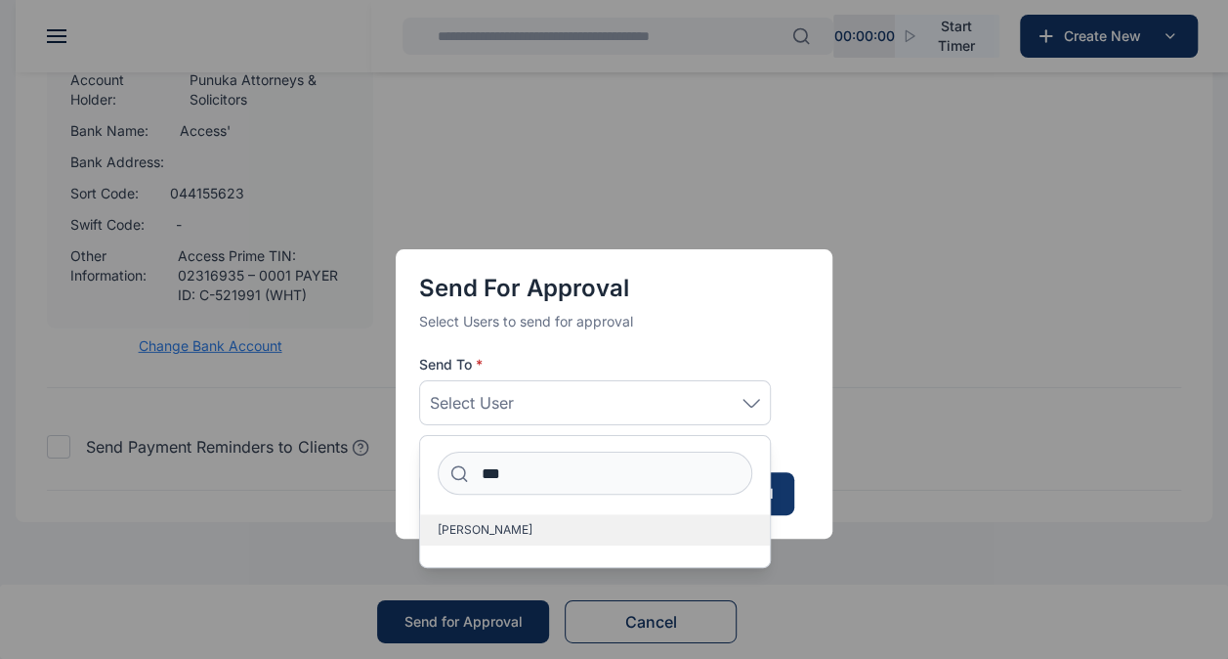
click at [536, 531] on label "[PERSON_NAME]" at bounding box center [595, 529] width 350 height 31
click at [886, 569] on div "Send for Approval Select Users to send for approval Send To * [PERSON_NAME] ***…" at bounding box center [614, 329] width 1228 height 659
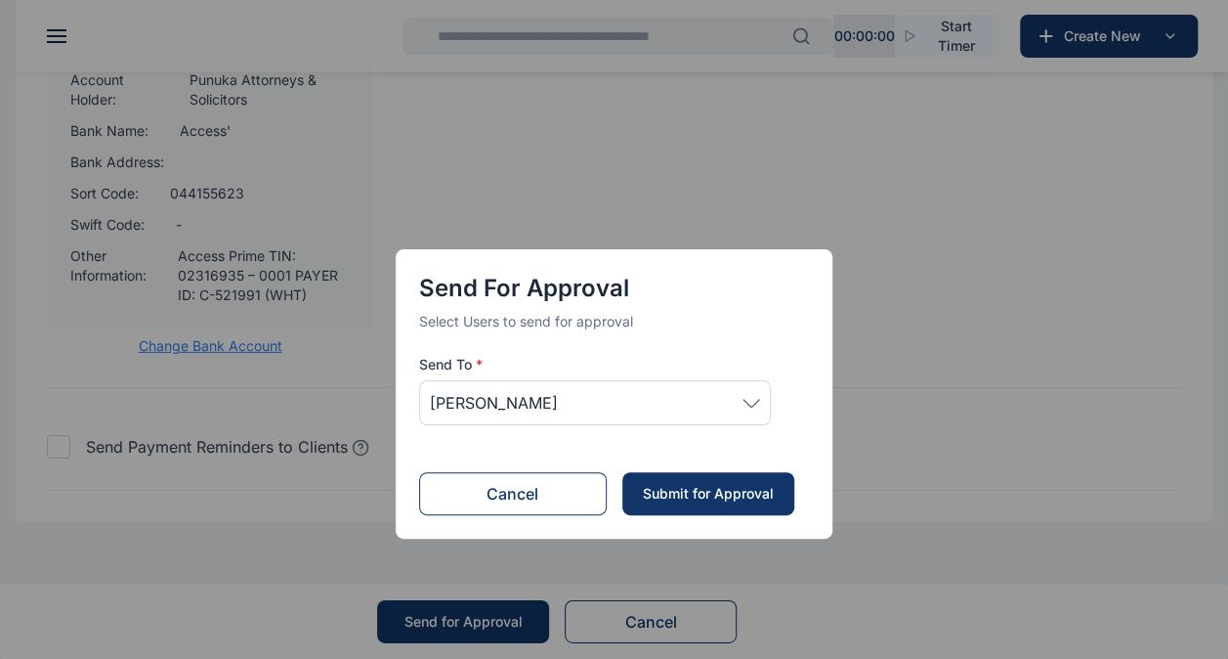
click at [881, 238] on div "Send for Approval Select Users to send for approval Send To * [PERSON_NAME] Sub…" at bounding box center [614, 329] width 1228 height 659
click at [553, 503] on button "Cancel" at bounding box center [513, 493] width 188 height 43
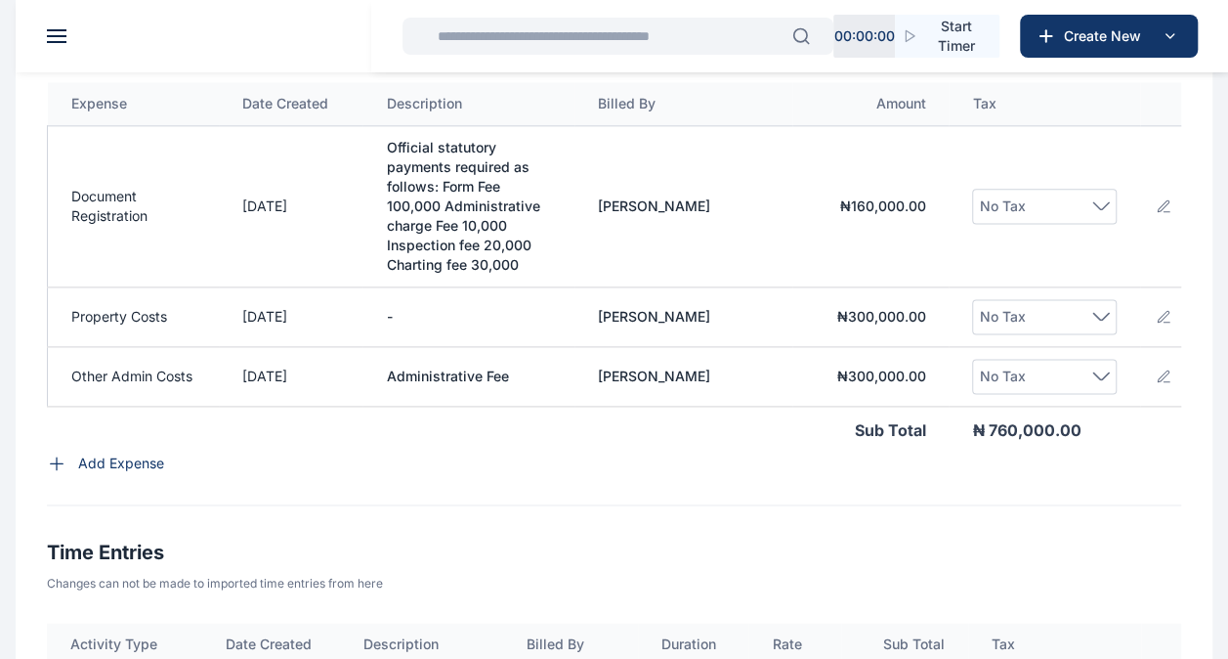
scroll to position [1164, 0]
click at [1157, 215] on icon at bounding box center [1164, 207] width 16 height 16
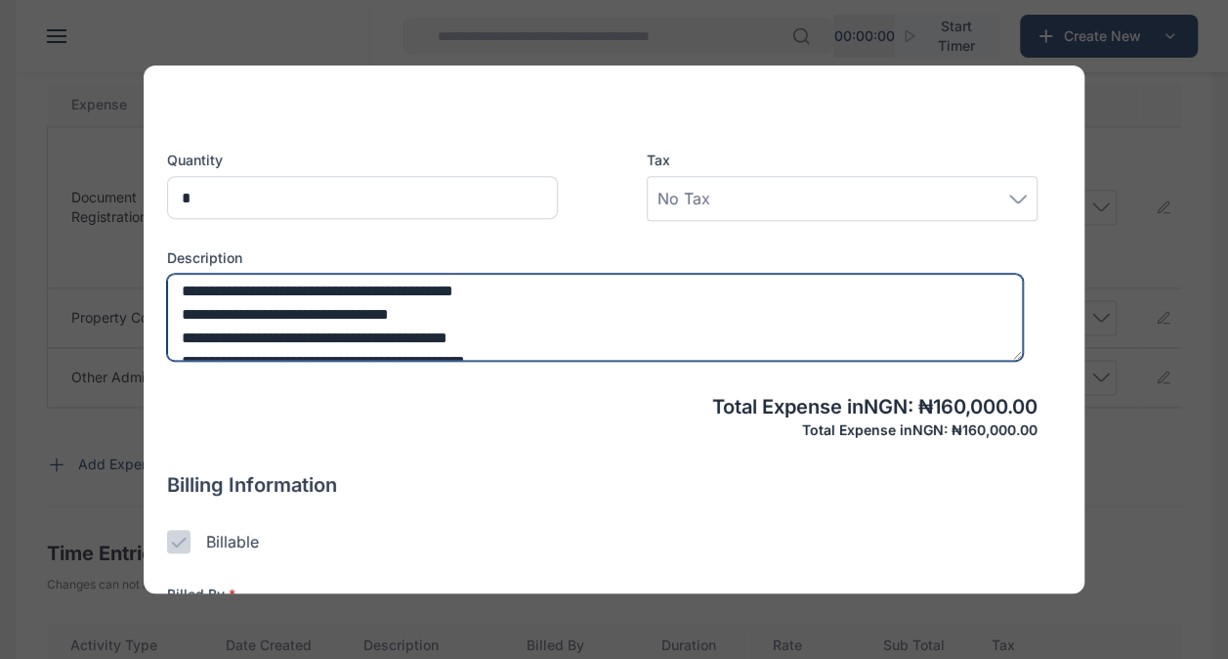
scroll to position [70, 0]
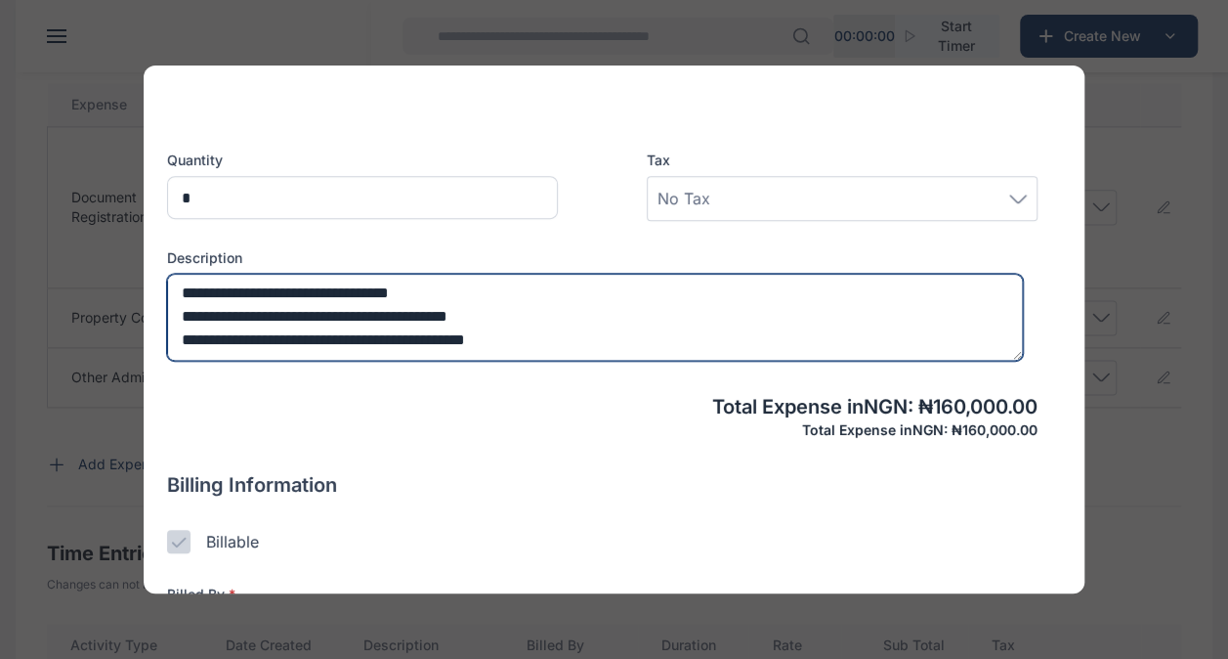
drag, startPoint x: 386, startPoint y: 291, endPoint x: 482, endPoint y: 354, distance: 114.4
click at [482, 354] on textarea "**********" at bounding box center [595, 317] width 856 height 87
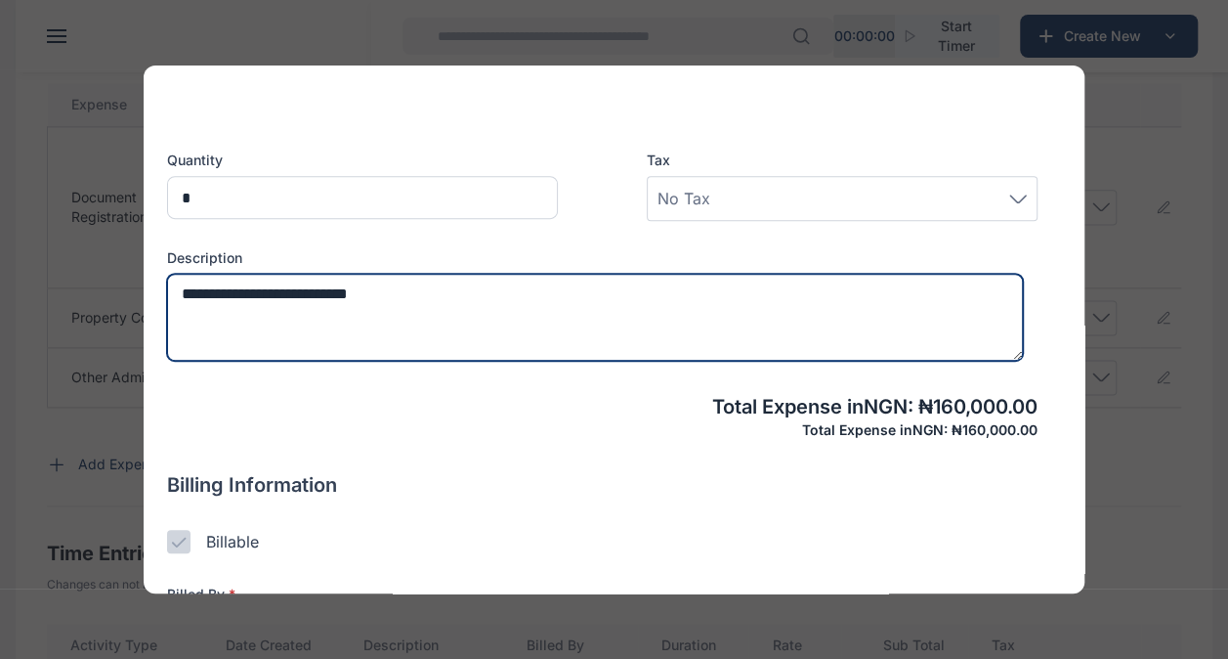
scroll to position [0, 0]
type textarea "**********"
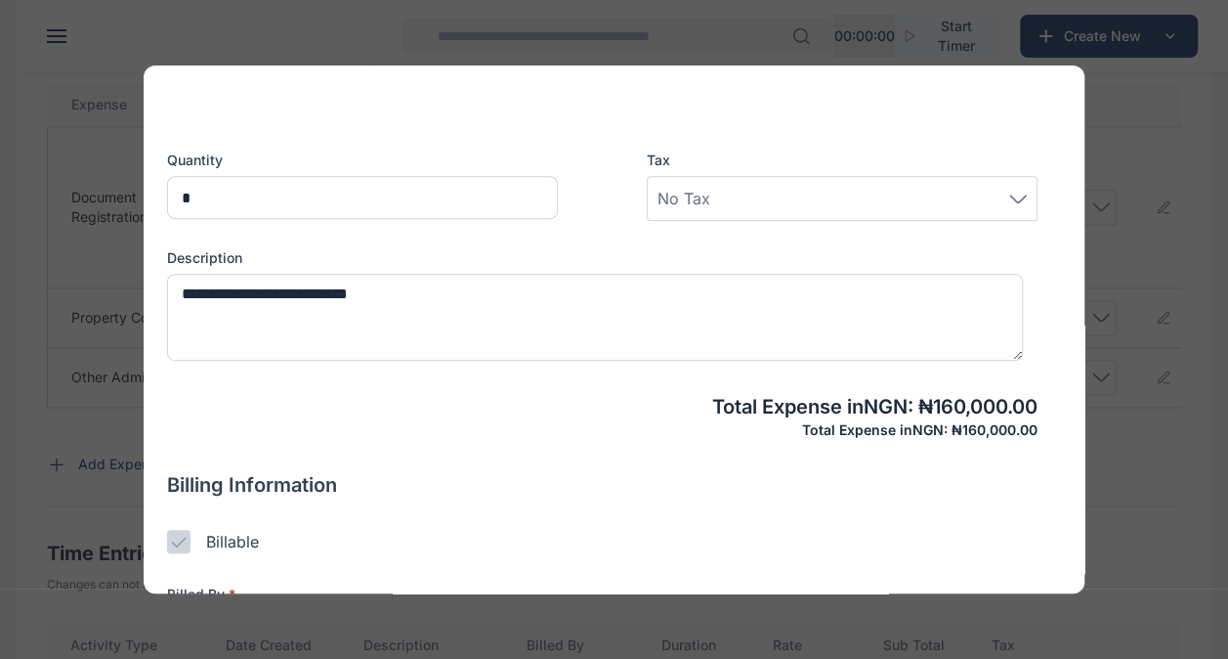
drag, startPoint x: 1074, startPoint y: 329, endPoint x: 610, endPoint y: 378, distance: 466.7
click at [610, 378] on div "Client * Engr Egbosimba Individual Rear Admiral [PERSON_NAME] [PERSON_NAME] [PE…" at bounding box center [602, 85] width 871 height 707
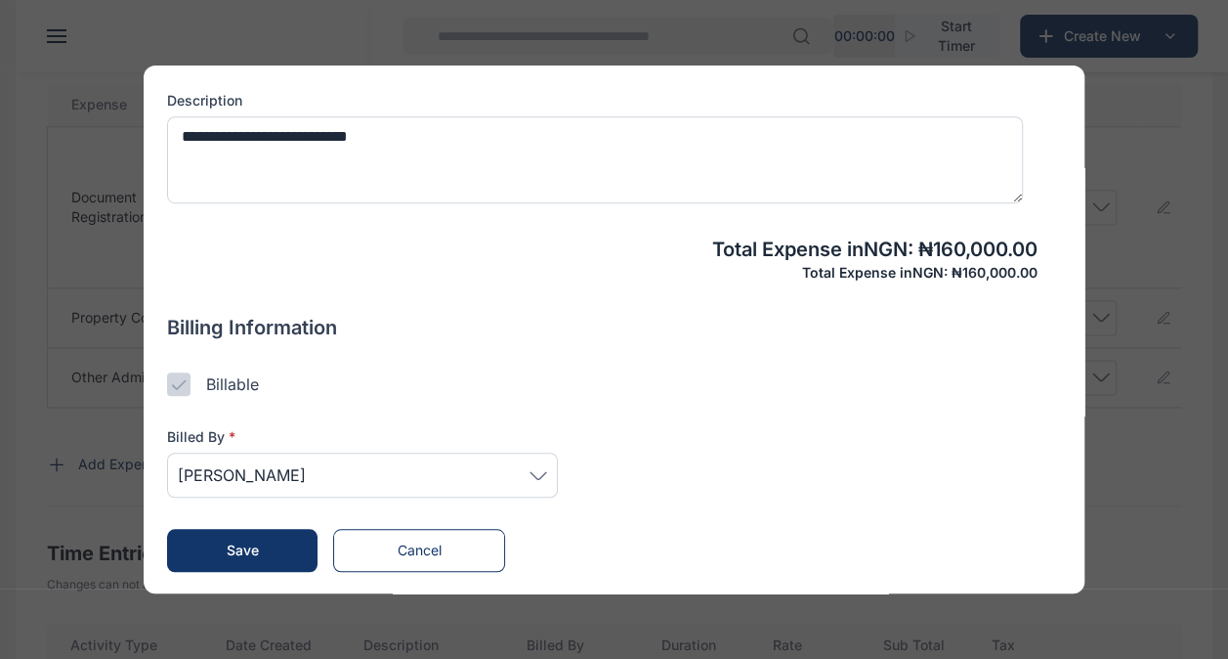
click at [253, 552] on span "Save" at bounding box center [243, 549] width 32 height 17
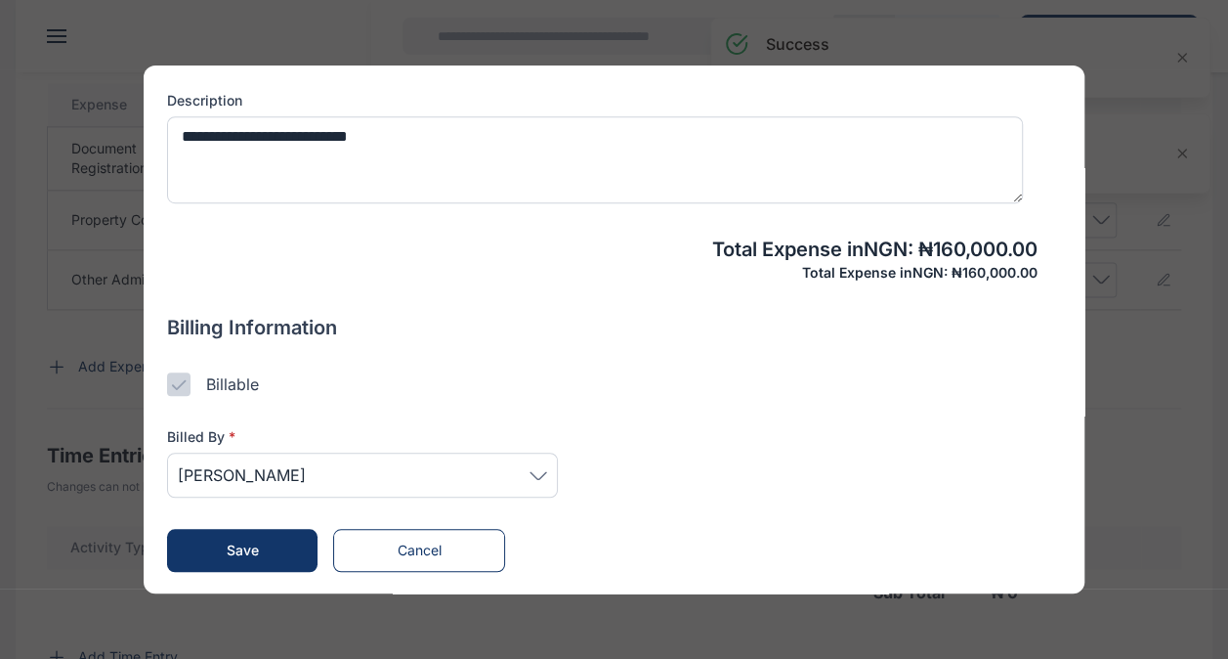
click at [273, 529] on button "Save" at bounding box center [242, 550] width 150 height 43
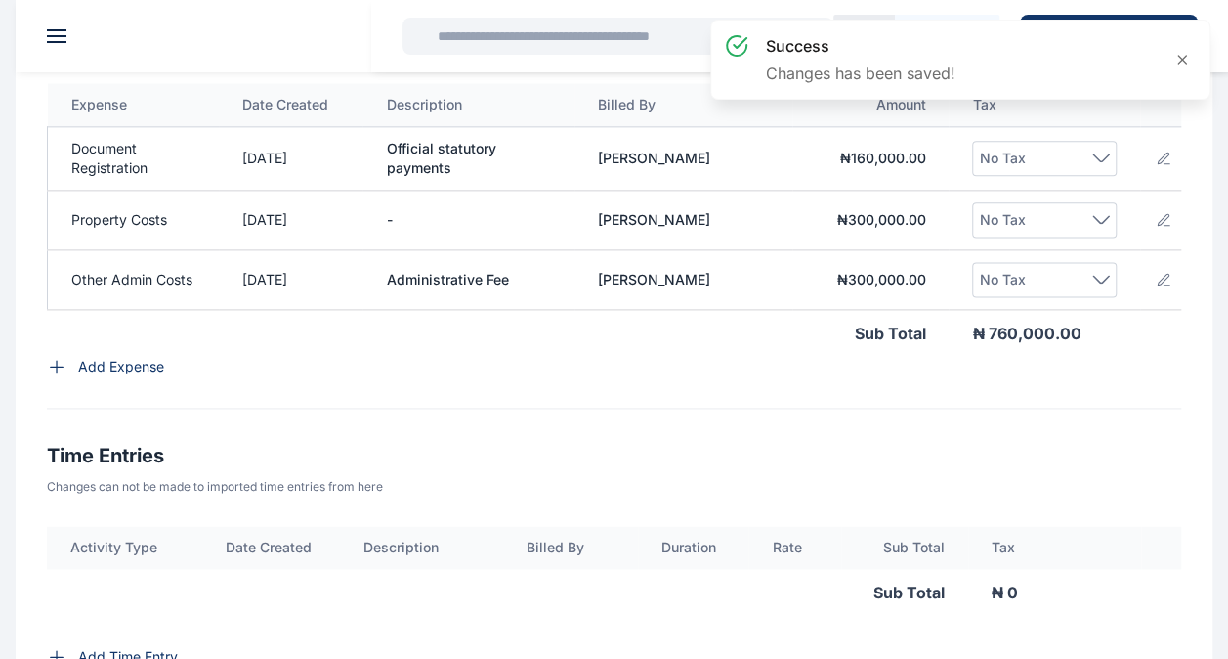
click at [268, 494] on p "Changes can not be made to imported time entries from here" at bounding box center [614, 487] width 1134 height 16
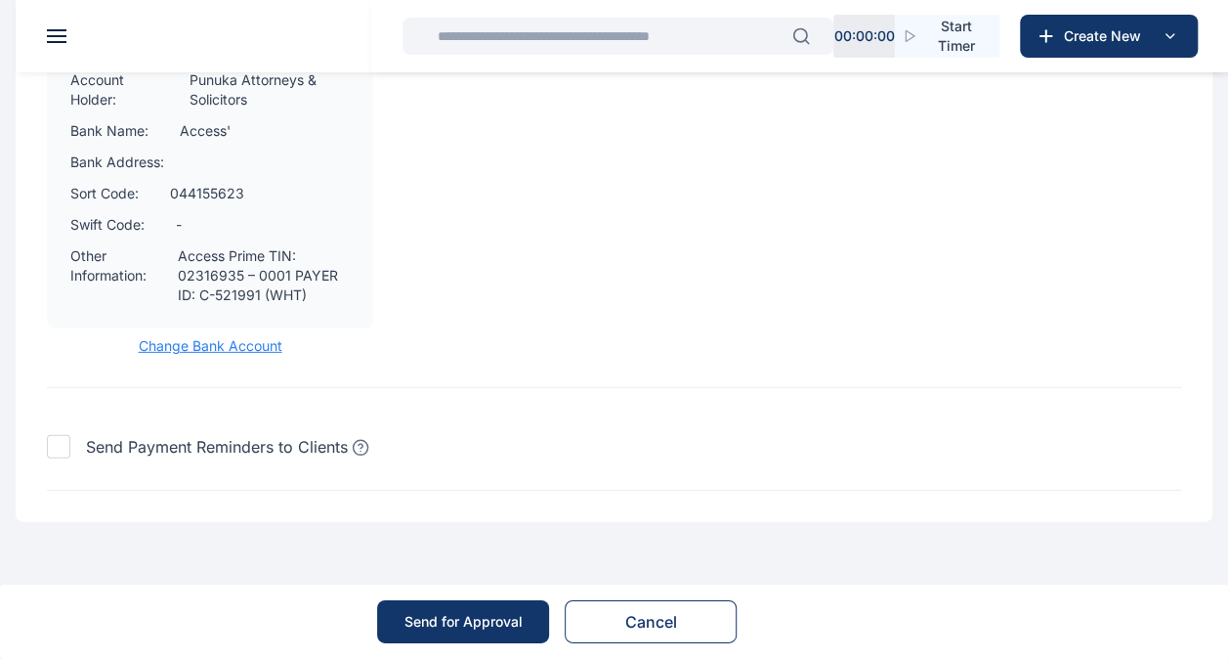
scroll to position [2769, 0]
click at [496, 606] on button "Send for Approval" at bounding box center [463, 621] width 172 height 43
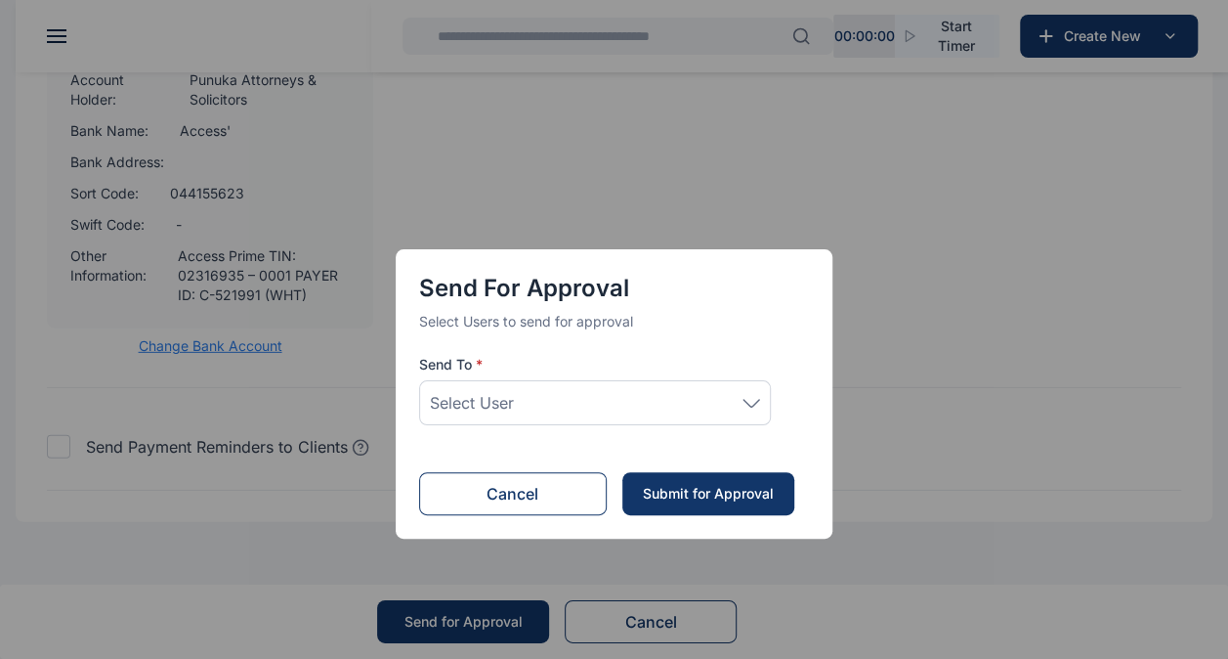
click at [631, 399] on div "Select User" at bounding box center [595, 402] width 330 height 23
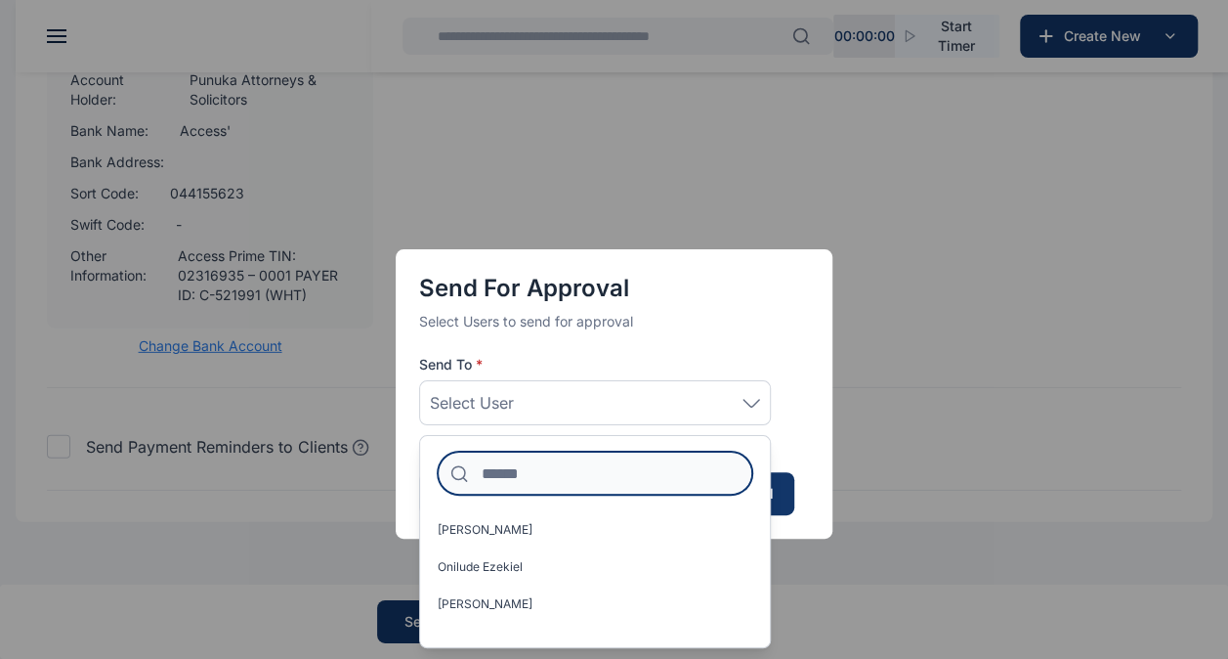
click at [582, 471] on input at bounding box center [595, 472] width 315 height 43
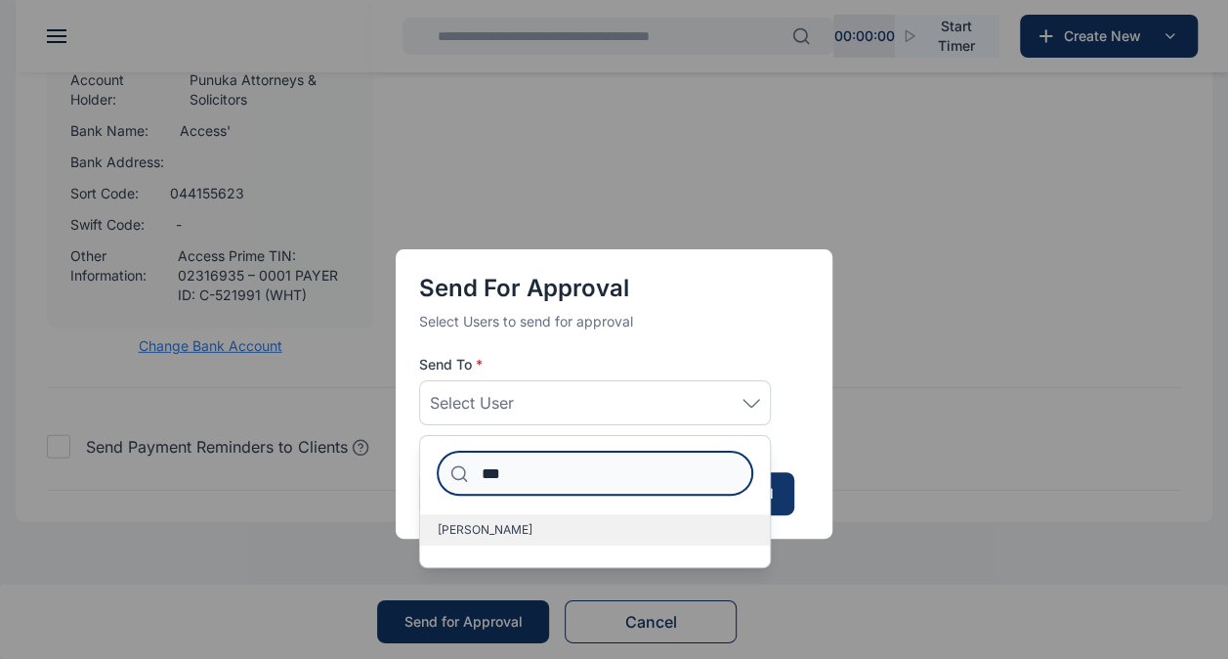
type input "***"
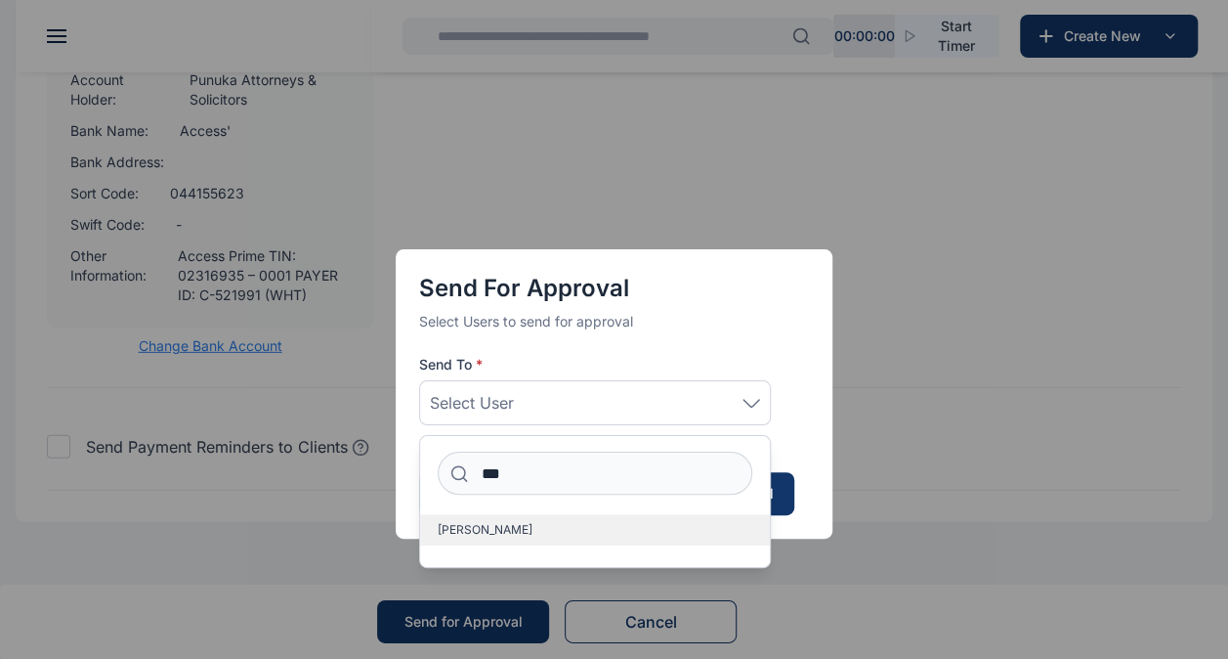
click at [559, 520] on label "[PERSON_NAME]" at bounding box center [595, 529] width 350 height 31
click at [460, 604] on div "Send for Approval Select Users to send for approval Send To * [PERSON_NAME] ***…" at bounding box center [614, 378] width 437 height 561
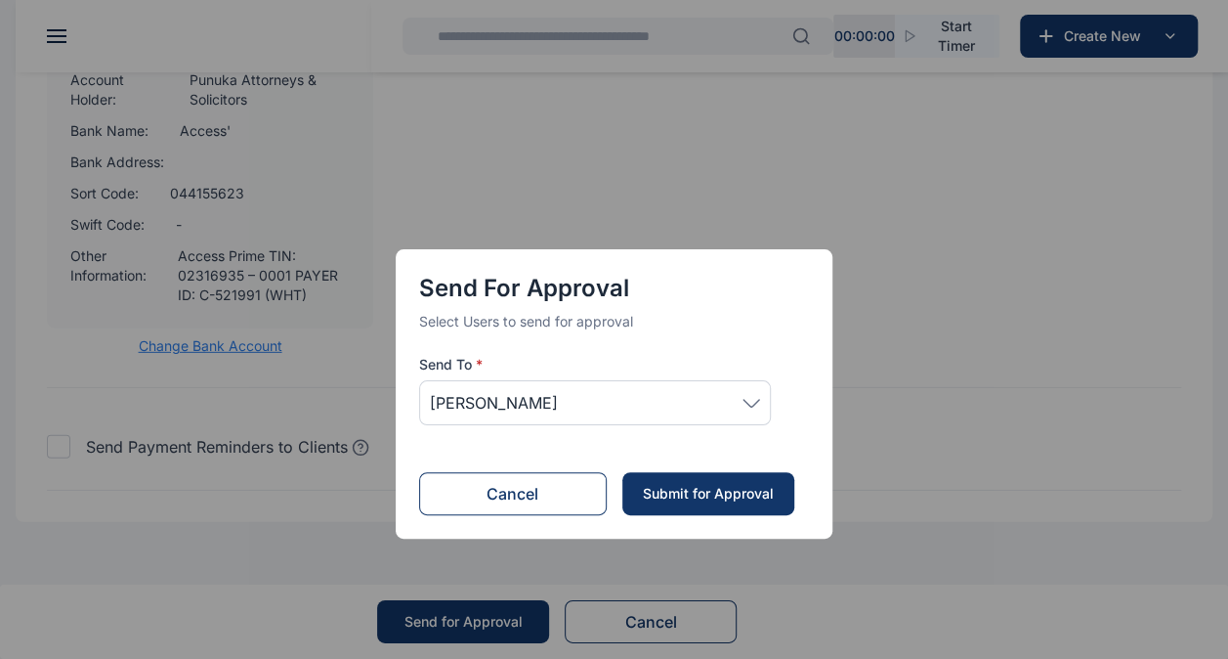
click at [705, 501] on div "Submit for Approval" at bounding box center [707, 494] width 133 height 20
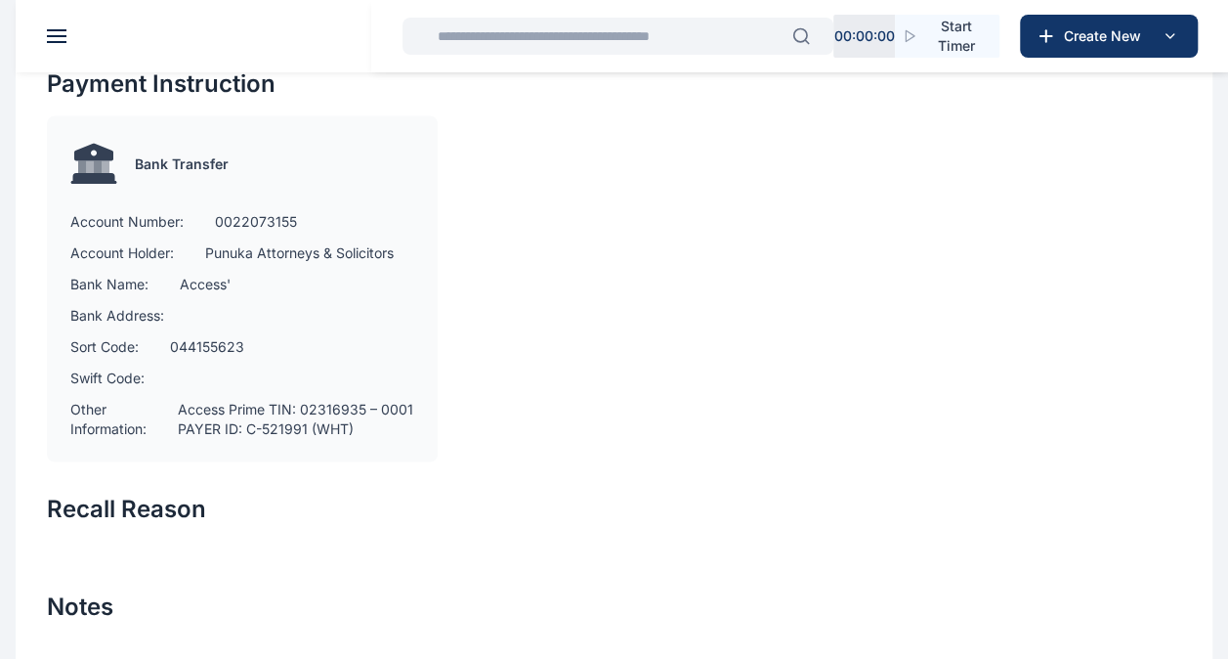
scroll to position [1727, 0]
